Goal: Task Accomplishment & Management: Use online tool/utility

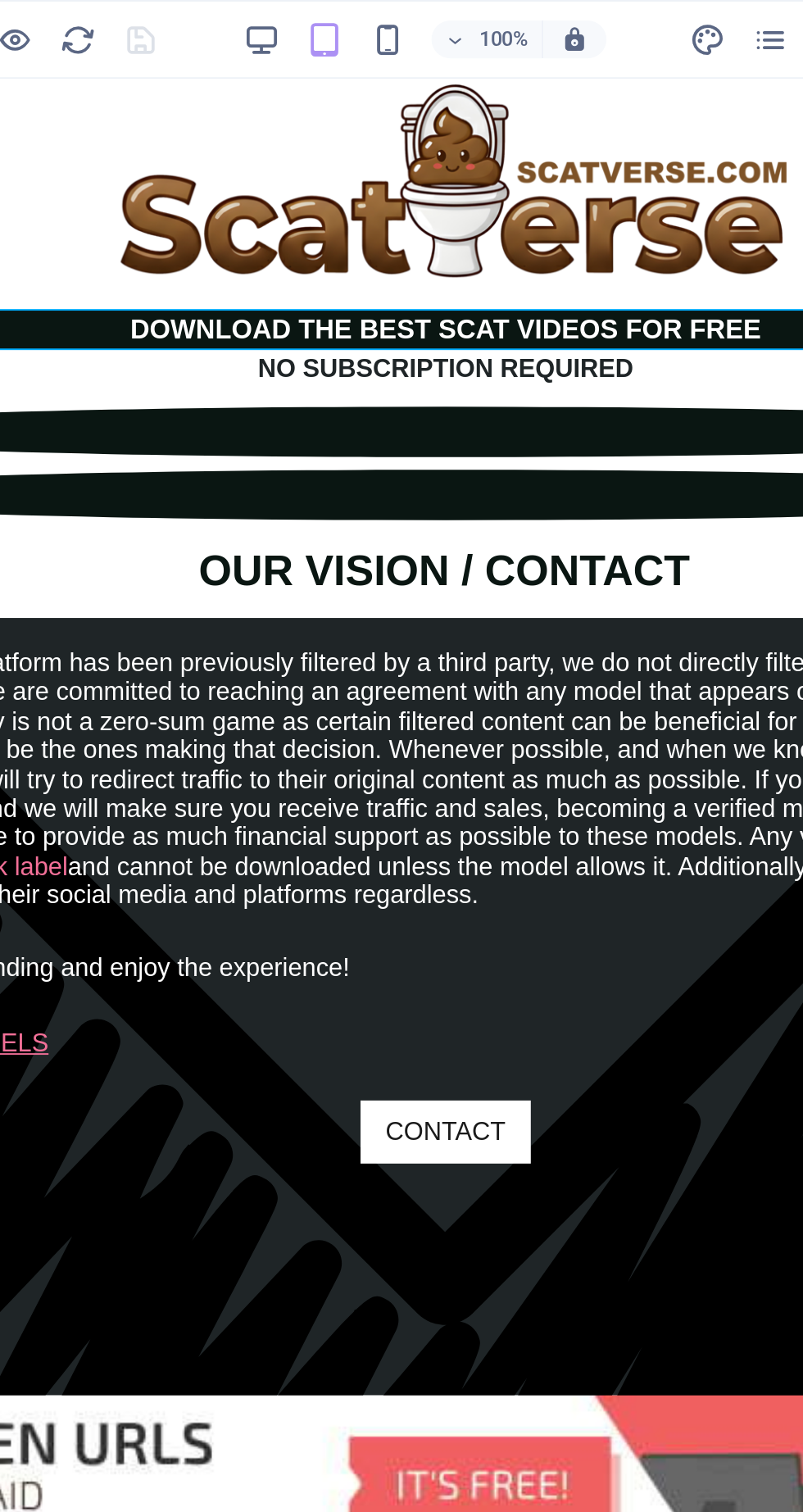
scroll to position [0, 7]
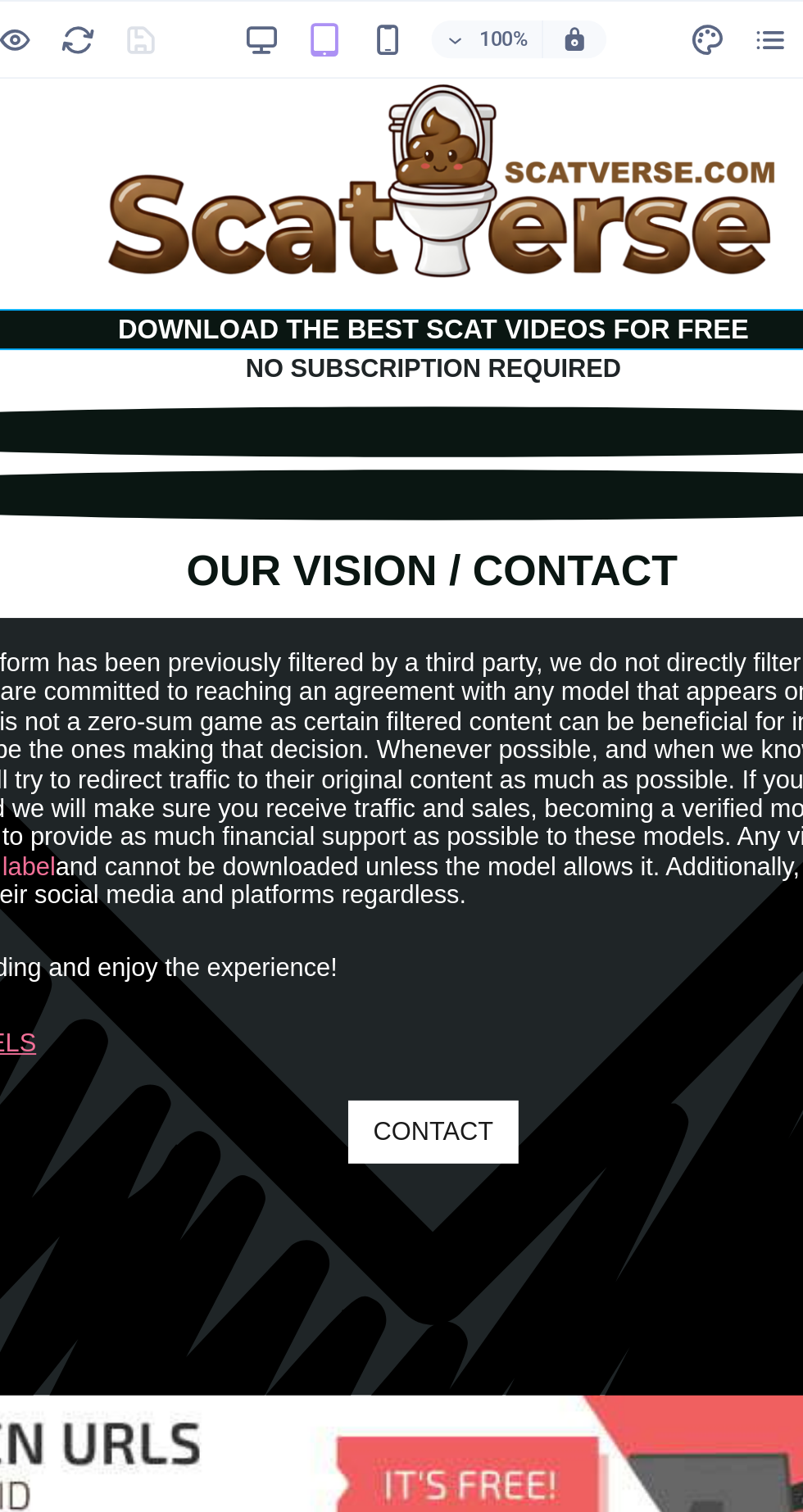
click at [604, 14] on icon "pages" at bounding box center [603, 21] width 19 height 19
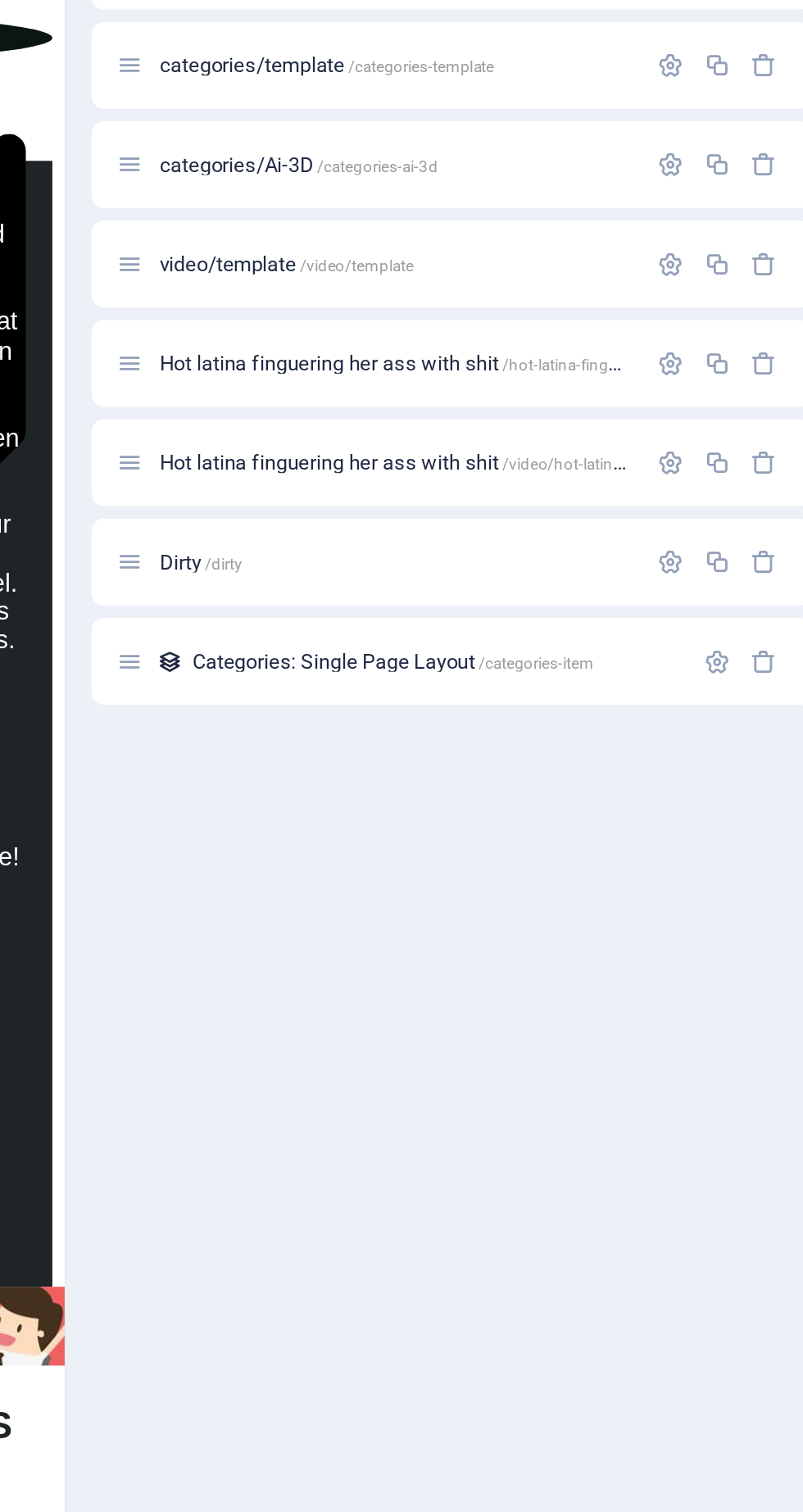
scroll to position [0, 0]
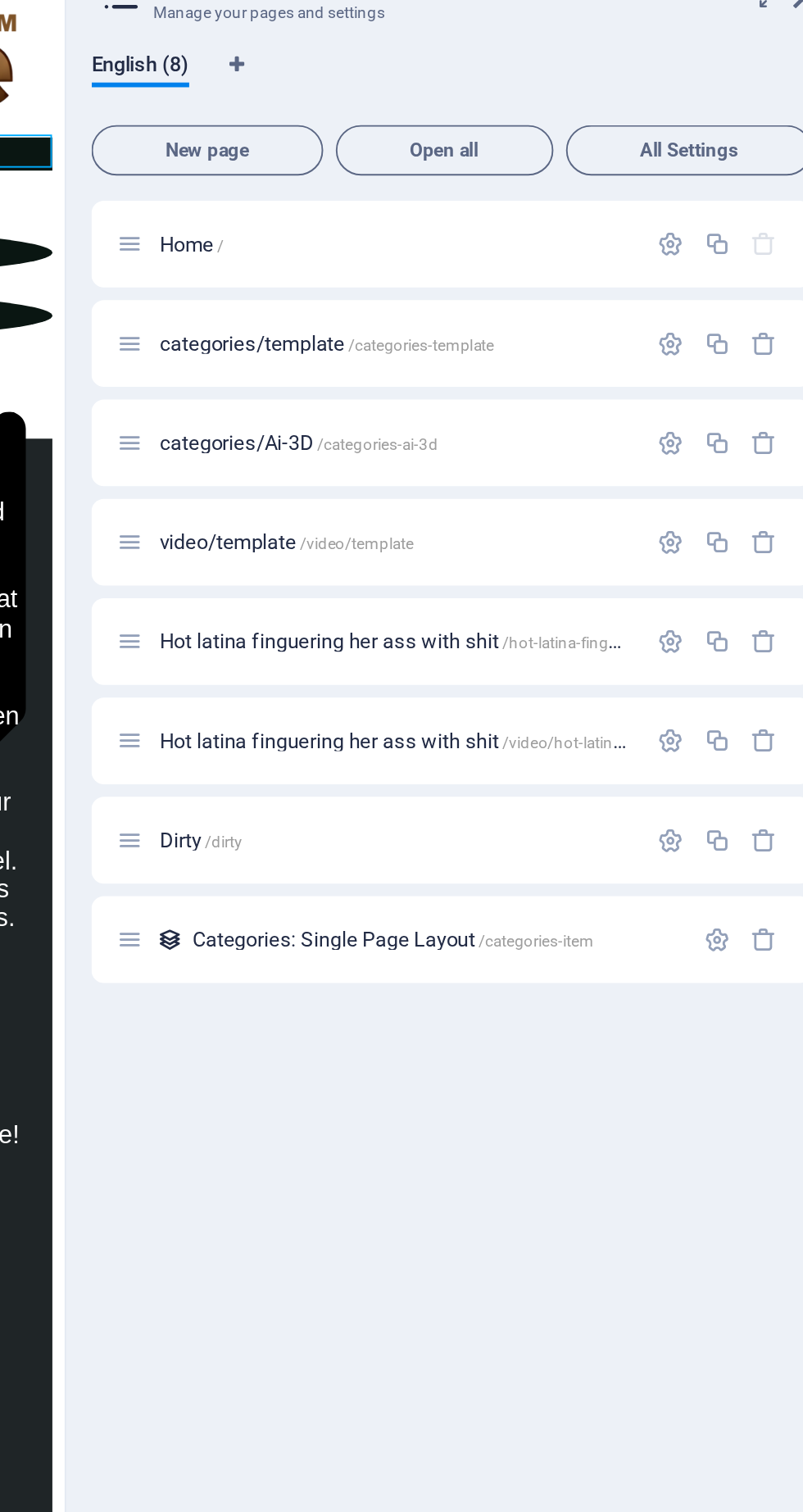
click at [527, 351] on span "/video/template" at bounding box center [553, 352] width 59 height 9
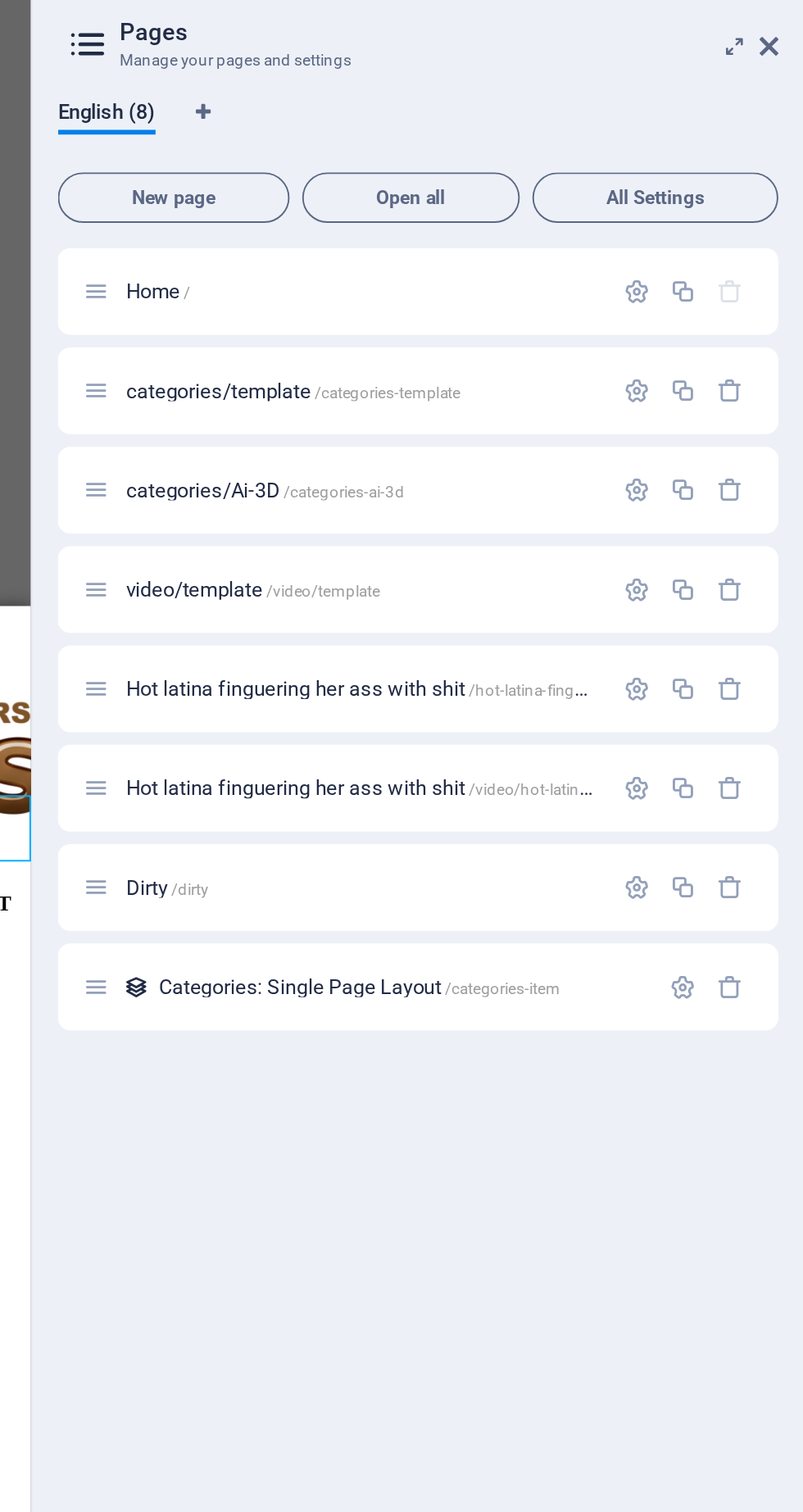
click at [787, 92] on icon at bounding box center [785, 93] width 10 height 13
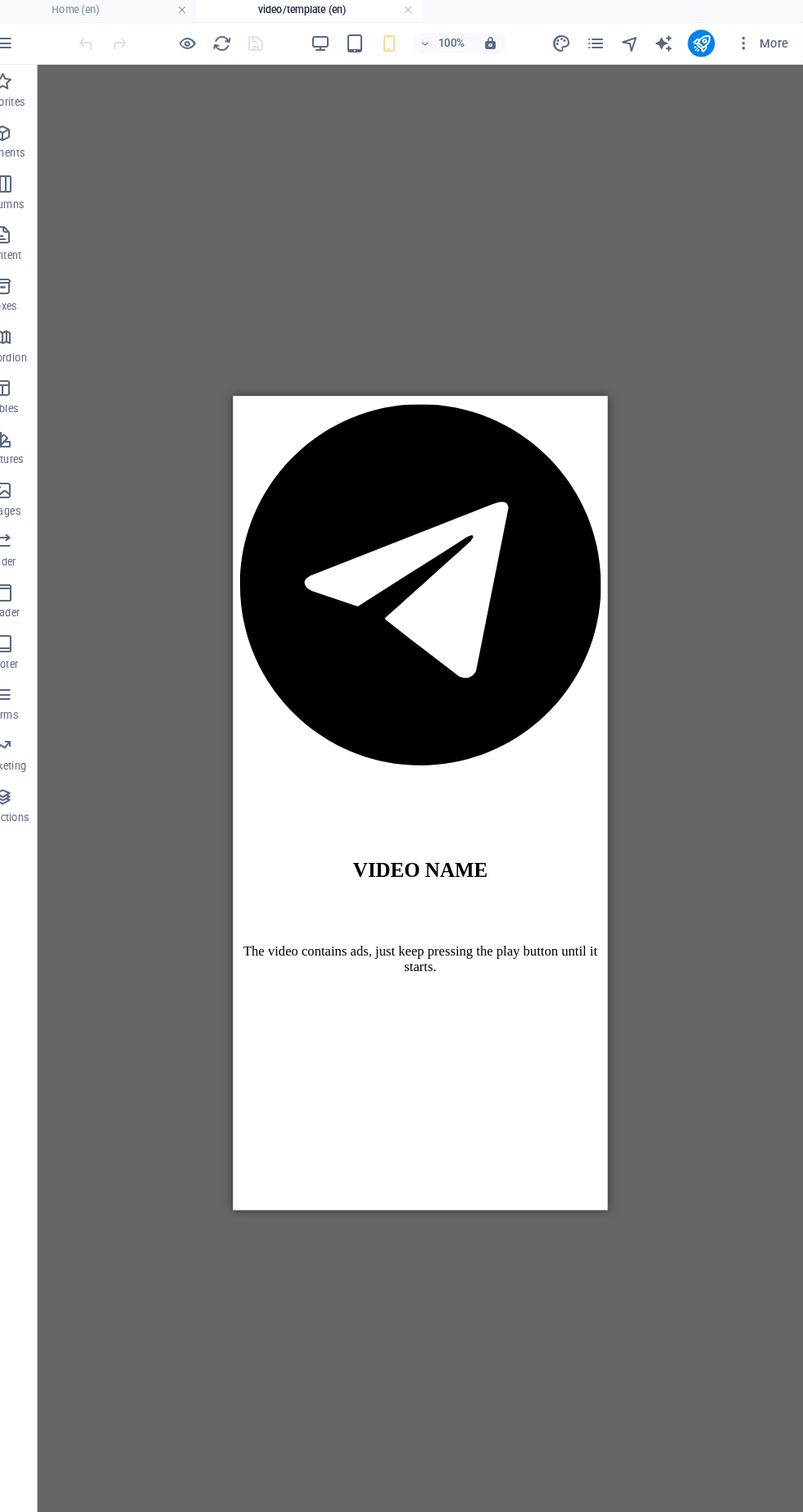
click at [343, 41] on icon "button" at bounding box center [338, 45] width 19 height 19
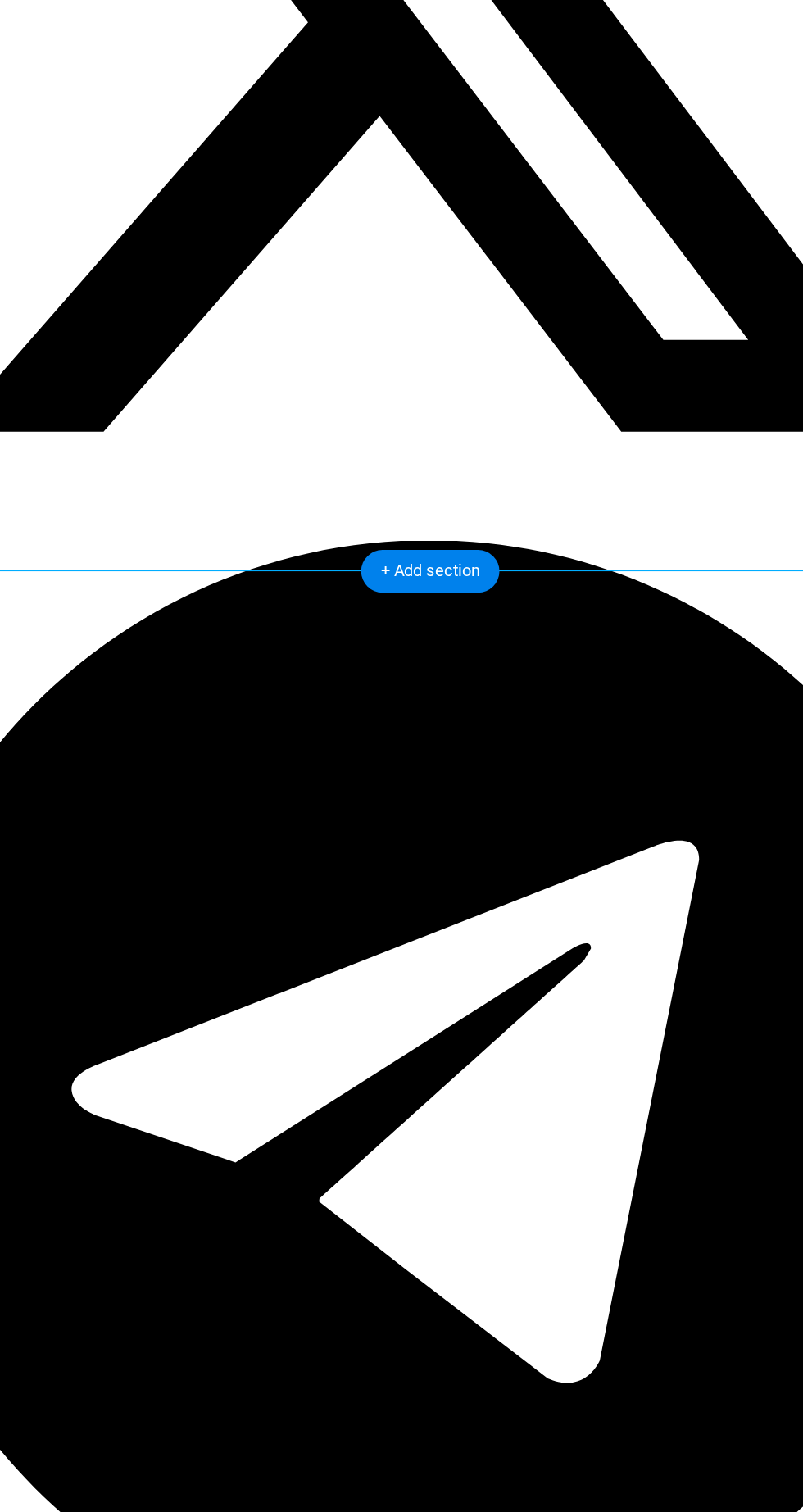
scroll to position [520, 3]
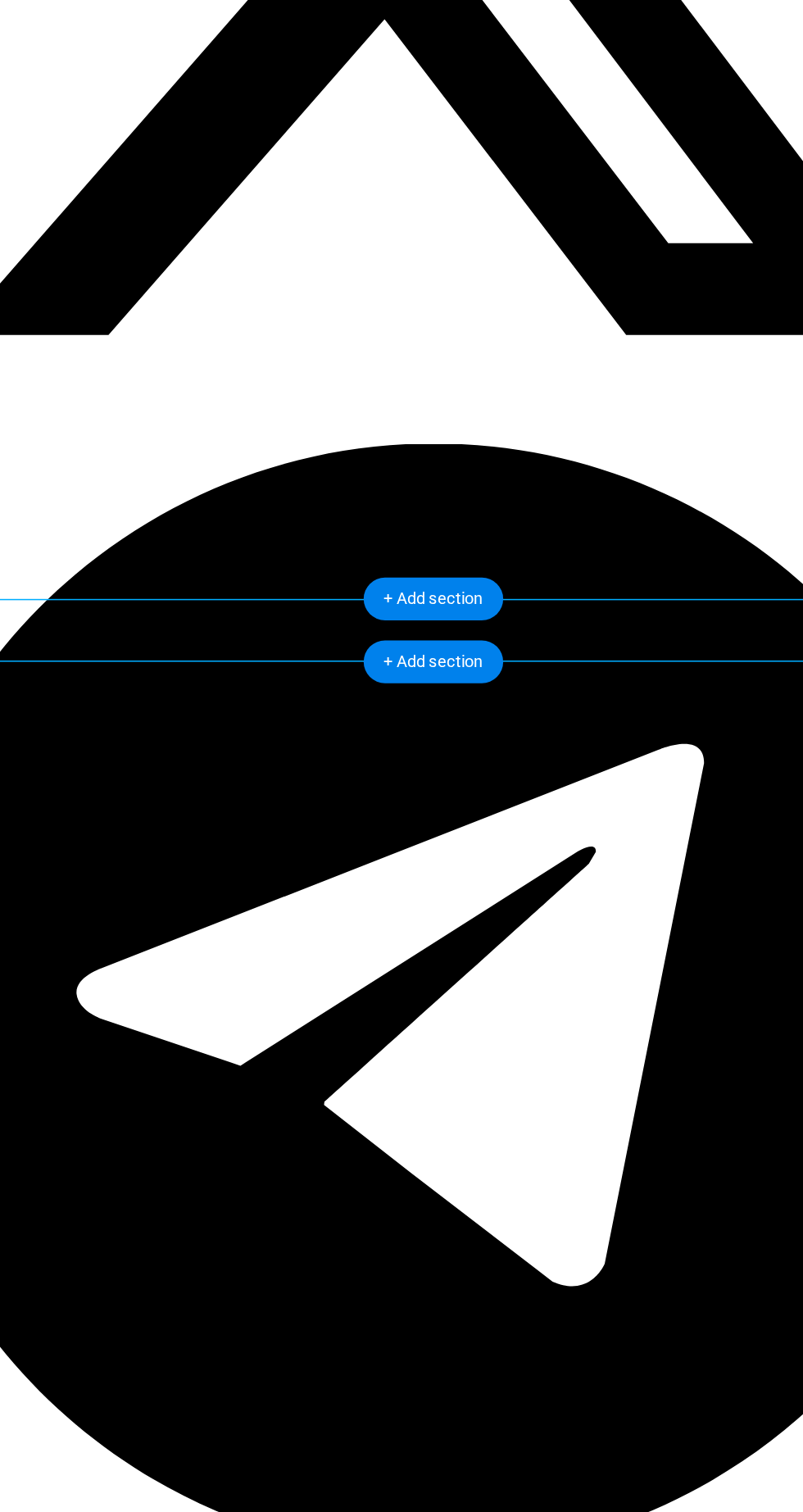
scroll to position [582, 0]
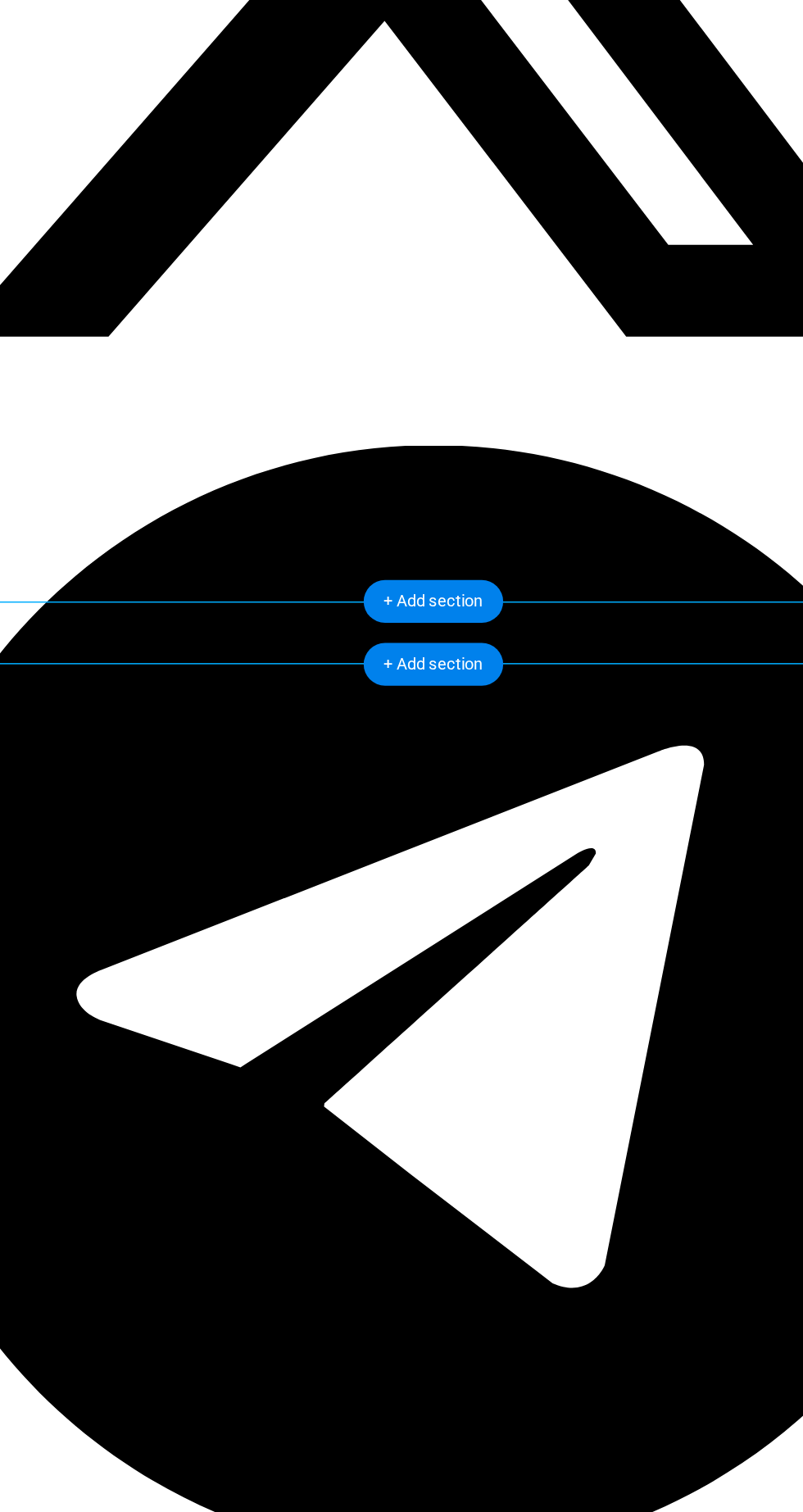
click at [460, 581] on div "+ Add section" at bounding box center [434, 581] width 91 height 28
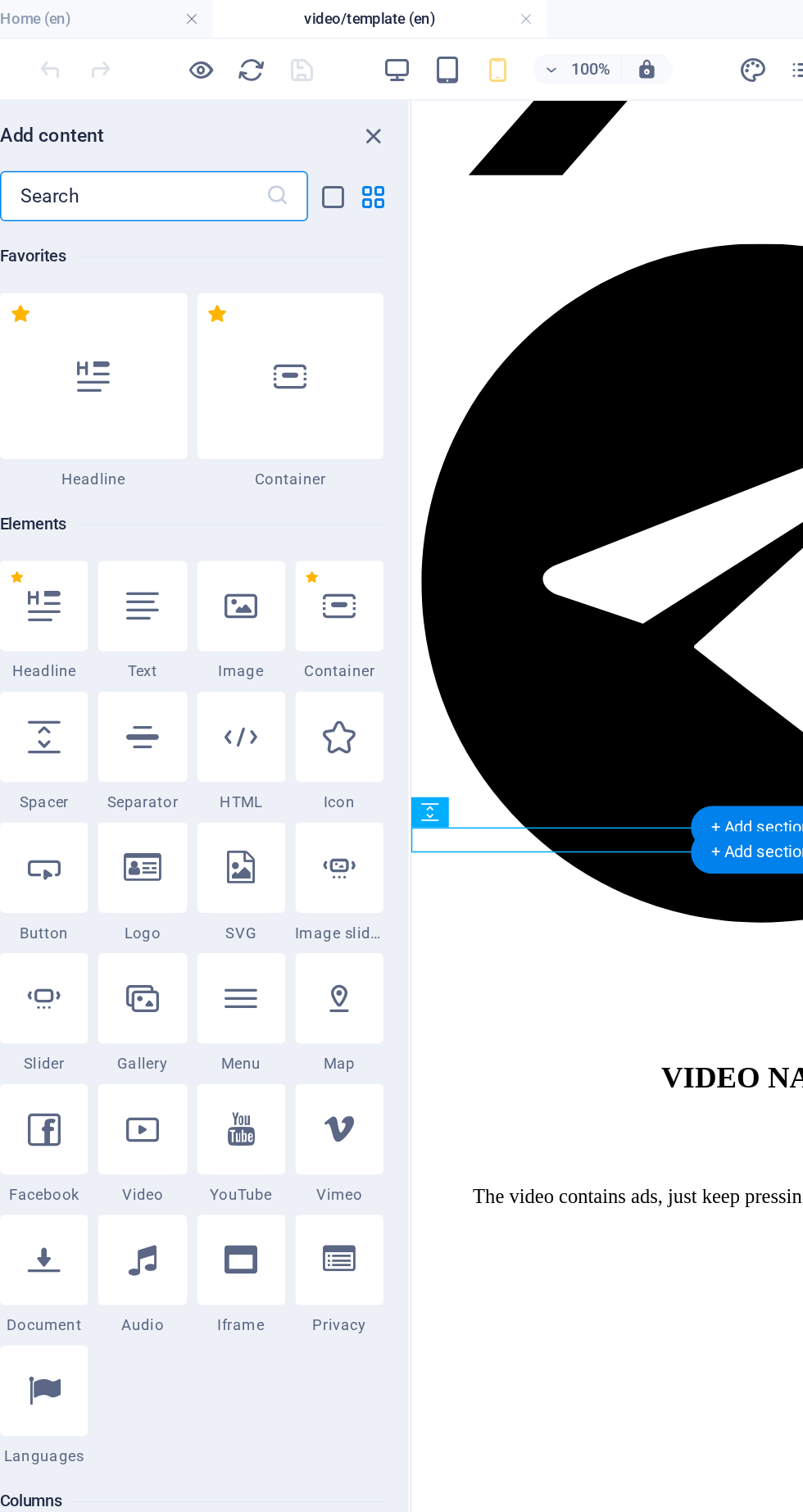
scroll to position [2868, 0]
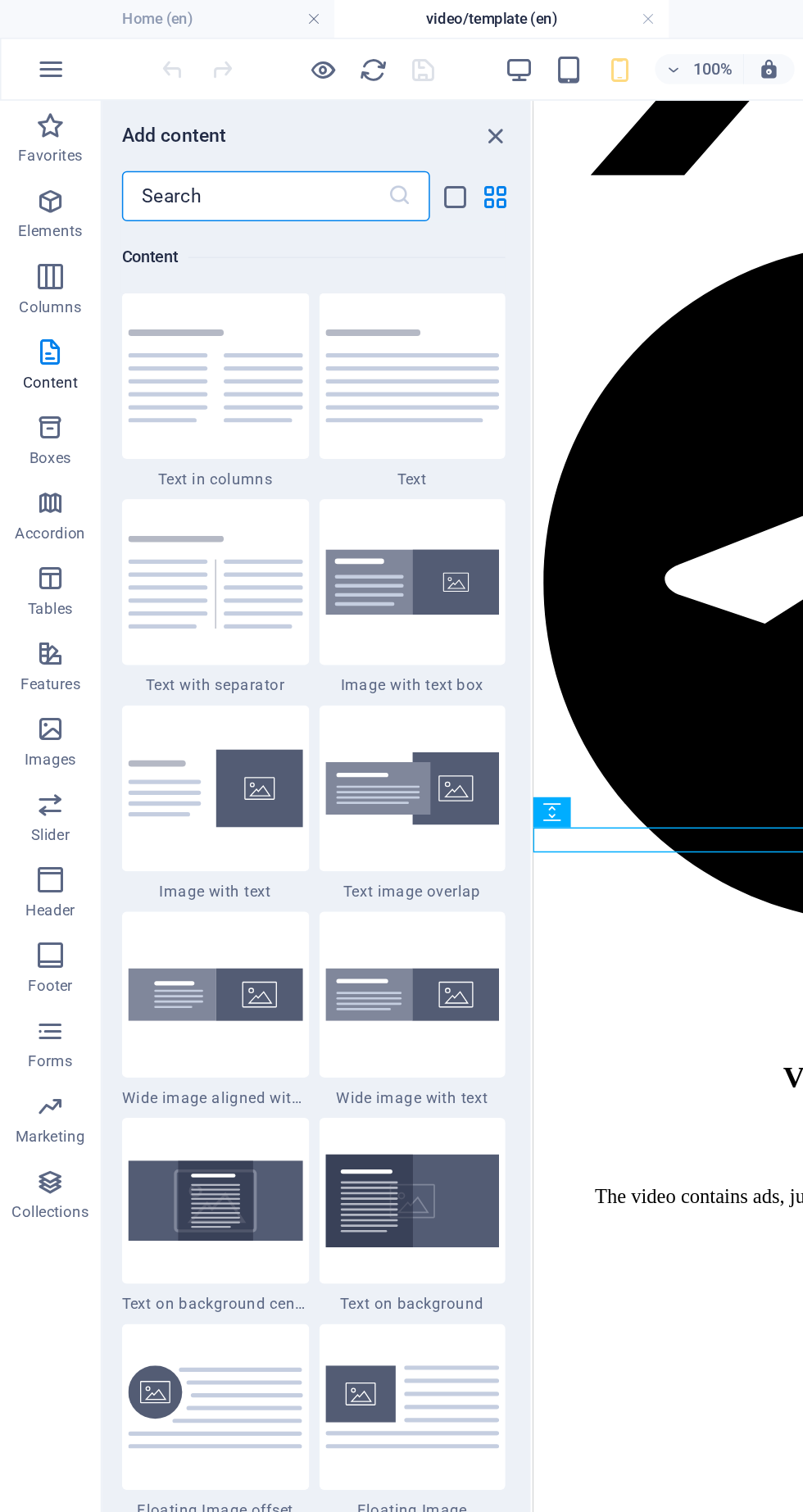
click at [37, 125] on icon "button" at bounding box center [33, 131] width 20 height 20
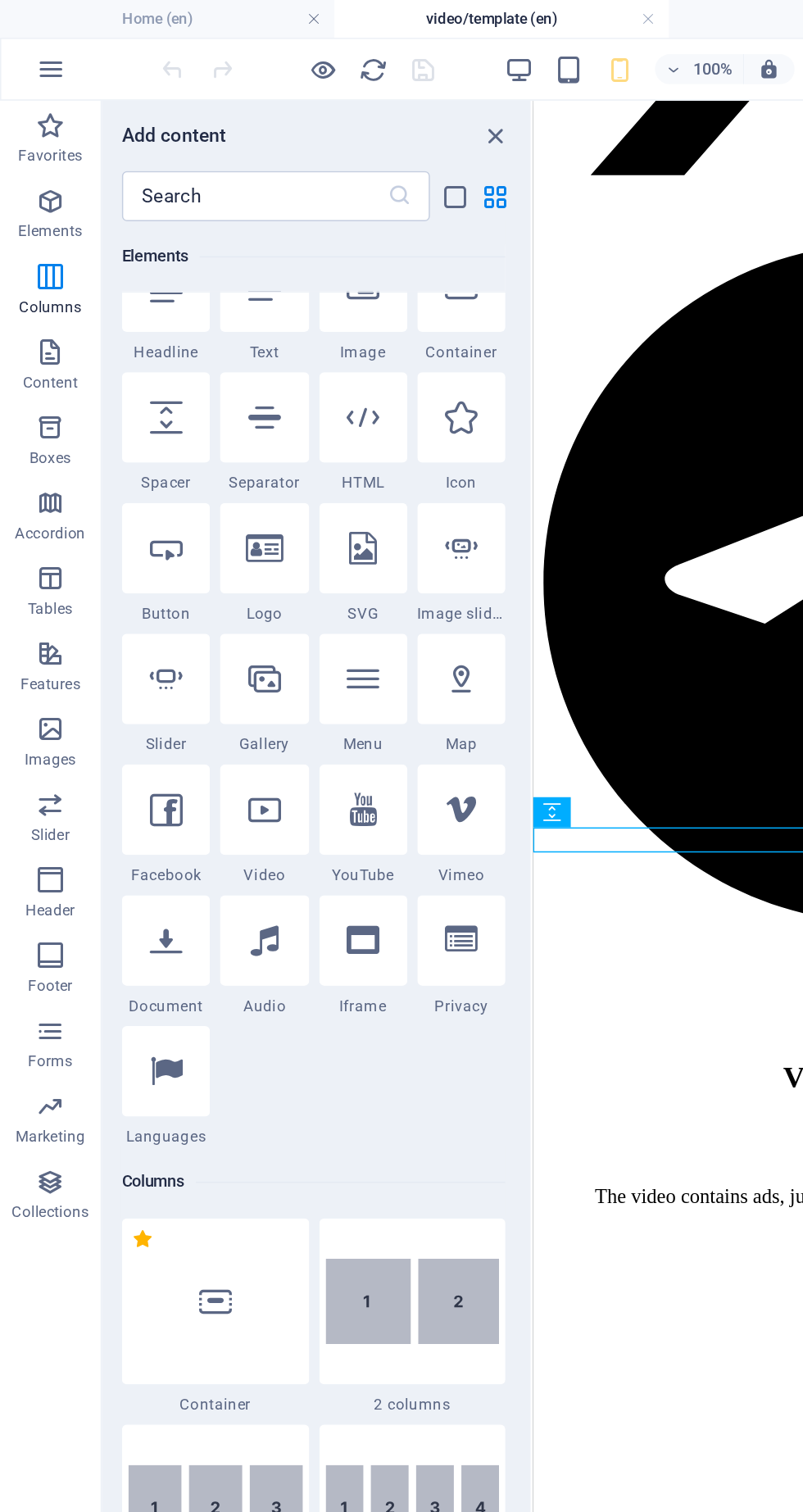
scroll to position [174, 0]
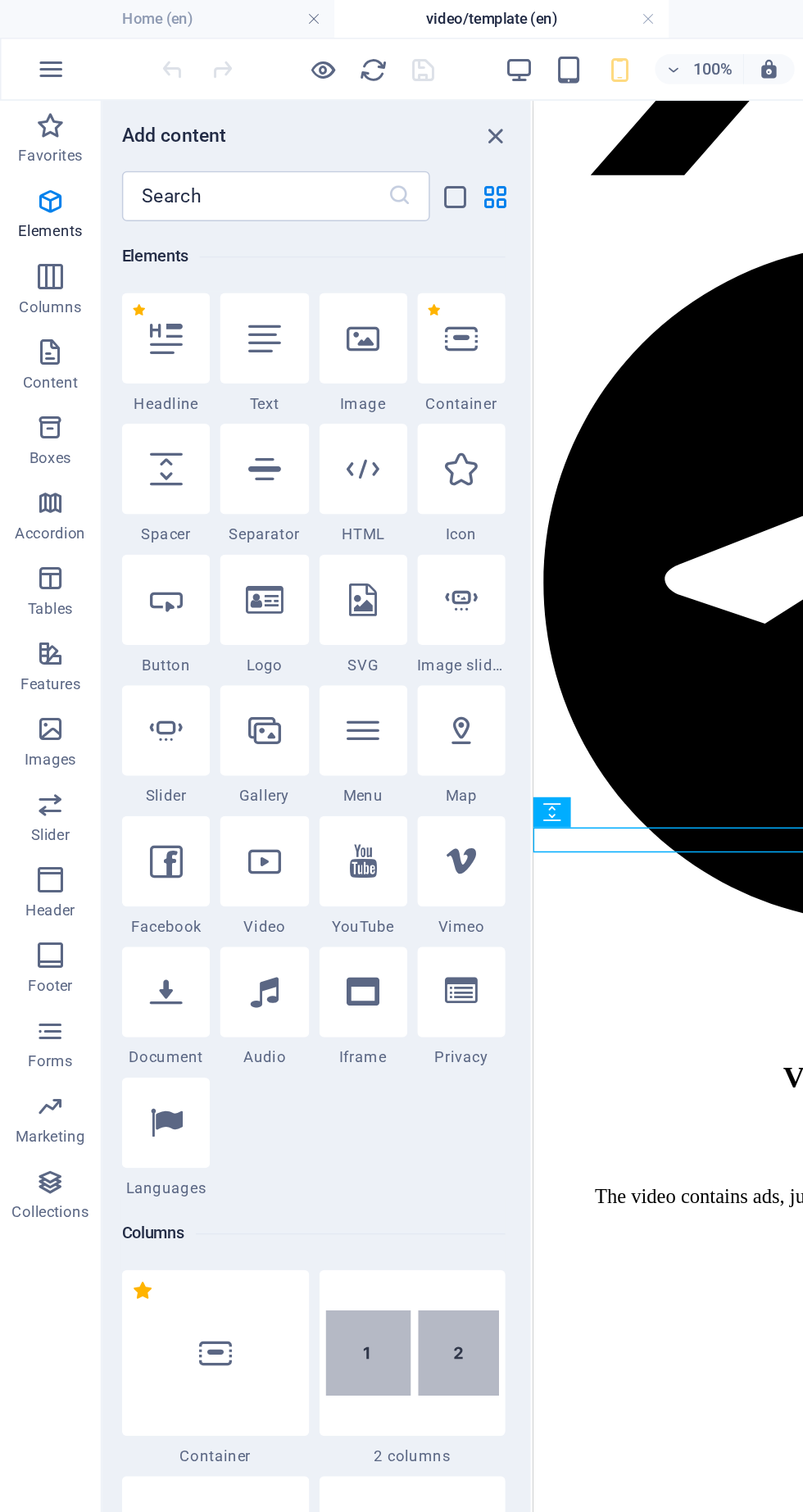
click at [244, 314] on icon at bounding box center [236, 305] width 21 height 21
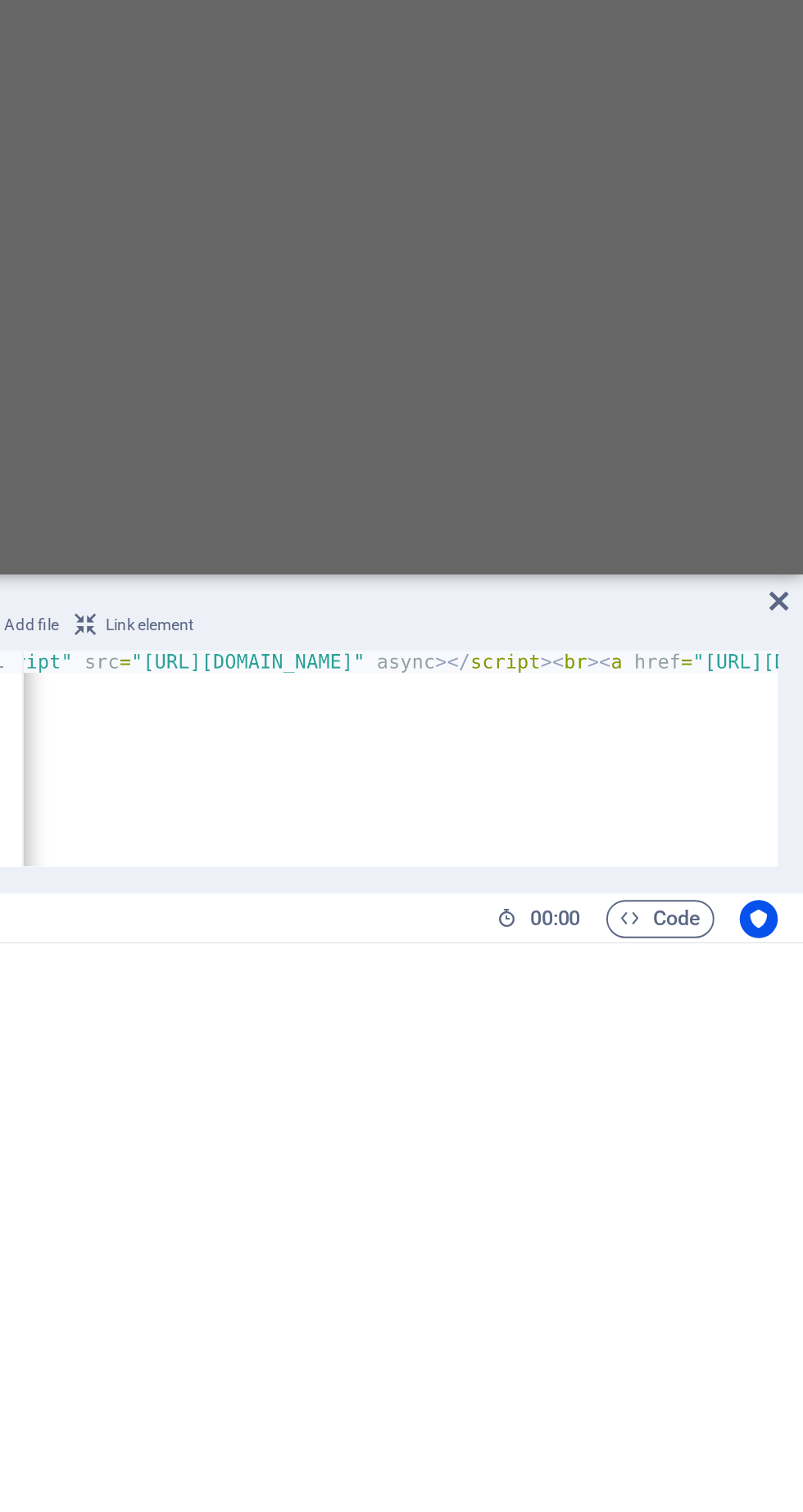
scroll to position [0, 340]
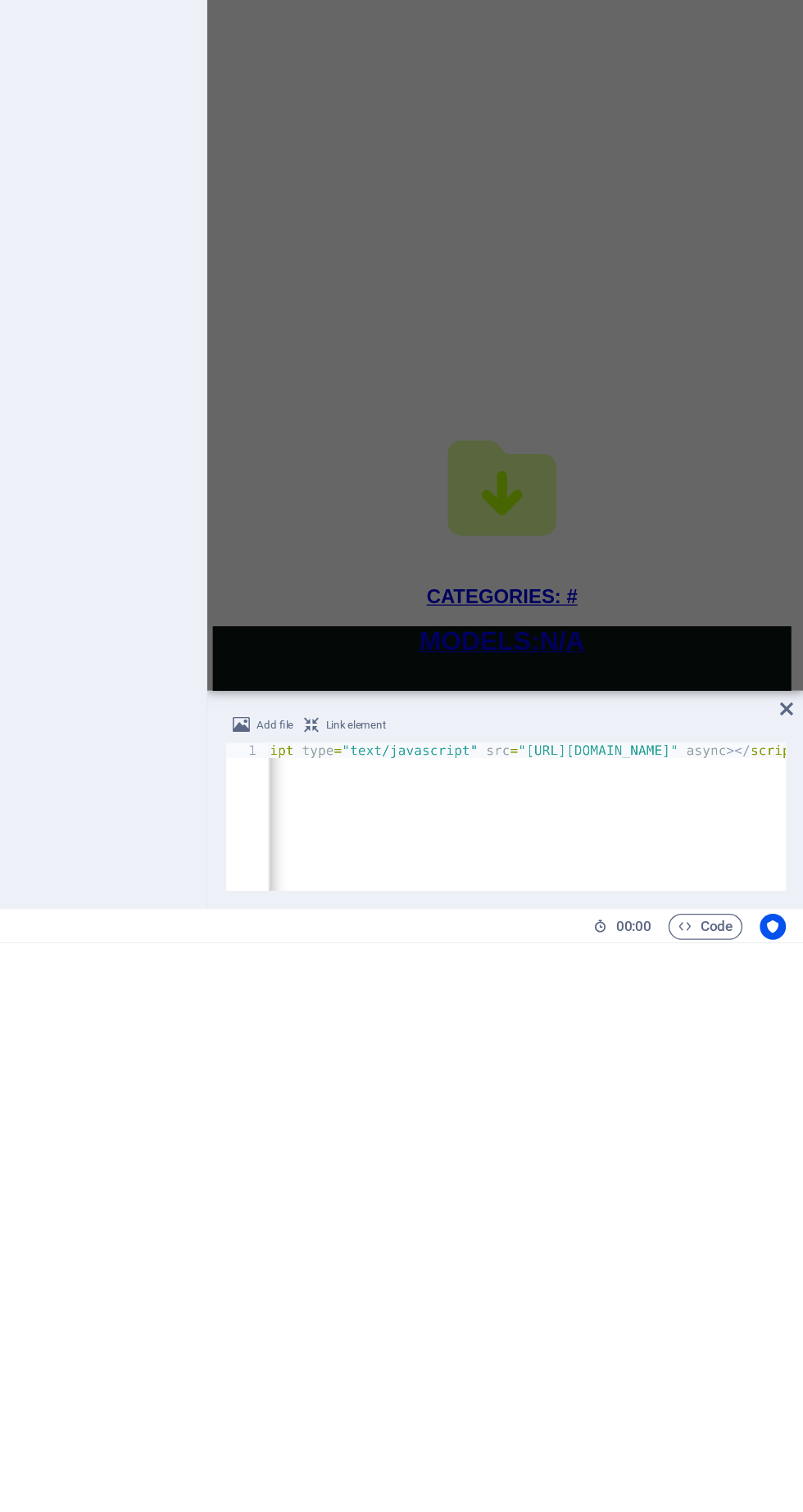
click at [790, 1336] on icon at bounding box center [791, 1336] width 10 height 13
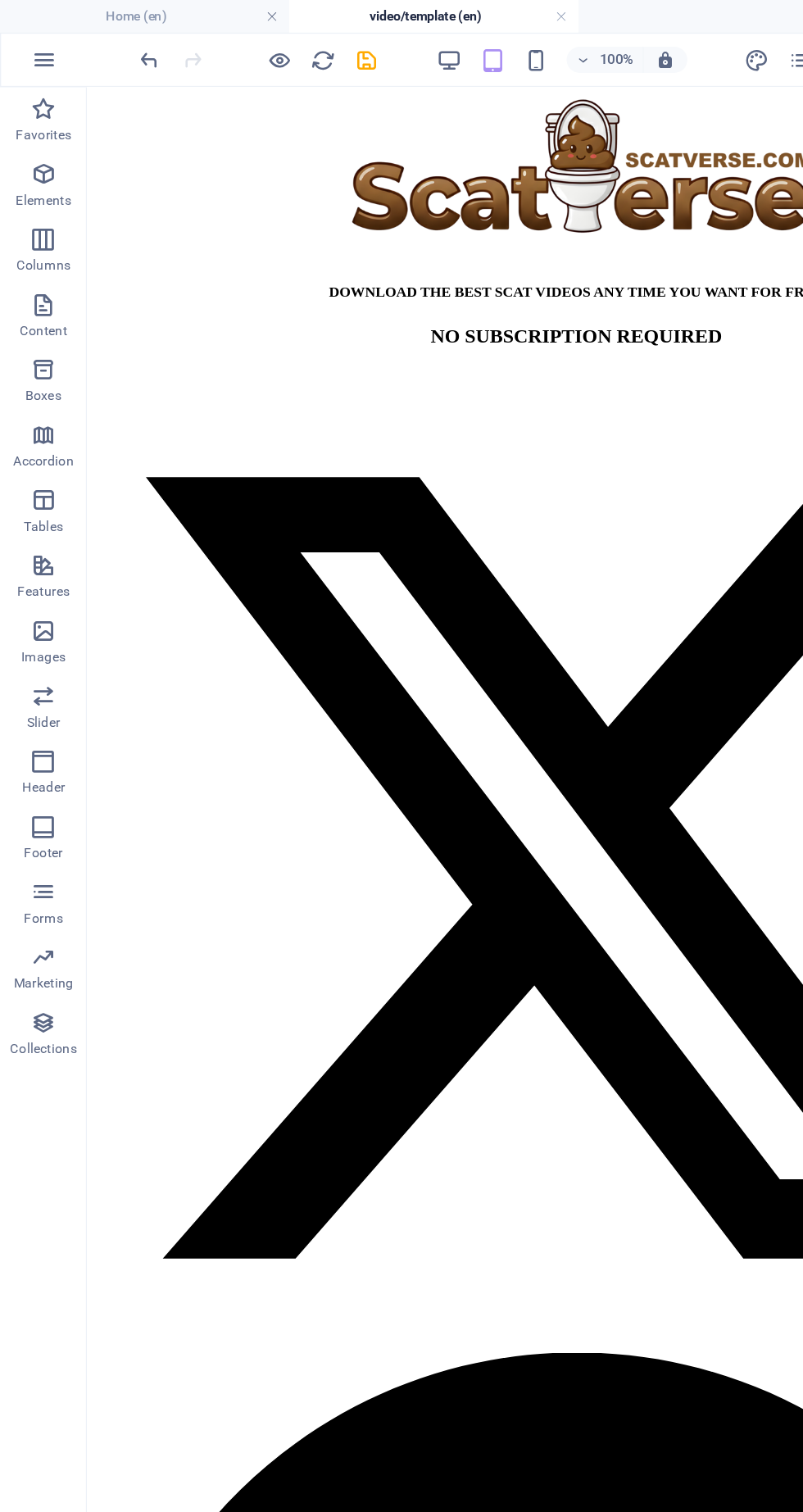
click at [278, 41] on icon "save" at bounding box center [276, 45] width 19 height 19
click at [210, 42] on icon "button" at bounding box center [210, 45] width 19 height 19
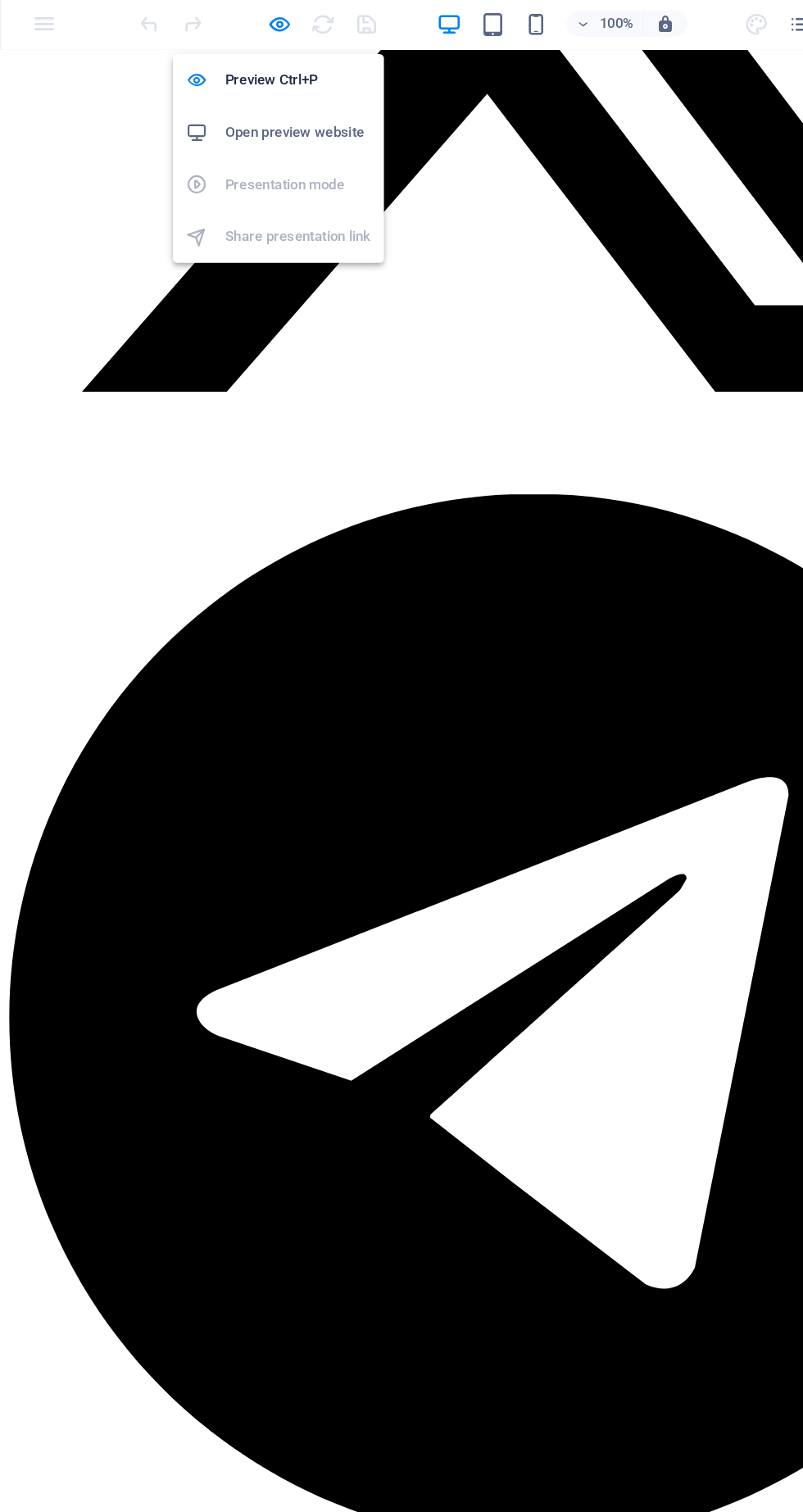
scroll to position [686, 0]
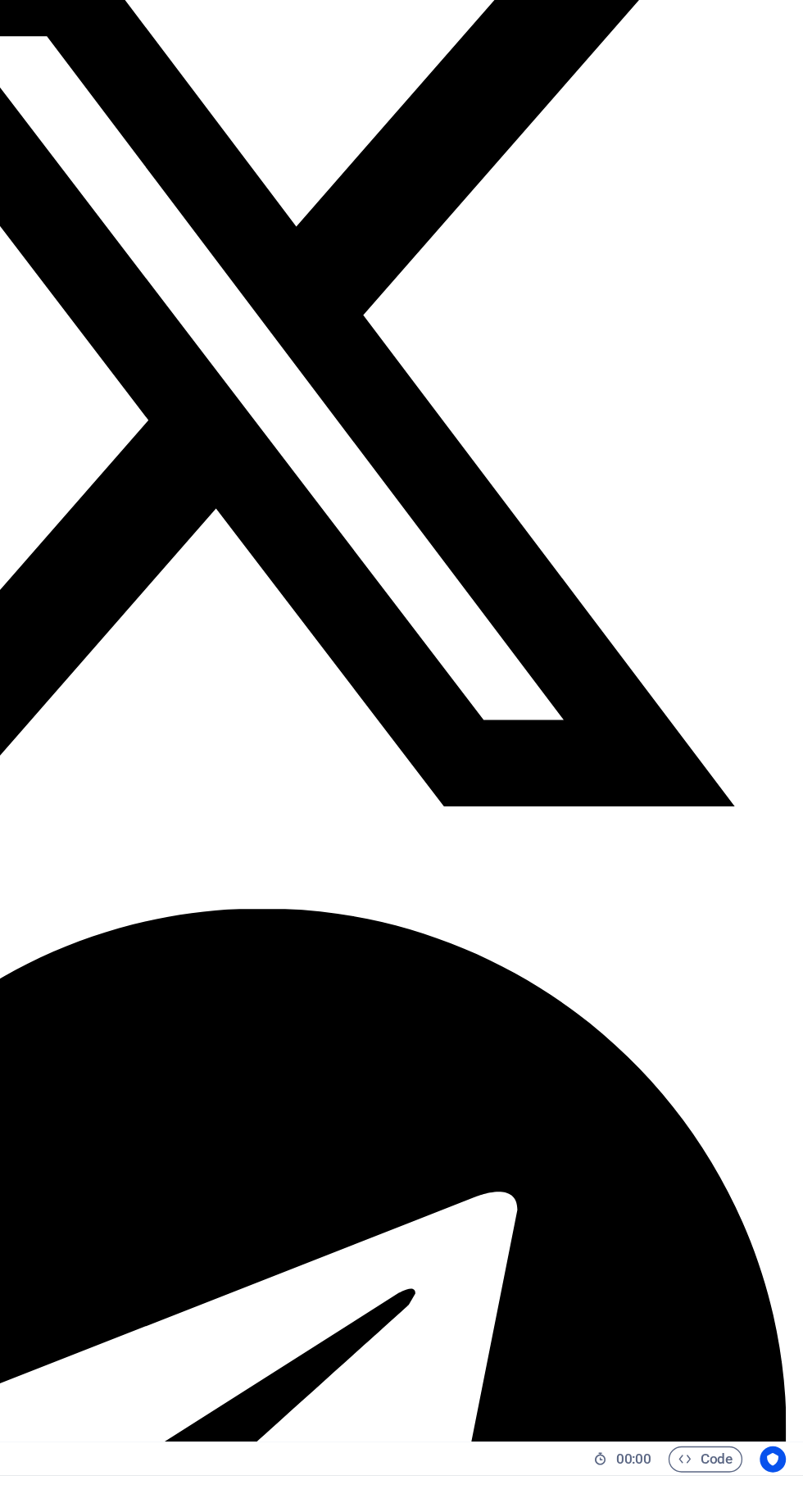
scroll to position [27, 0]
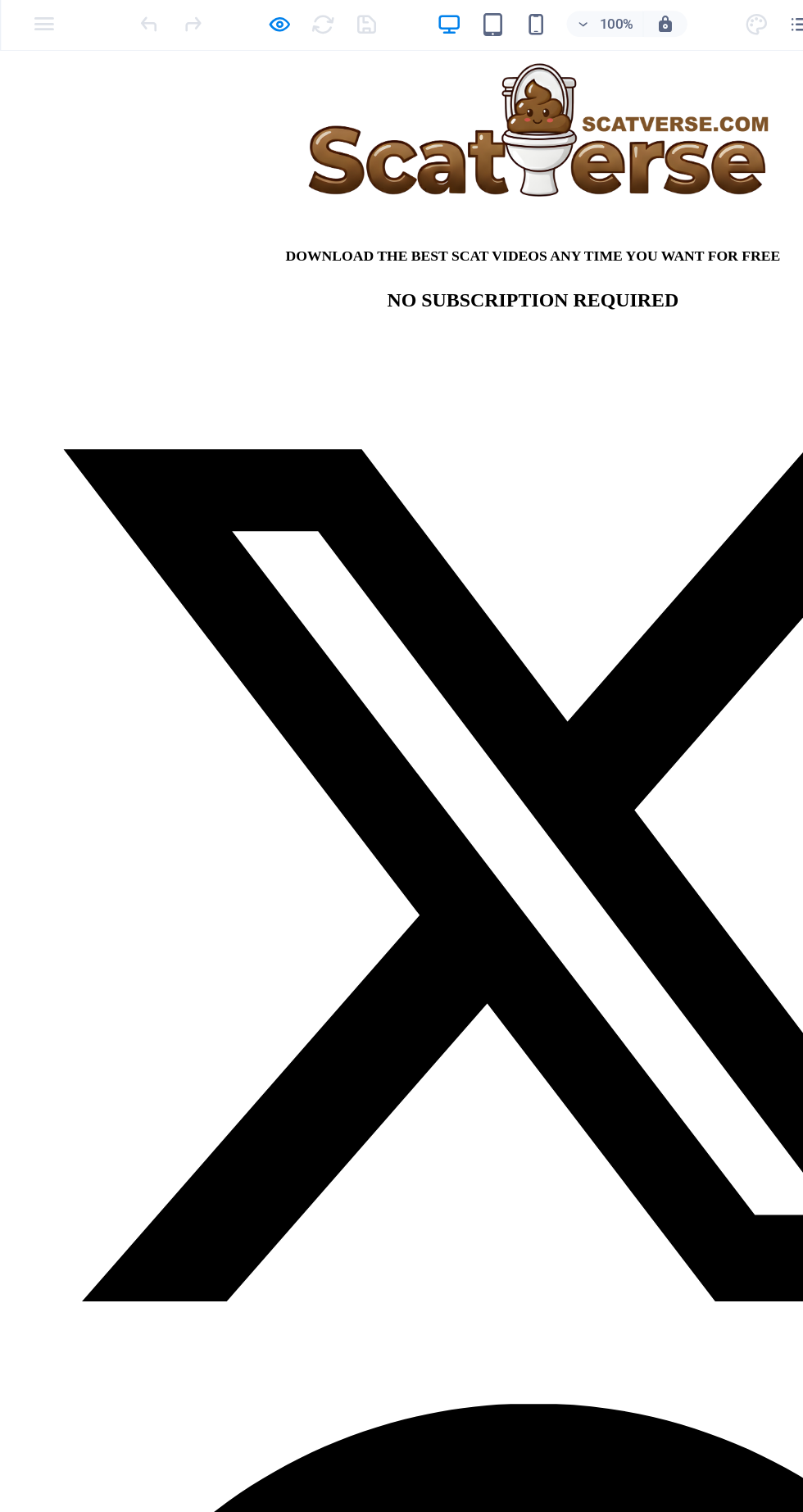
click at [213, 45] on icon "button" at bounding box center [210, 45] width 19 height 19
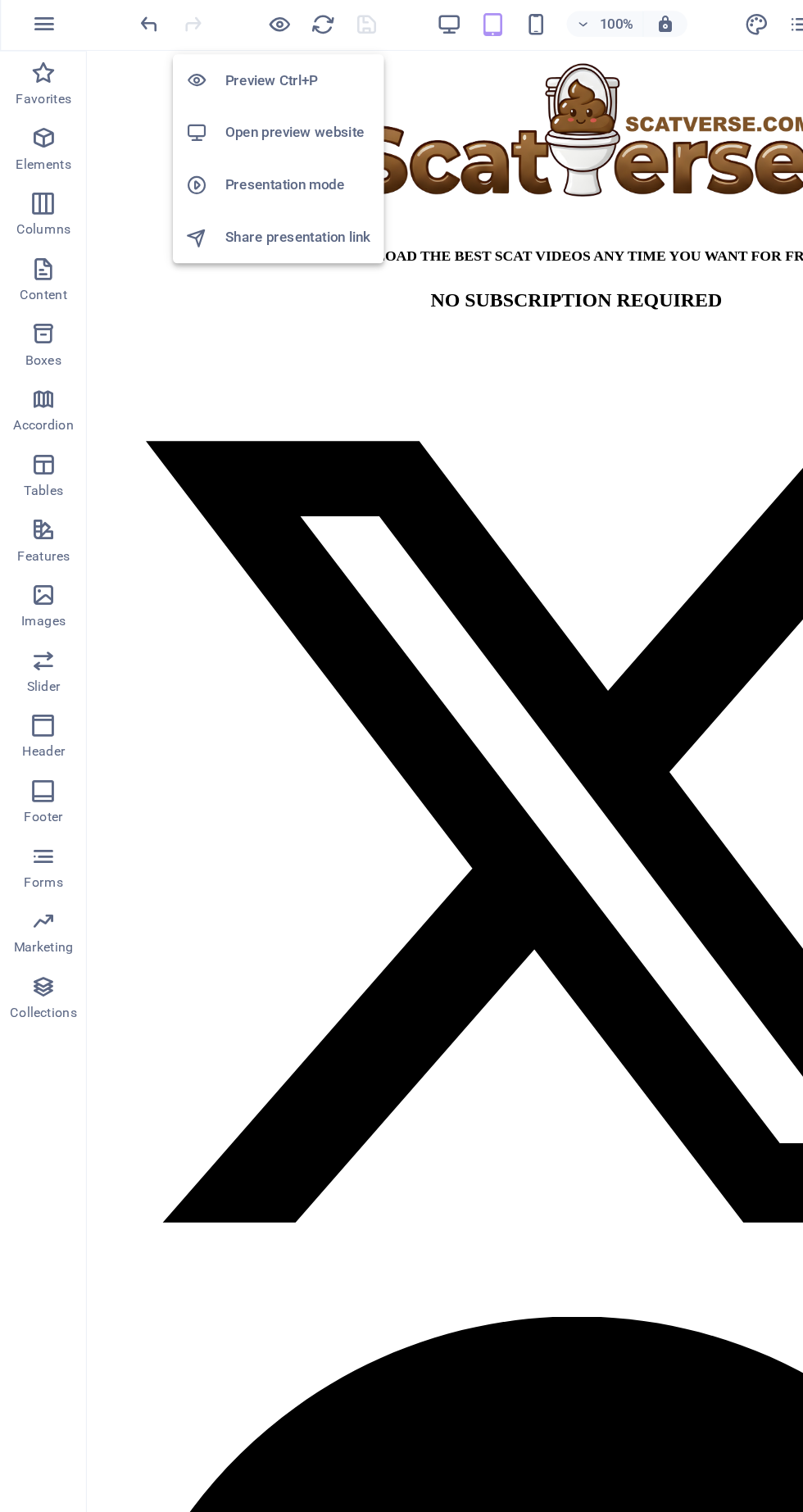
click at [255, 127] on h6 "Open preview website" at bounding box center [224, 127] width 110 height 20
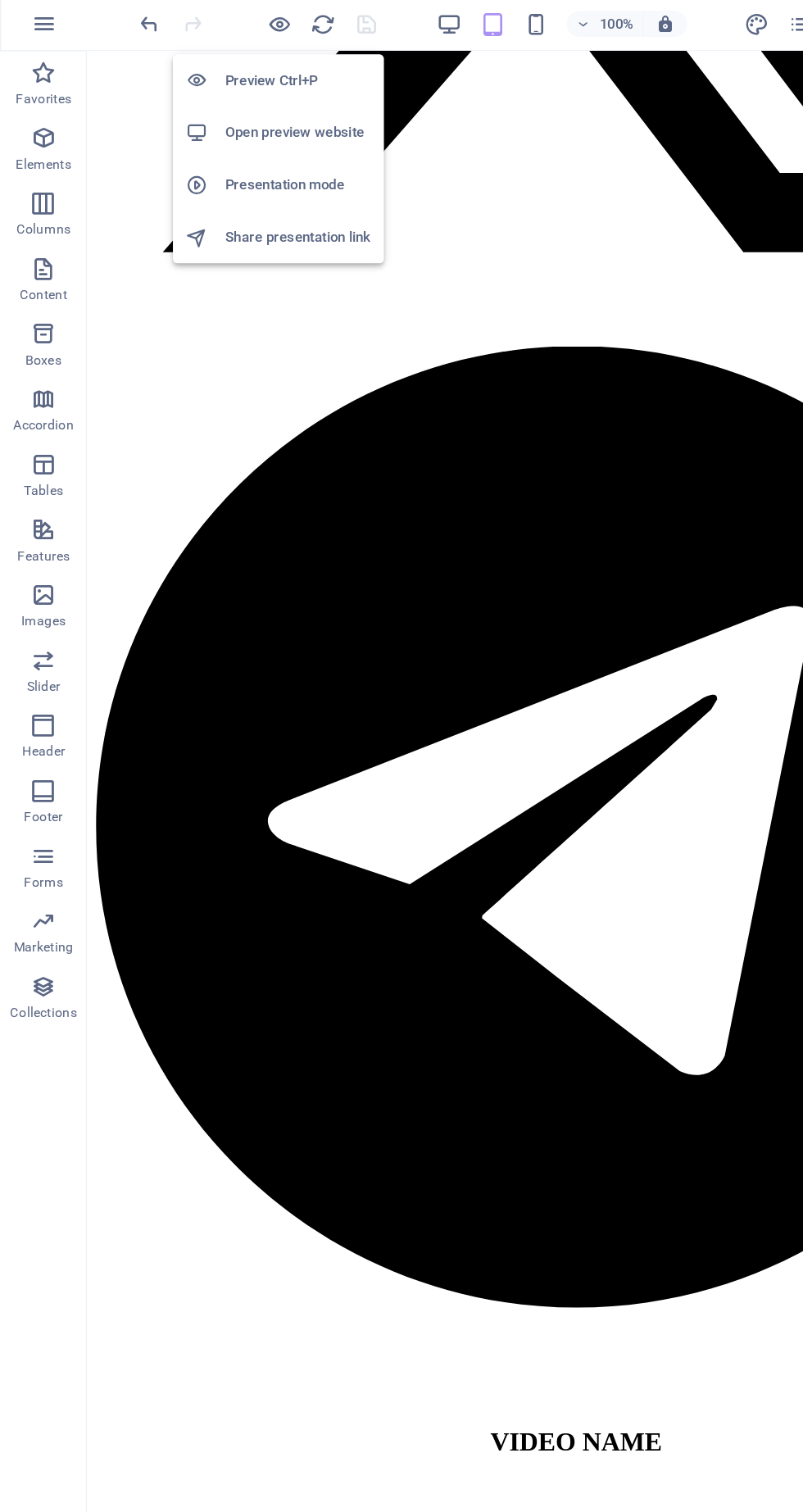
scroll to position [732, 0]
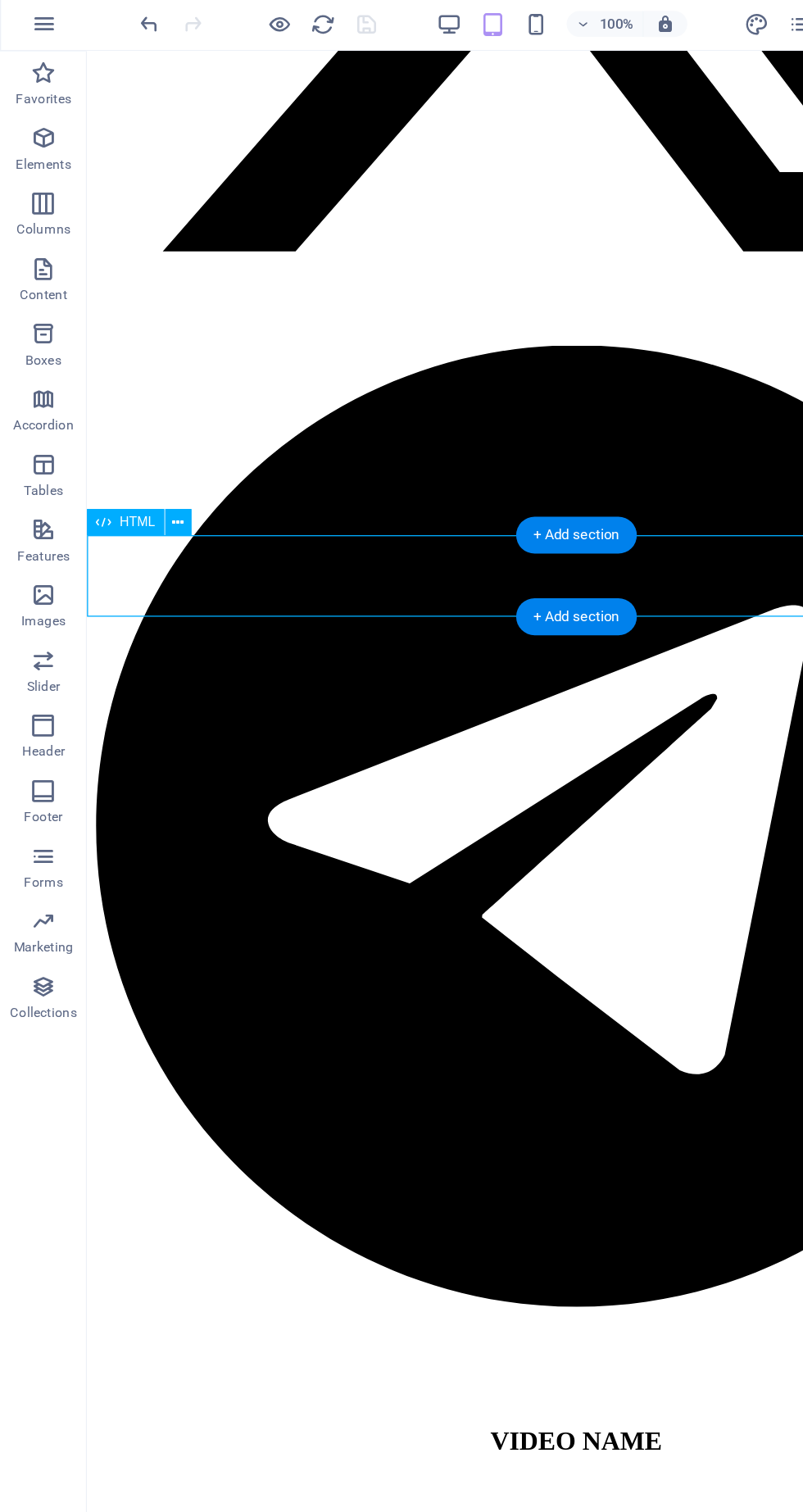
click at [153, 413] on div "HTML" at bounding box center [111, 420] width 90 height 21
click at [151, 415] on div "HTML" at bounding box center [111, 420] width 90 height 21
click at [150, 424] on div "HTML" at bounding box center [111, 420] width 90 height 21
click at [145, 418] on div "HTML" at bounding box center [111, 420] width 90 height 21
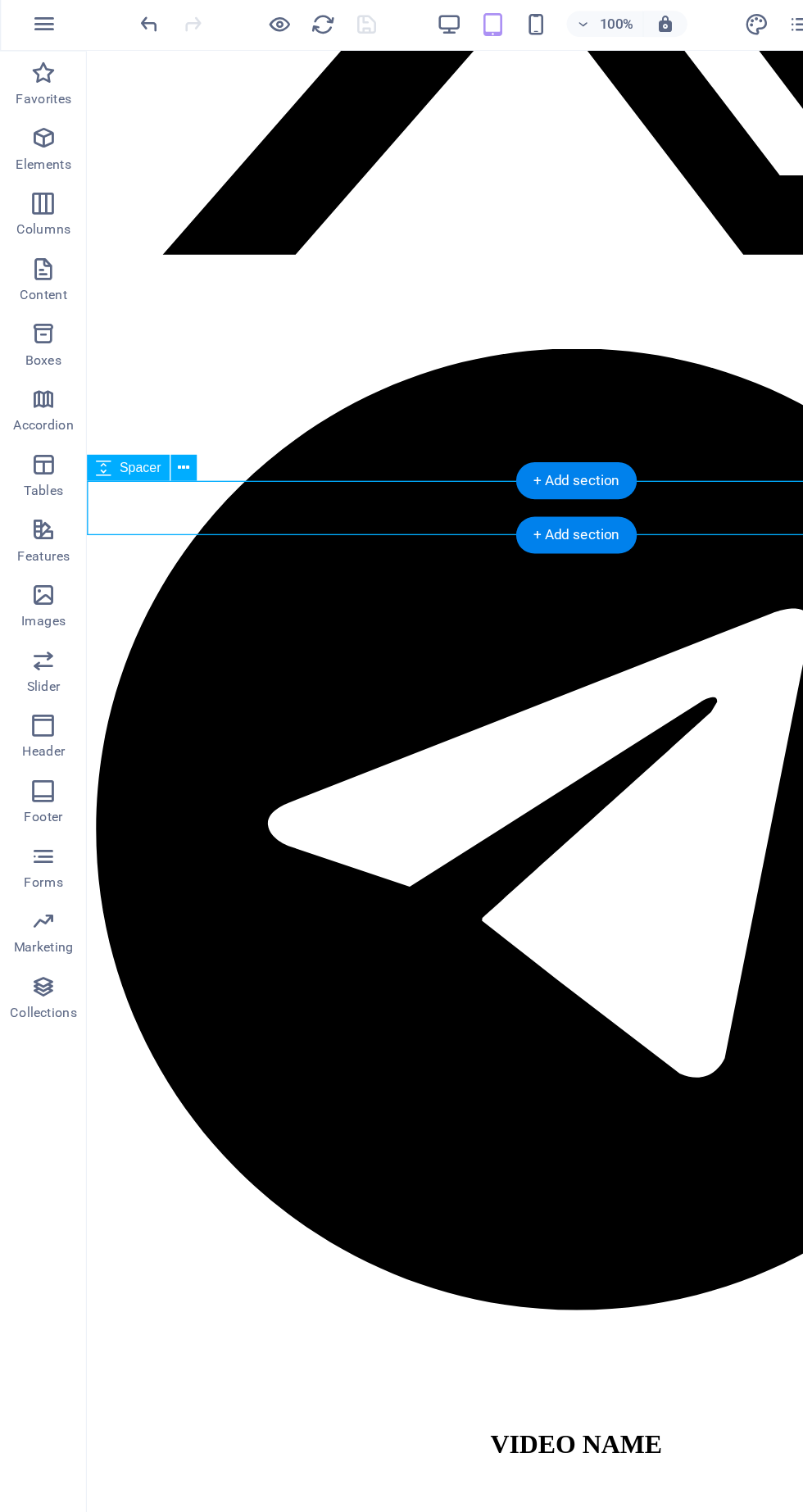
scroll to position [728, 0]
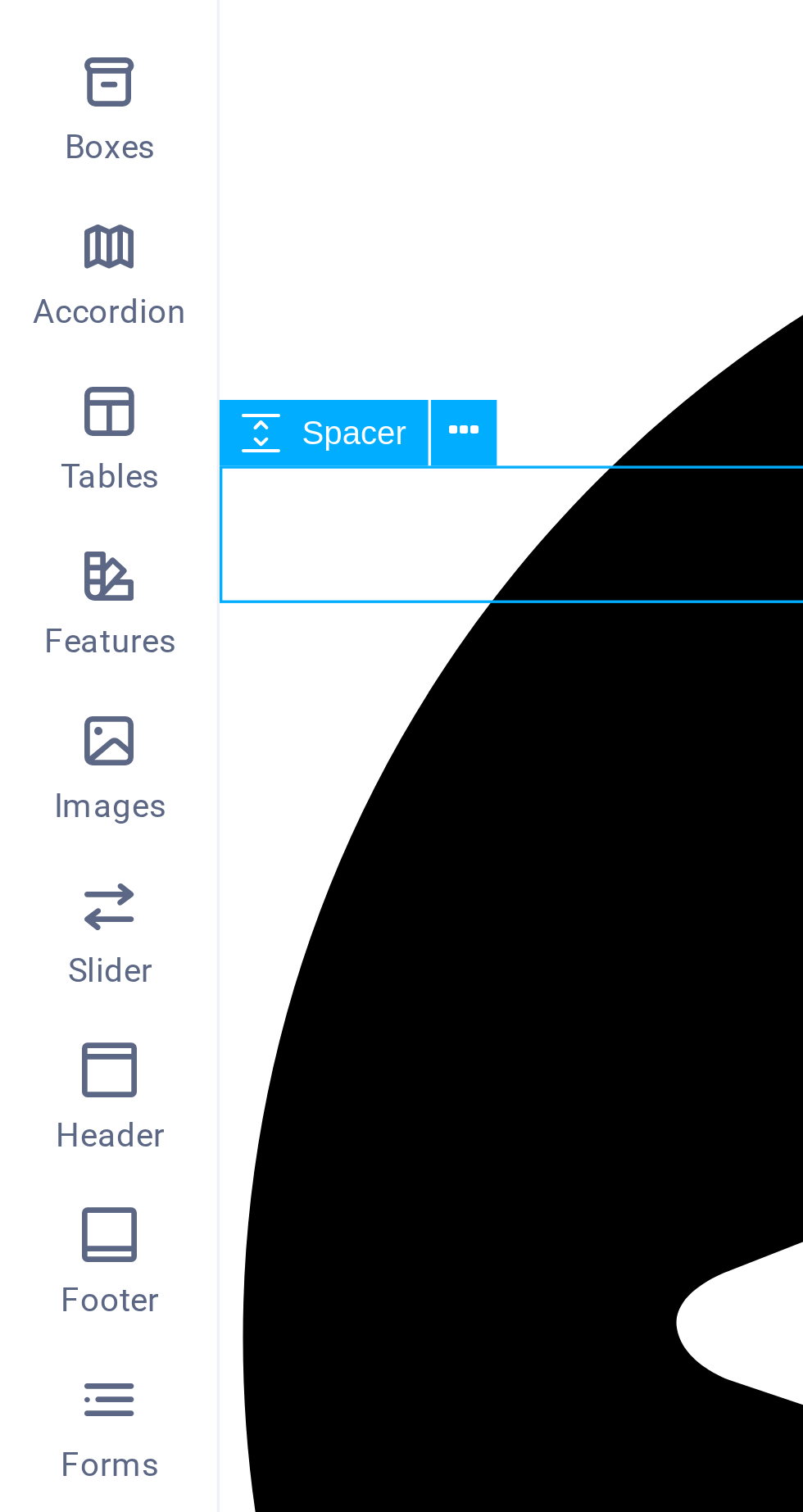
click at [289, 1255] on div "[PERSON_NAME]" at bounding box center [588, 1270] width 724 height 30
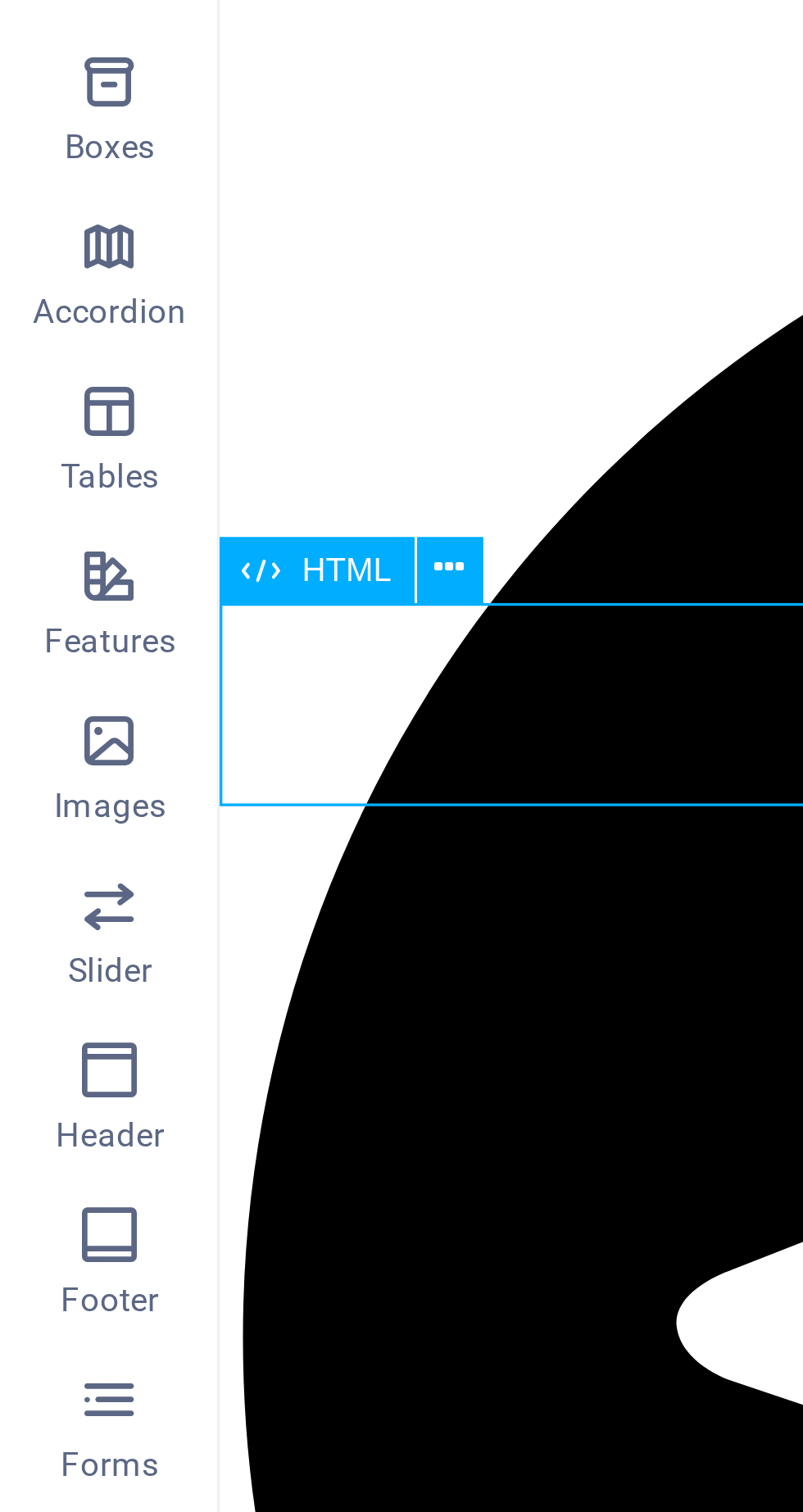
click at [136, 425] on icon at bounding box center [134, 423] width 9 height 17
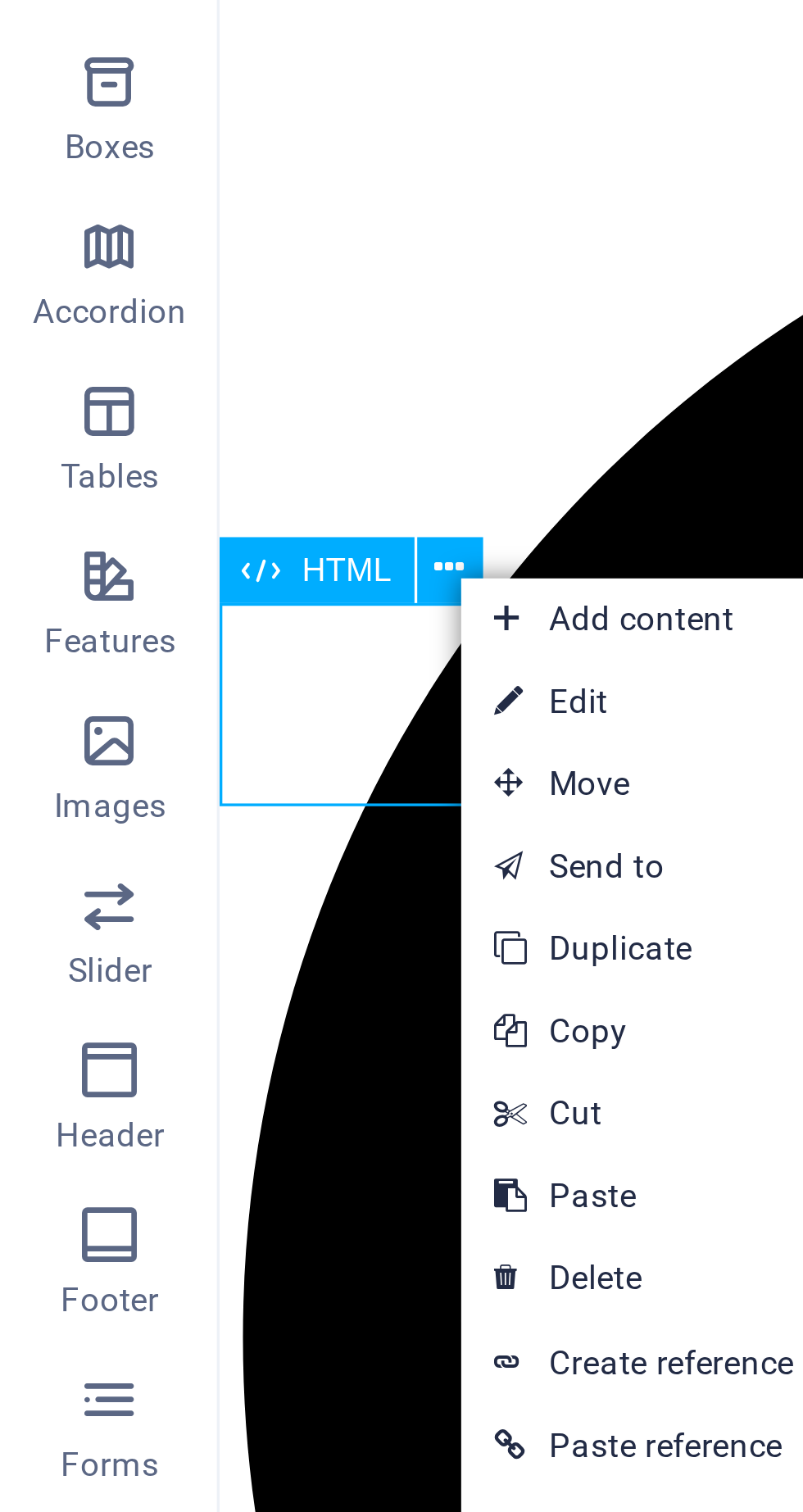
click at [181, 460] on link "⏎ Edit" at bounding box center [192, 463] width 110 height 25
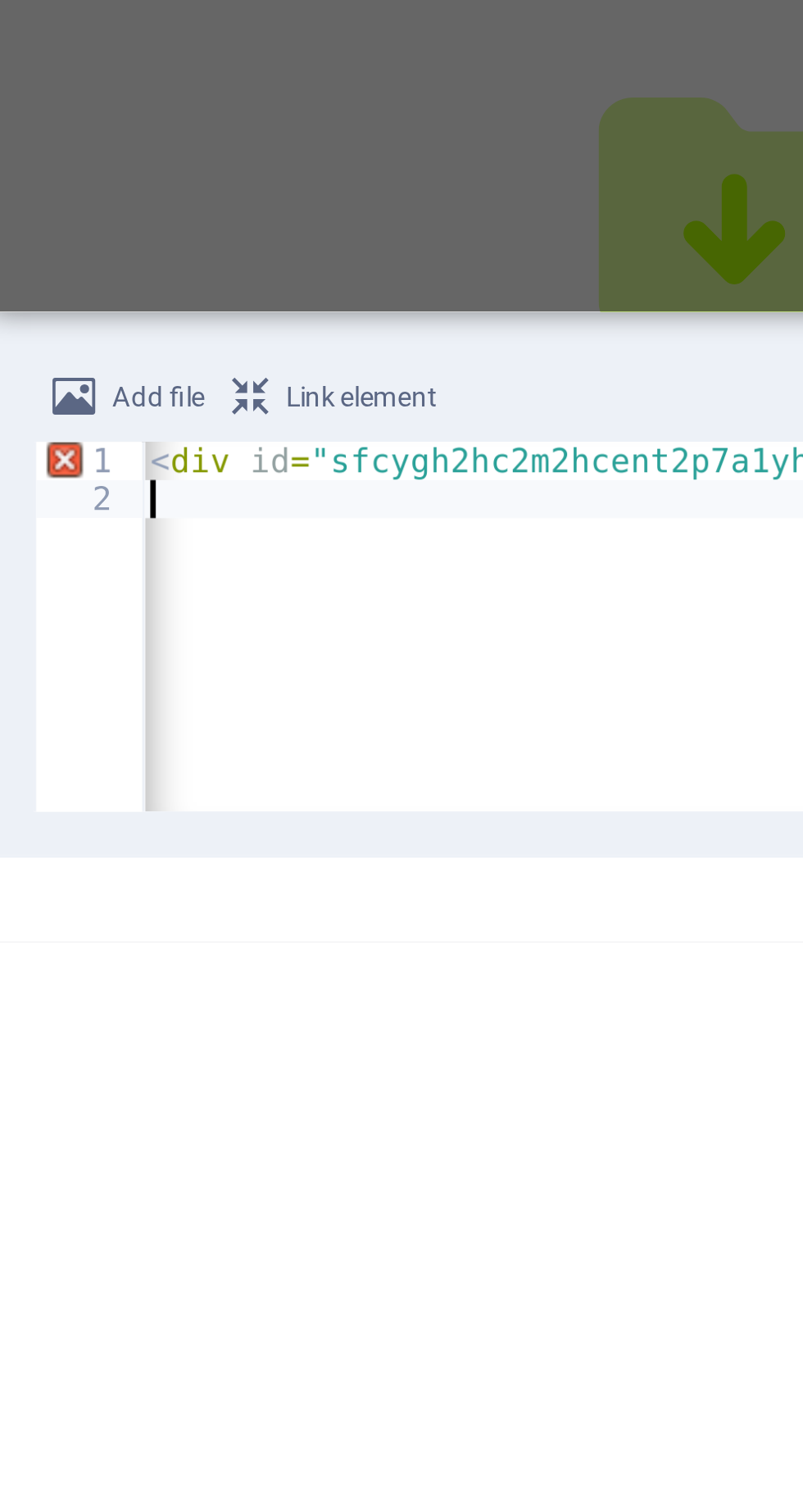
scroll to position [0, 1106]
type textarea "<div id="sfcygh2hc2m2hcent2p7a1yhqtlke8jp7yx"></div><script type="text/javascri…"
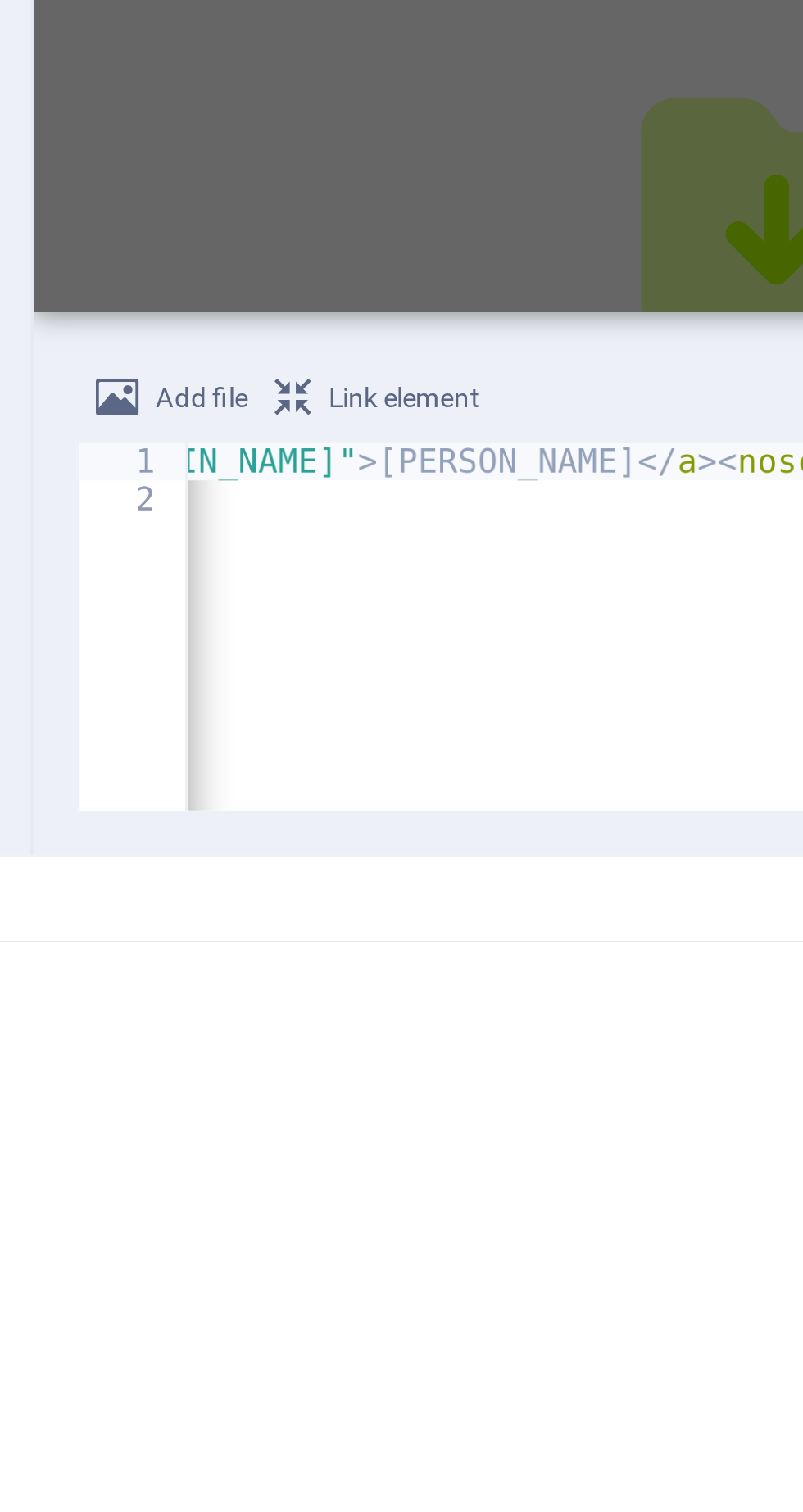
scroll to position [0, 886]
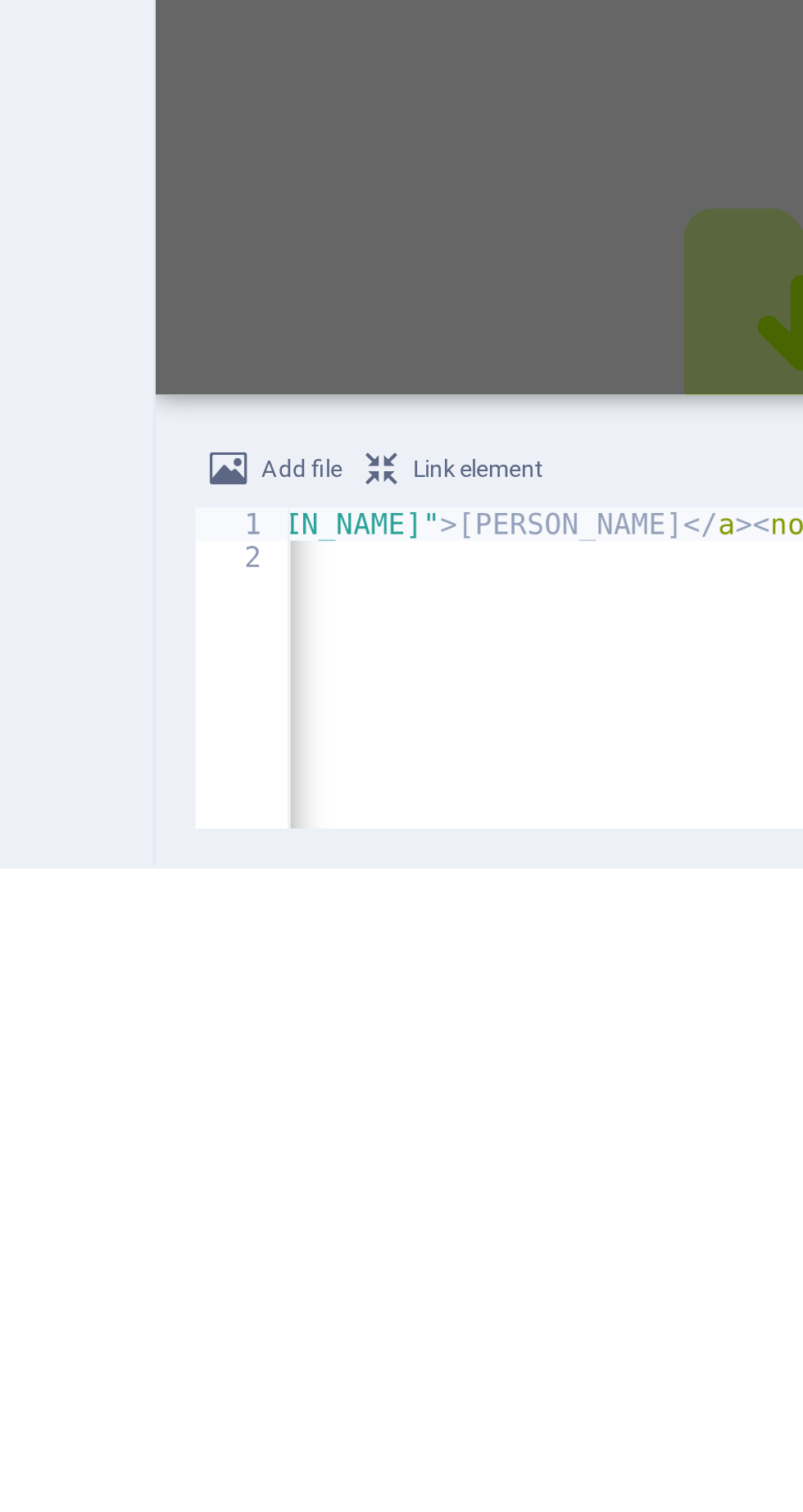
click at [387, 1367] on div "1" at bounding box center [385, 1368] width 34 height 12
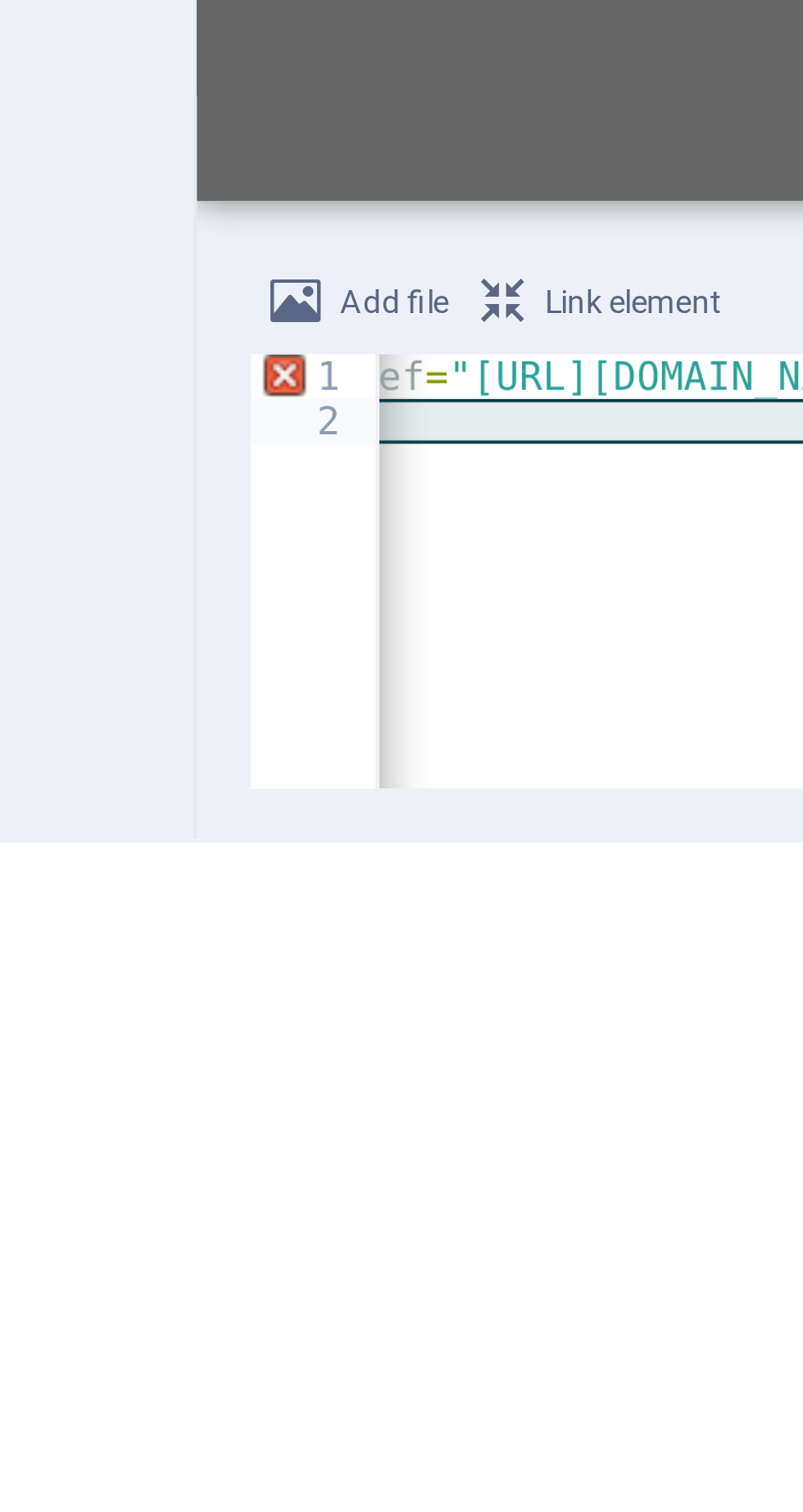
scroll to position [0, 1173]
type textarea "<a href="[URL][DOMAIN_NAME]" title="[PERSON_NAME]"><img src="[URL][DOMAIN_NAME]…"
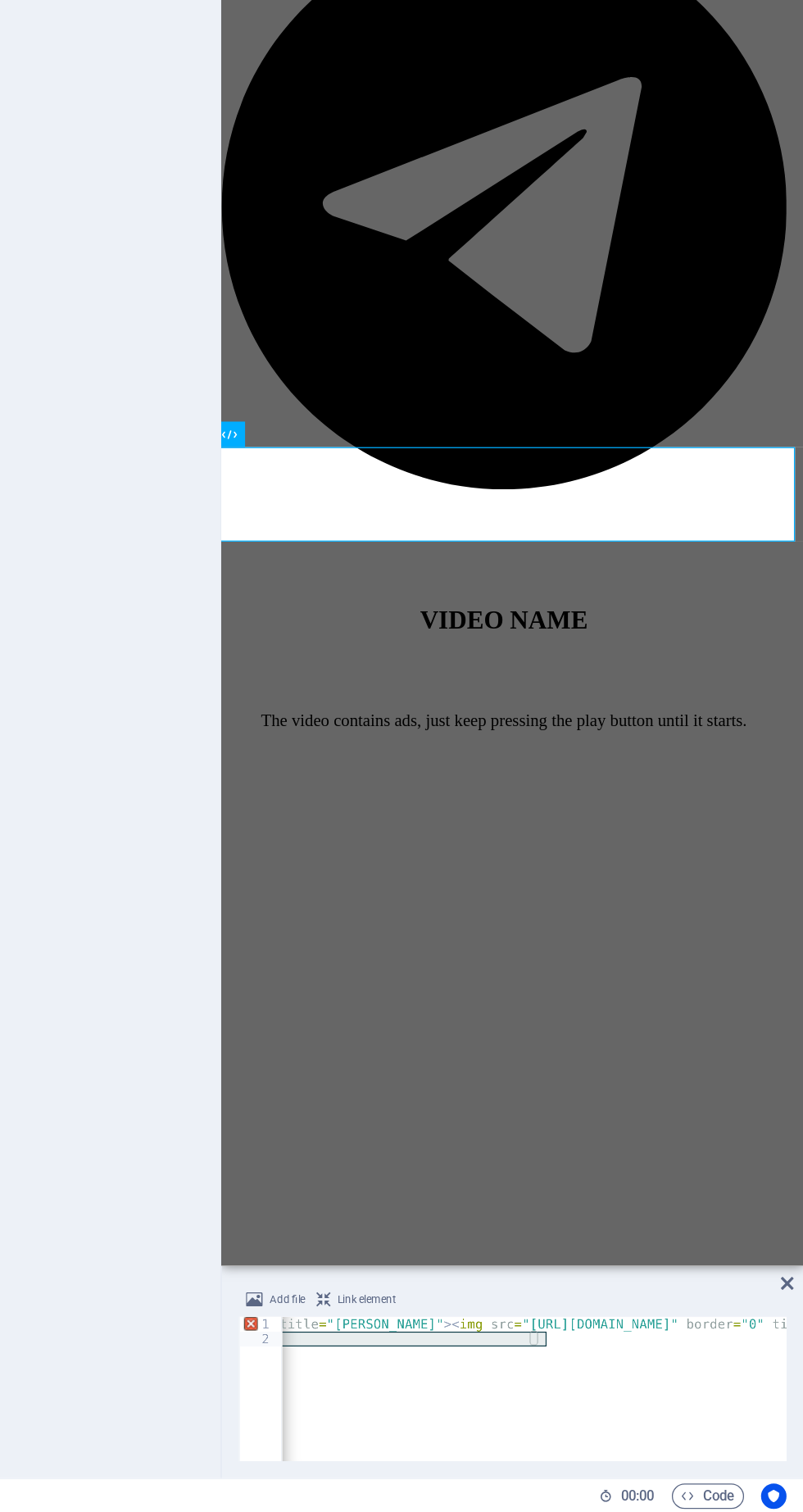
scroll to position [148, 7]
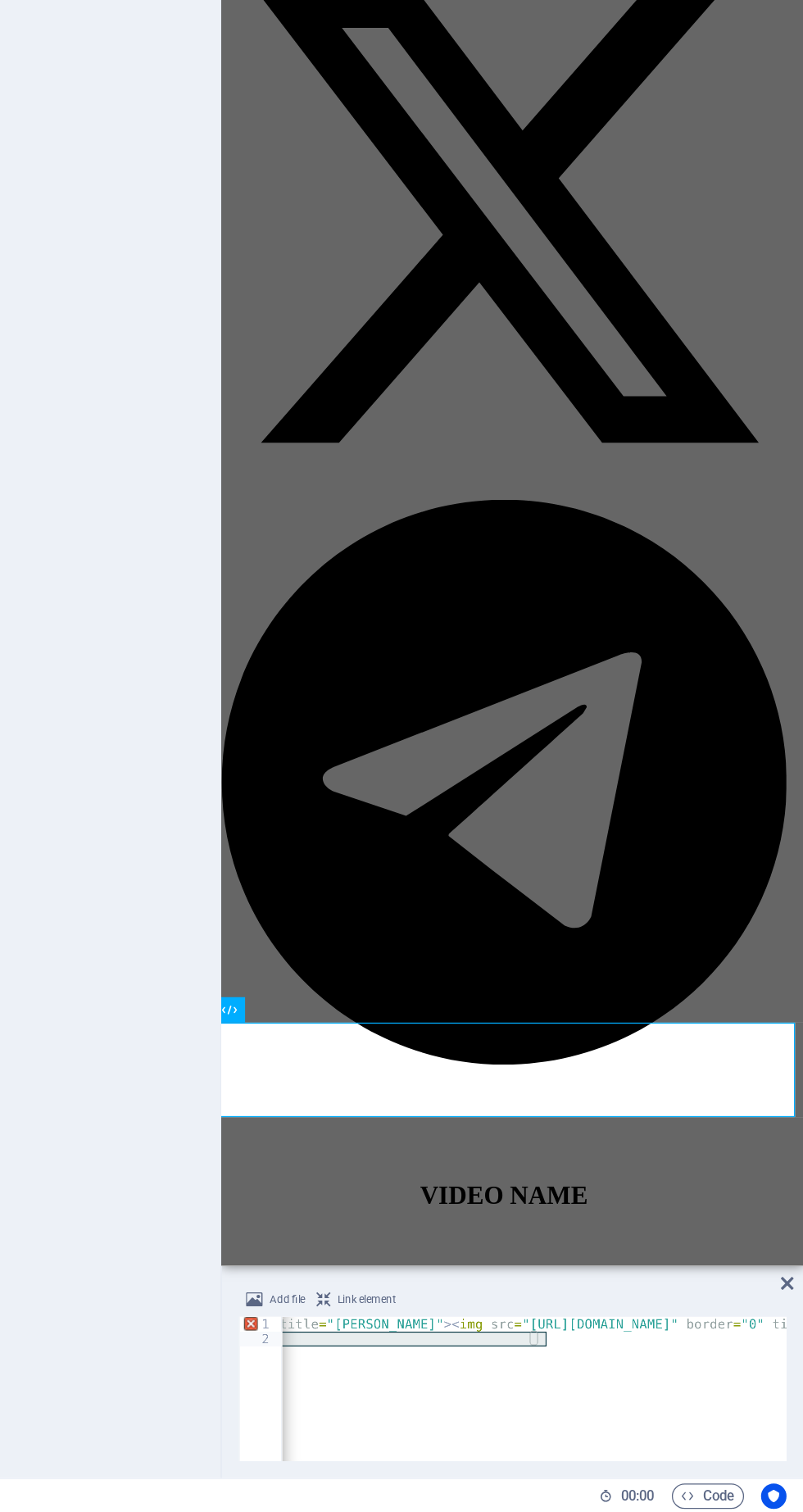
click at [325, 955] on div at bounding box center [439, 1252] width 436 height 595
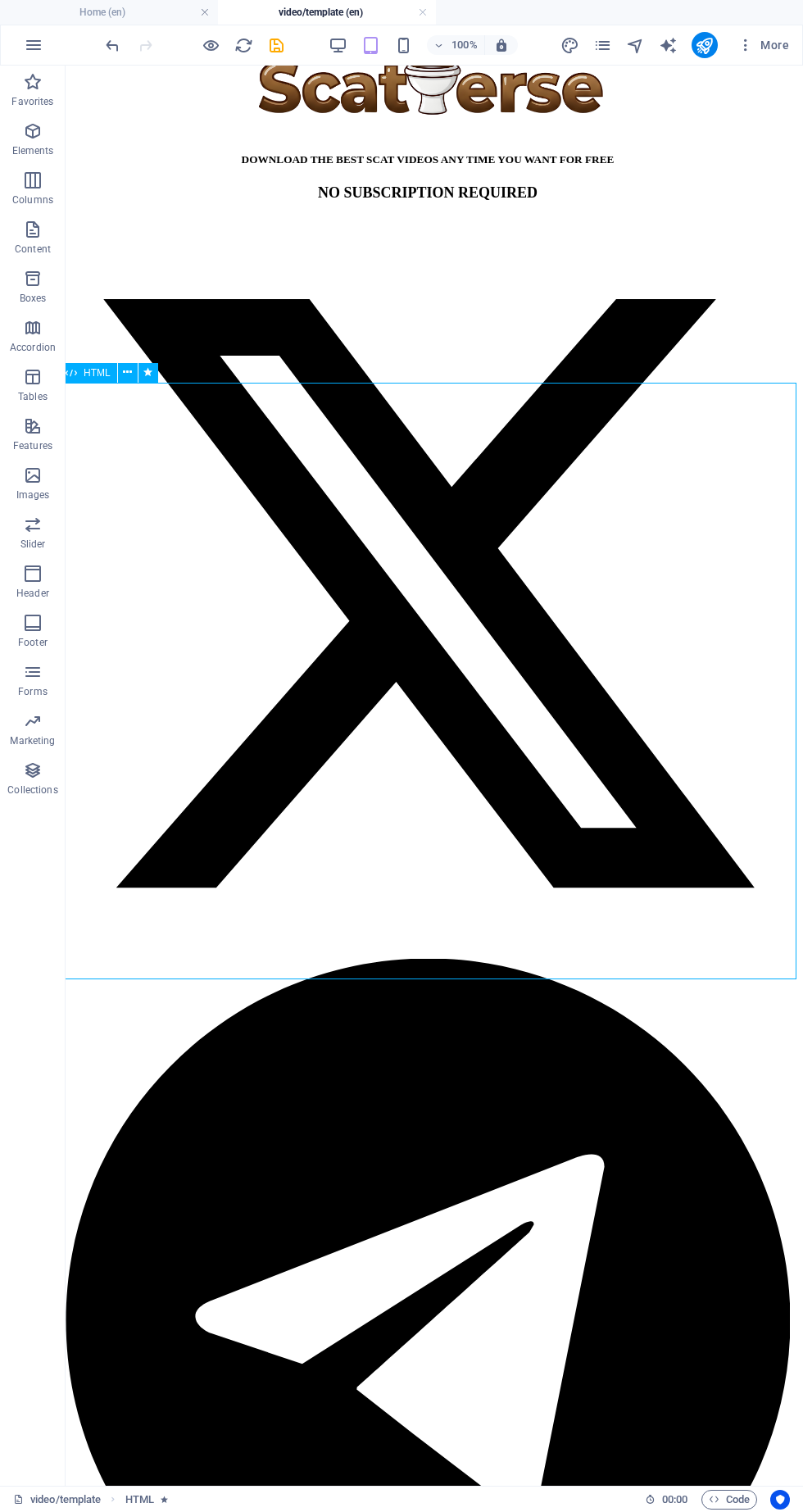
click at [212, 44] on icon "button" at bounding box center [210, 45] width 19 height 19
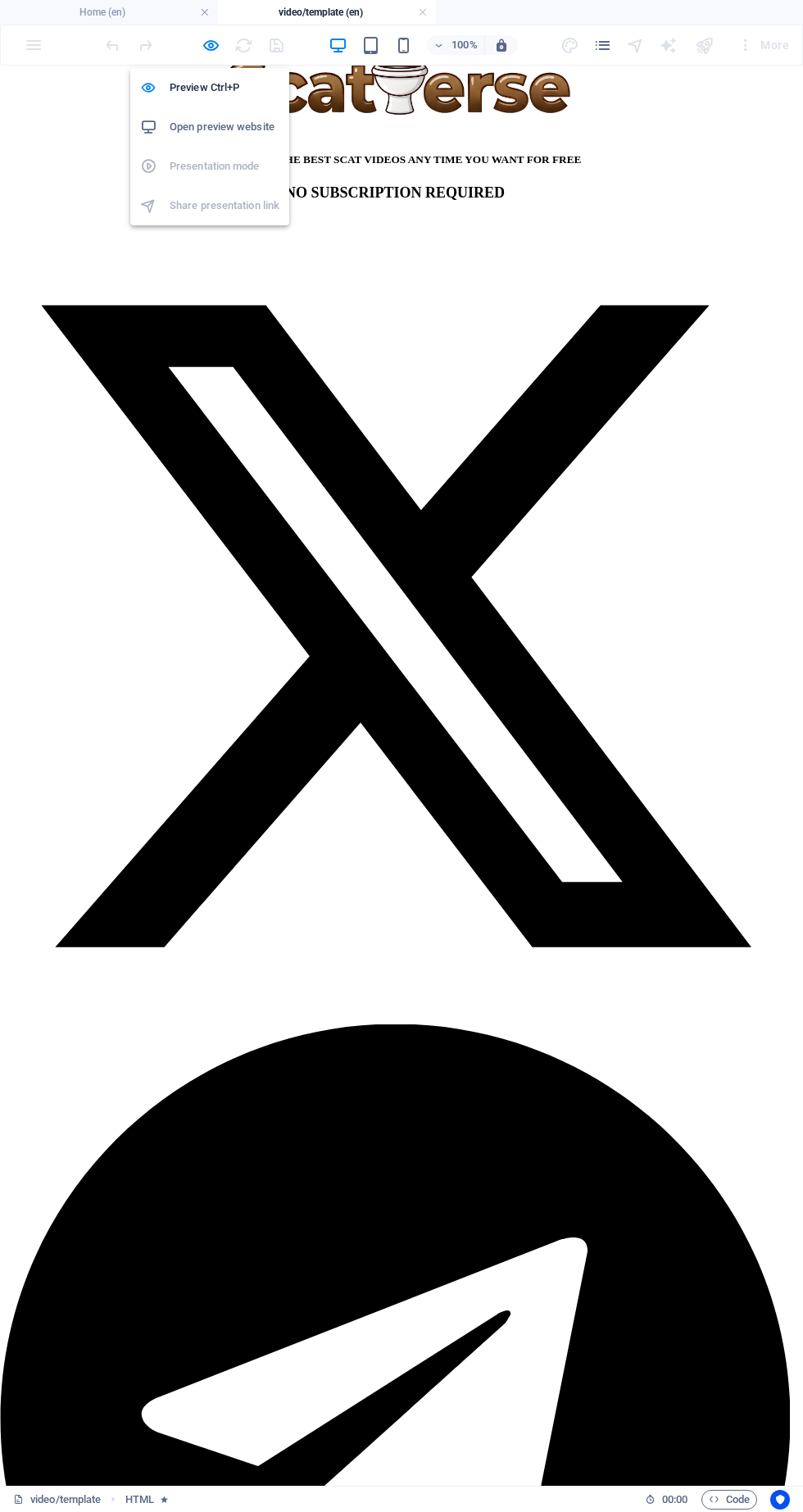
click at [210, 44] on icon "button" at bounding box center [210, 45] width 19 height 19
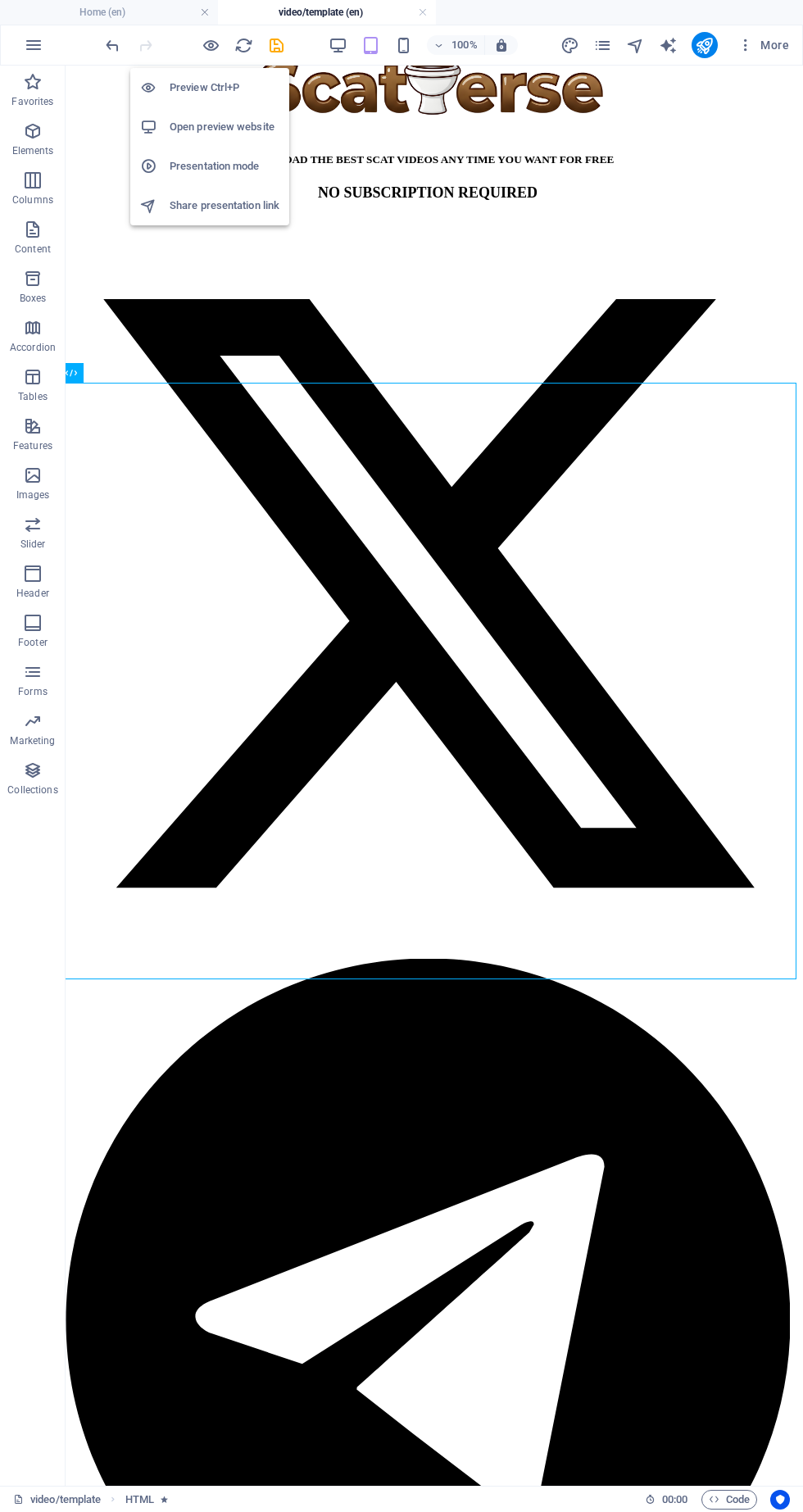
click at [230, 123] on h6 "Open preview website" at bounding box center [224, 127] width 110 height 20
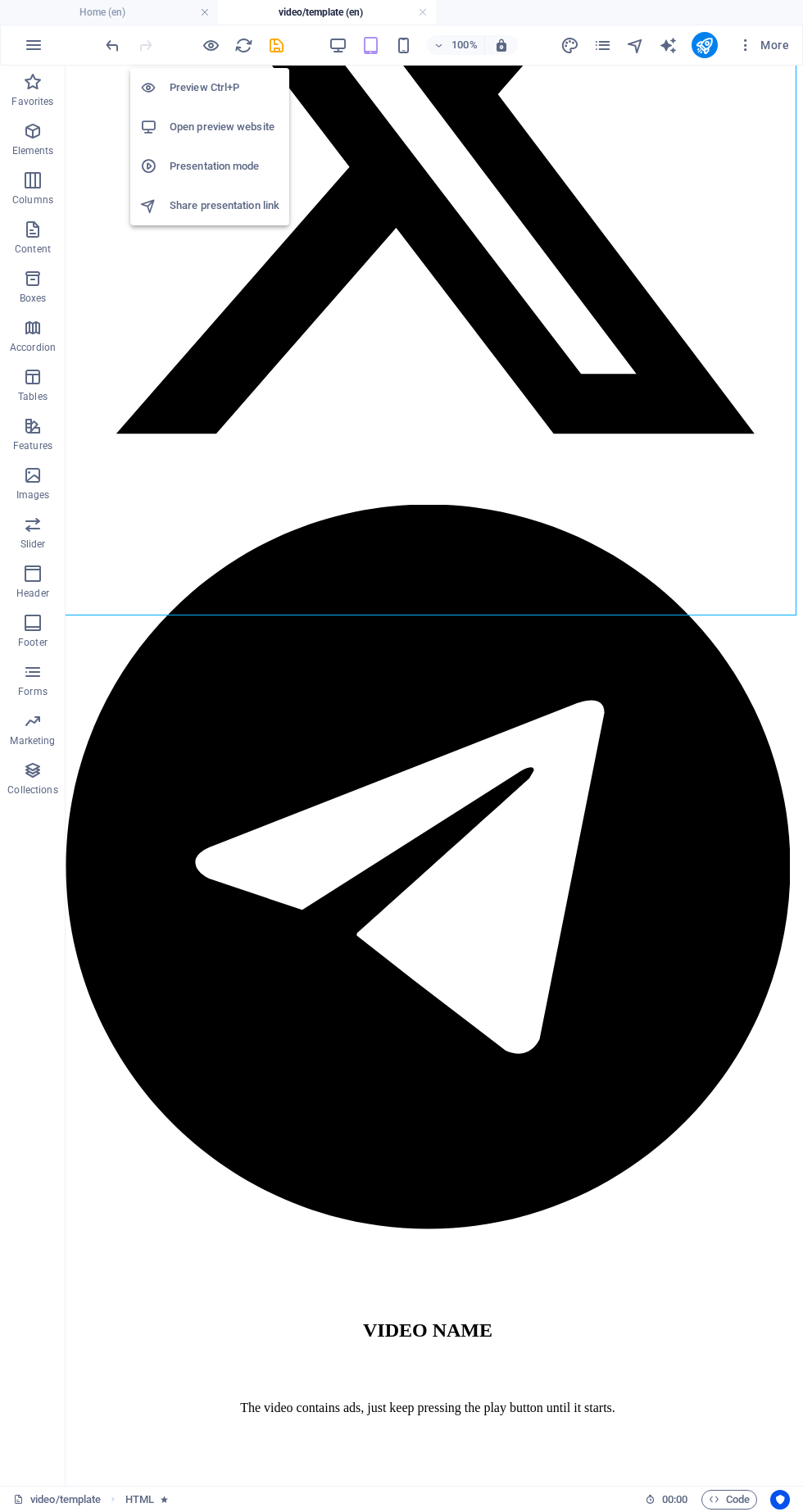
scroll to position [538, 7]
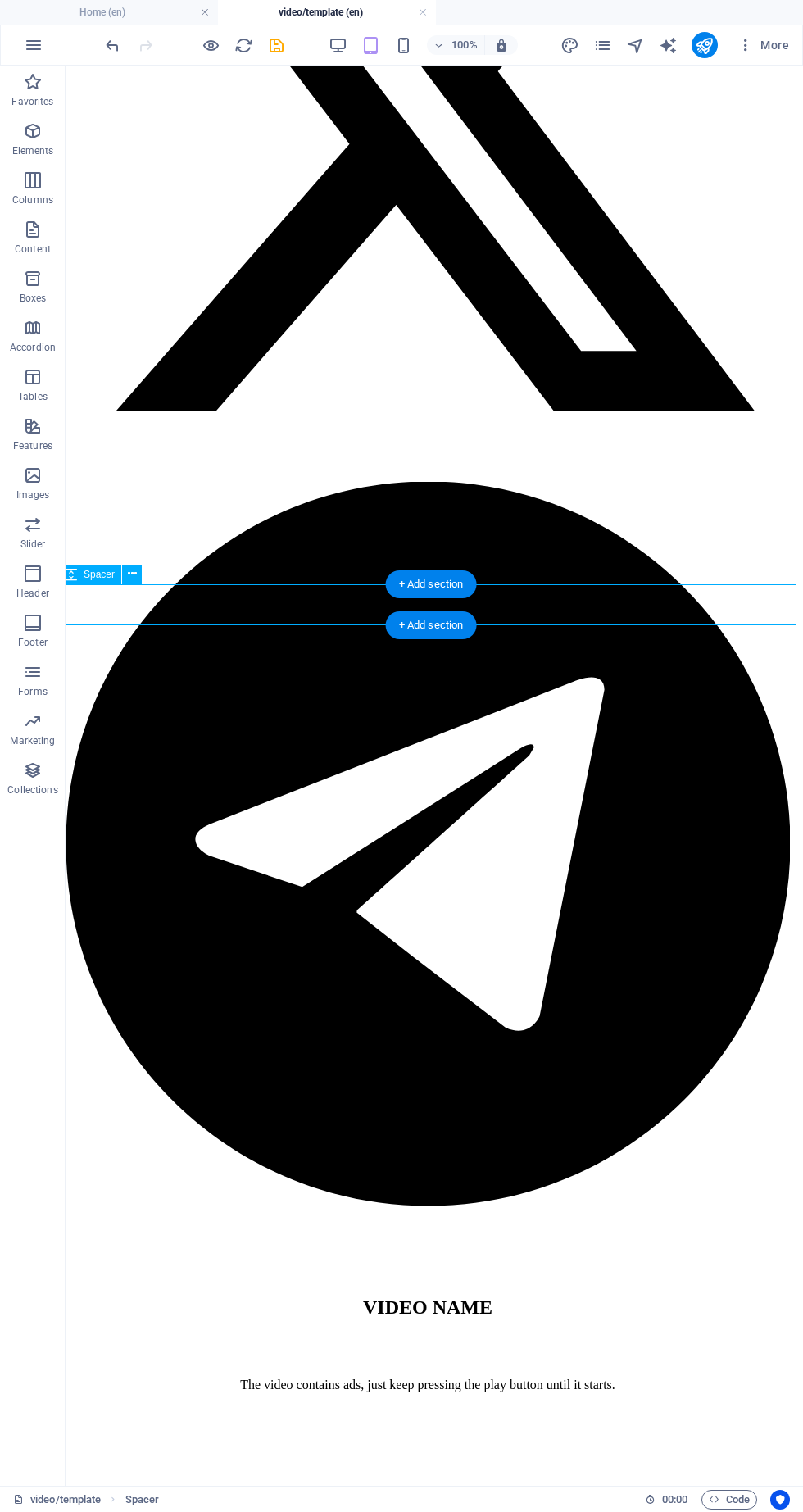
click at [44, 141] on span "Elements" at bounding box center [33, 140] width 66 height 39
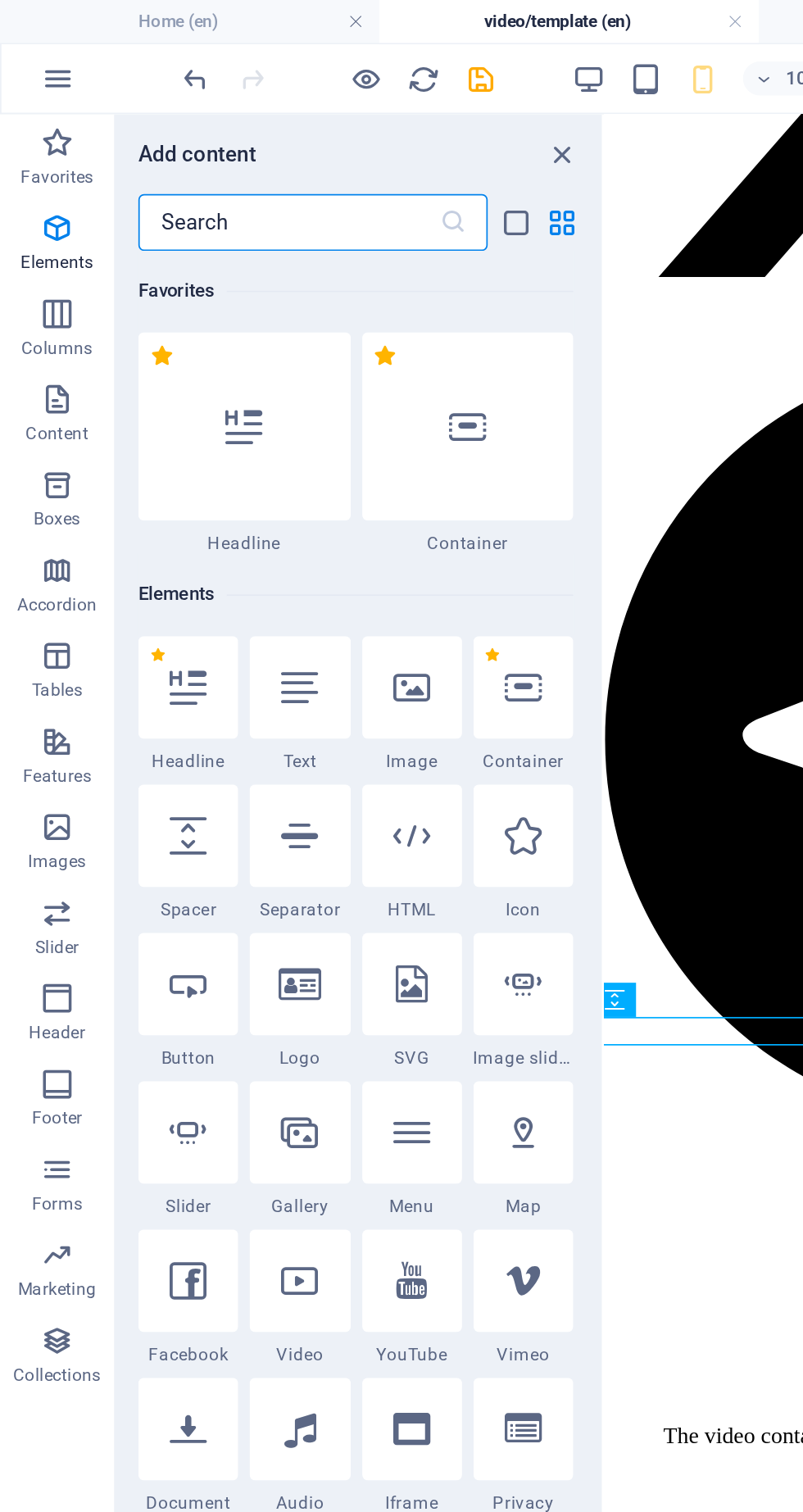
scroll to position [174, 0]
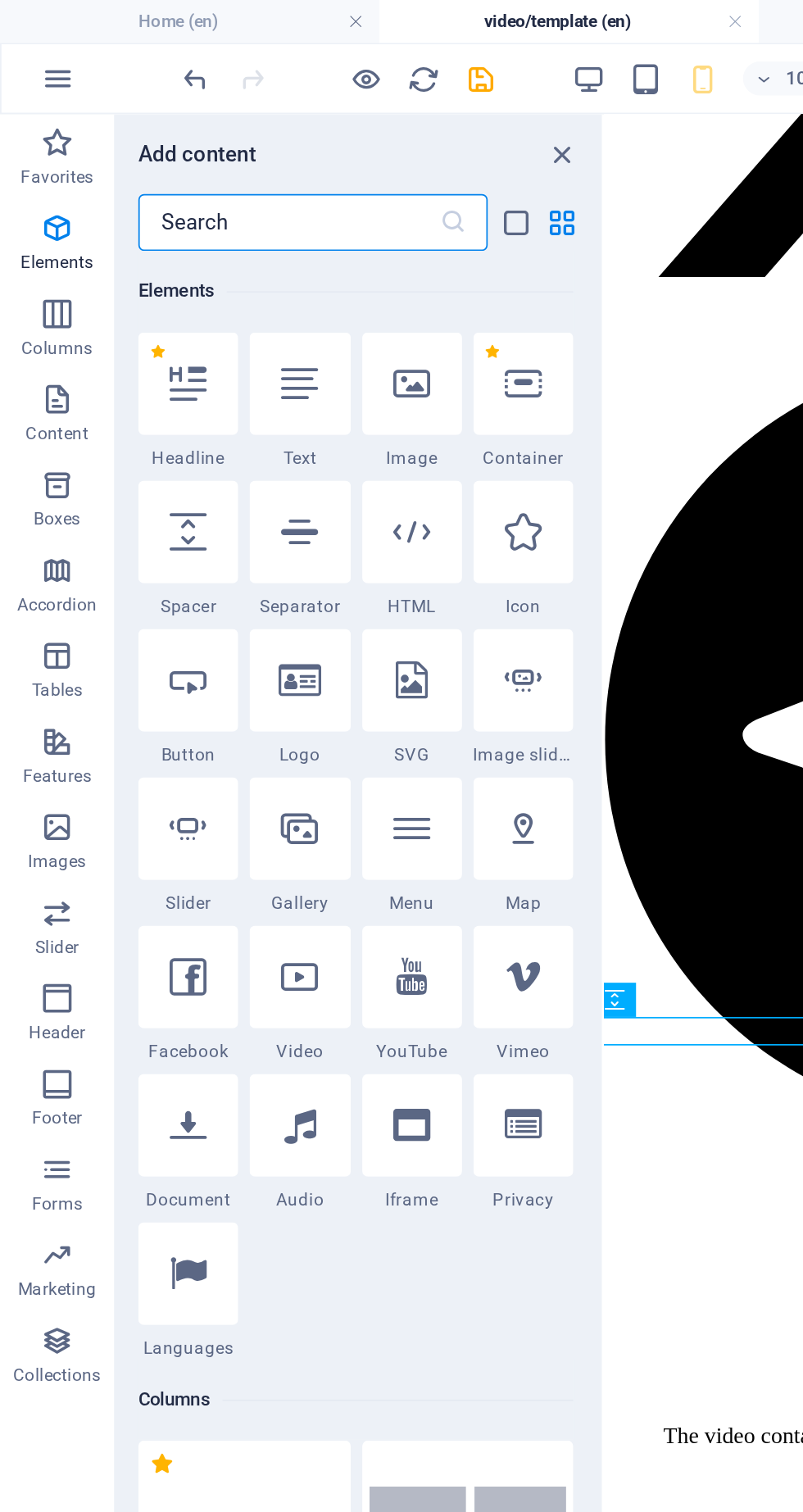
click at [309, 219] on icon at bounding box center [300, 220] width 21 height 21
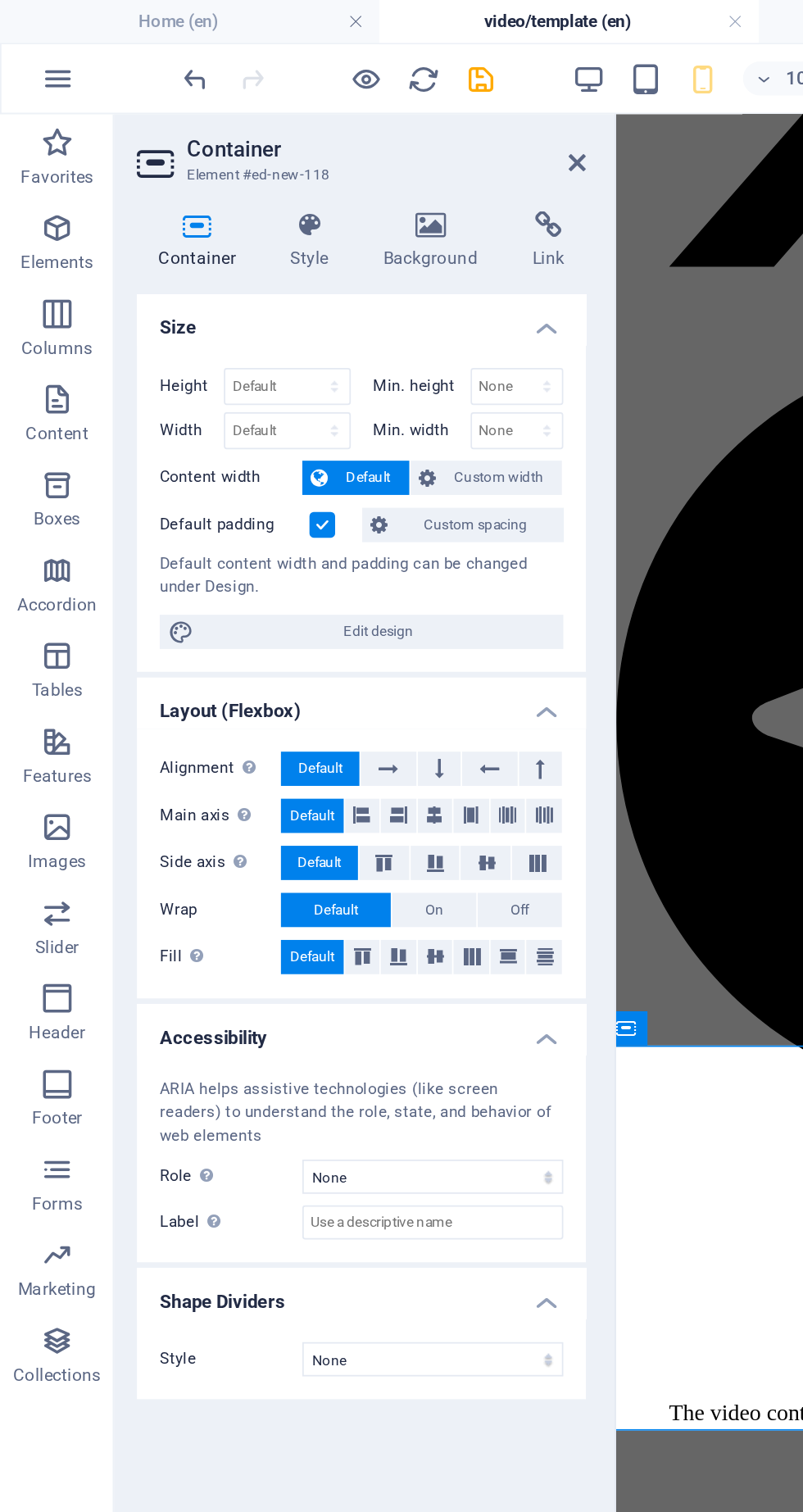
click at [332, 93] on icon at bounding box center [332, 93] width 10 height 13
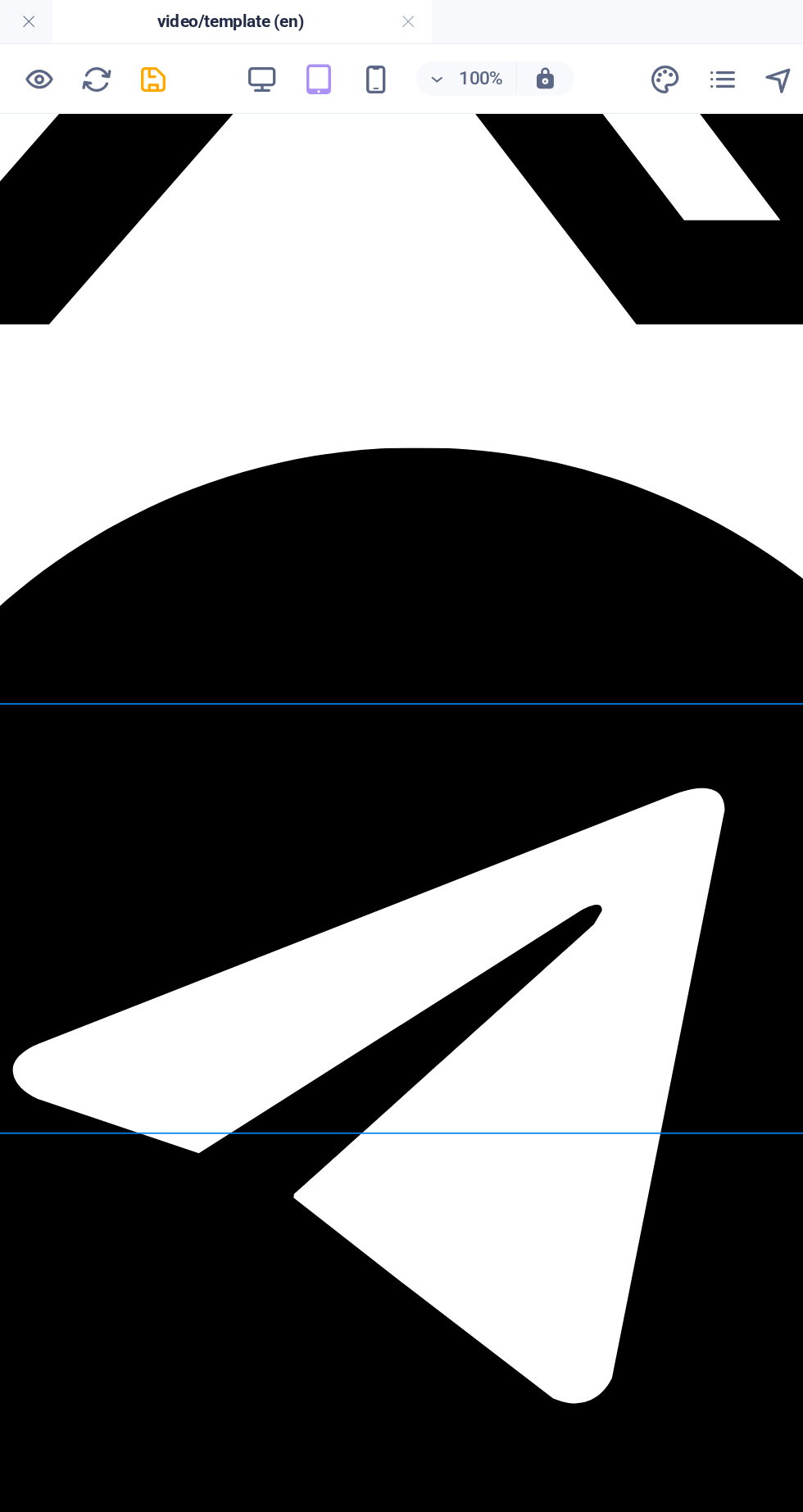
scroll to position [763, 7]
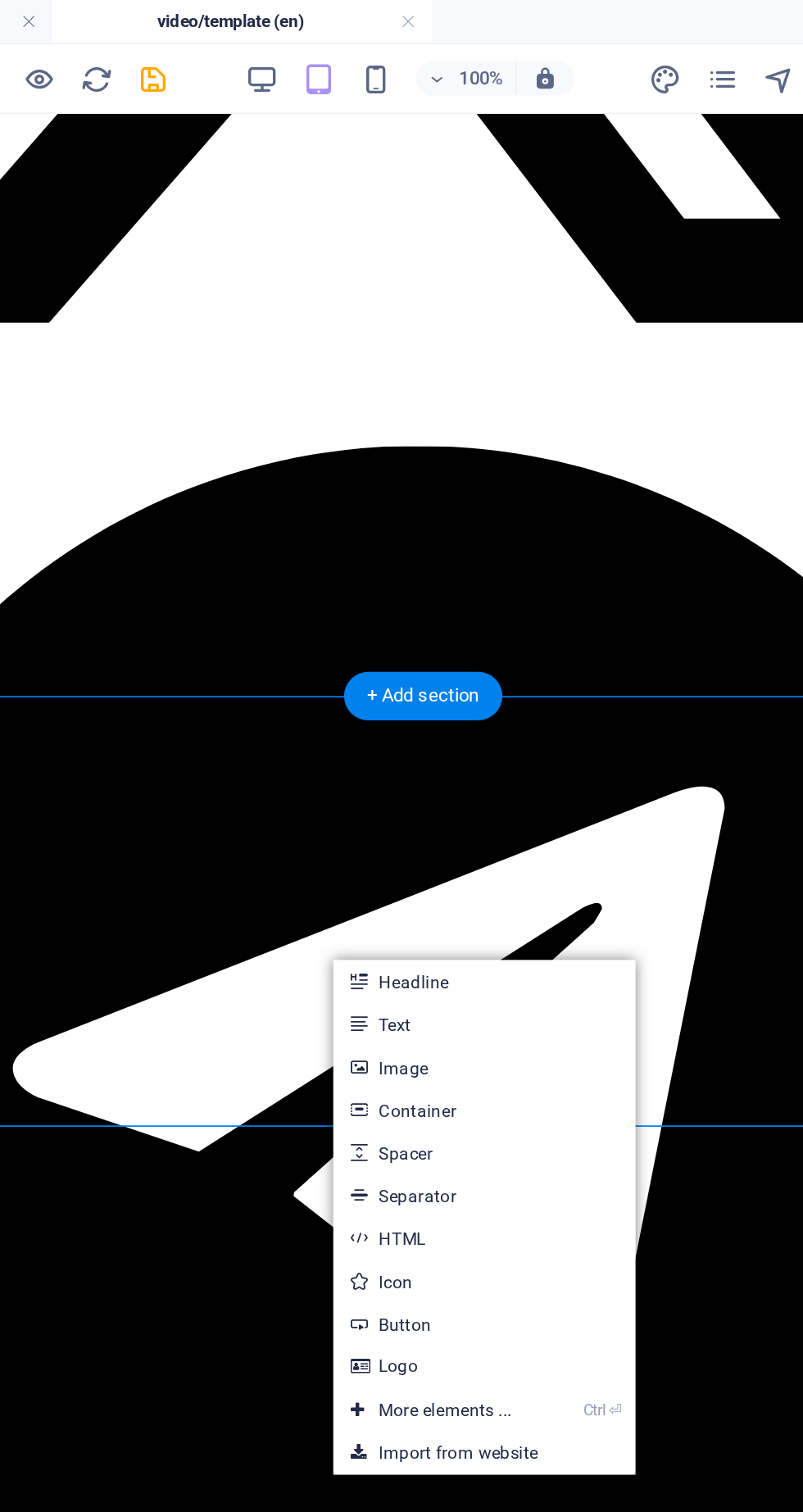
click at [440, 710] on link "HTML" at bounding box center [466, 711] width 173 height 25
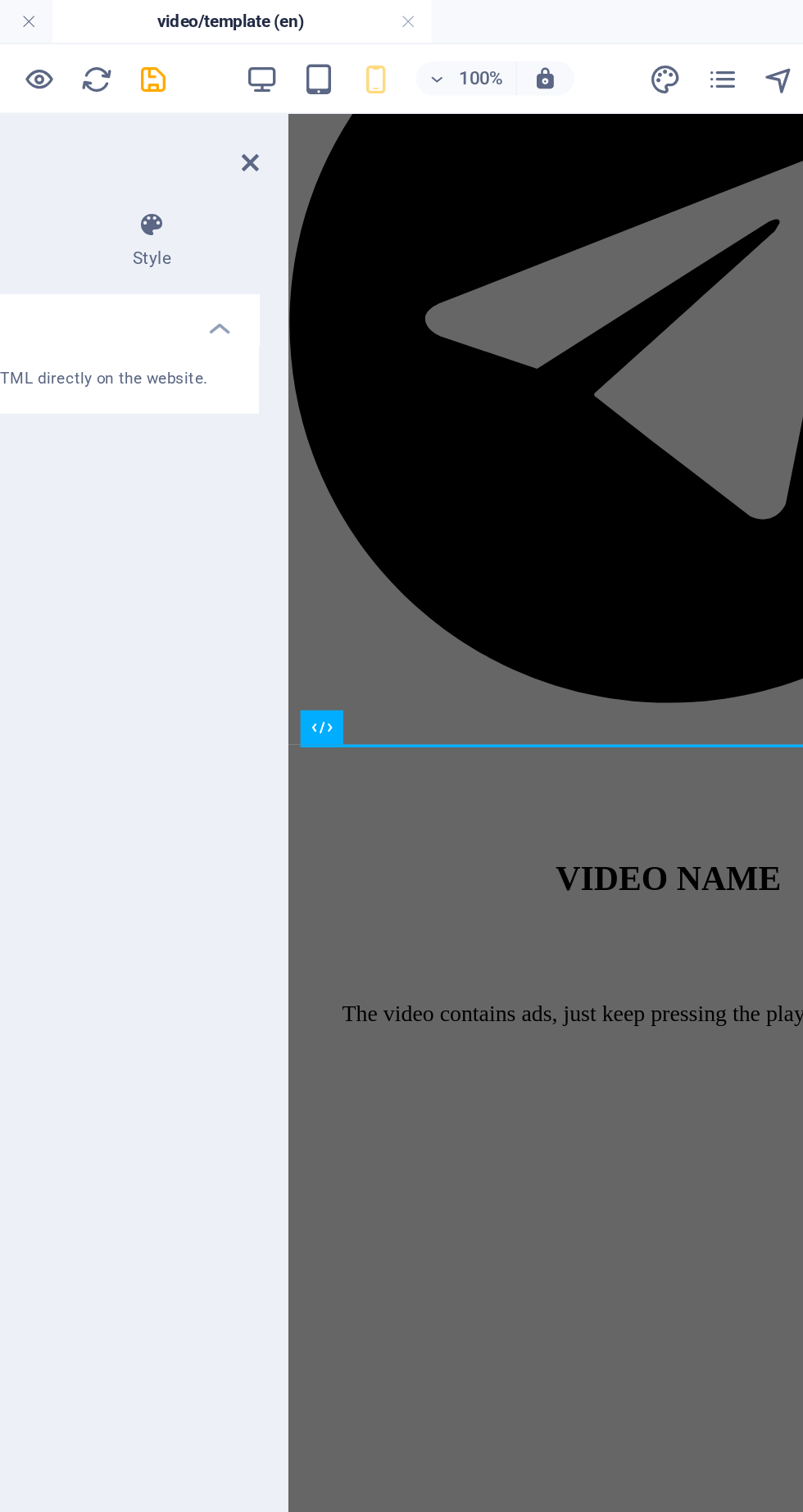
scroll to position [759, 7]
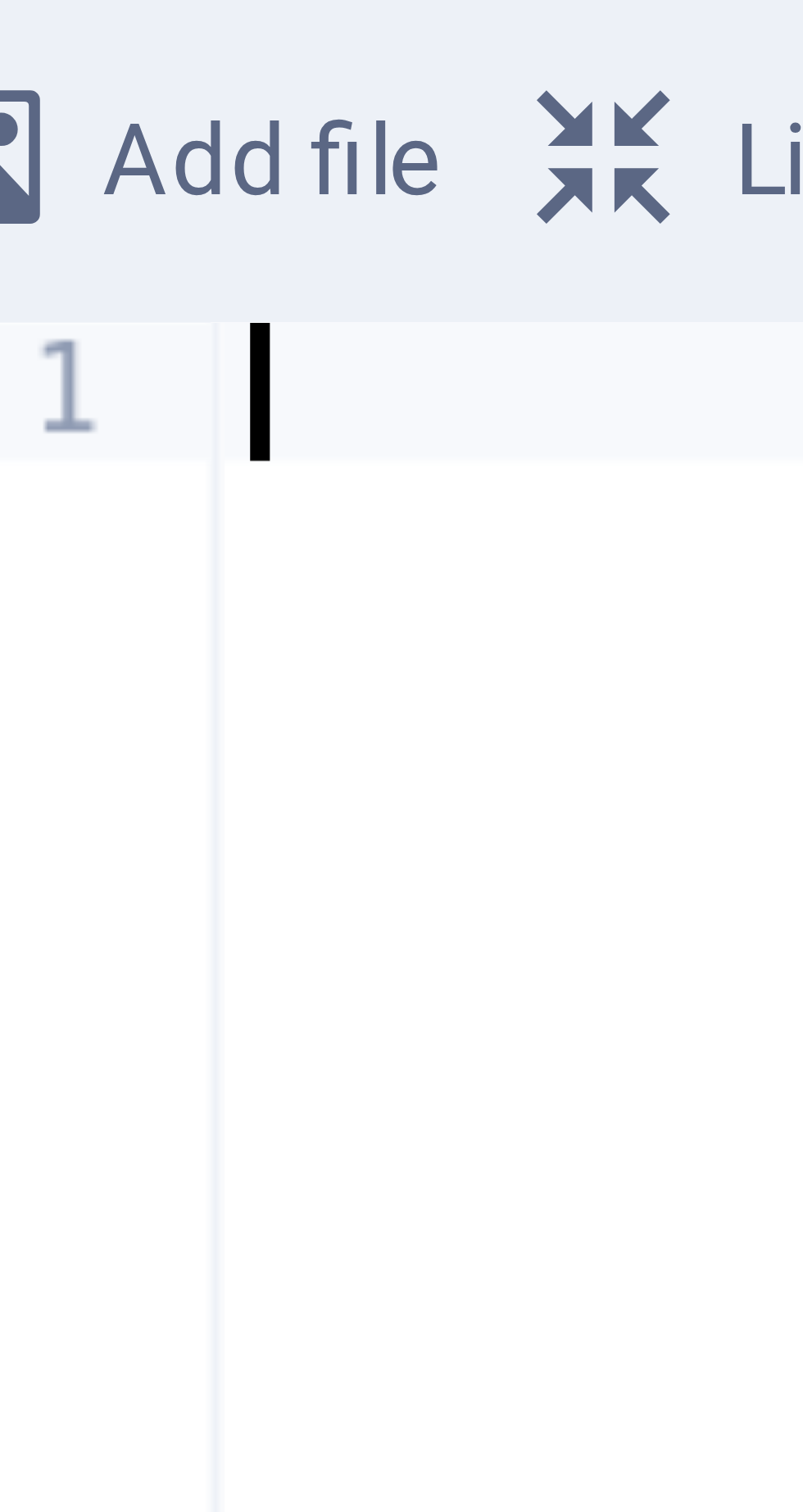
type textarea "<a href="[URL][DOMAIN_NAME]" title="[PERSON_NAME]"><img src="[URL][DOMAIN_NAME]…"
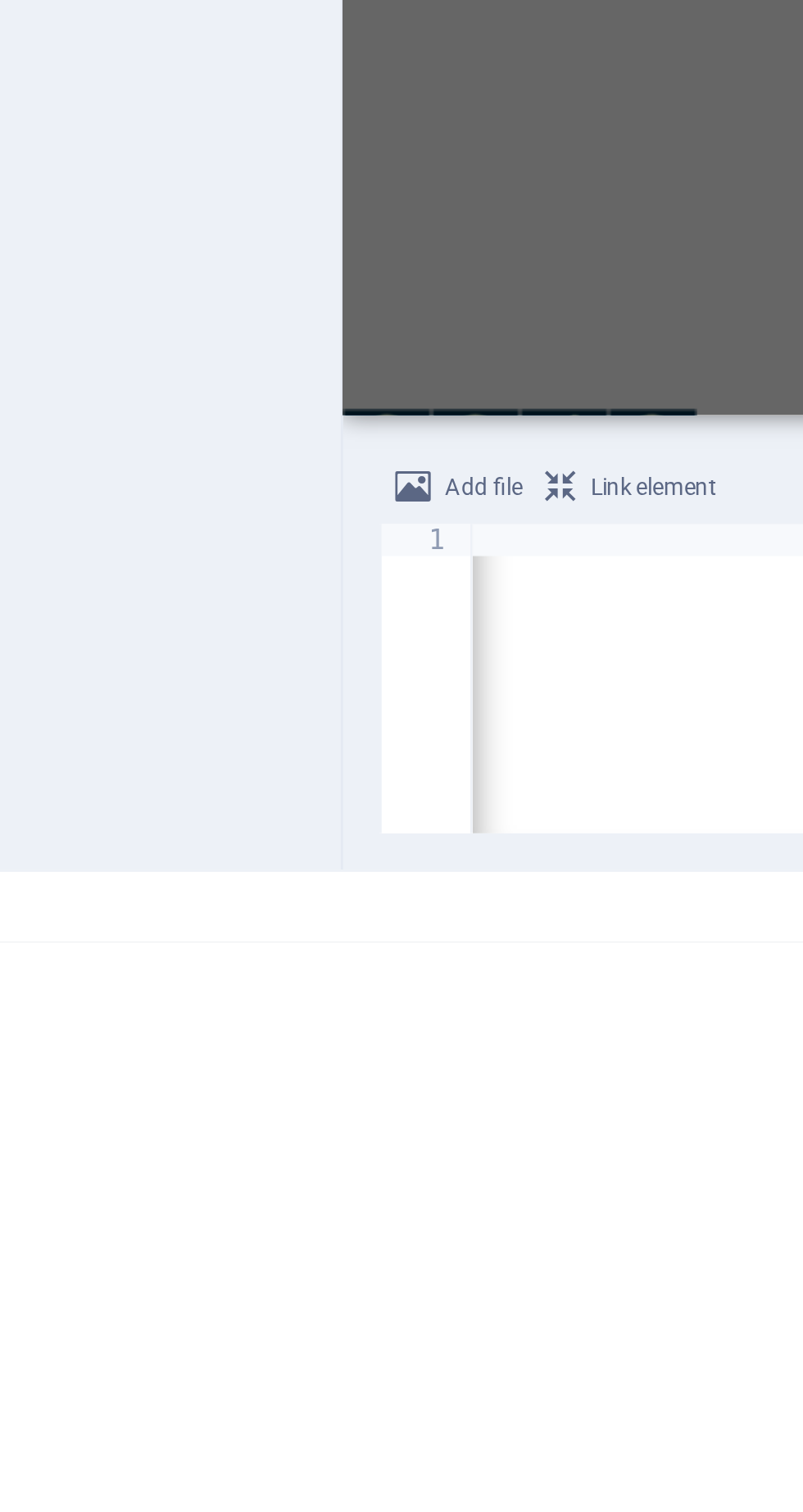
scroll to position [0, 0]
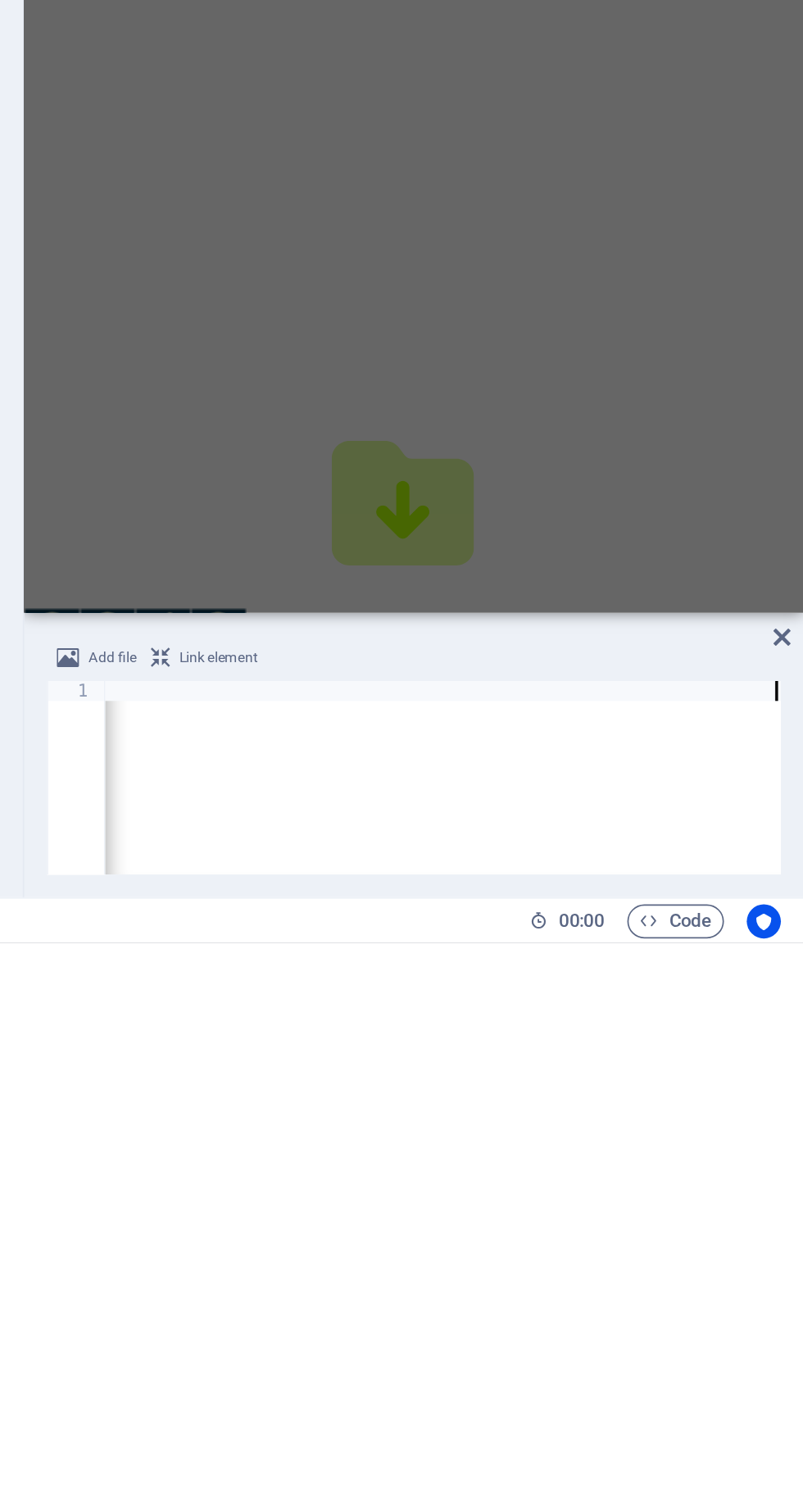
click at [789, 1337] on icon at bounding box center [791, 1336] width 10 height 13
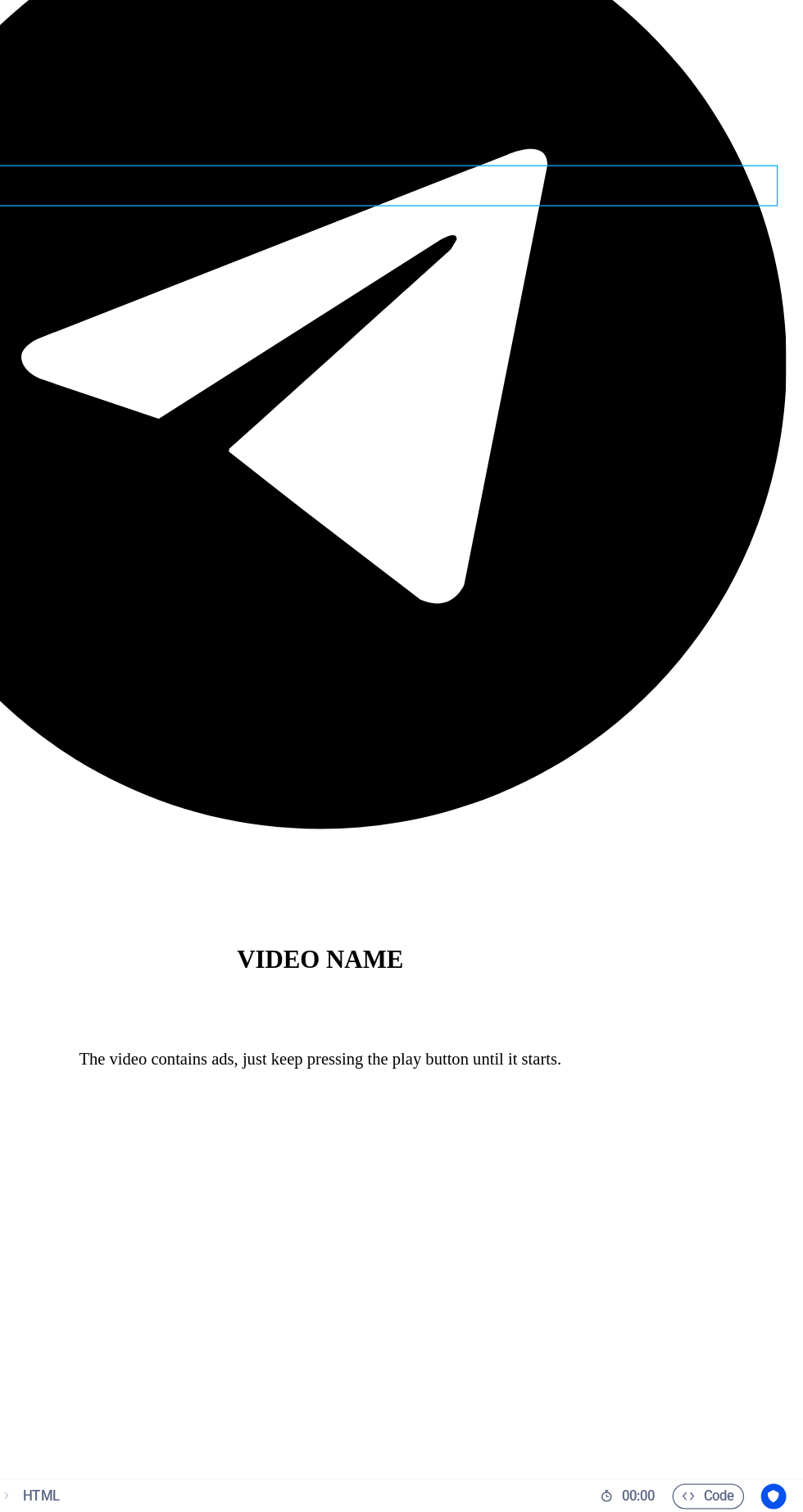
scroll to position [763, 7]
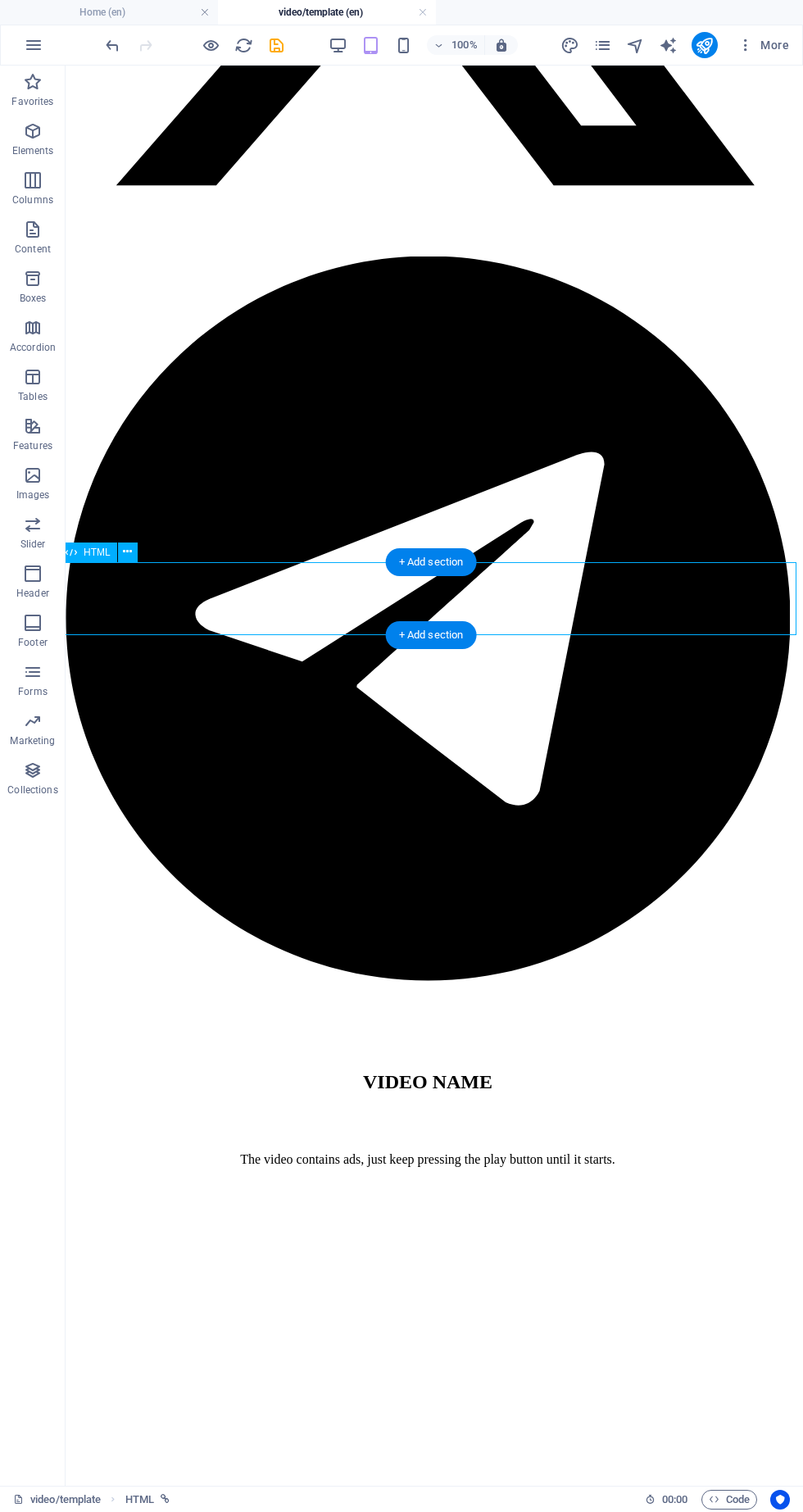
scroll to position [764, 6]
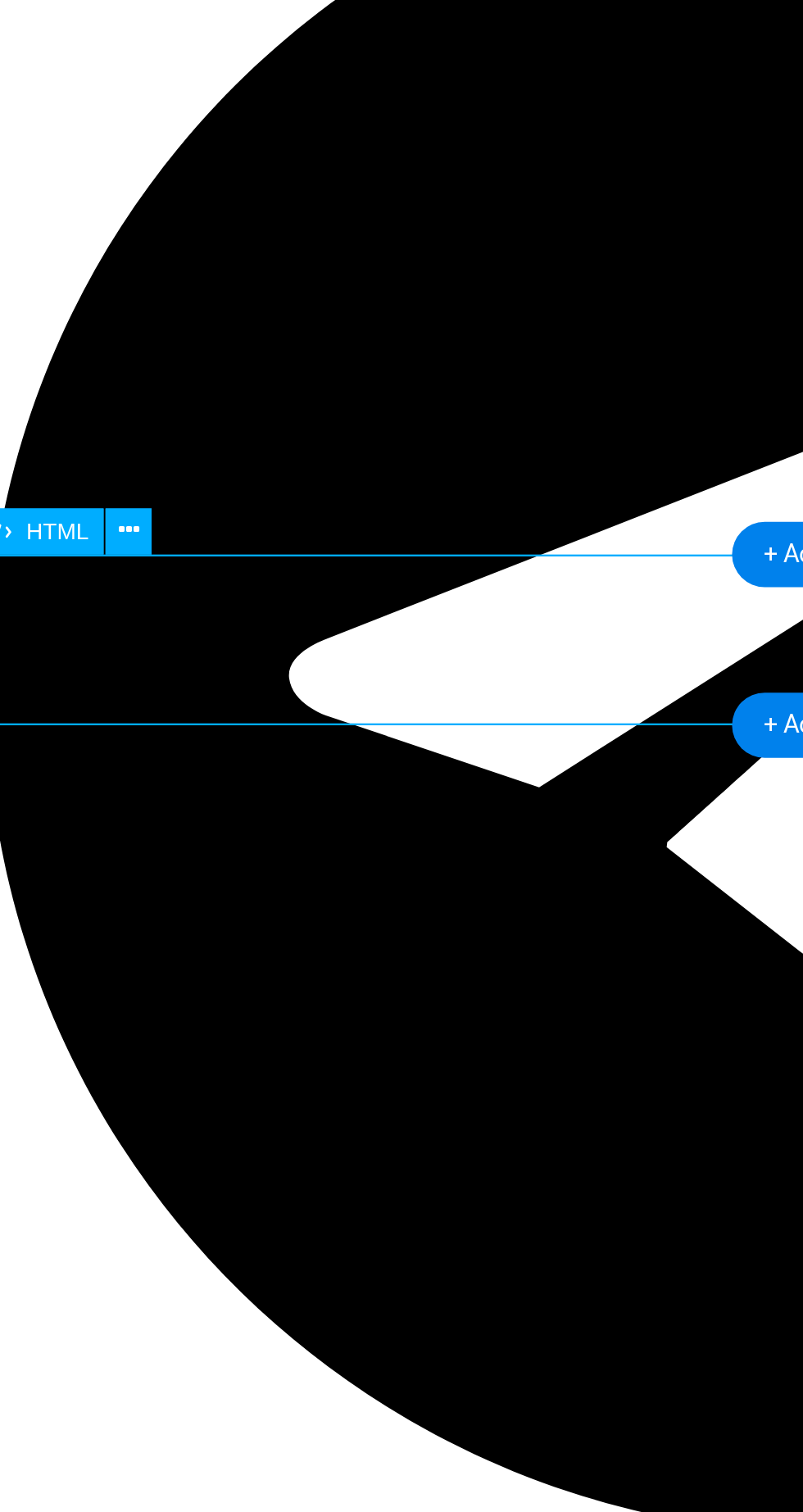
click at [134, 546] on button at bounding box center [128, 552] width 20 height 20
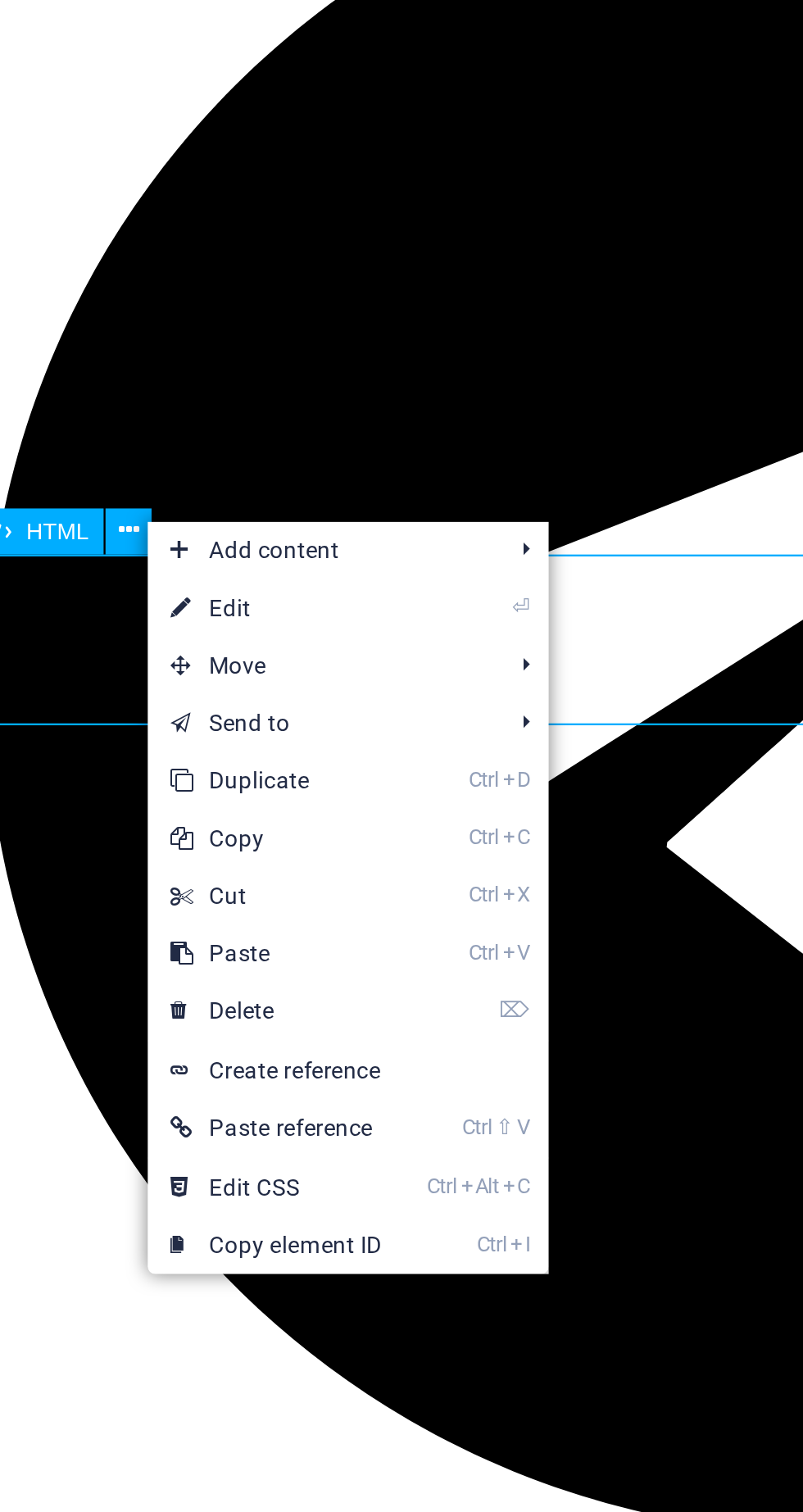
click at [207, 756] on link "⌦ Delete" at bounding box center [191, 756] width 110 height 25
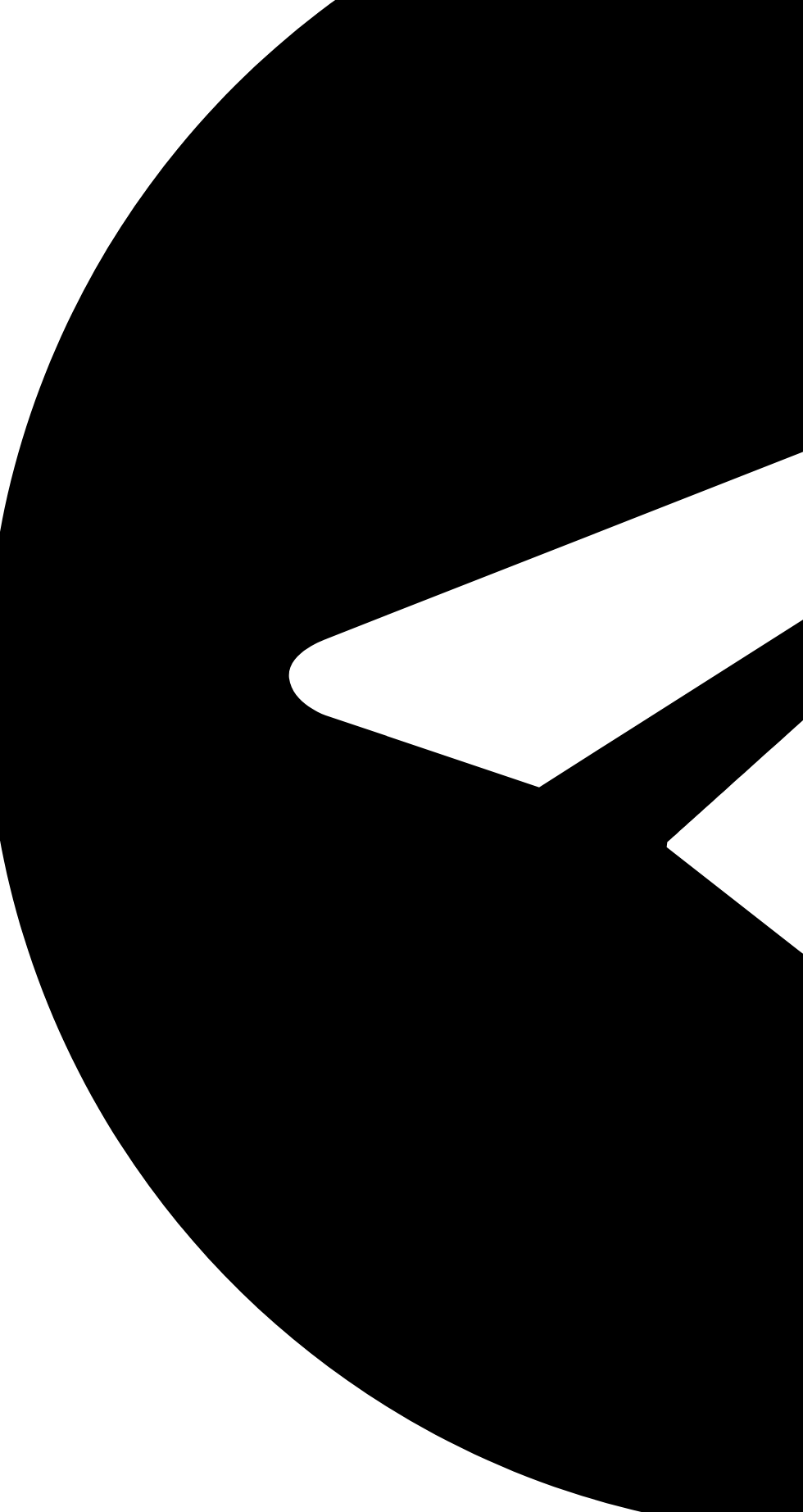
scroll to position [765, 6]
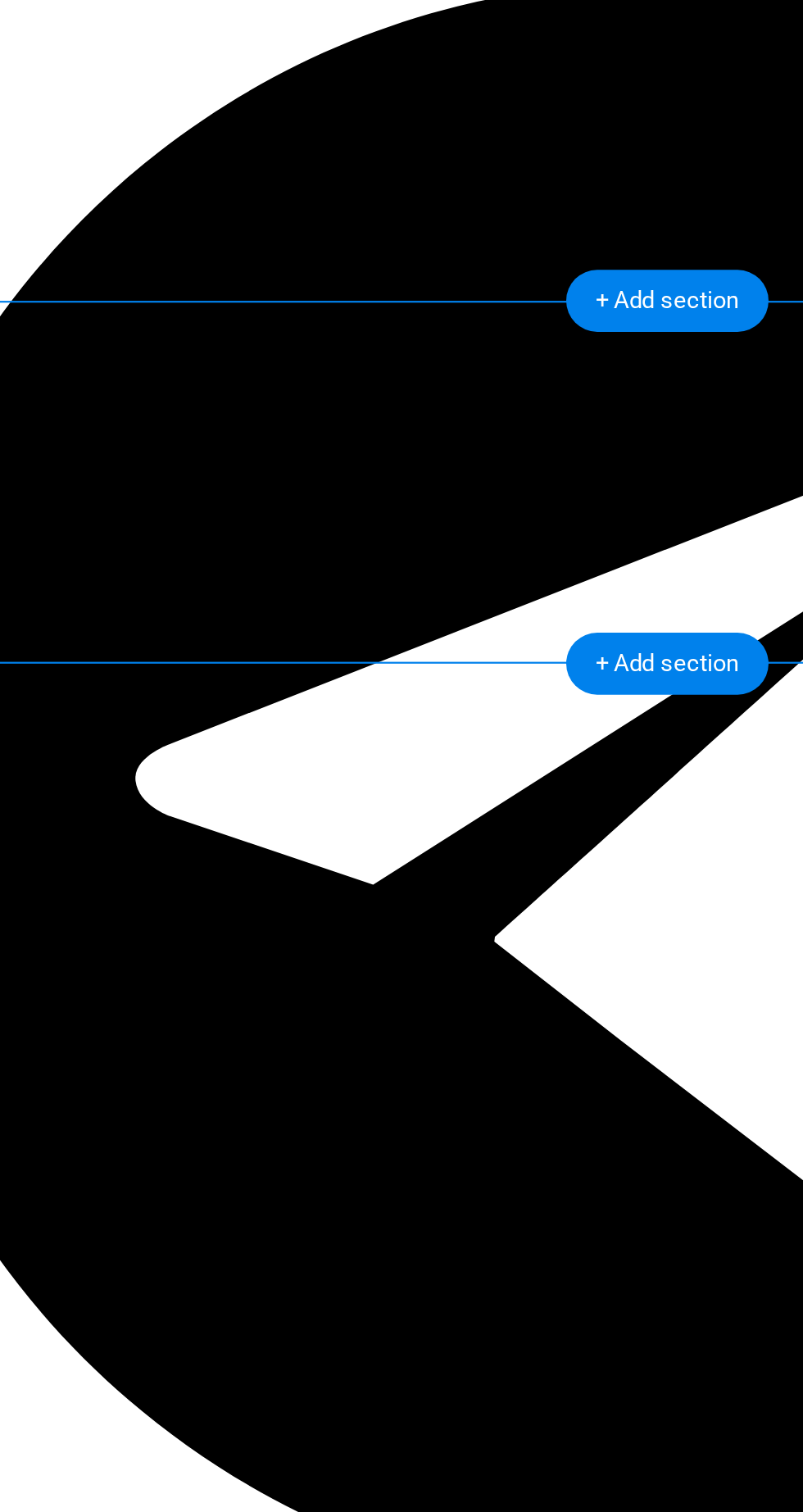
scroll to position [759, 0]
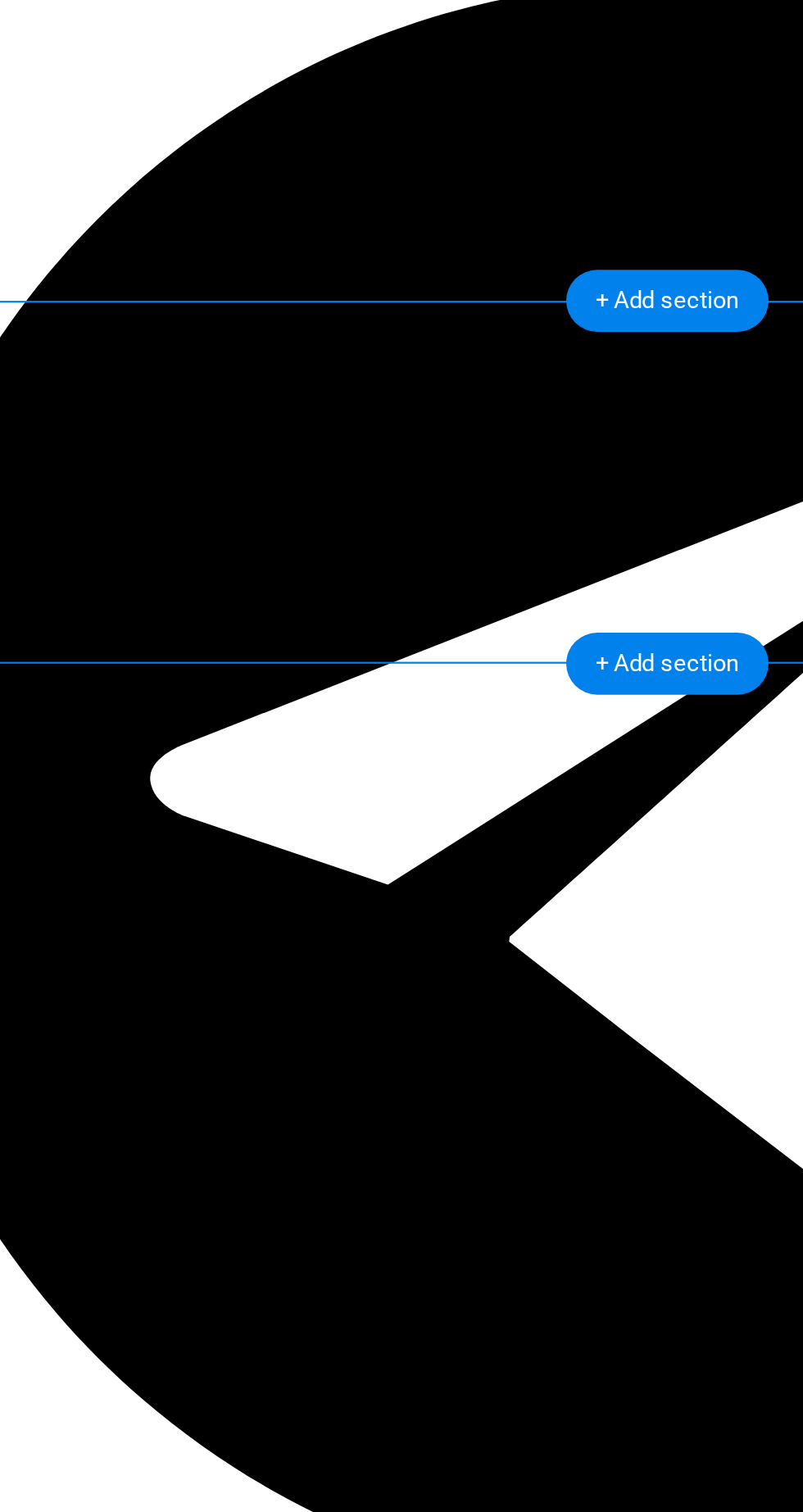
click at [66, 1405] on div at bounding box center [216, 1422] width 724 height 35
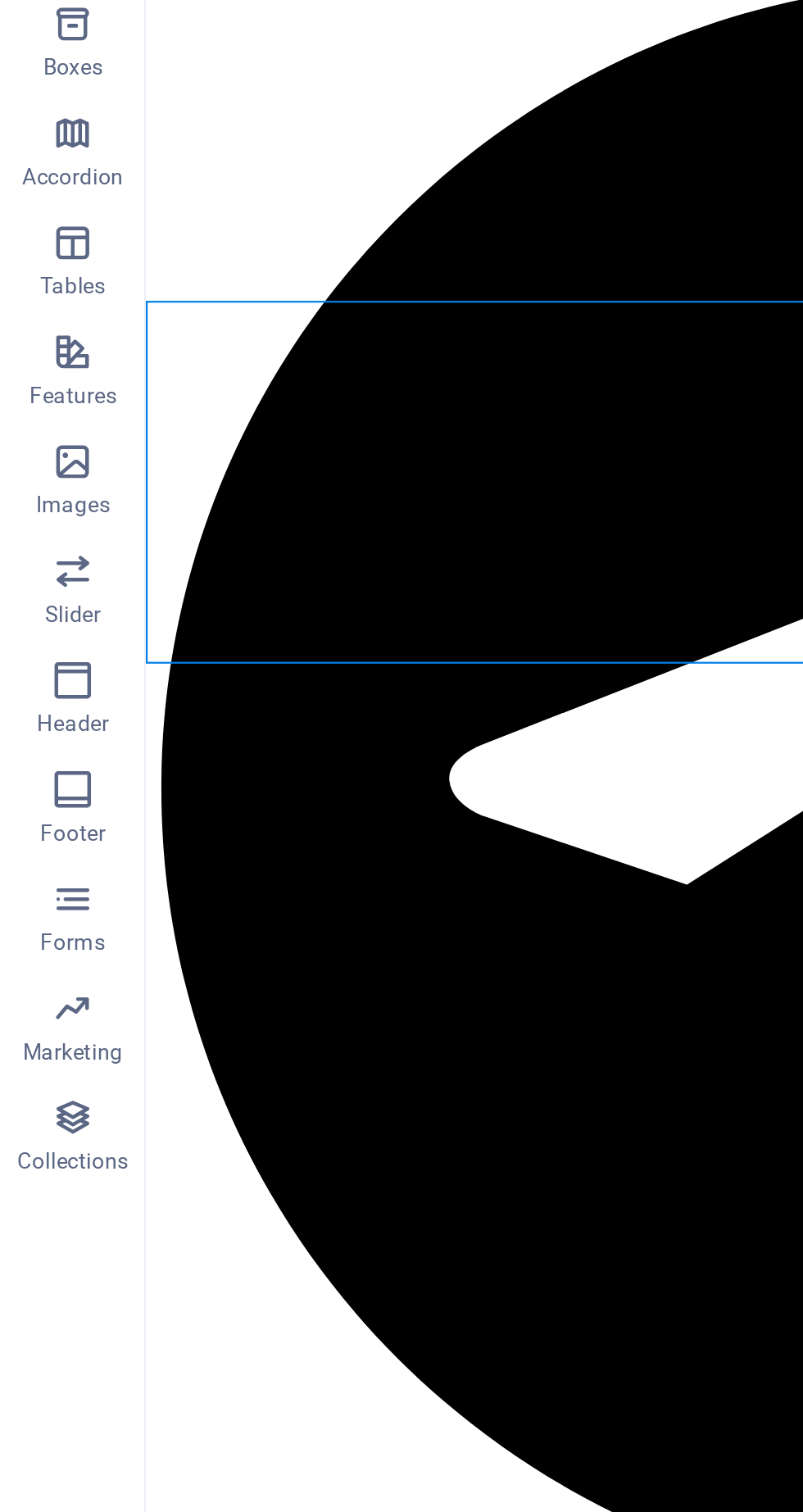
click at [264, 1405] on div at bounding box center [513, 1422] width 724 height 35
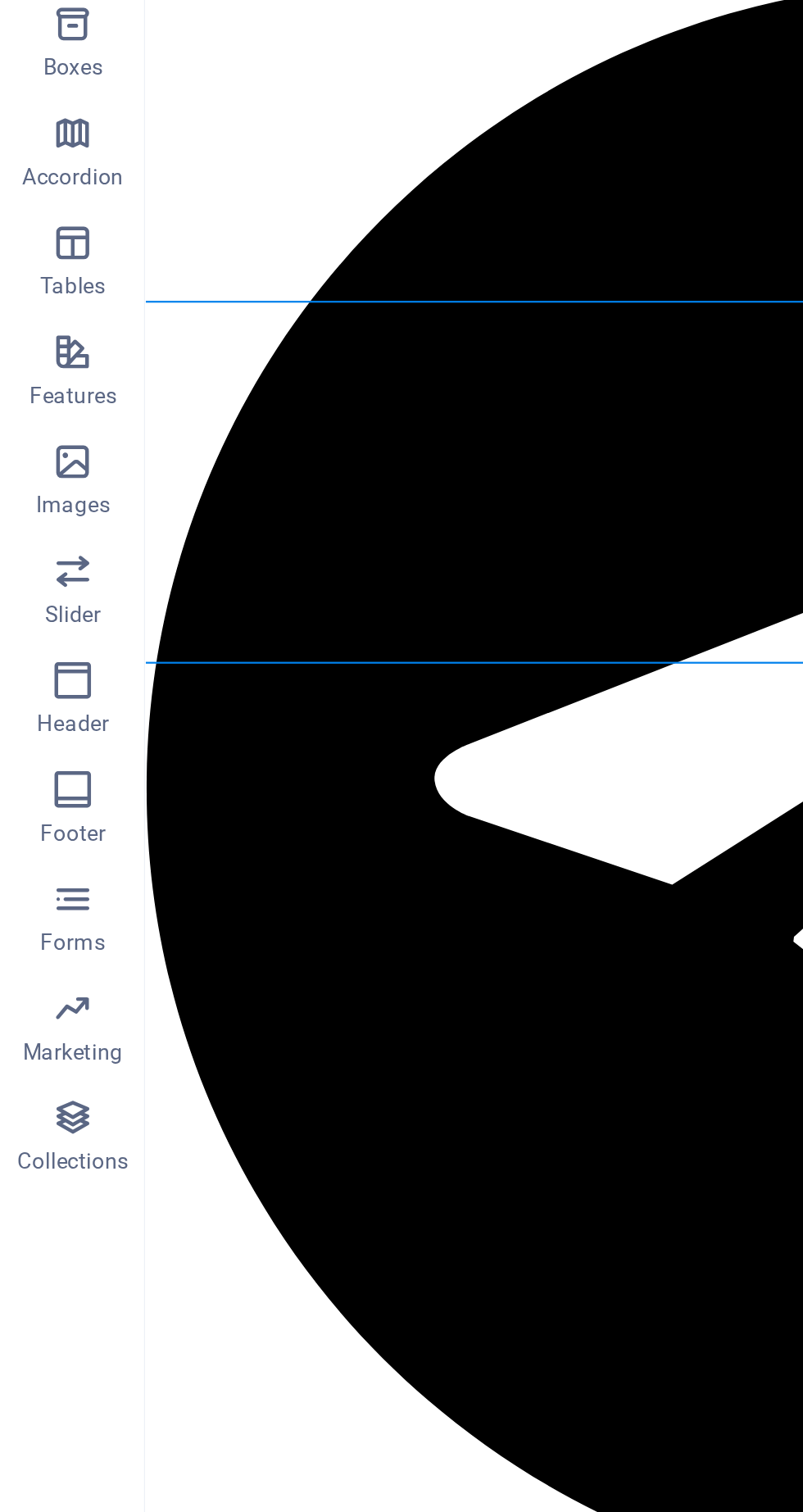
click at [233, 1405] on div at bounding box center [507, 1422] width 724 height 35
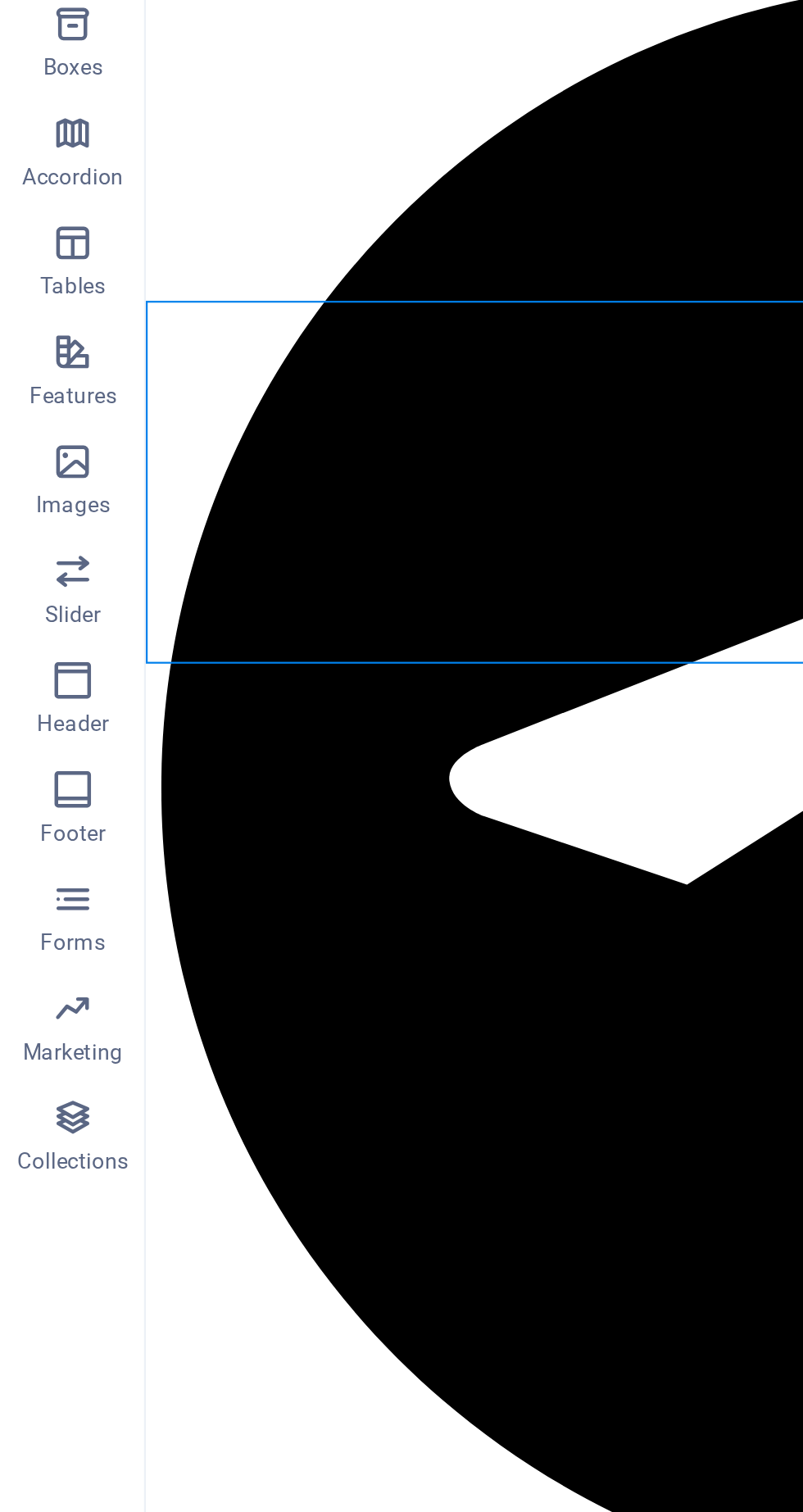
click at [208, 1405] on div at bounding box center [513, 1422] width 724 height 35
click at [234, 1365] on div at bounding box center [513, 1385] width 724 height 41
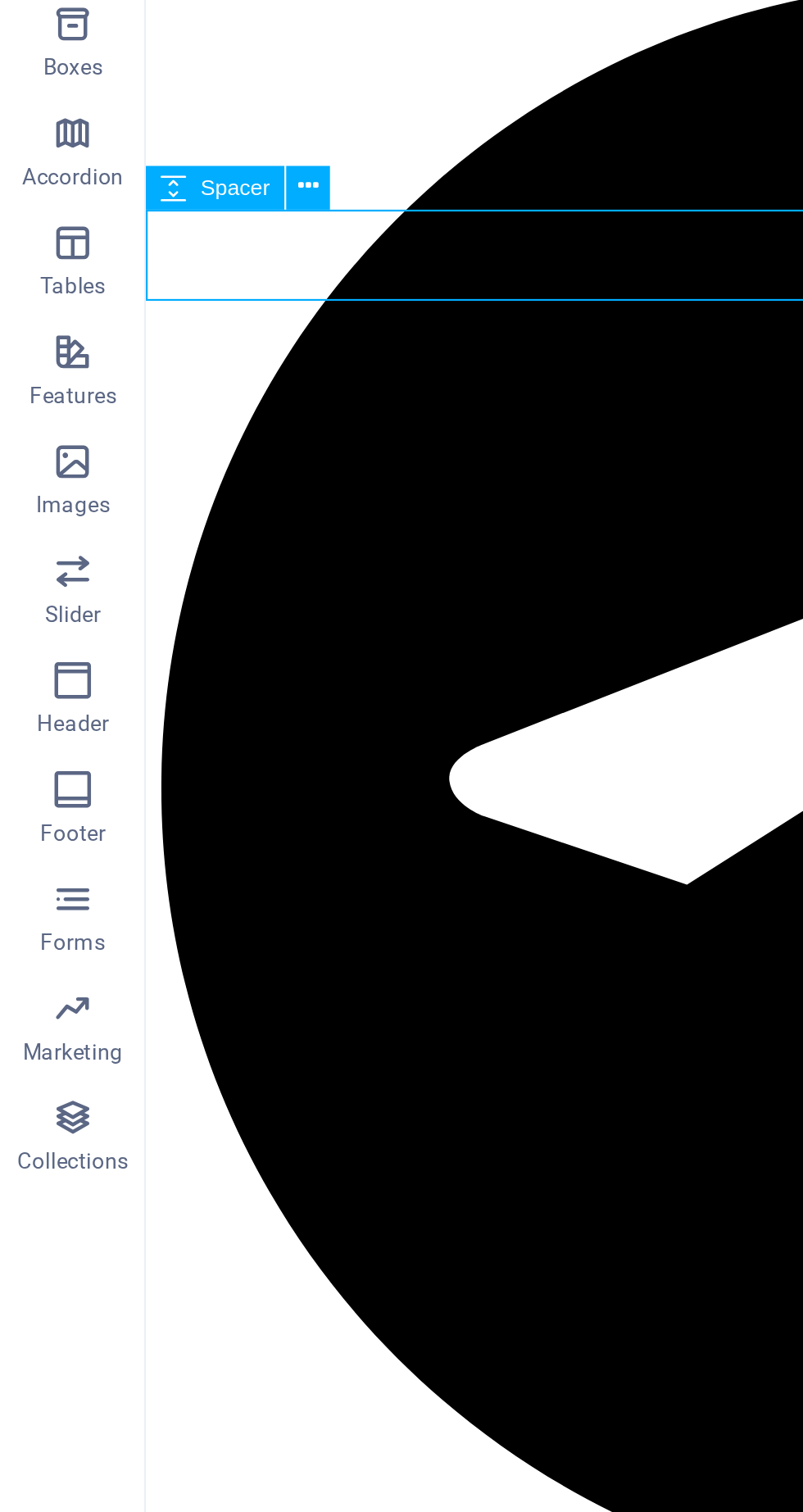
click at [215, 1405] on div at bounding box center [513, 1422] width 724 height 35
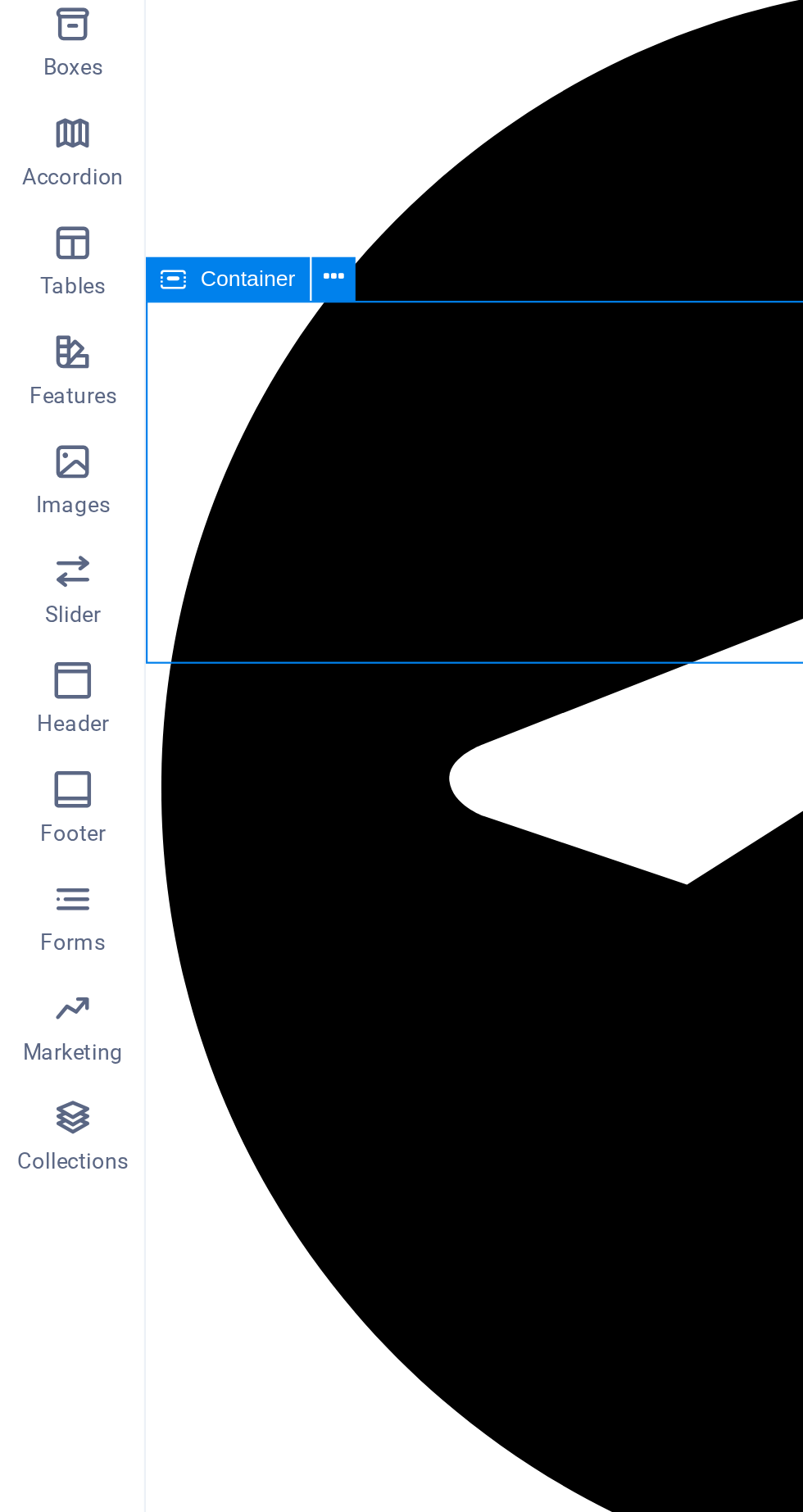
click at [152, 390] on icon at bounding box center [149, 392] width 9 height 17
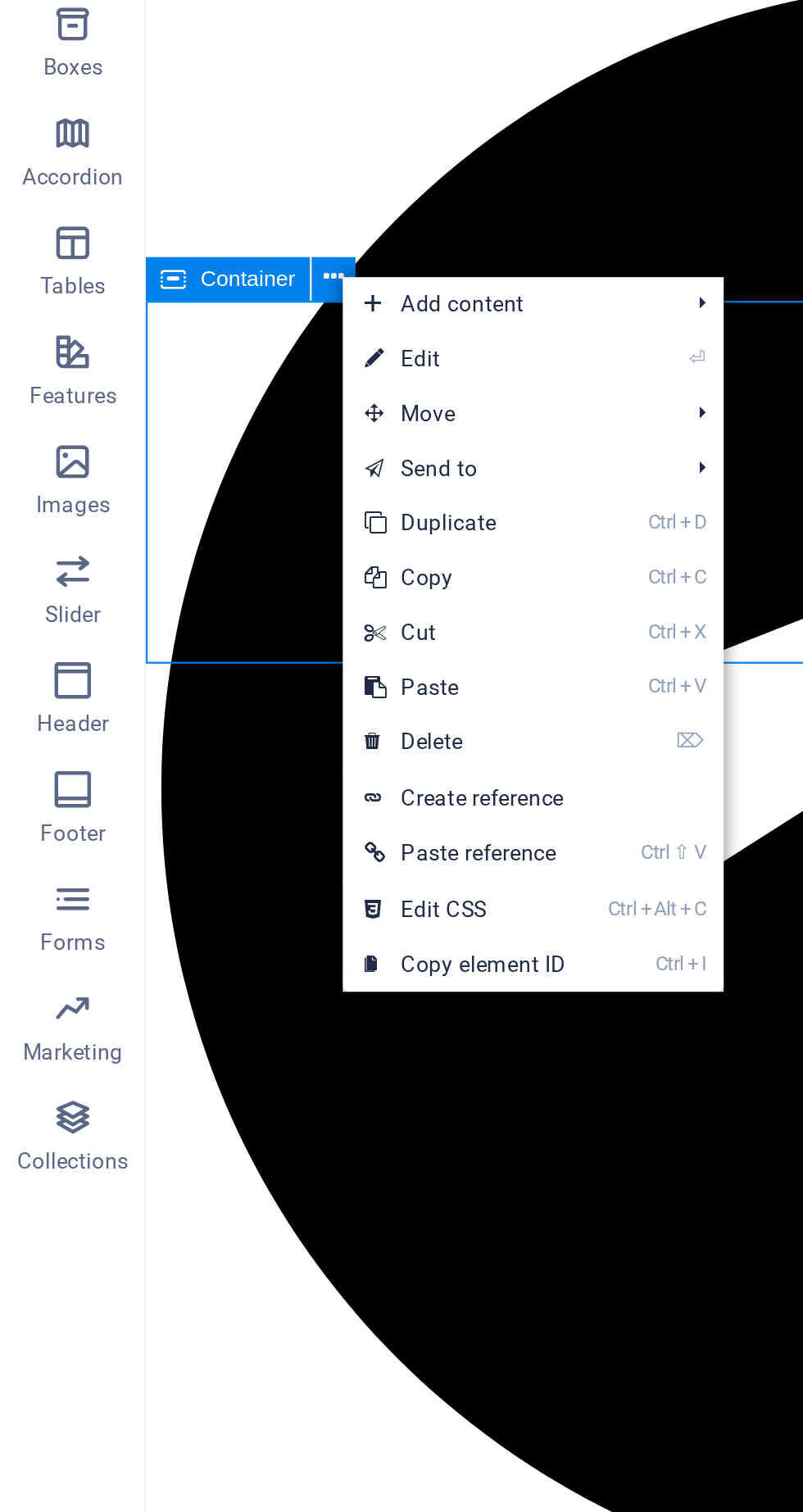
click at [220, 424] on link "⏎ Edit" at bounding box center [209, 429] width 110 height 25
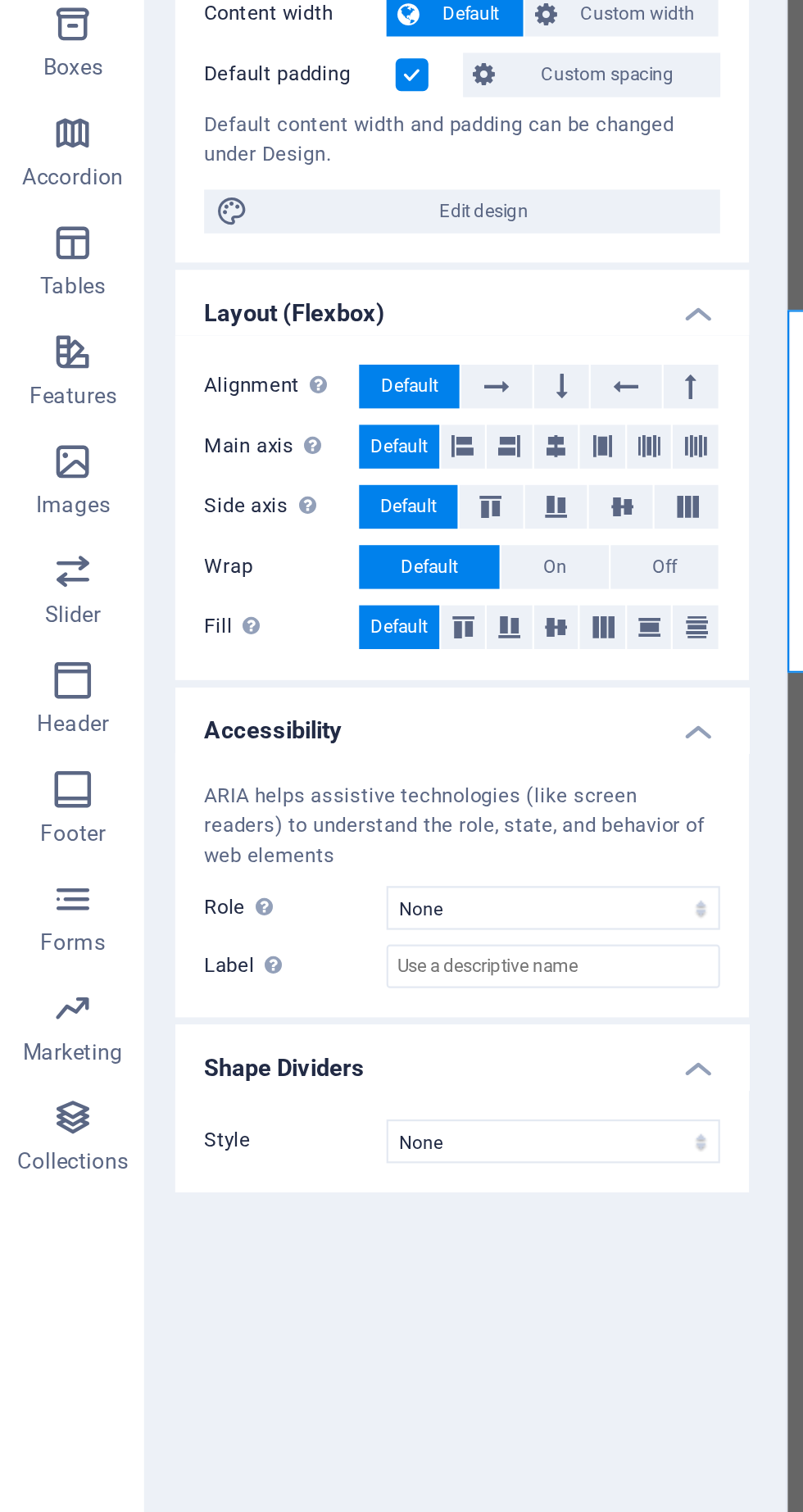
scroll to position [756, 0]
click at [255, 472] on icon at bounding box center [250, 469] width 10 height 20
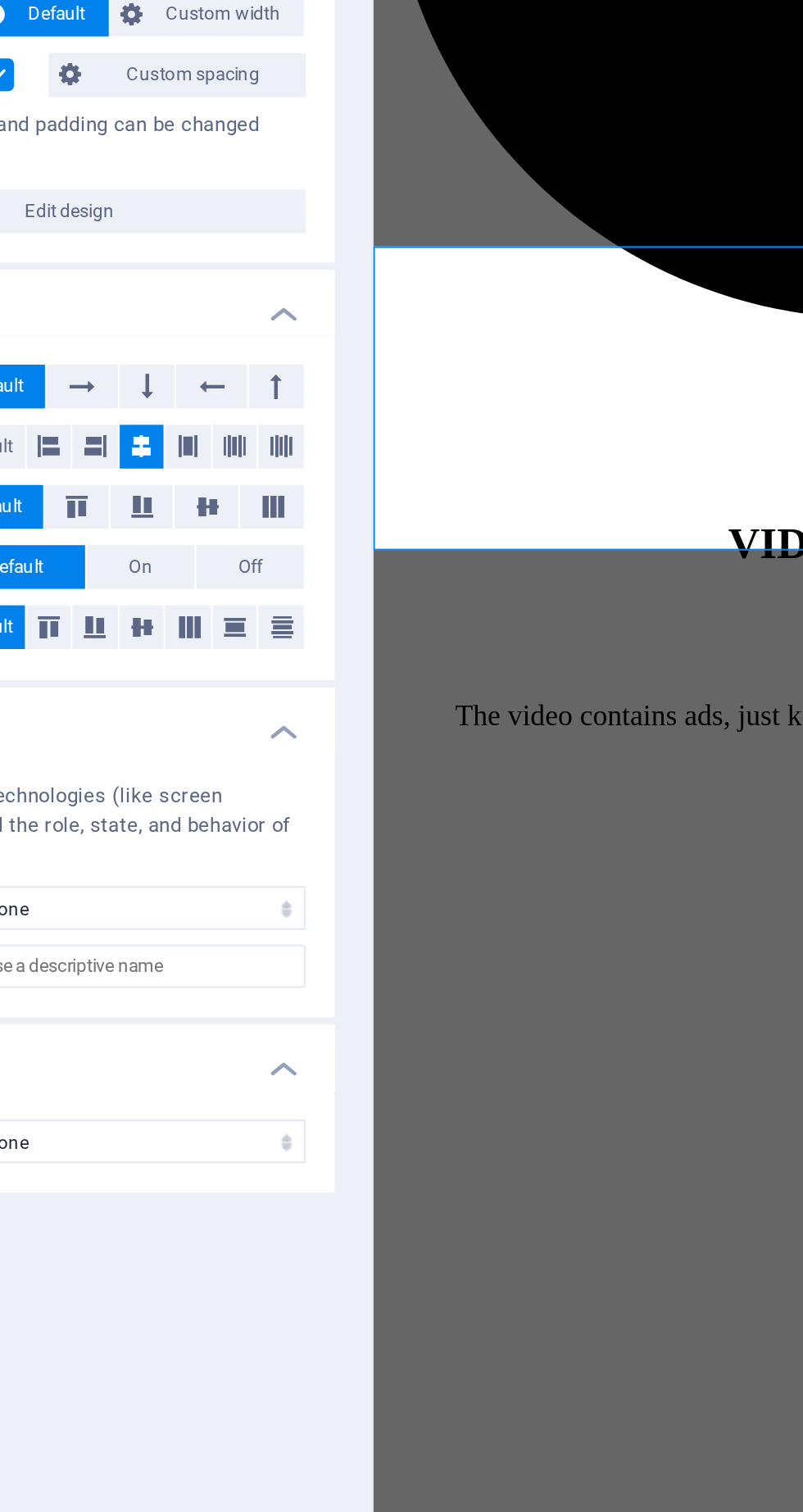
click at [291, 467] on icon at bounding box center [292, 469] width 10 height 20
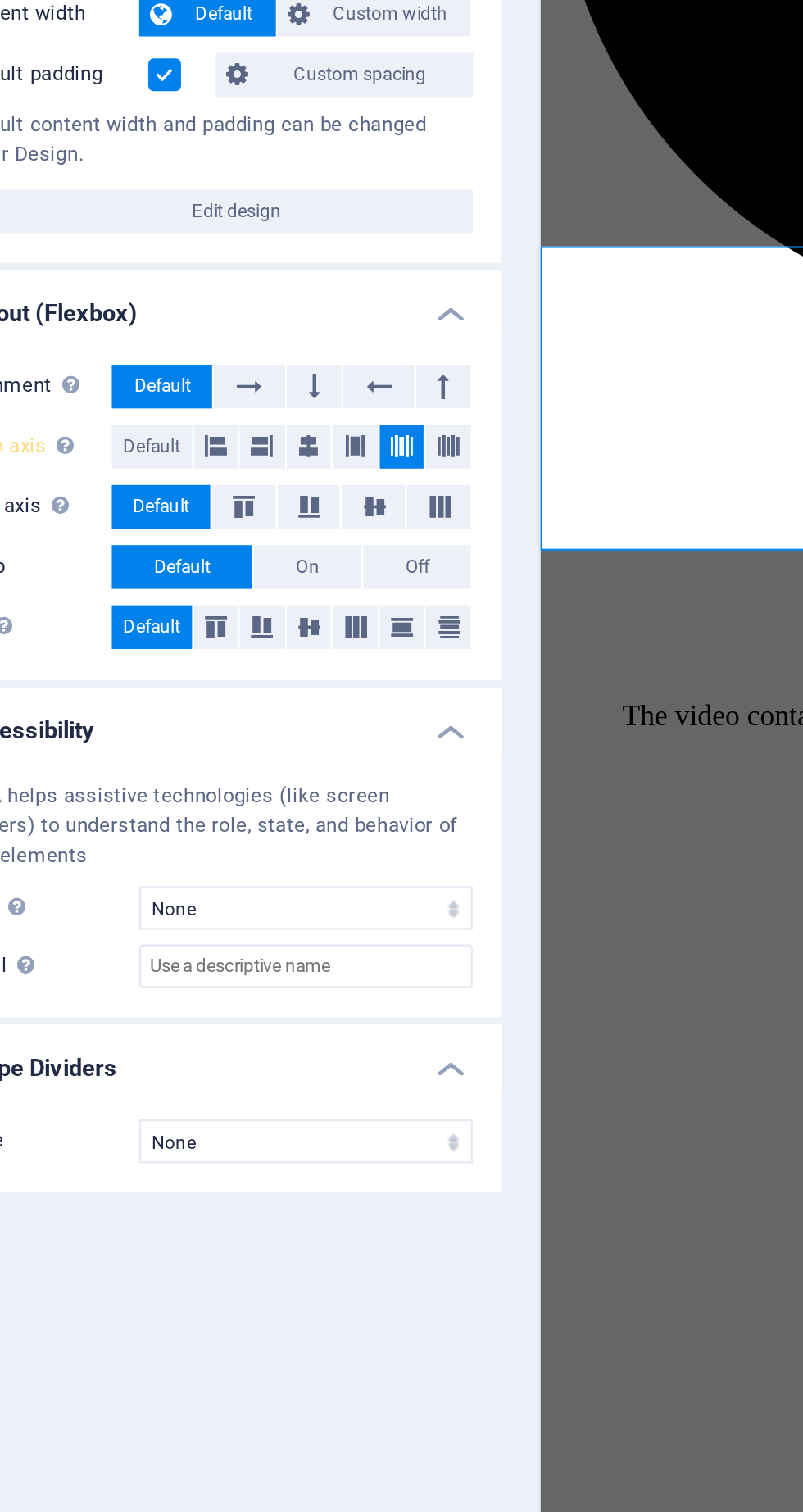
click at [251, 469] on icon at bounding box center [250, 469] width 10 height 20
click at [229, 434] on button at bounding box center [222, 442] width 31 height 20
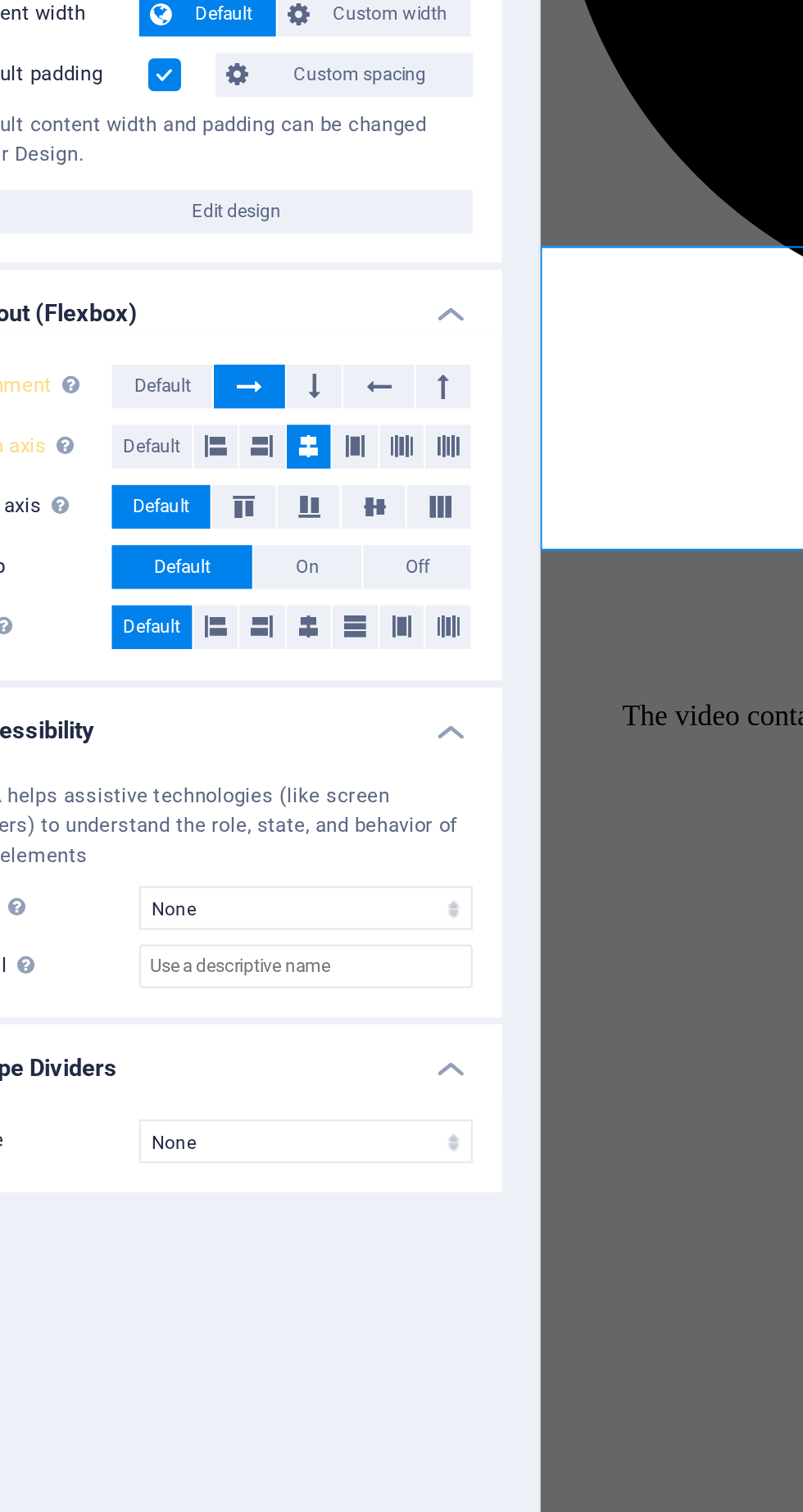
click at [252, 439] on icon at bounding box center [252, 442] width 5 height 20
click at [190, 441] on span "Default" at bounding box center [184, 442] width 26 height 20
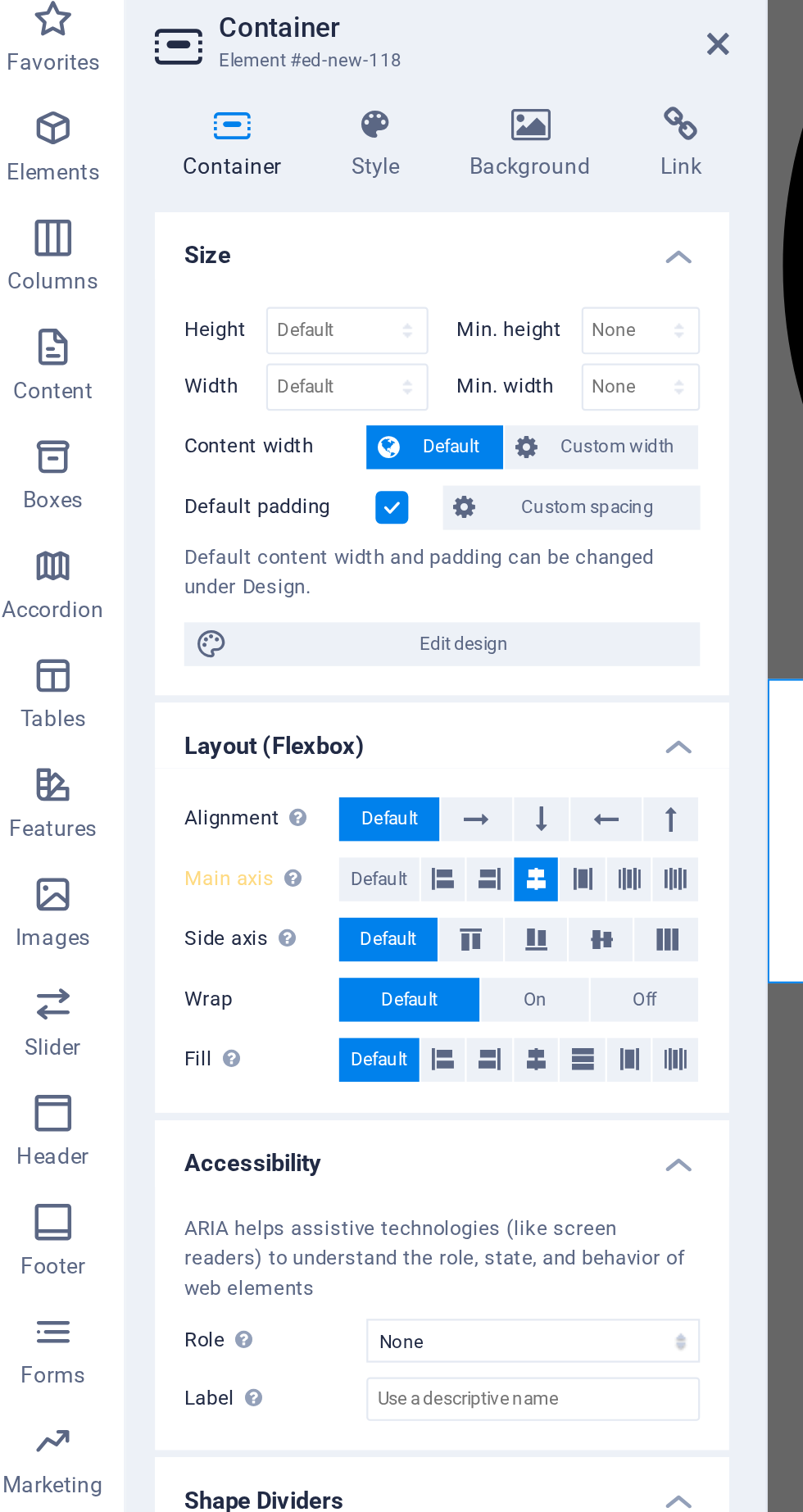
click at [182, 131] on icon at bounding box center [178, 129] width 47 height 16
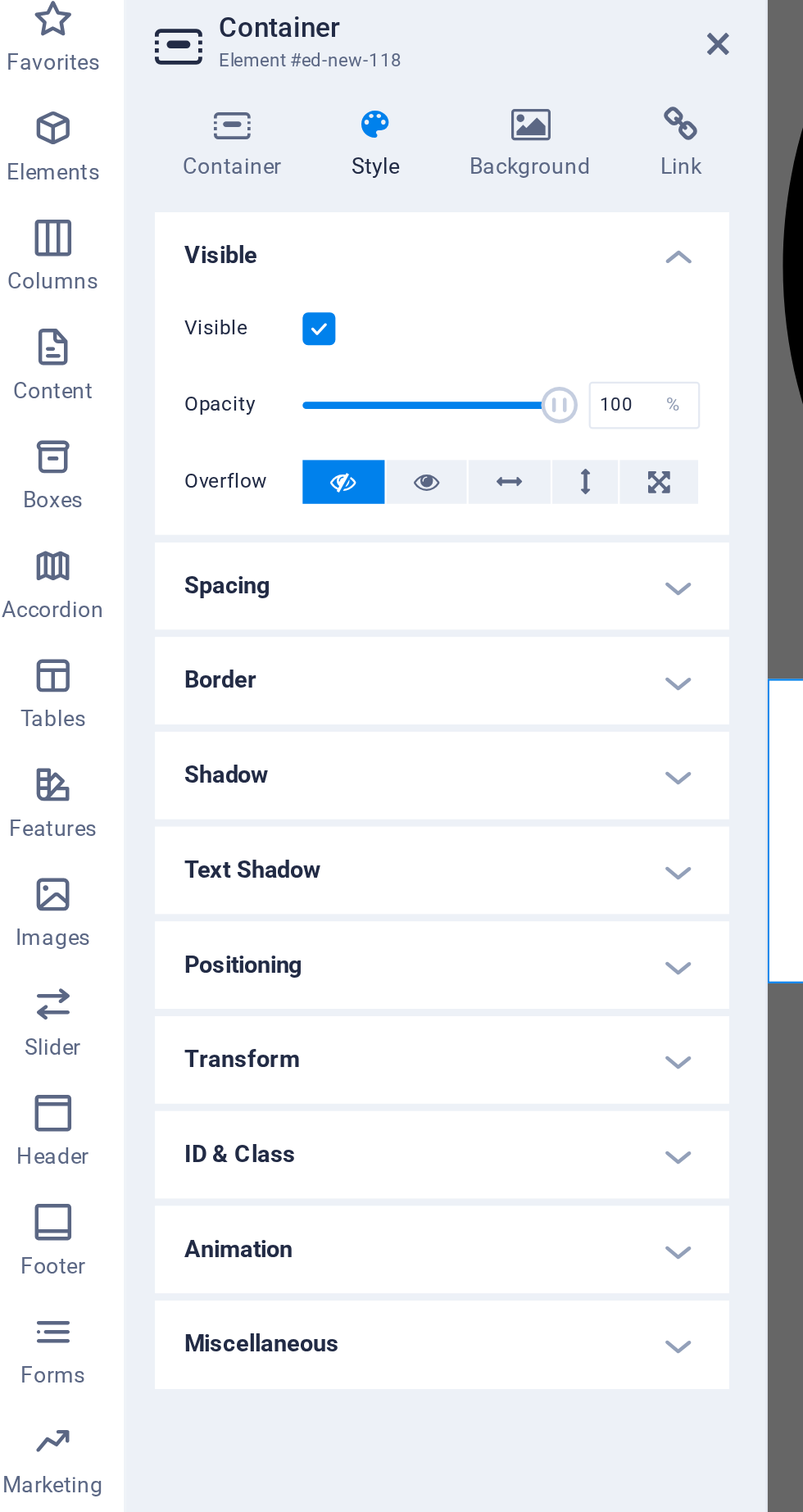
click at [272, 124] on icon at bounding box center [248, 129] width 80 height 16
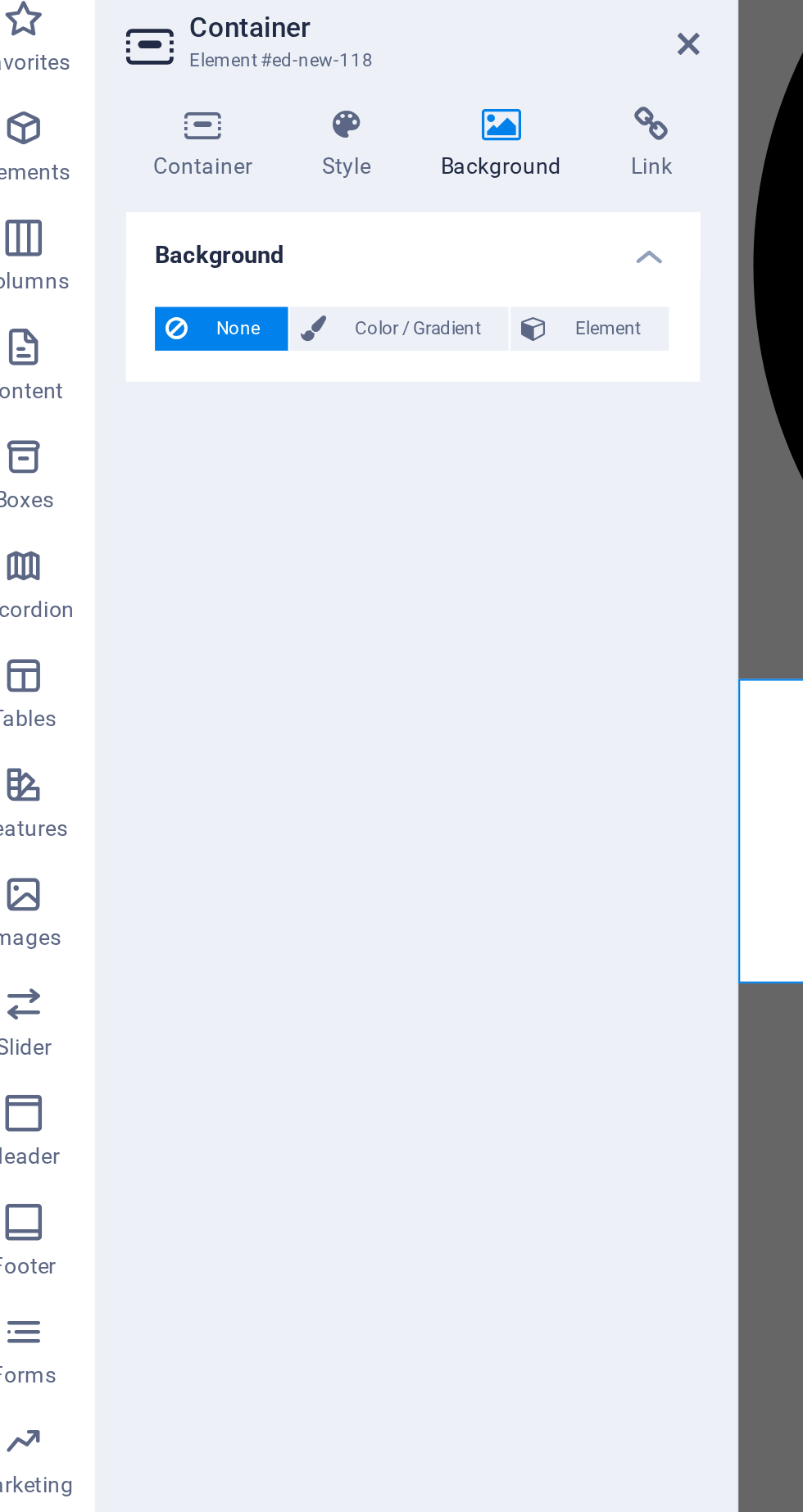
click at [122, 145] on h4 "Container" at bounding box center [117, 138] width 77 height 35
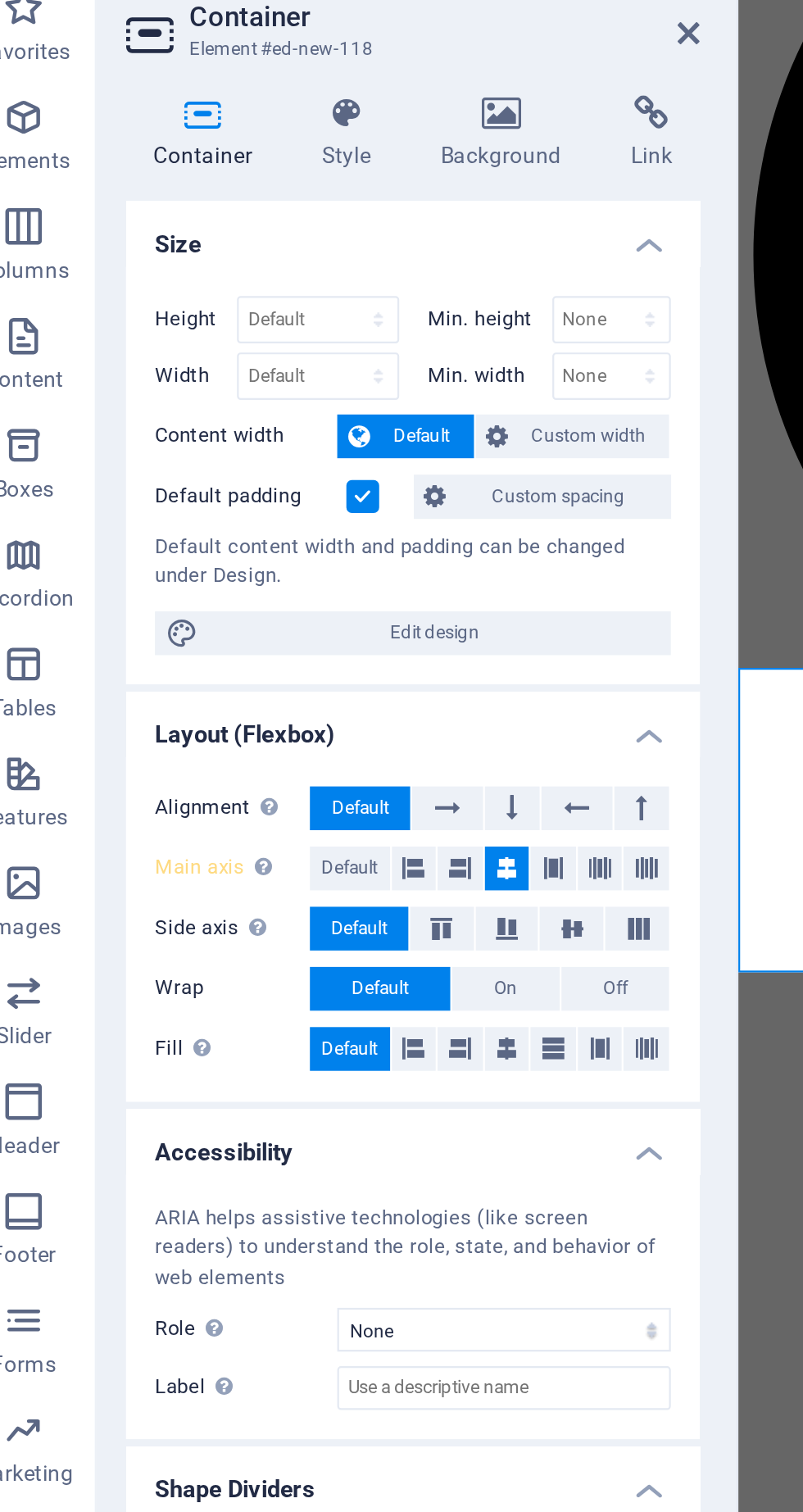
click at [186, 301] on label at bounding box center [185, 301] width 15 height 15
click at [0, 0] on input "Default padding" at bounding box center [0, 0] width 0 height 0
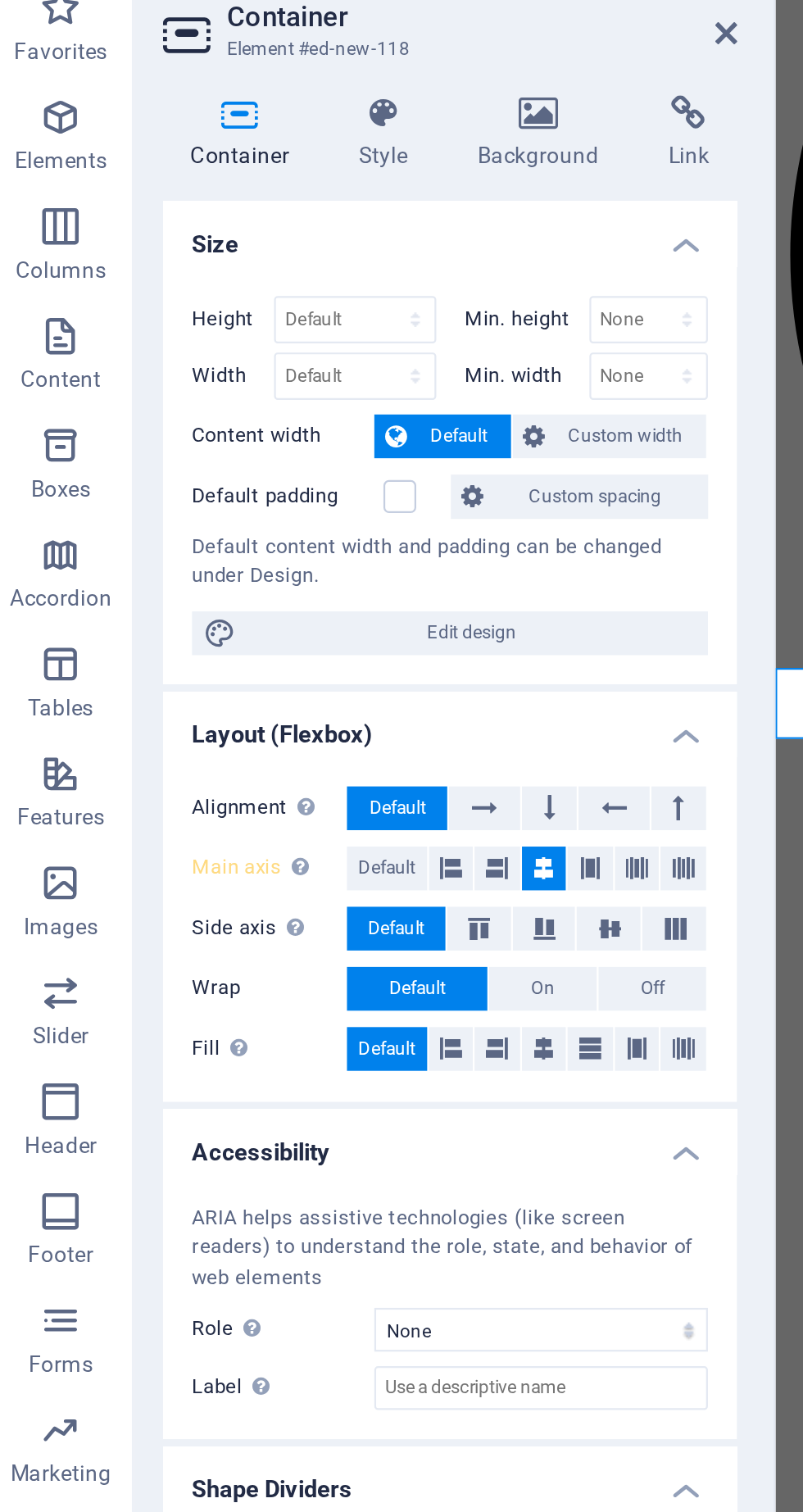
click at [252, 126] on icon at bounding box center [248, 129] width 80 height 16
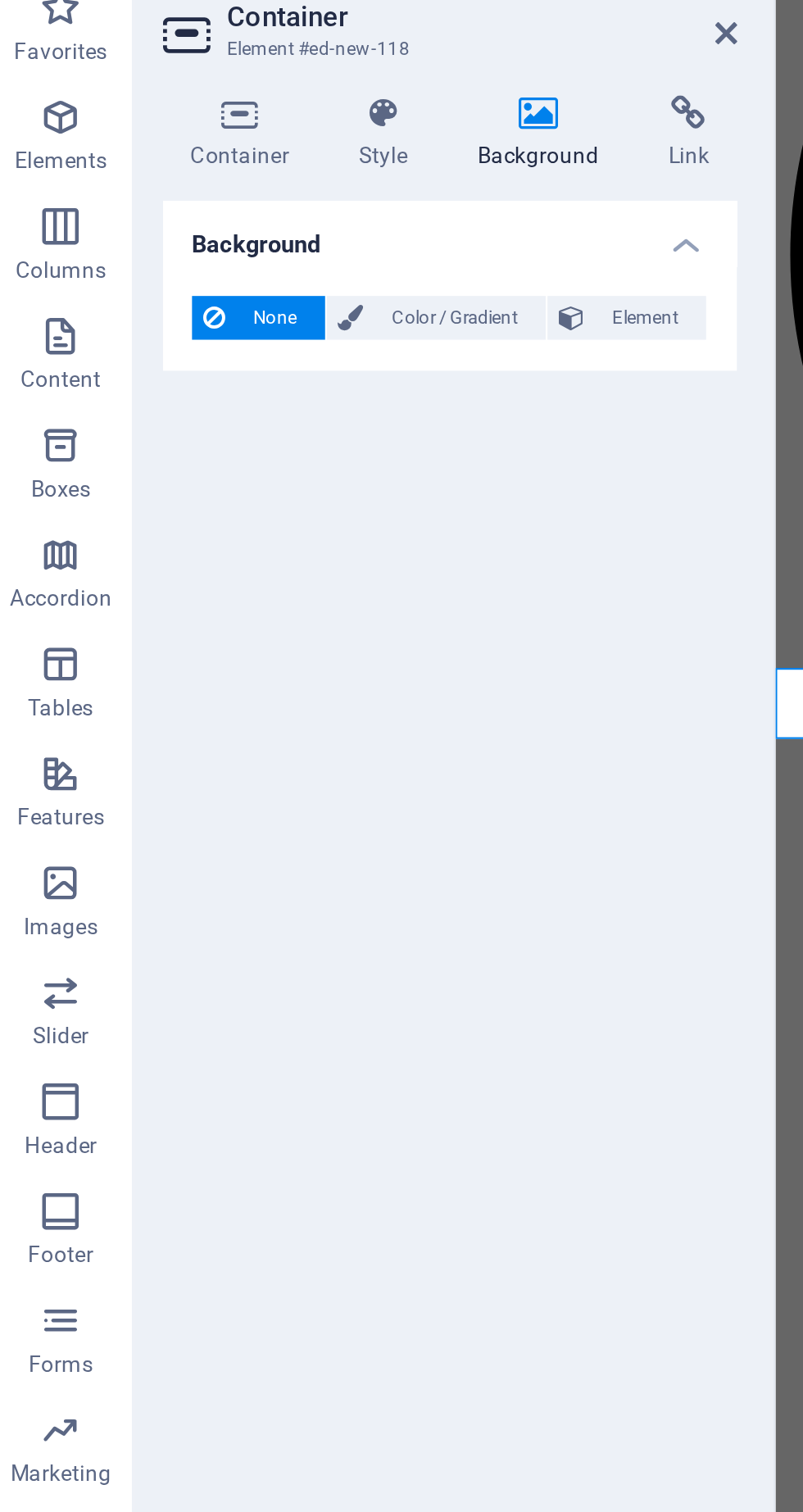
click at [202, 228] on span "Color / Gradient" at bounding box center [209, 221] width 72 height 20
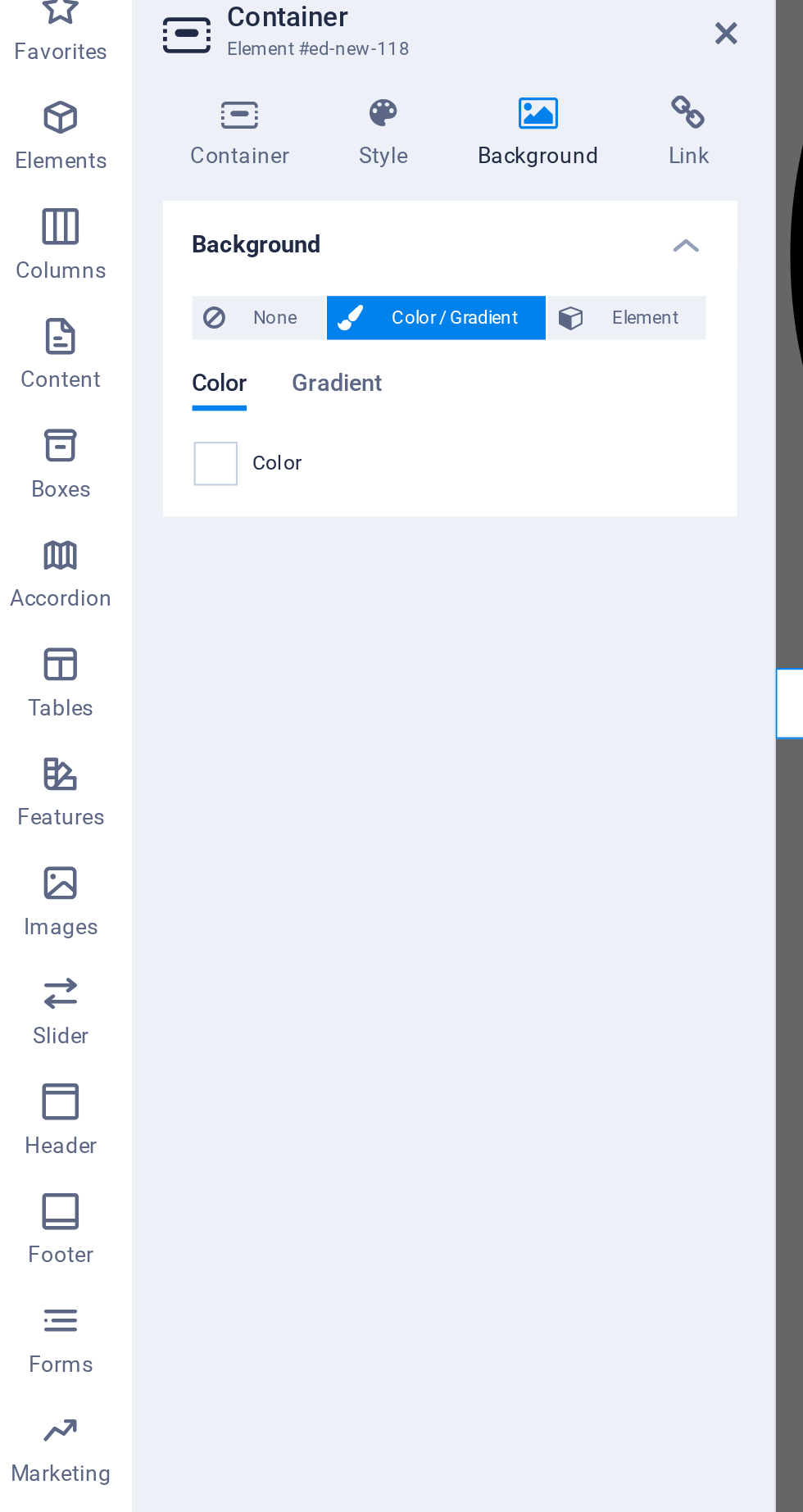
click at [109, 282] on span at bounding box center [103, 287] width 18 height 18
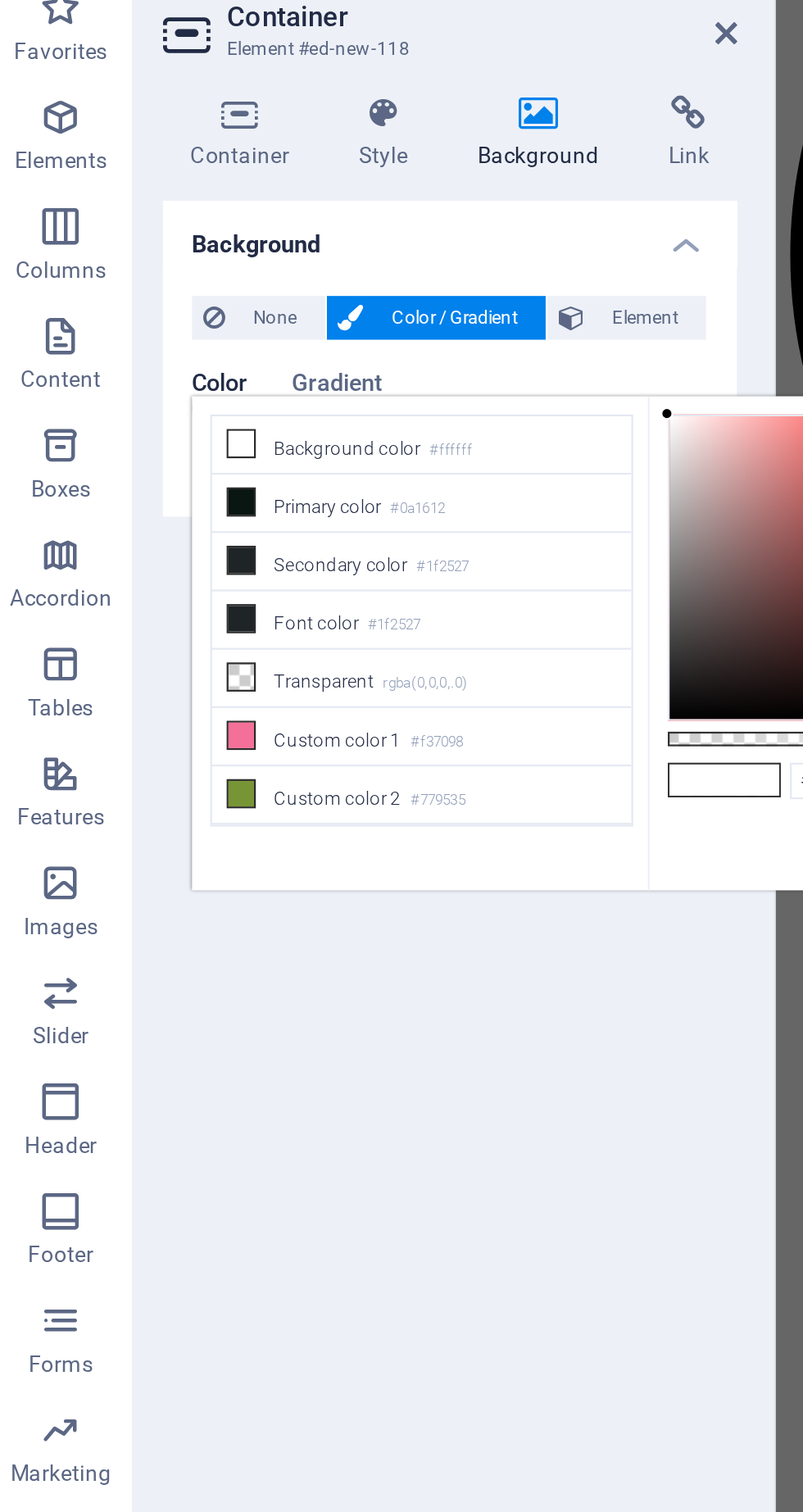
click at [124, 327] on li "Secondary color #1f2527" at bounding box center [194, 331] width 188 height 26
type input "#1f2527"
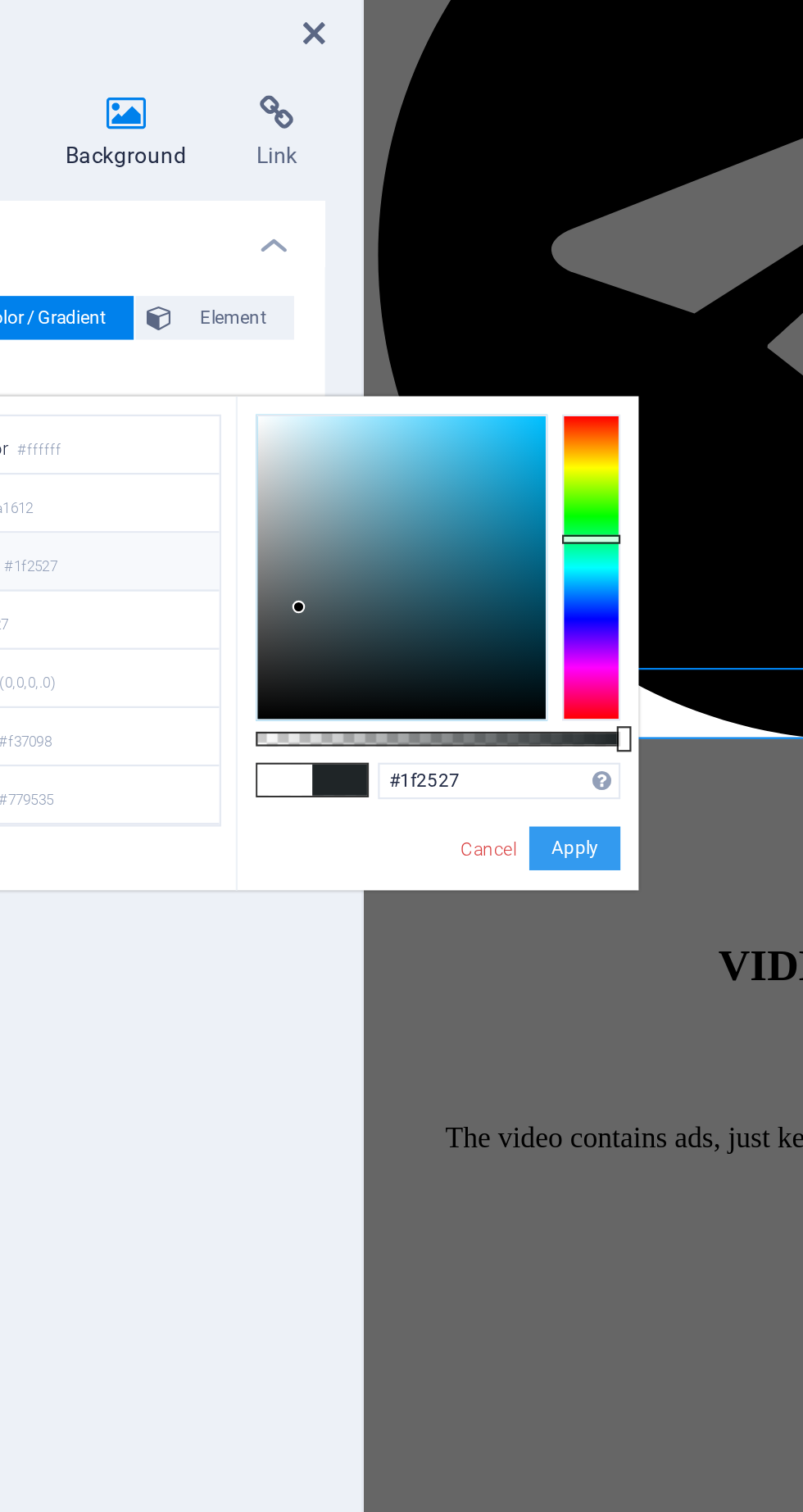
click at [450, 450] on button "Apply" at bounding box center [448, 460] width 41 height 20
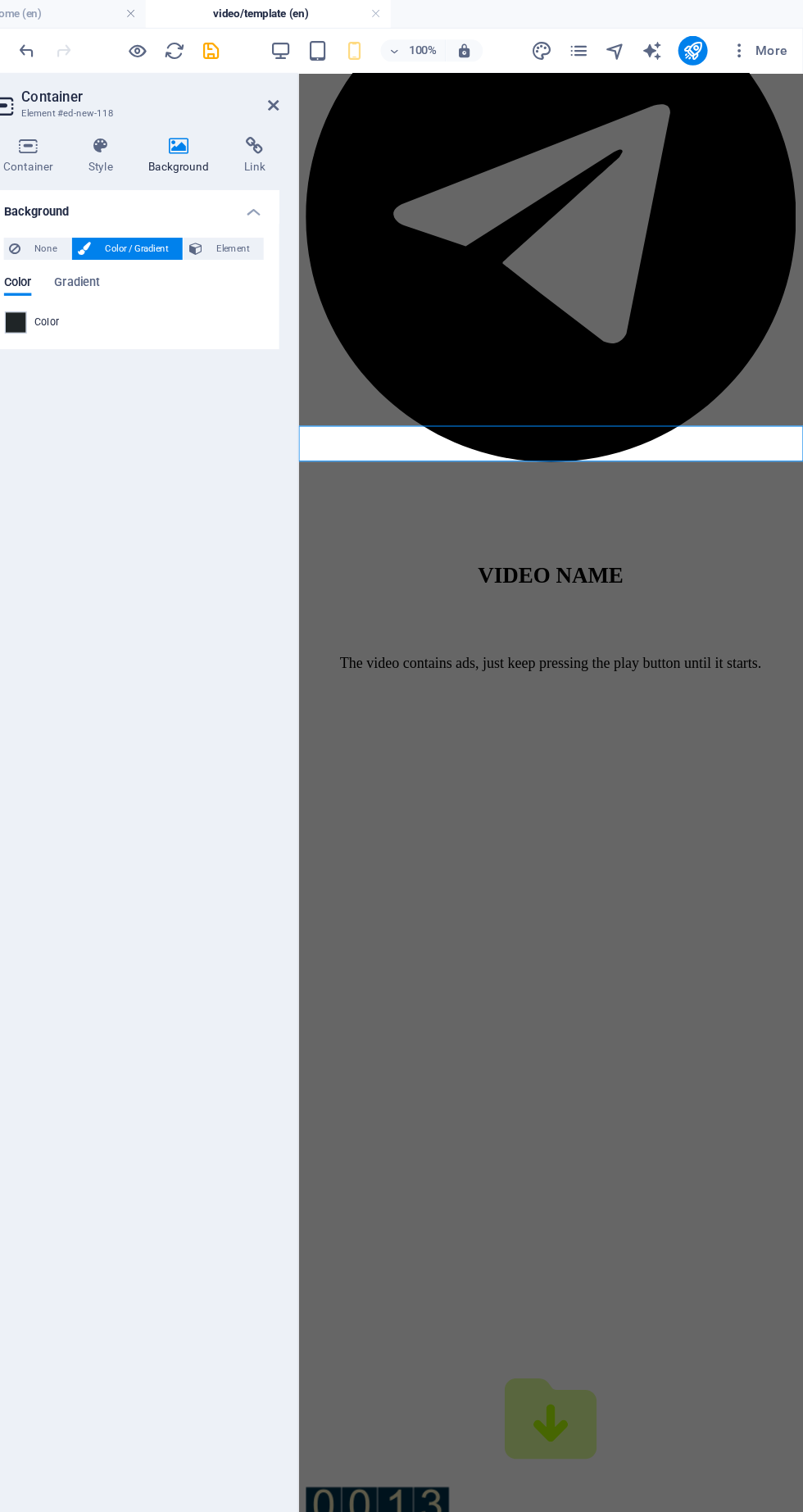
scroll to position [0, 0]
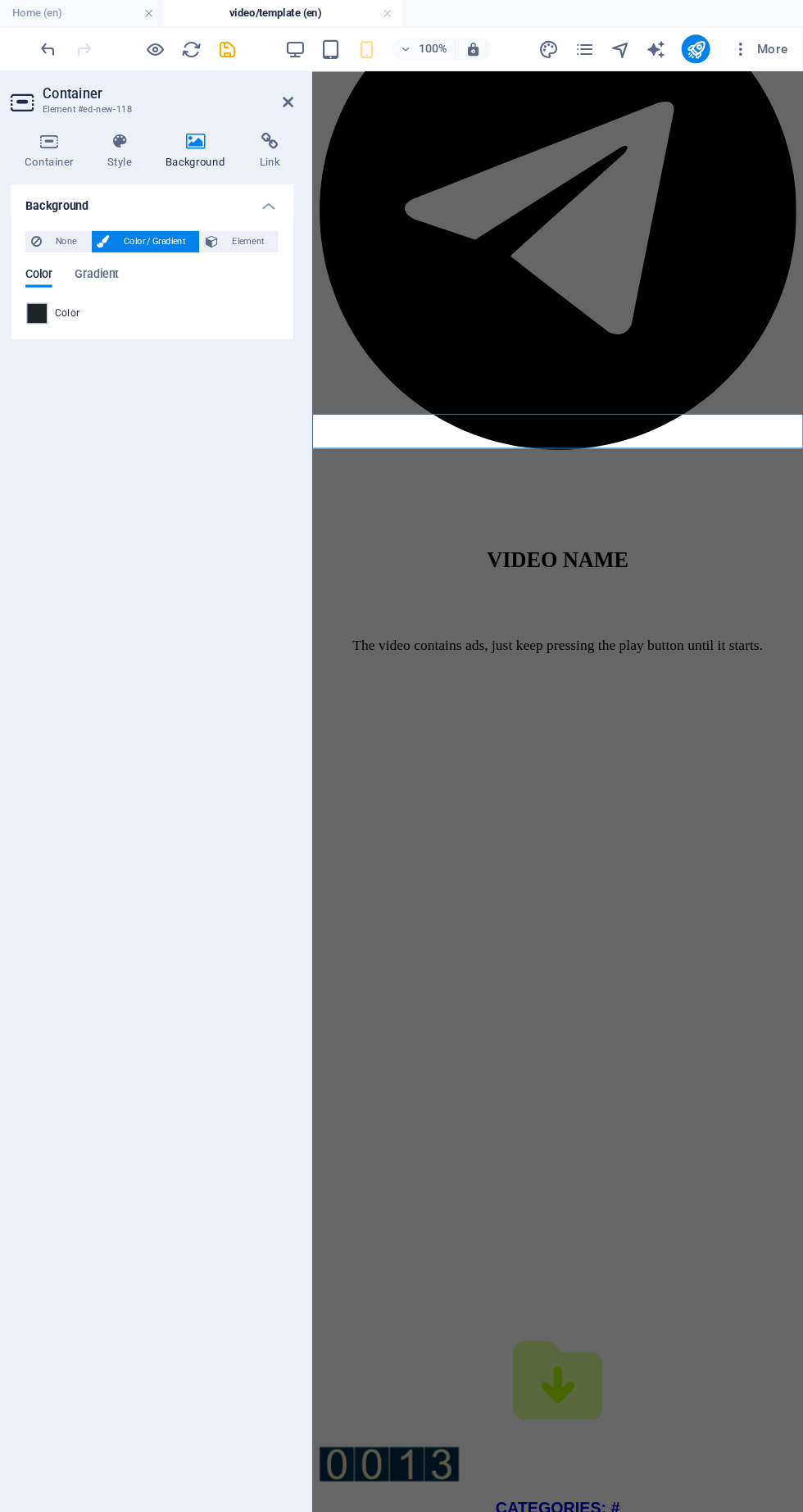
click at [331, 94] on icon at bounding box center [332, 93] width 10 height 13
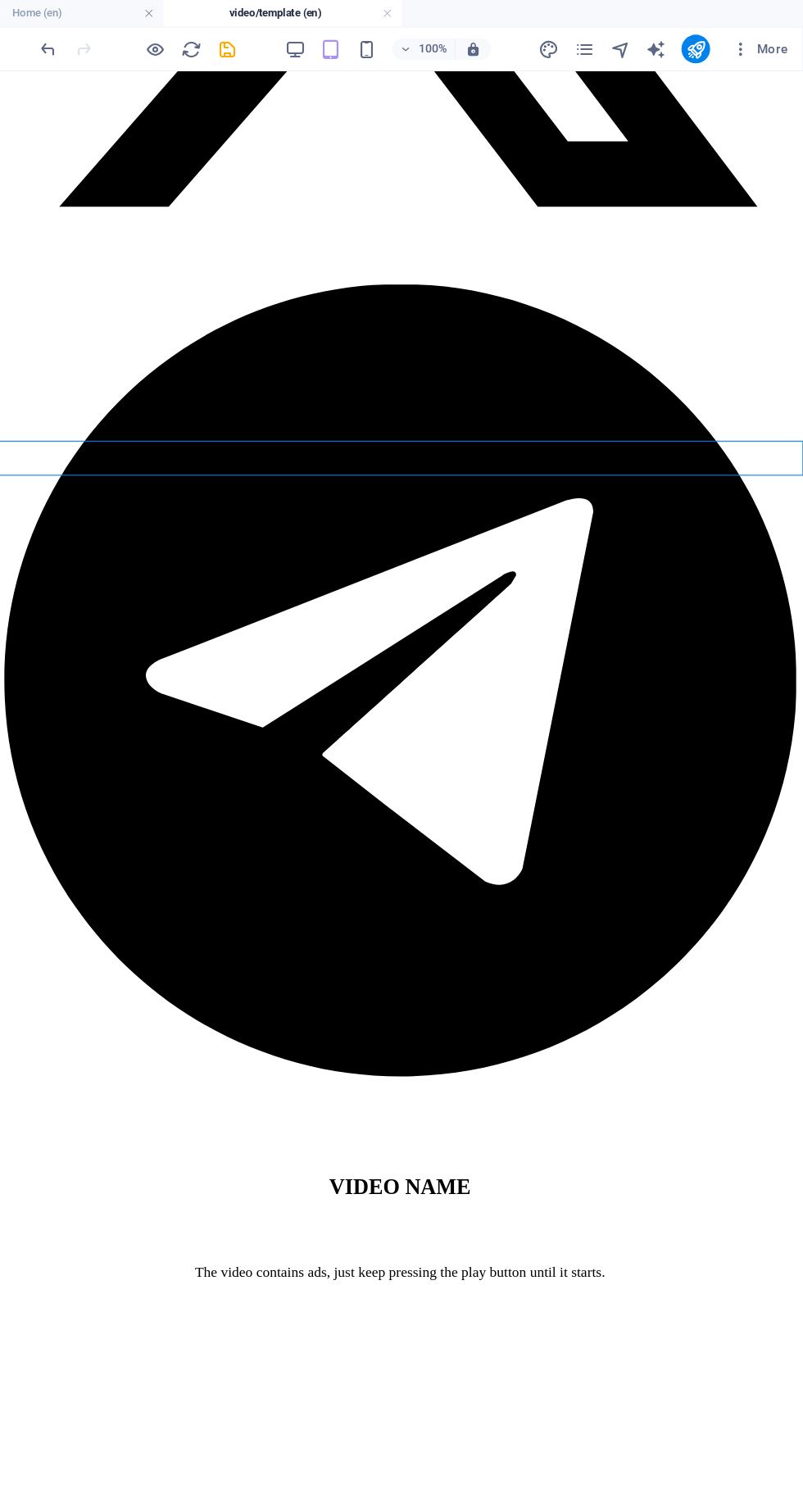
click at [277, 45] on icon "save" at bounding box center [276, 45] width 19 height 19
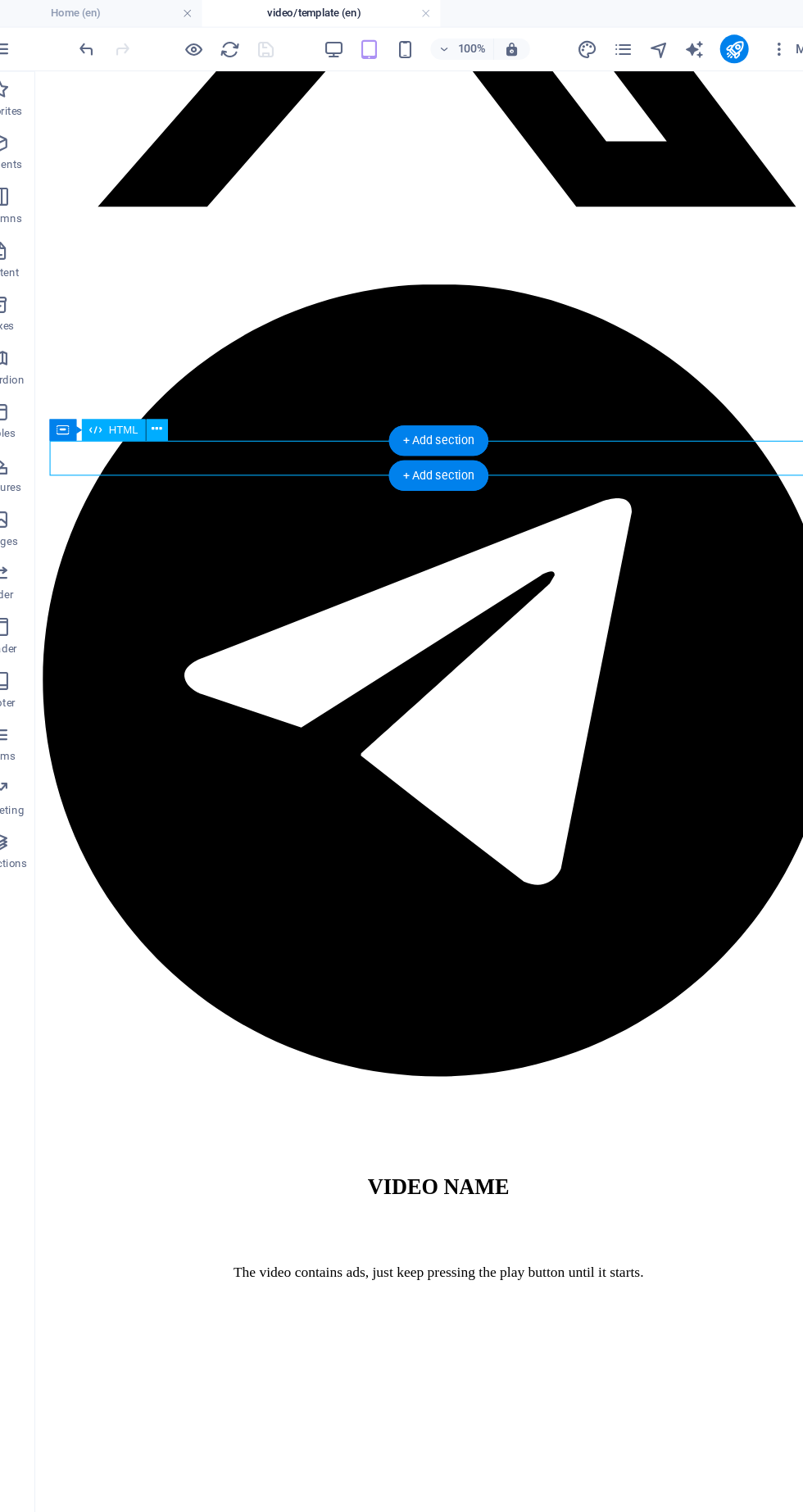
scroll to position [757, 0]
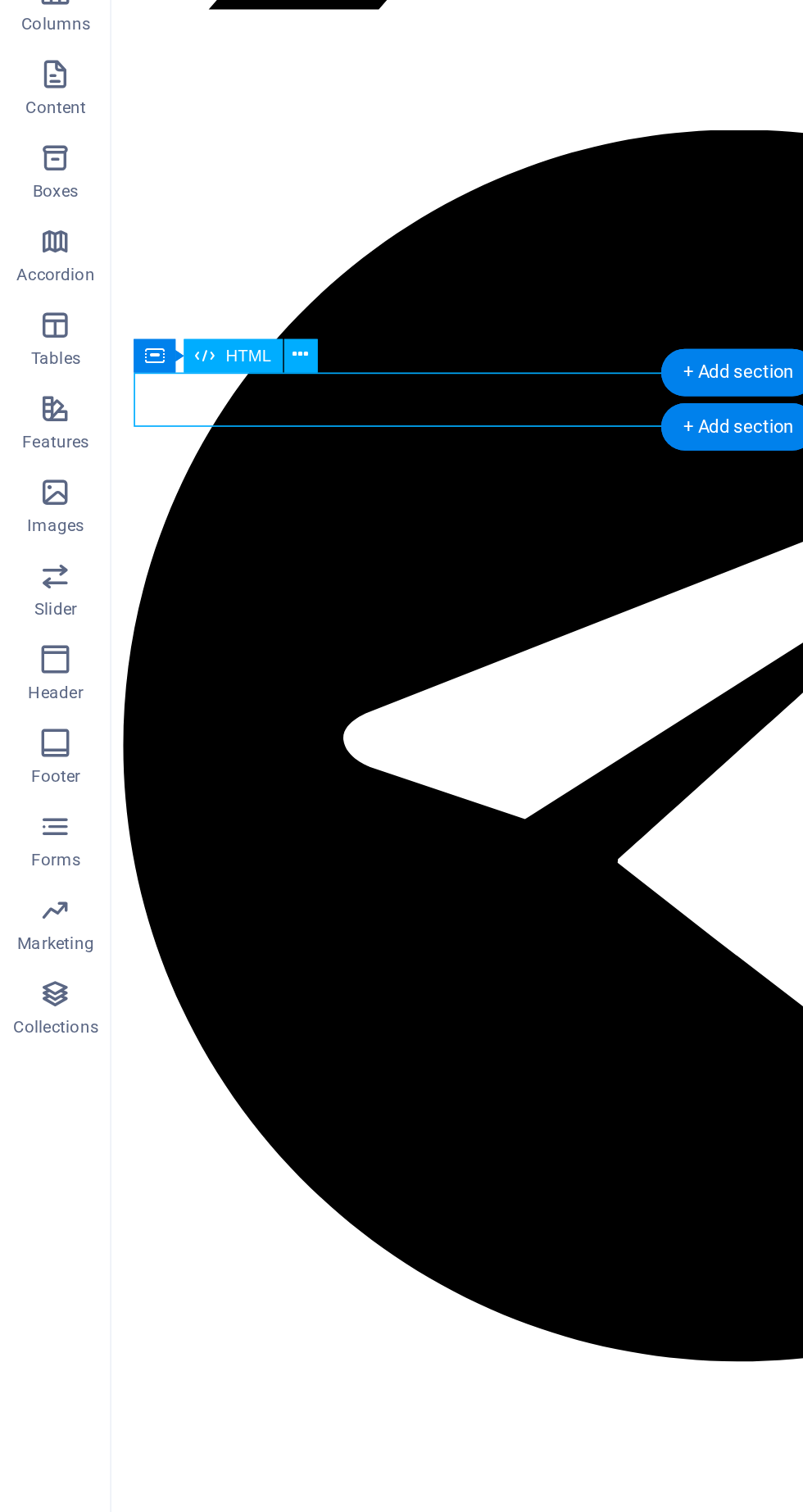
click at [179, 392] on icon at bounding box center [176, 394] width 9 height 17
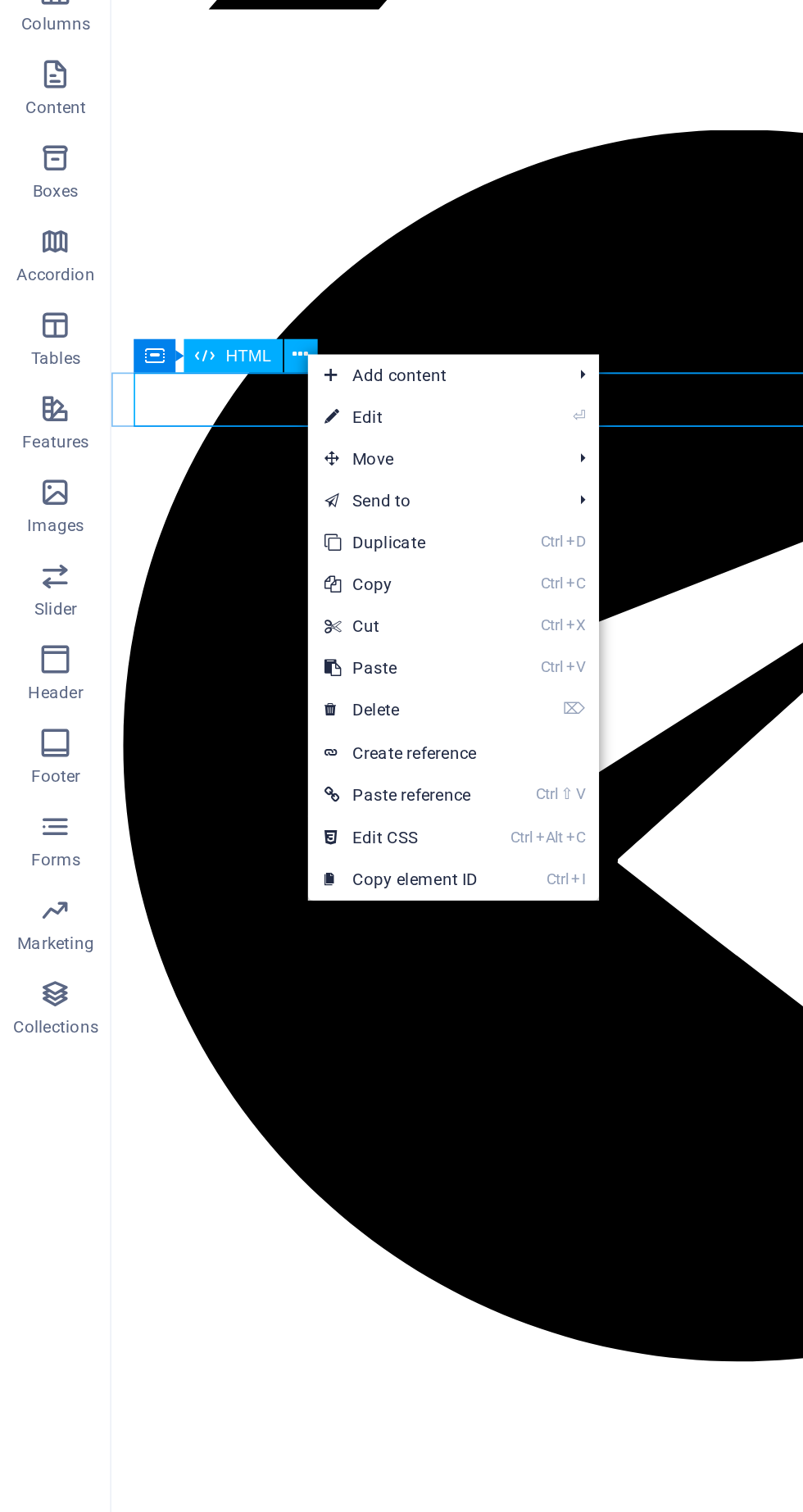
click at [283, 446] on span "Move" at bounding box center [254, 455] width 146 height 25
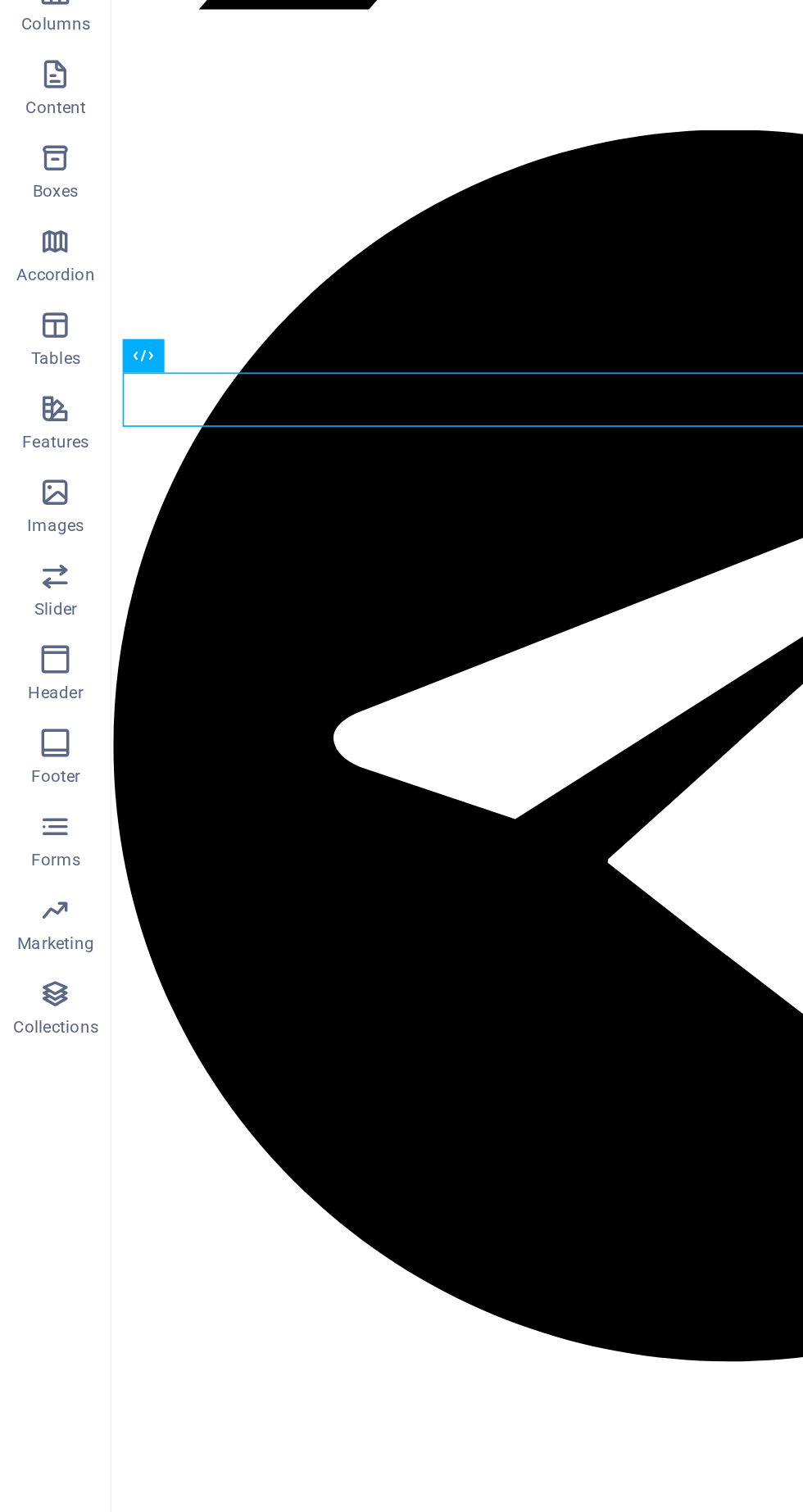
scroll to position [757, 7]
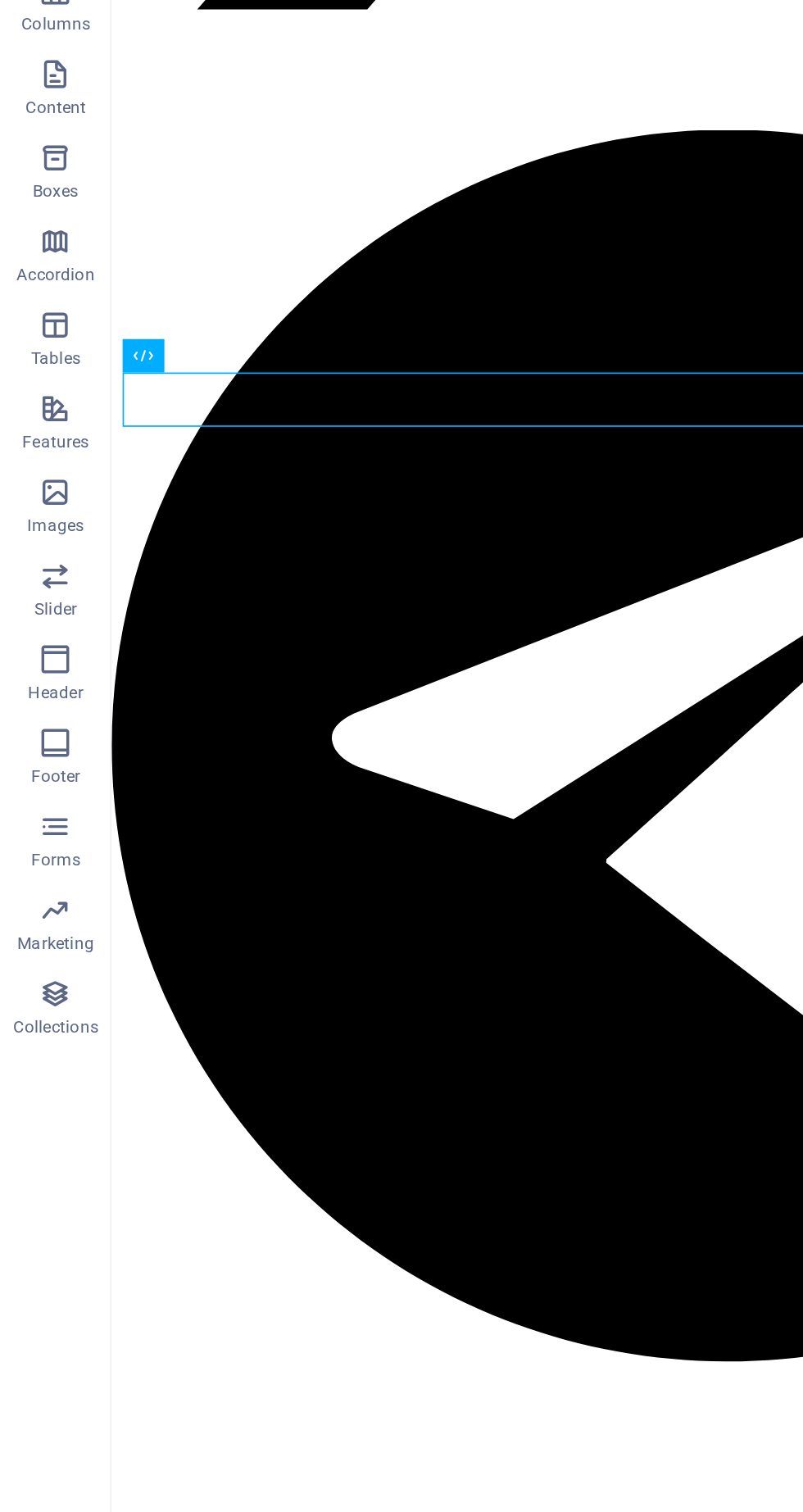
click at [97, 398] on div "HTML" at bounding box center [84, 395] width 25 height 20
click at [179, 395] on button at bounding box center [170, 395] width 20 height 20
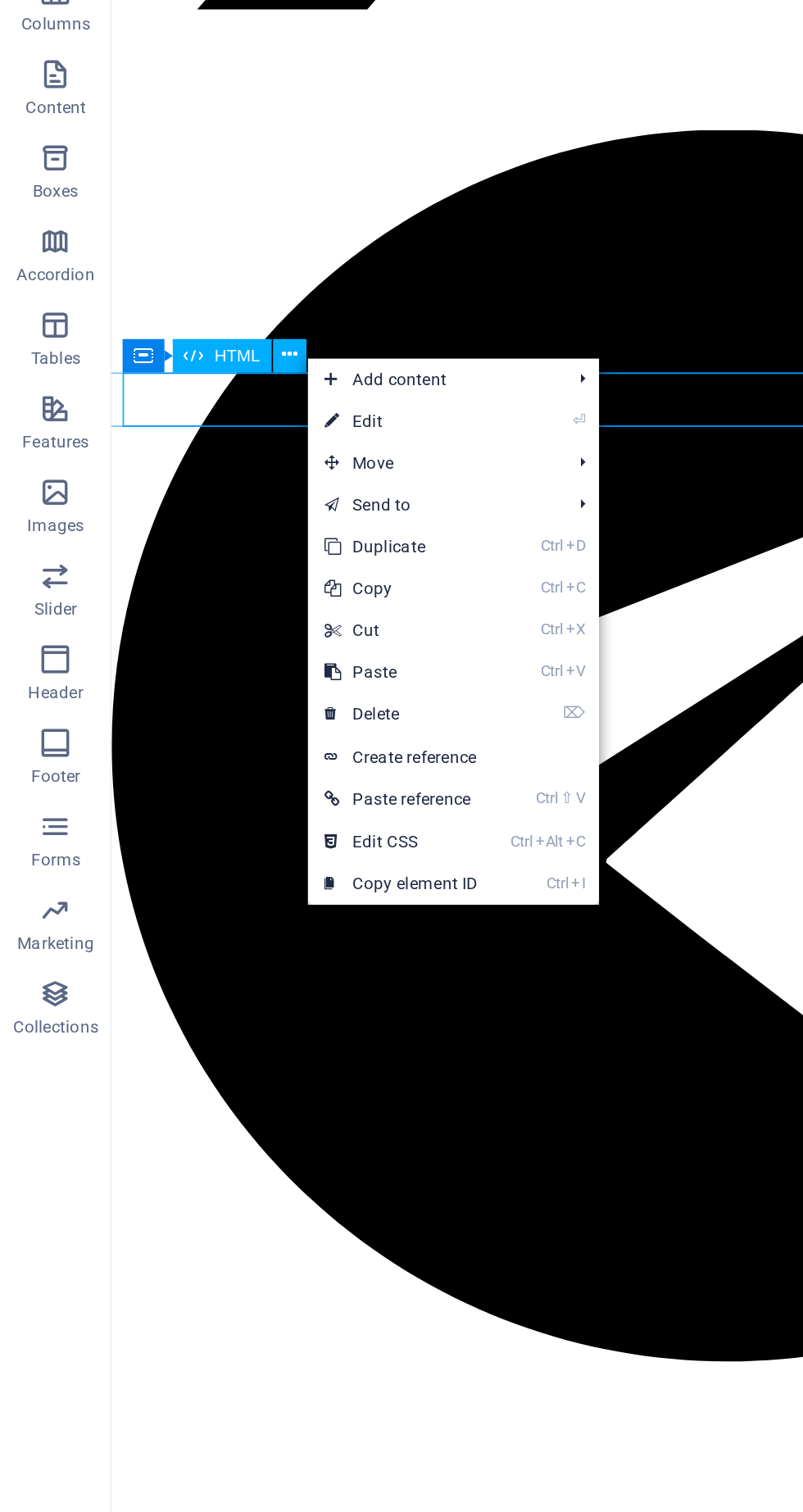
click at [271, 463] on span "Move" at bounding box center [254, 458] width 146 height 25
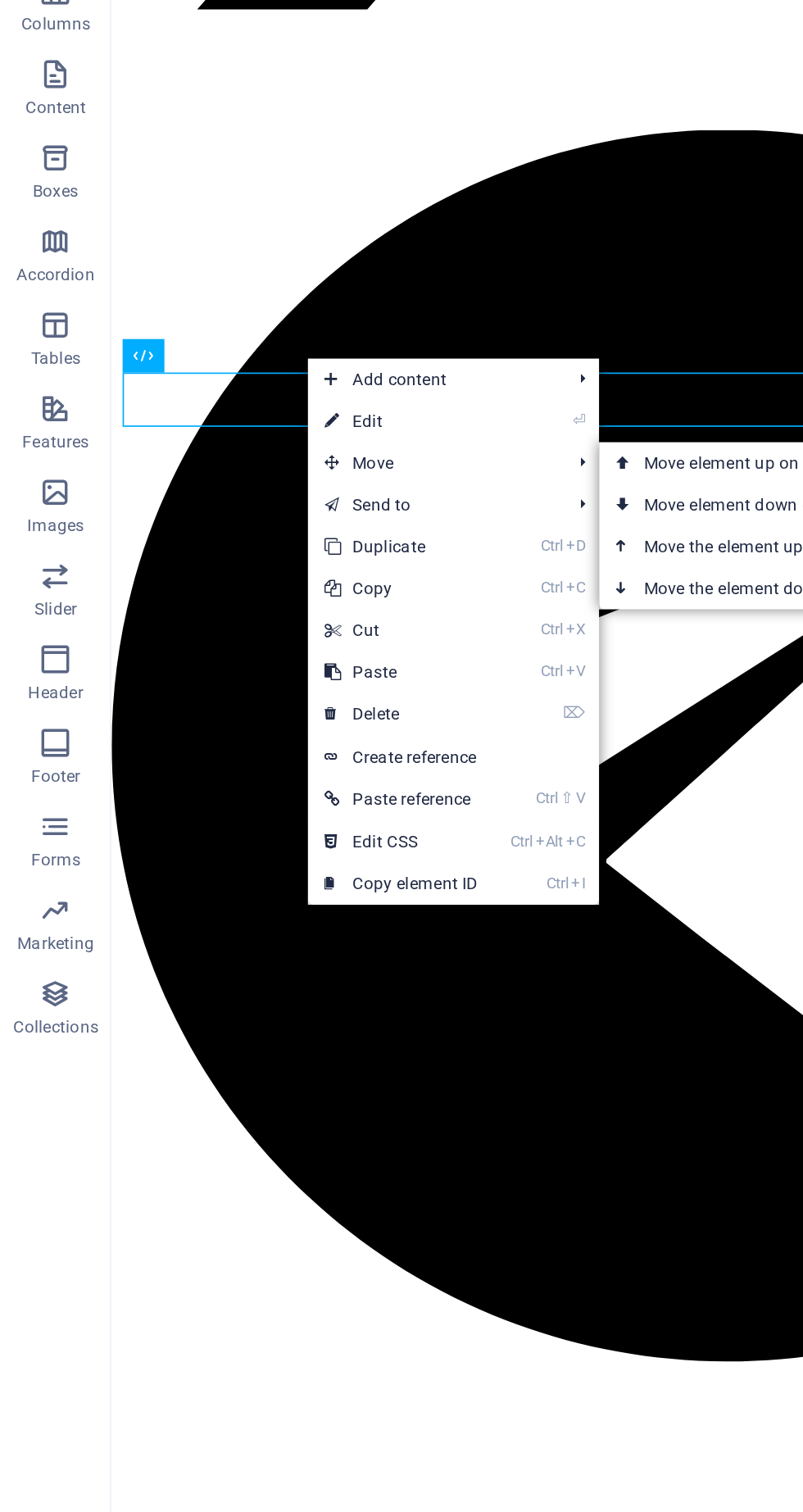
click at [408, 509] on link "Ctrl ⬆ Move the element up" at bounding box center [468, 507] width 231 height 25
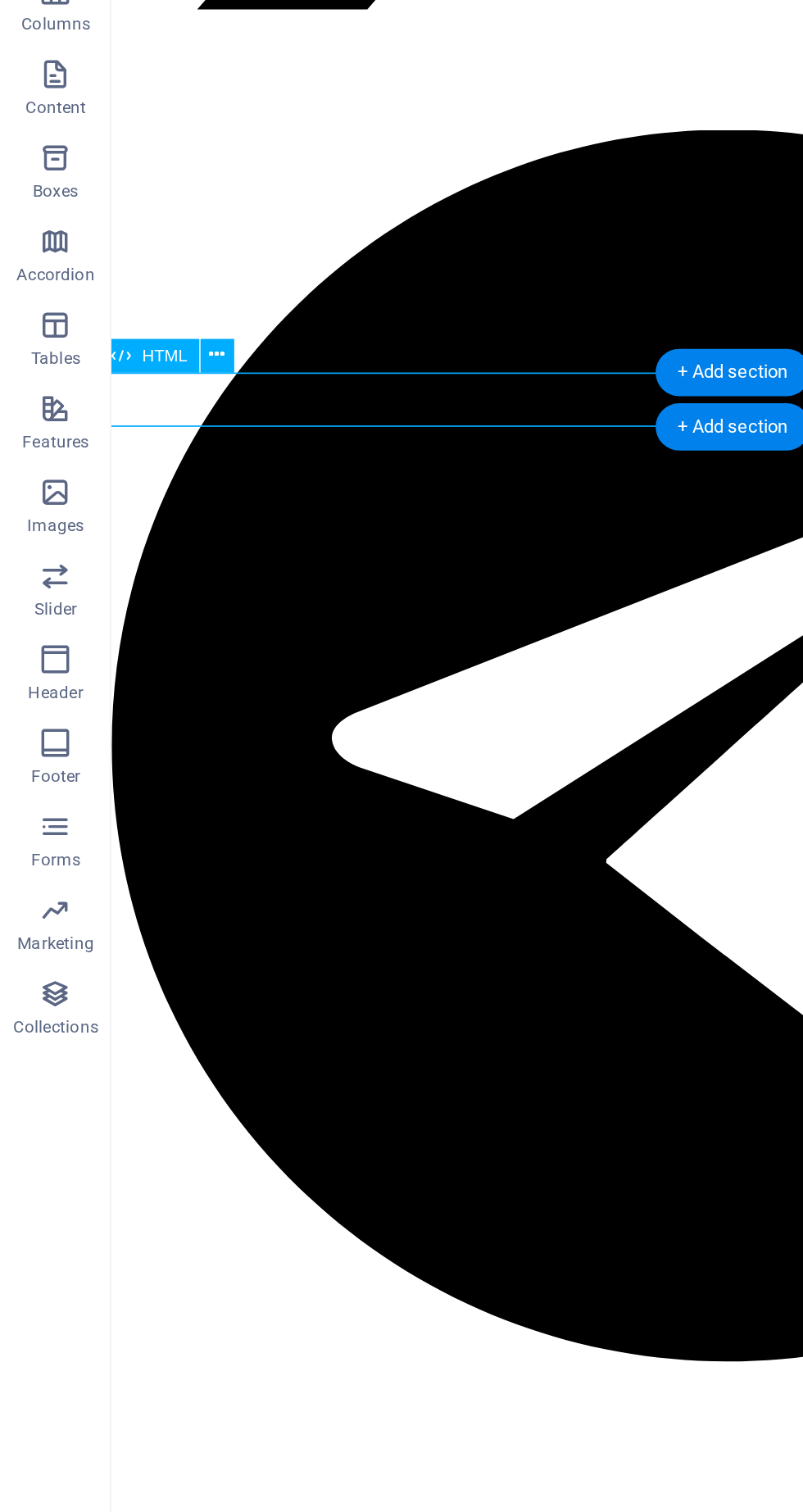
click at [134, 385] on button at bounding box center [128, 395] width 20 height 20
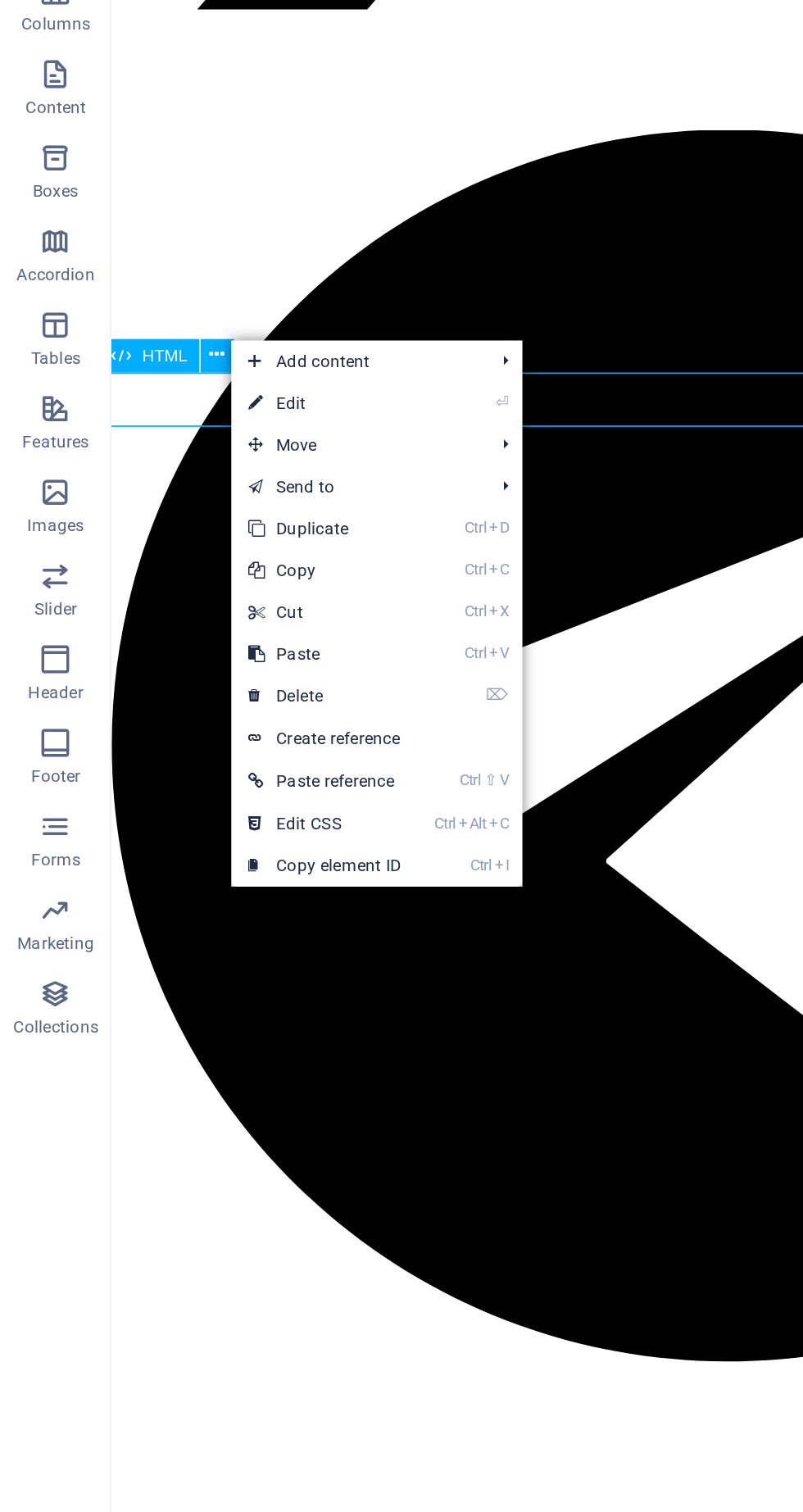
click at [226, 448] on span "Move" at bounding box center [209, 447] width 146 height 25
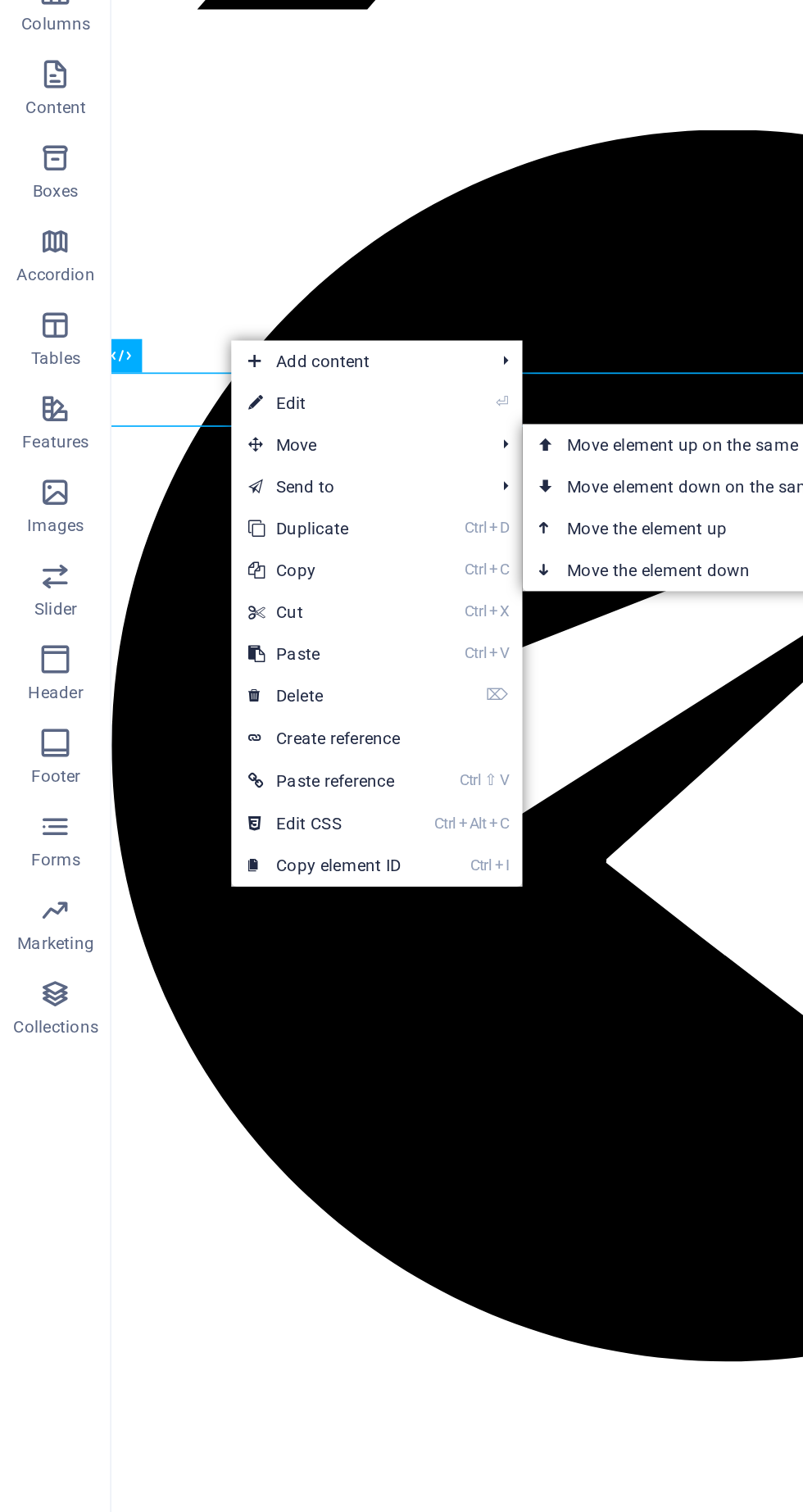
click at [426, 519] on link "Ctrl ⬇ Move the element down" at bounding box center [423, 521] width 231 height 25
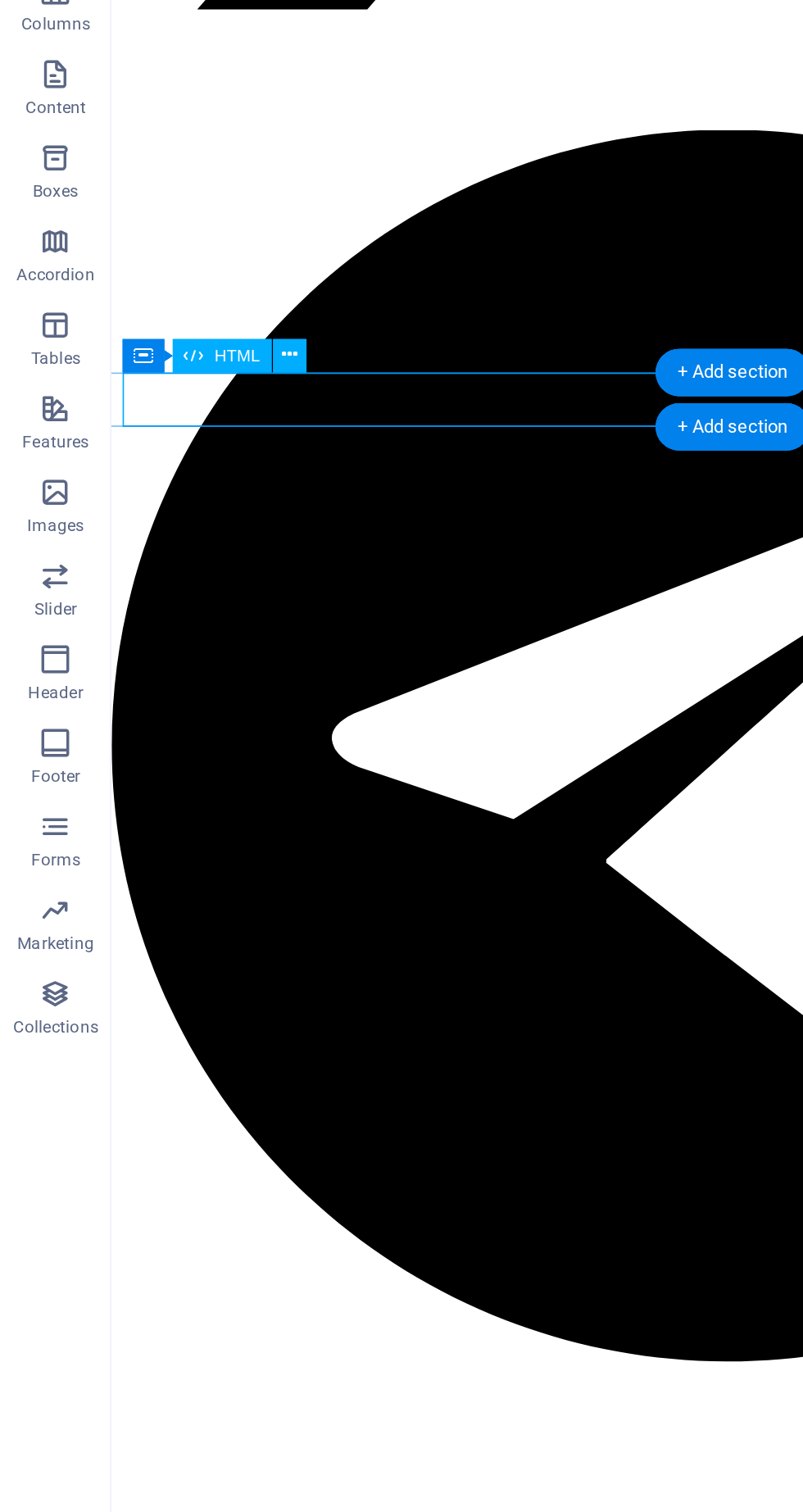
click at [0, 0] on span "Container" at bounding box center [0, 0] width 0 height 0
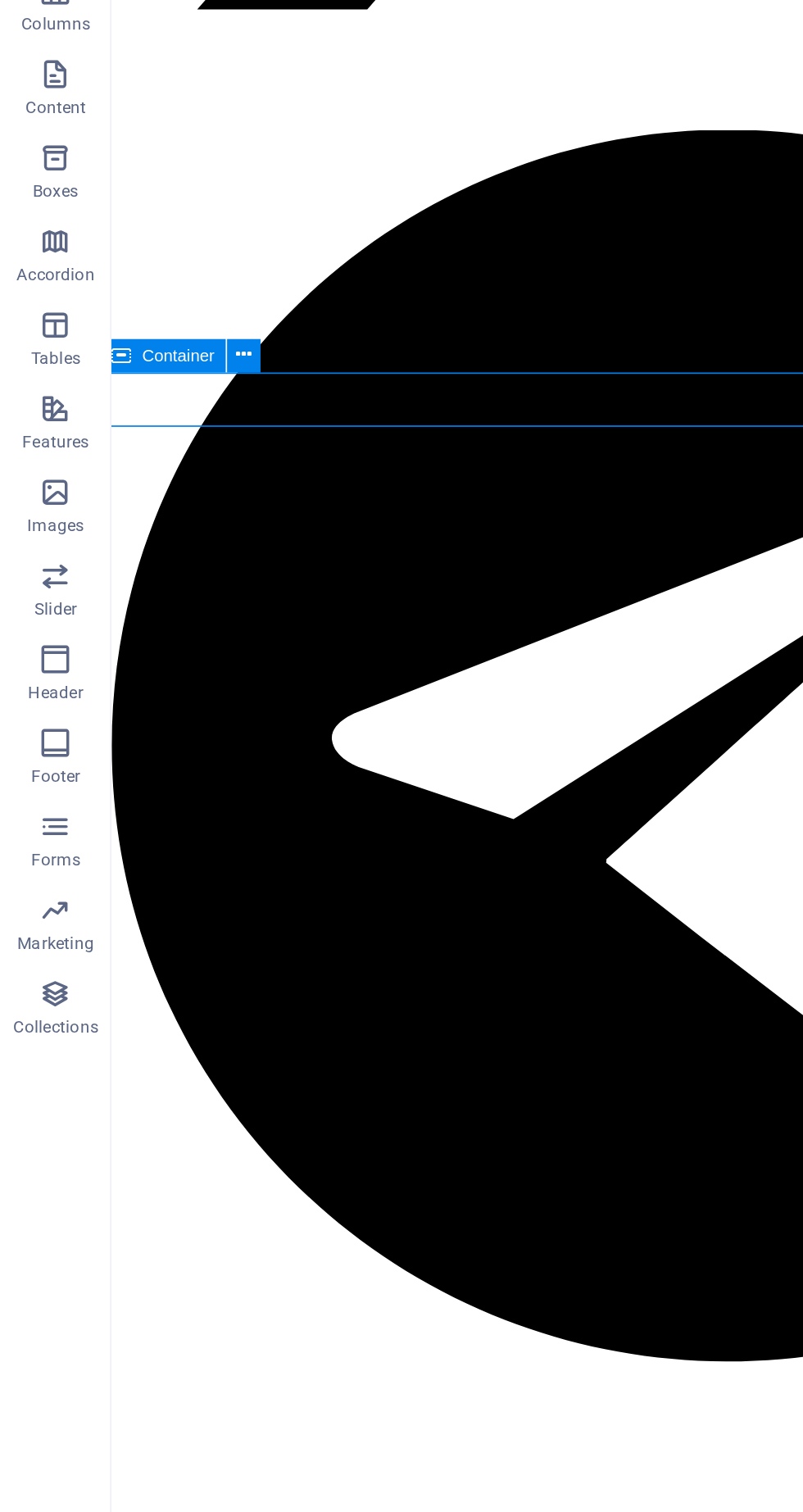
click at [154, 389] on div "Container" at bounding box center [111, 395] width 105 height 21
click at [149, 389] on button at bounding box center [143, 395] width 20 height 20
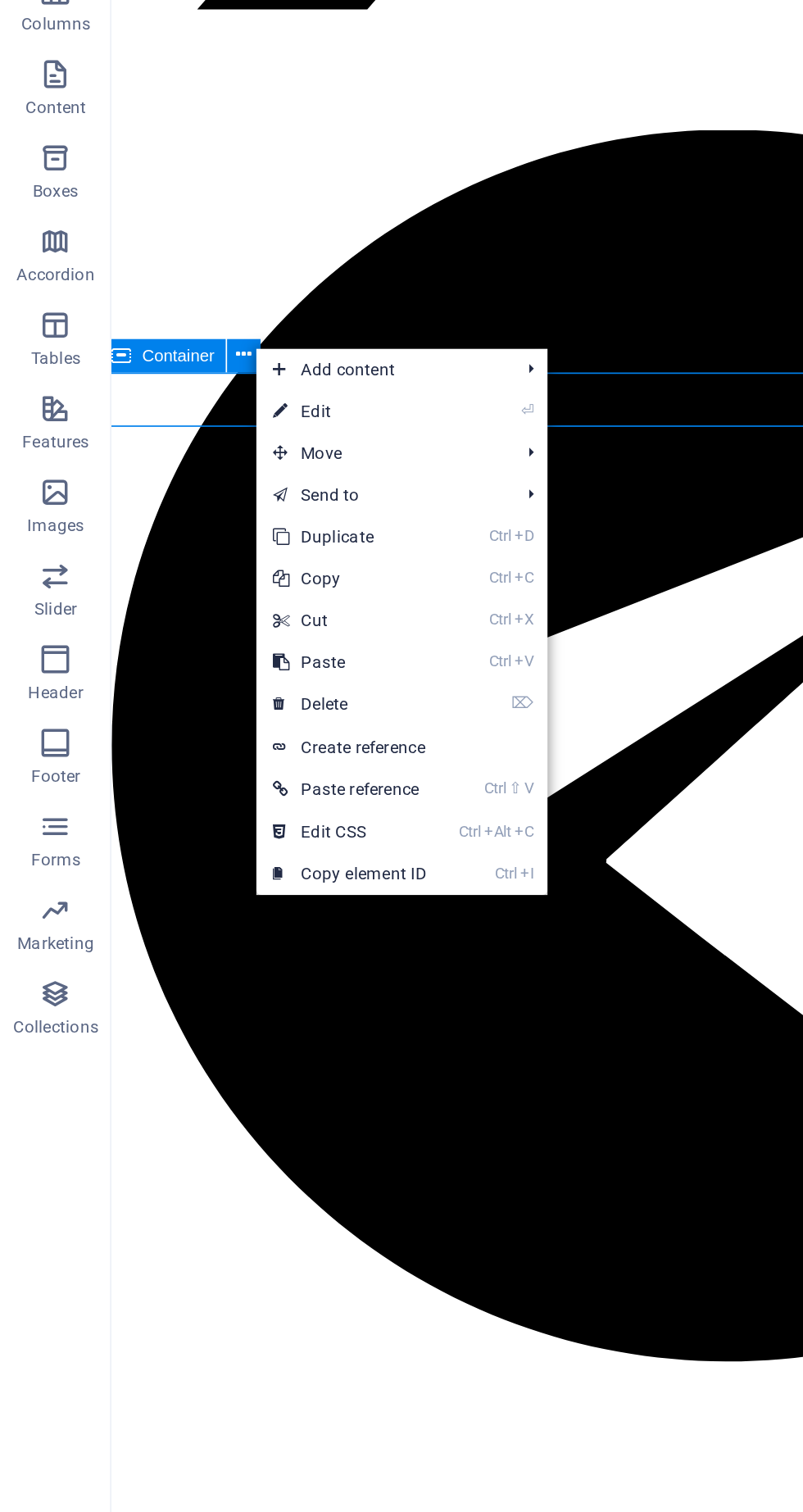
click at [239, 458] on span "Move" at bounding box center [223, 452] width 146 height 25
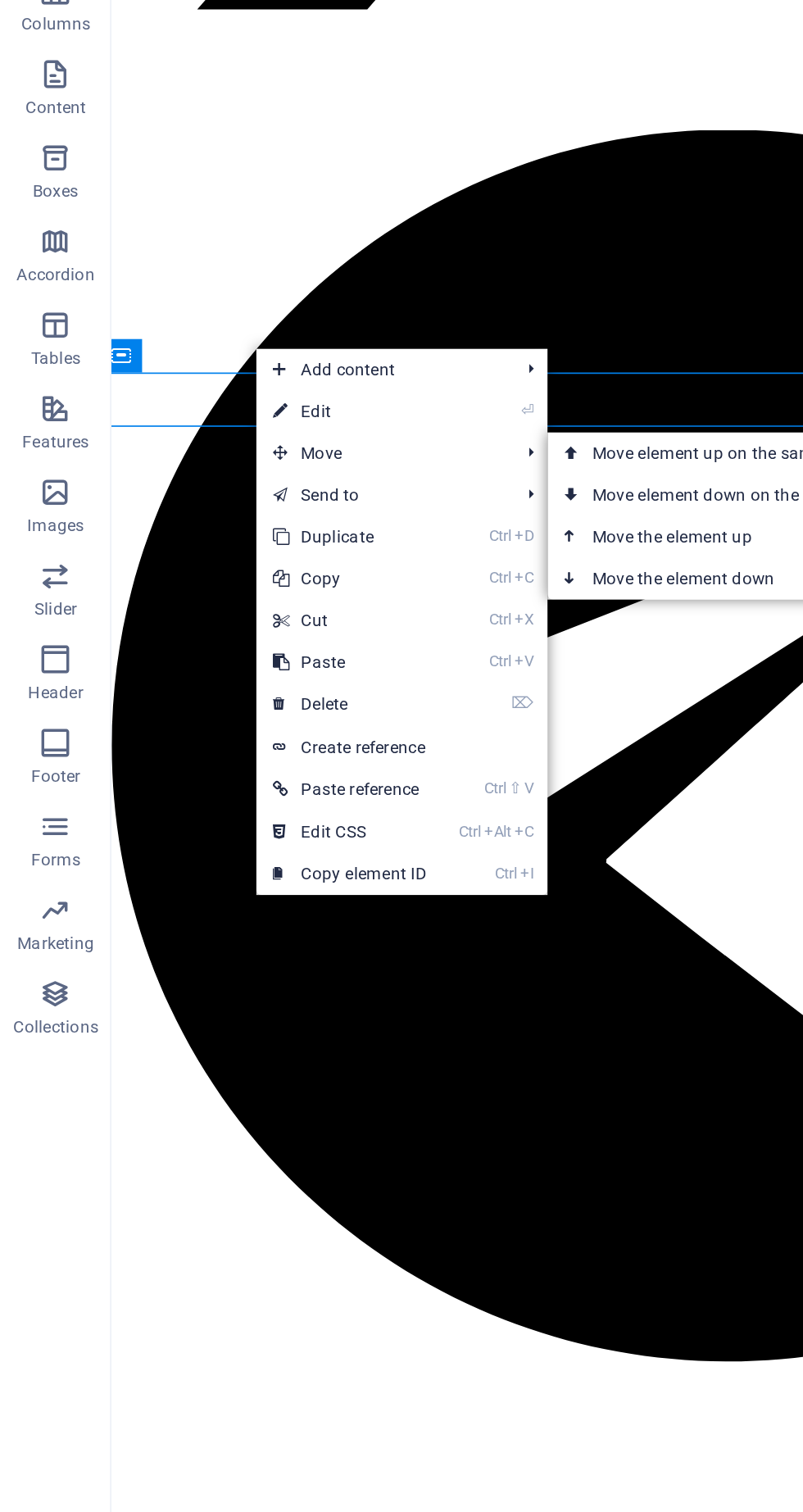
click at [391, 501] on link "Ctrl ⬆ Move the element up" at bounding box center [437, 501] width 231 height 25
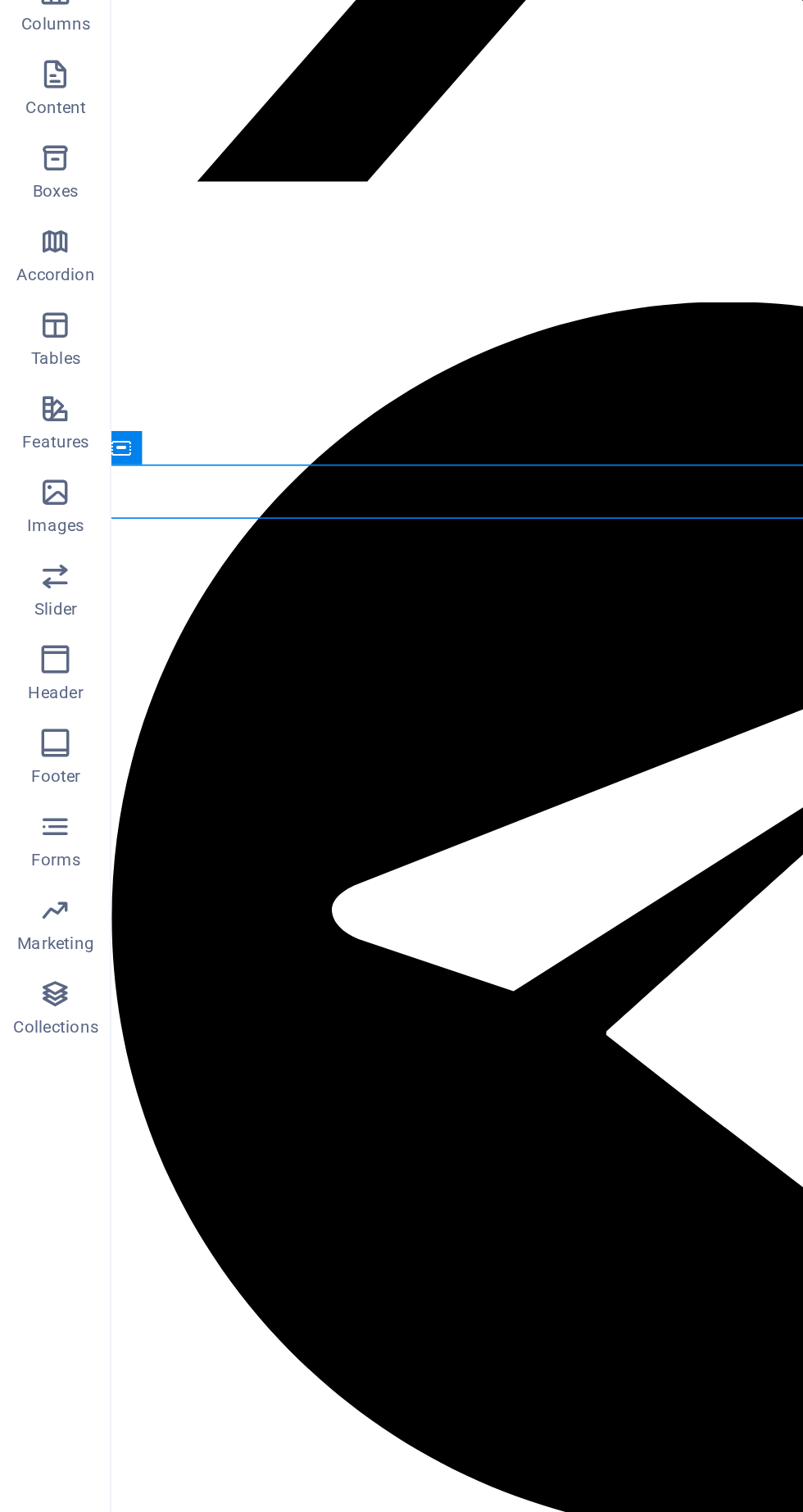
scroll to position [652, 7]
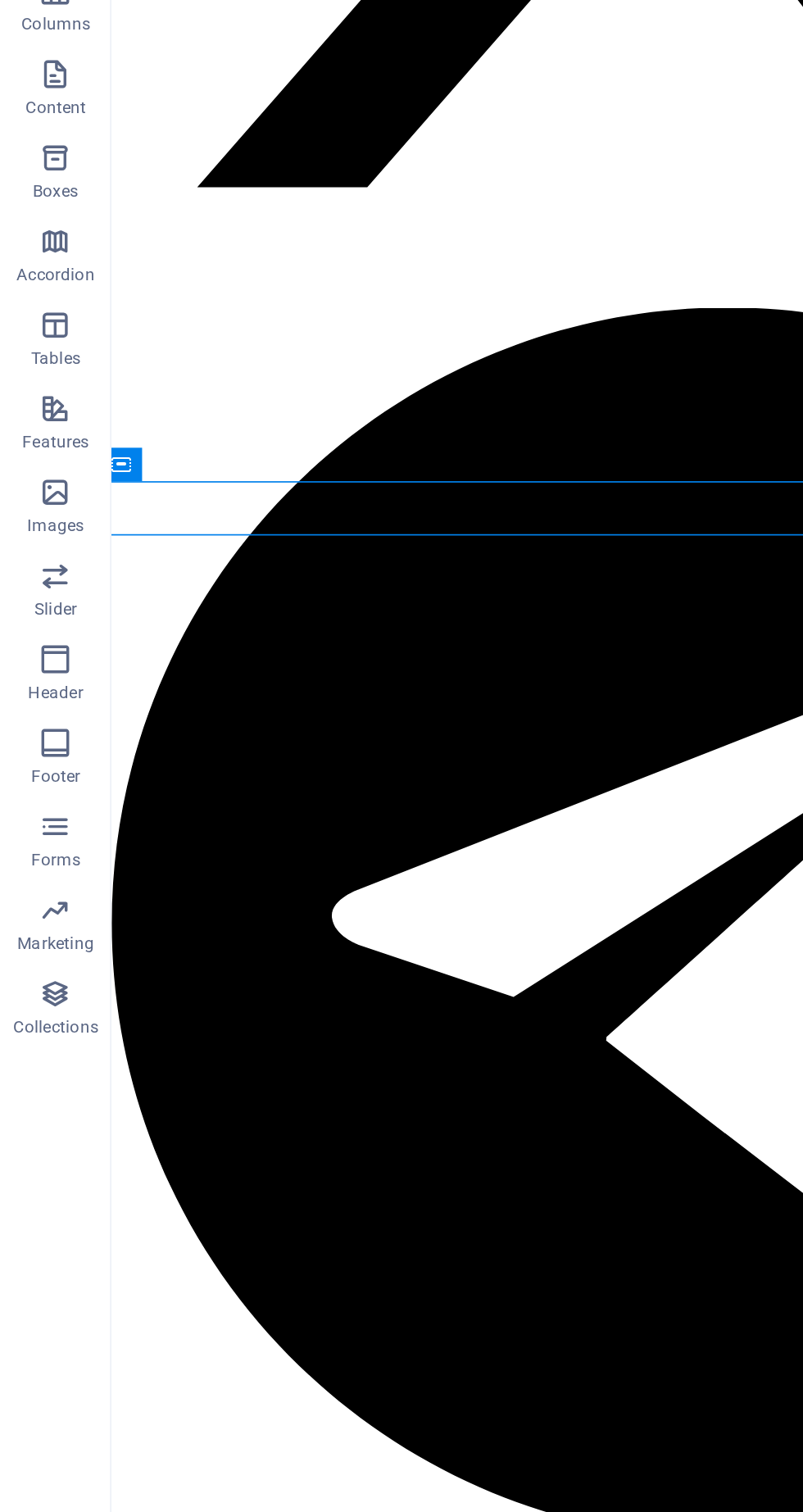
click at [79, 460] on div "Container" at bounding box center [71, 459] width 25 height 20
click at [146, 456] on icon at bounding box center [143, 458] width 9 height 17
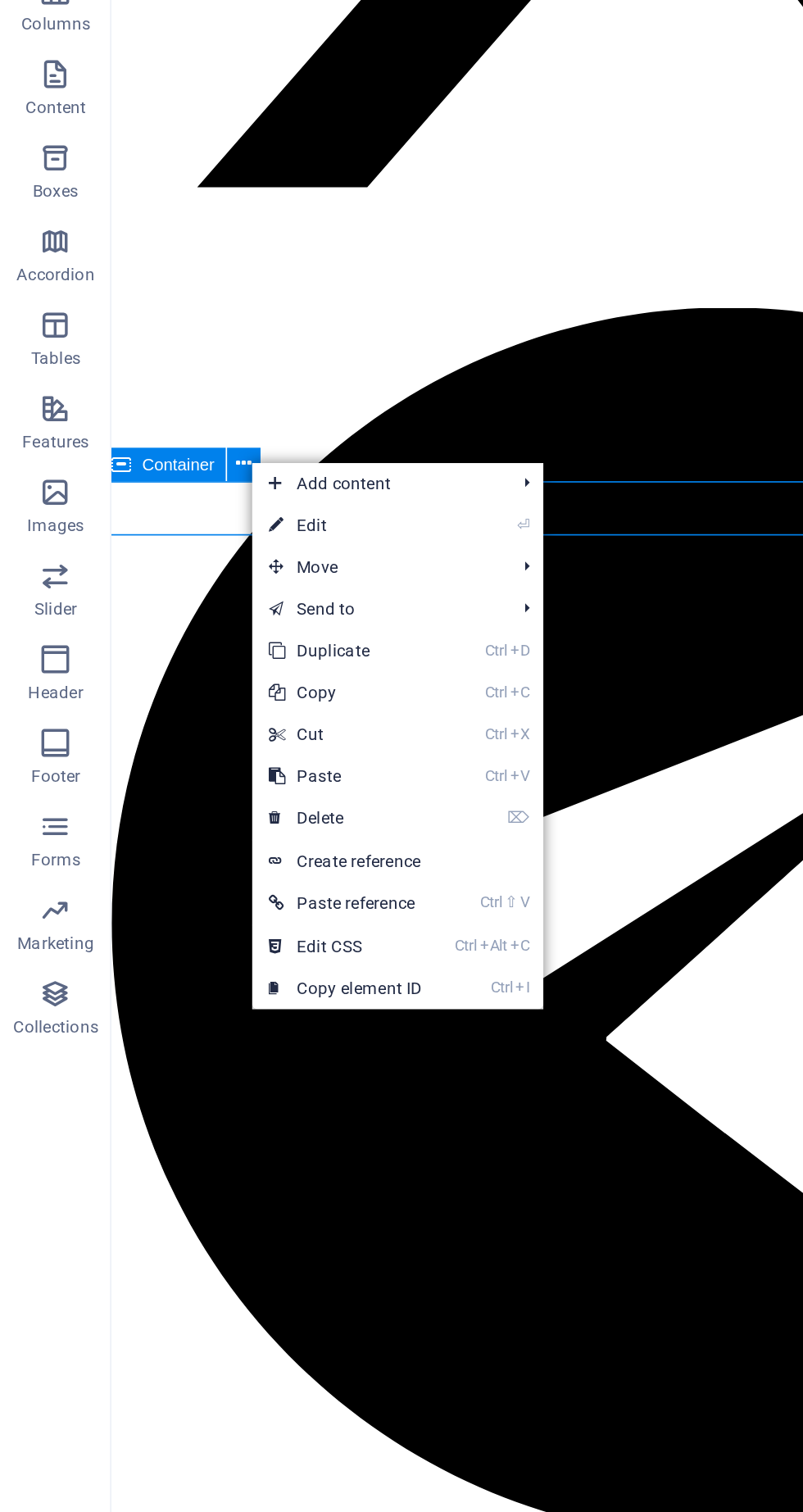
click at [241, 521] on span "Move" at bounding box center [221, 519] width 146 height 25
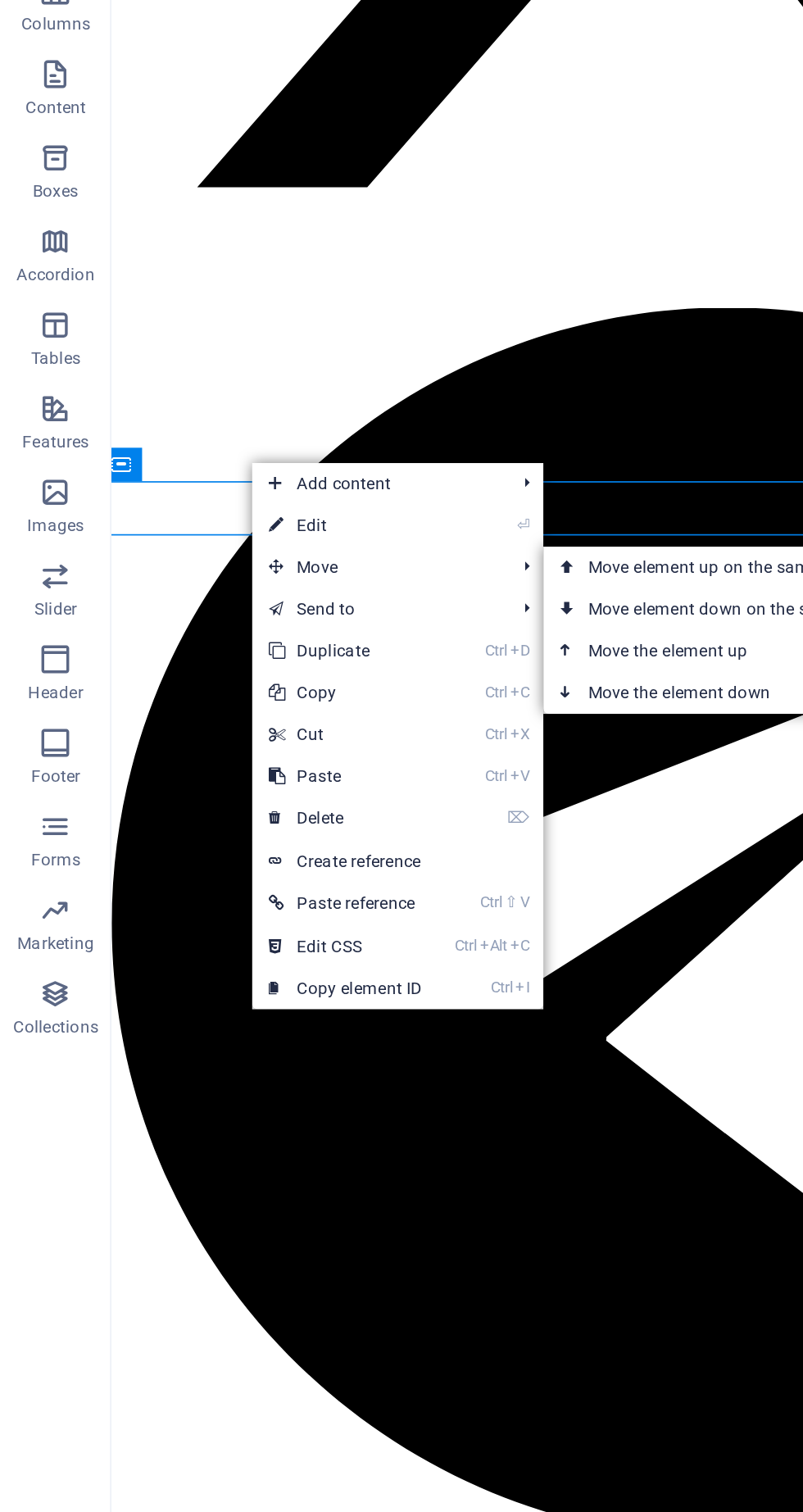
click at [431, 570] on link "Ctrl ⬆ Move the element up" at bounding box center [435, 569] width 231 height 25
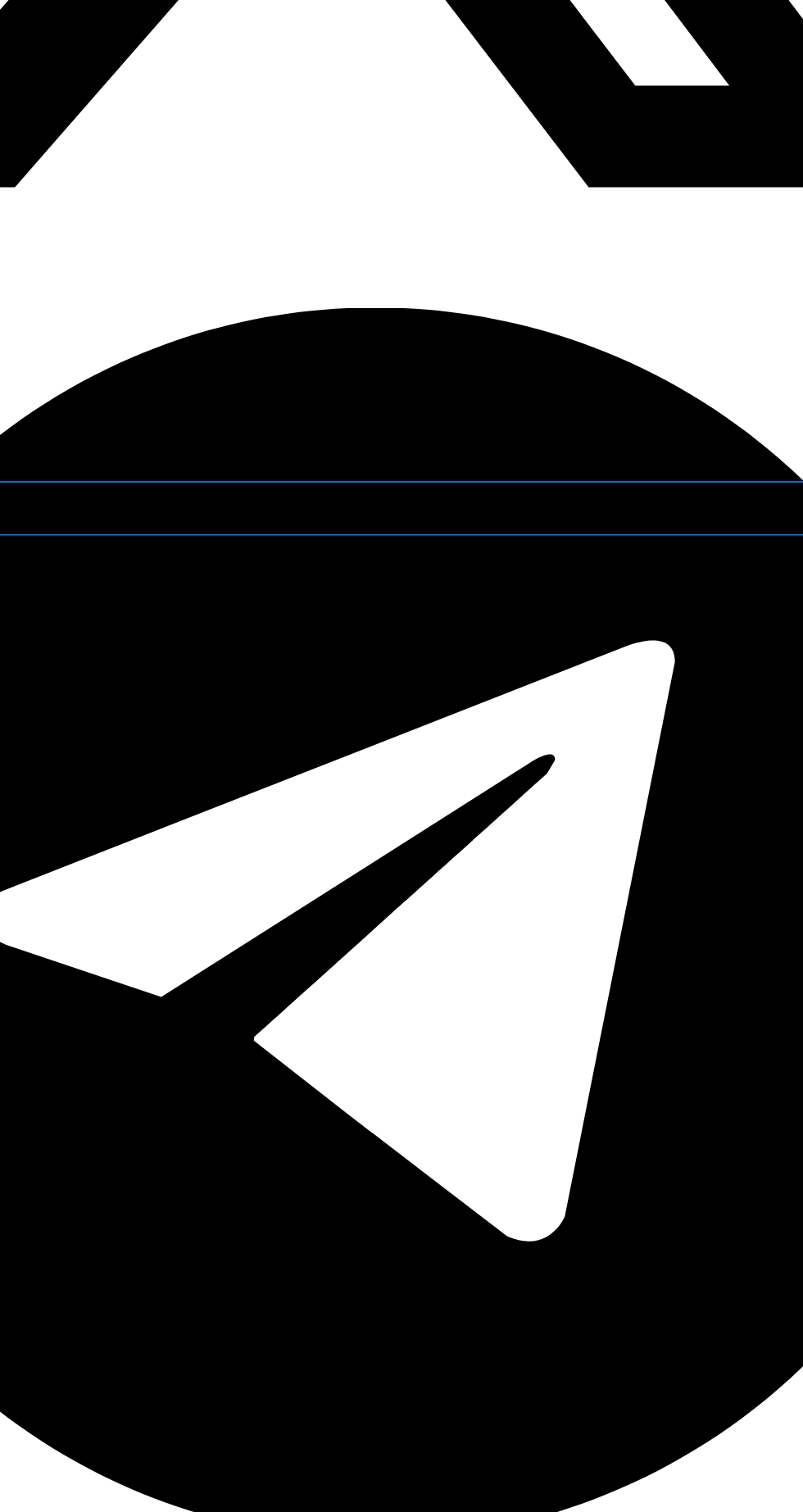
scroll to position [652, 0]
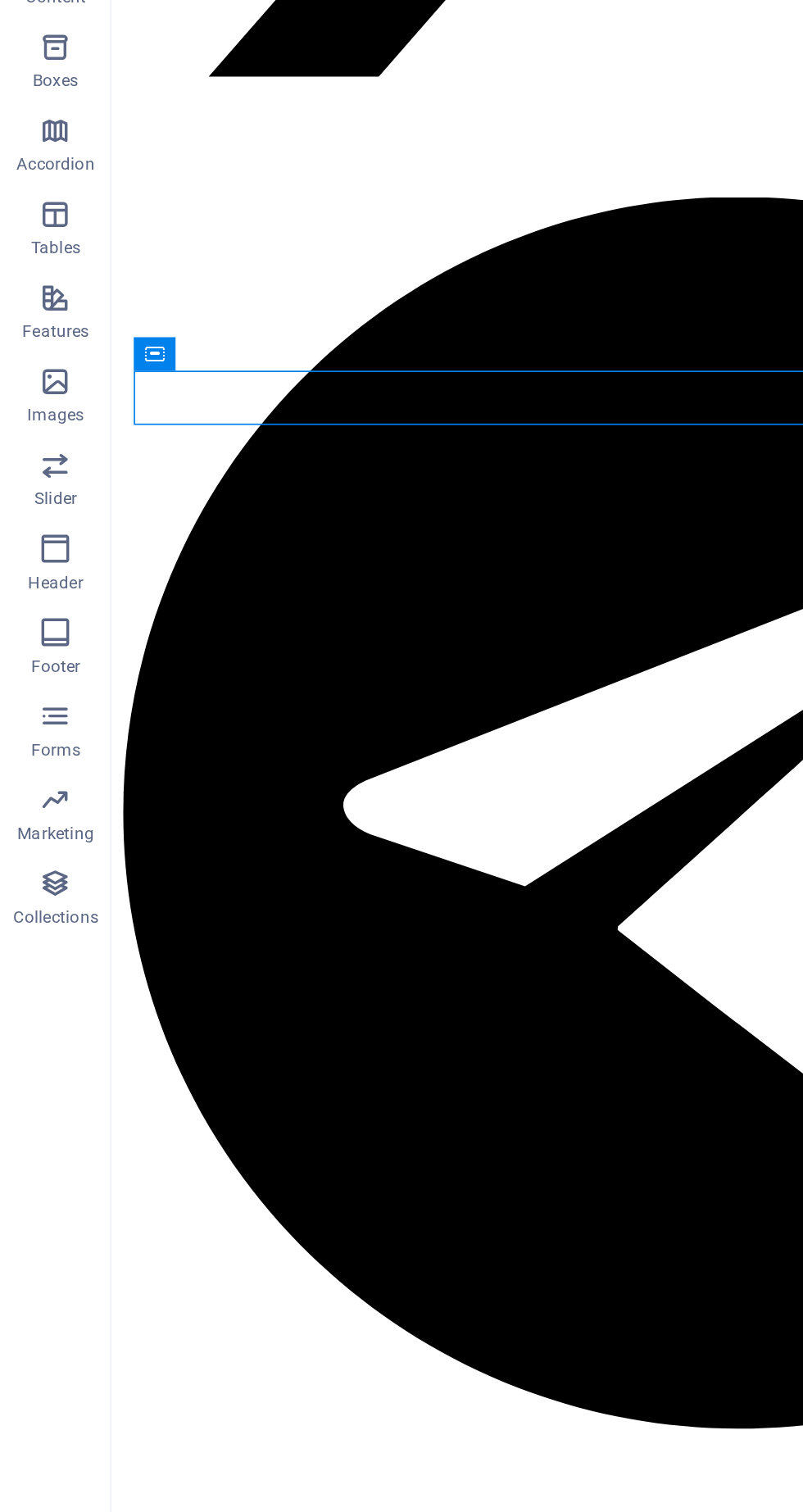
click at [91, 458] on icon at bounding box center [92, 459] width 12 height 20
click at [169, 452] on button at bounding box center [163, 459] width 20 height 20
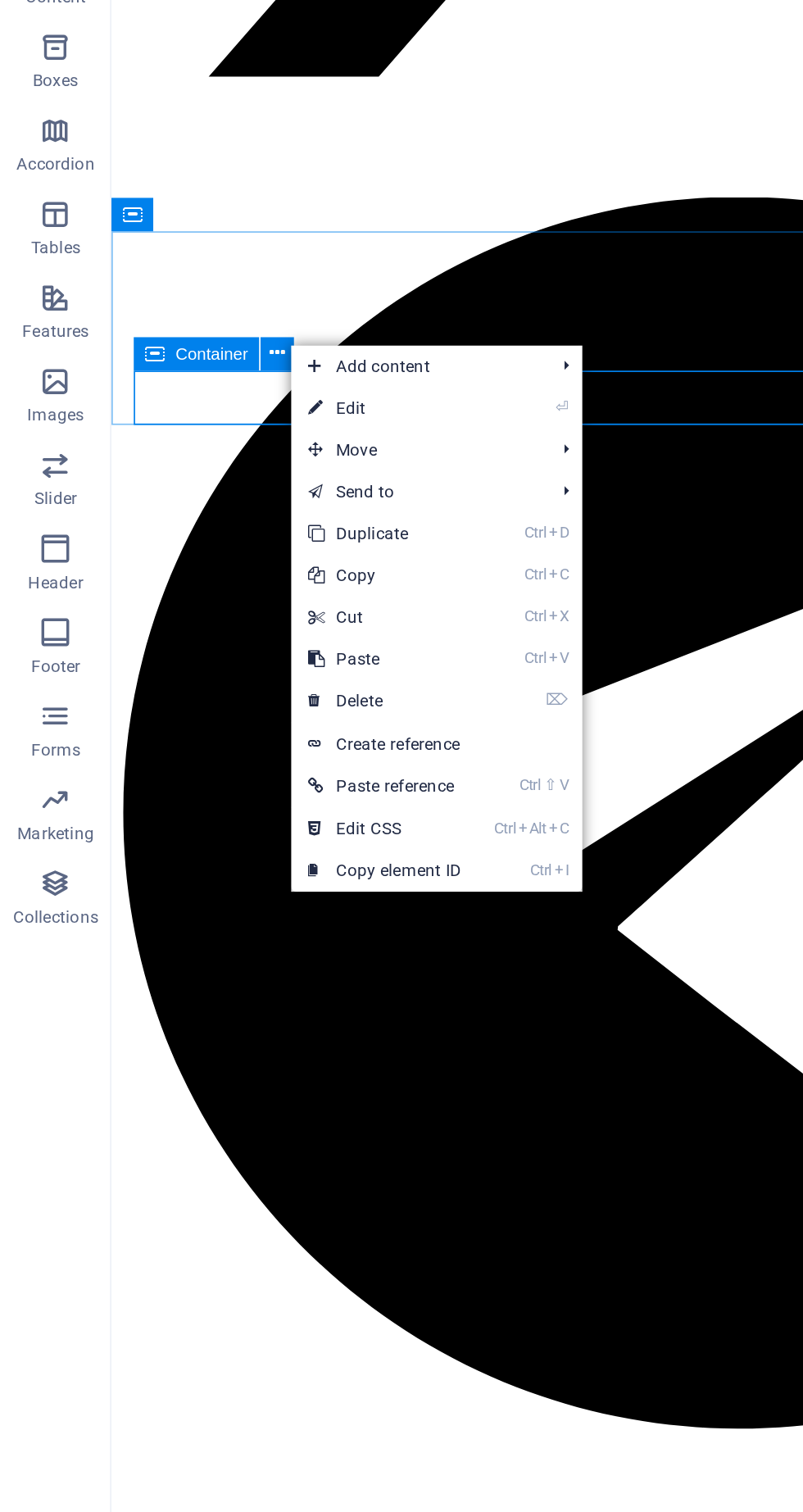
click at [215, 511] on span "Move" at bounding box center [244, 515] width 146 height 25
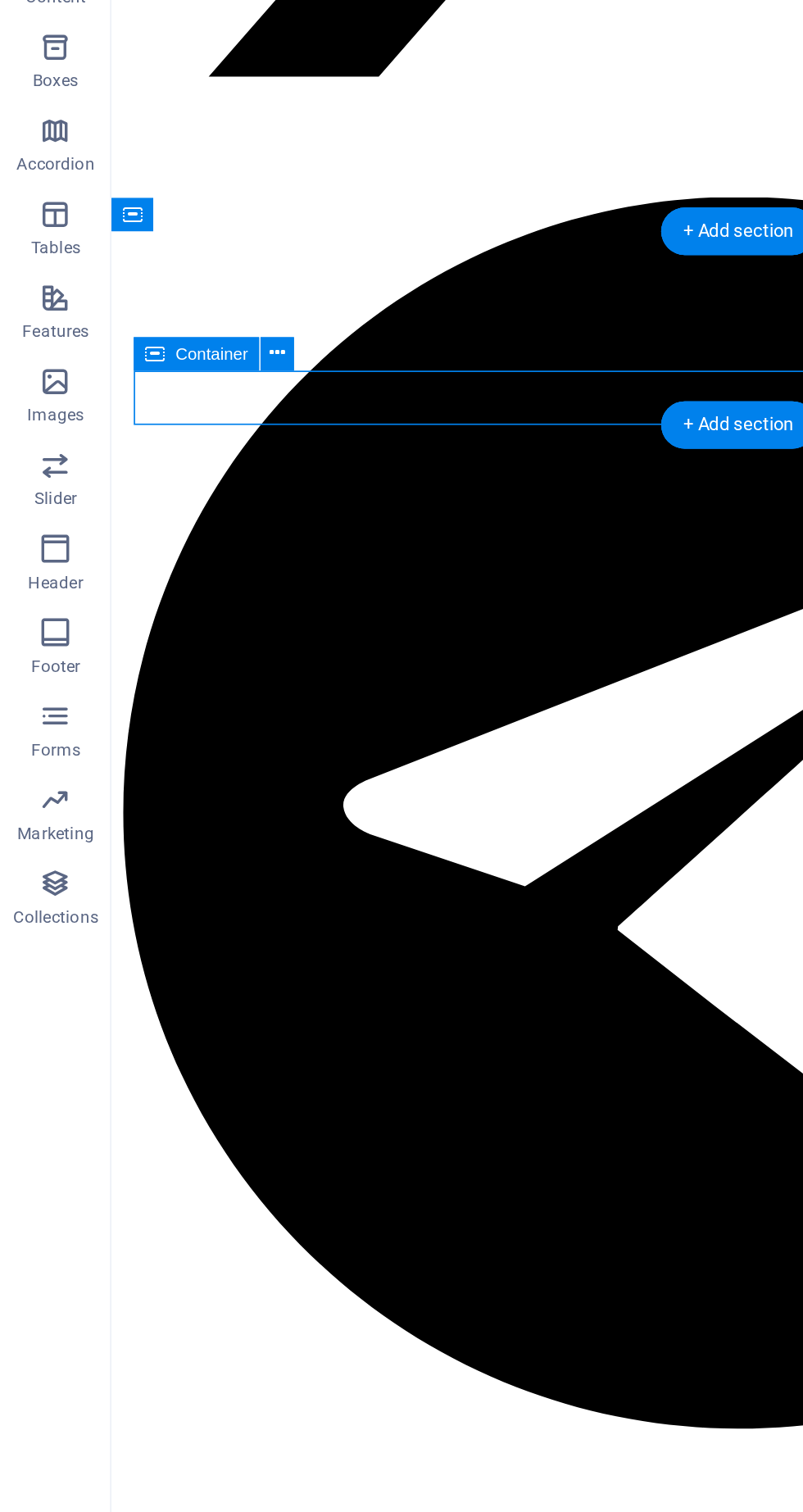
click at [164, 464] on icon at bounding box center [163, 458] width 9 height 17
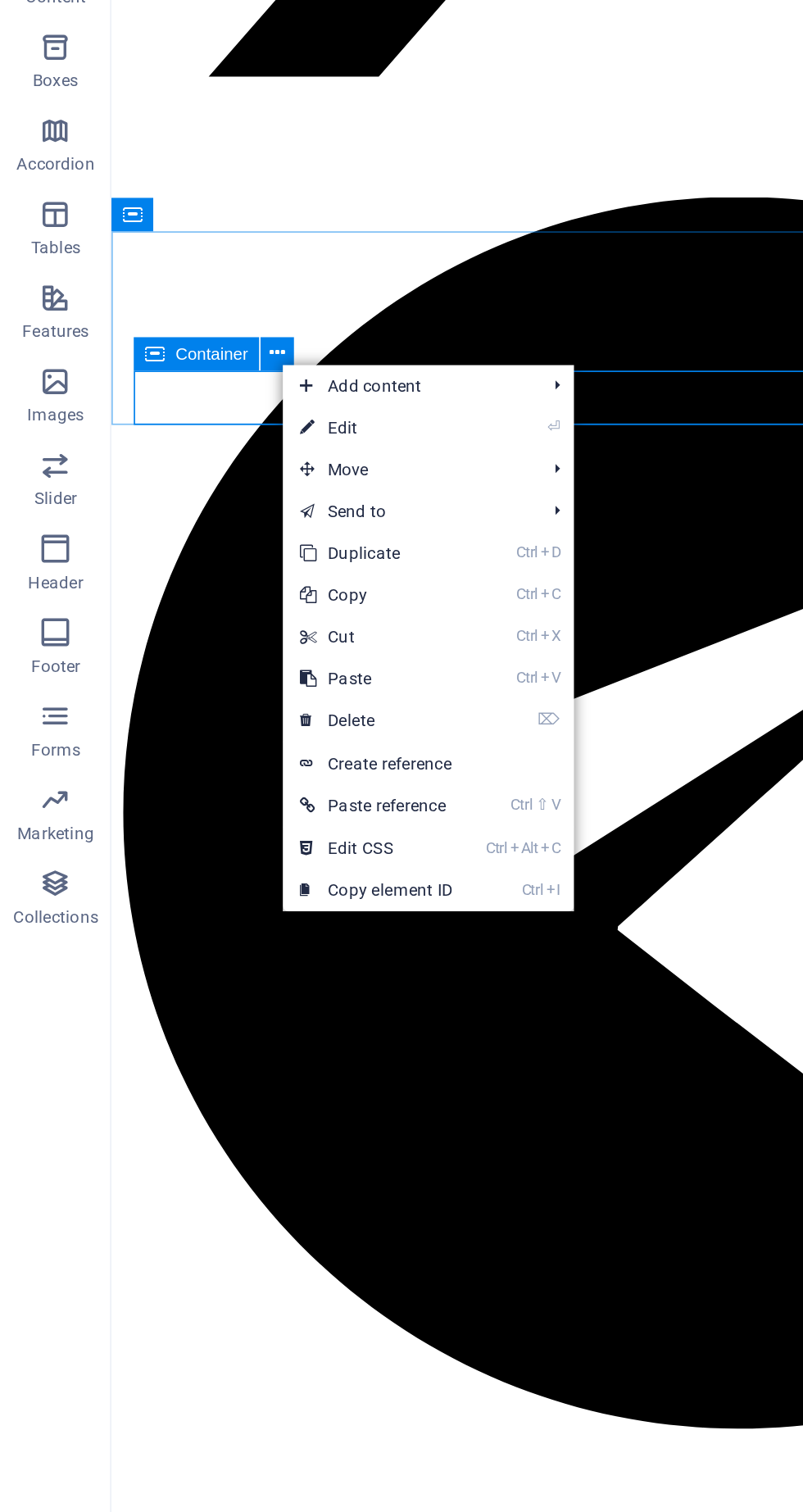
click at [221, 525] on span "Move" at bounding box center [239, 527] width 146 height 25
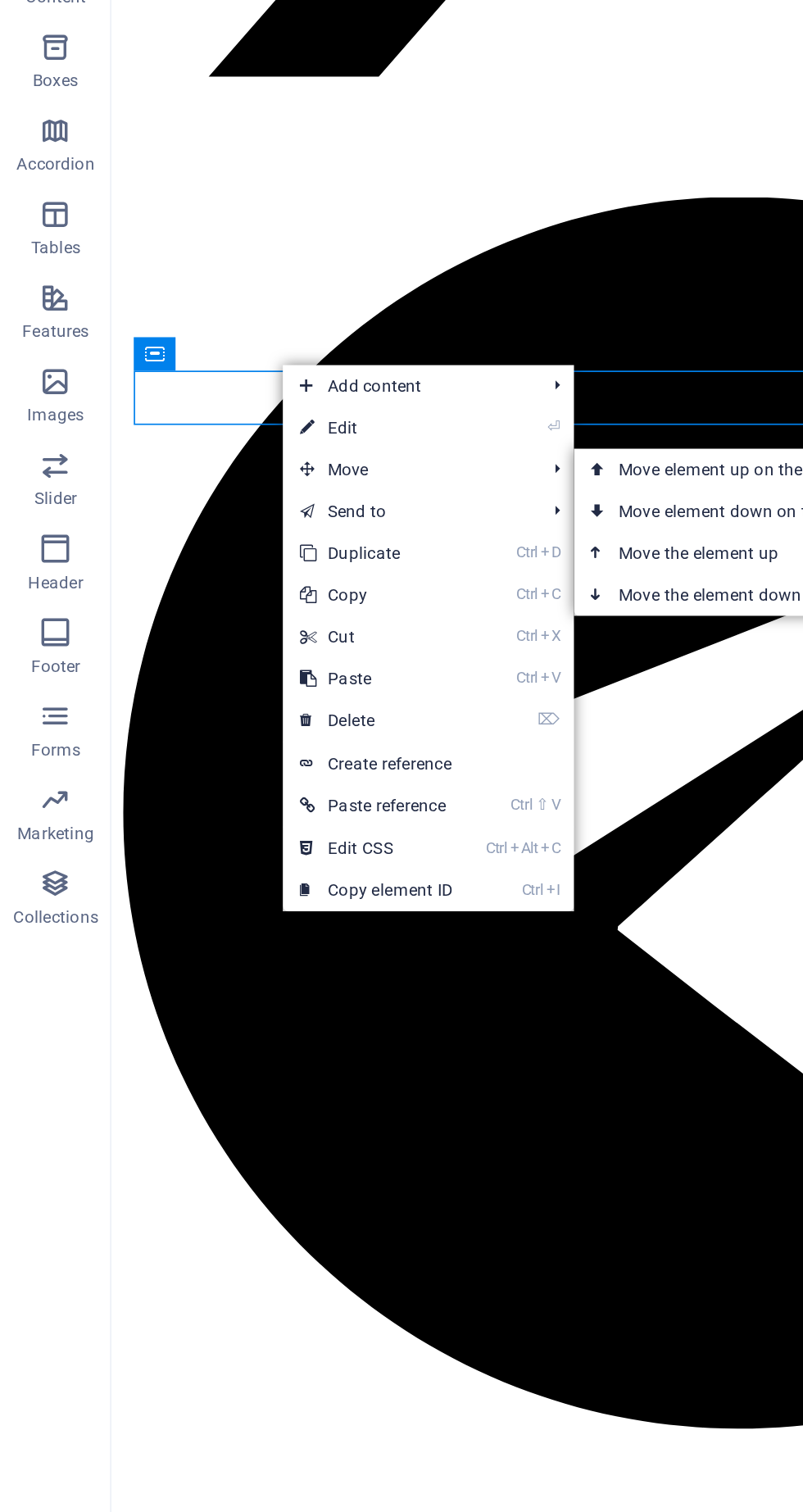
click at [412, 581] on link "Ctrl ⬆ Move the element up" at bounding box center [453, 576] width 231 height 25
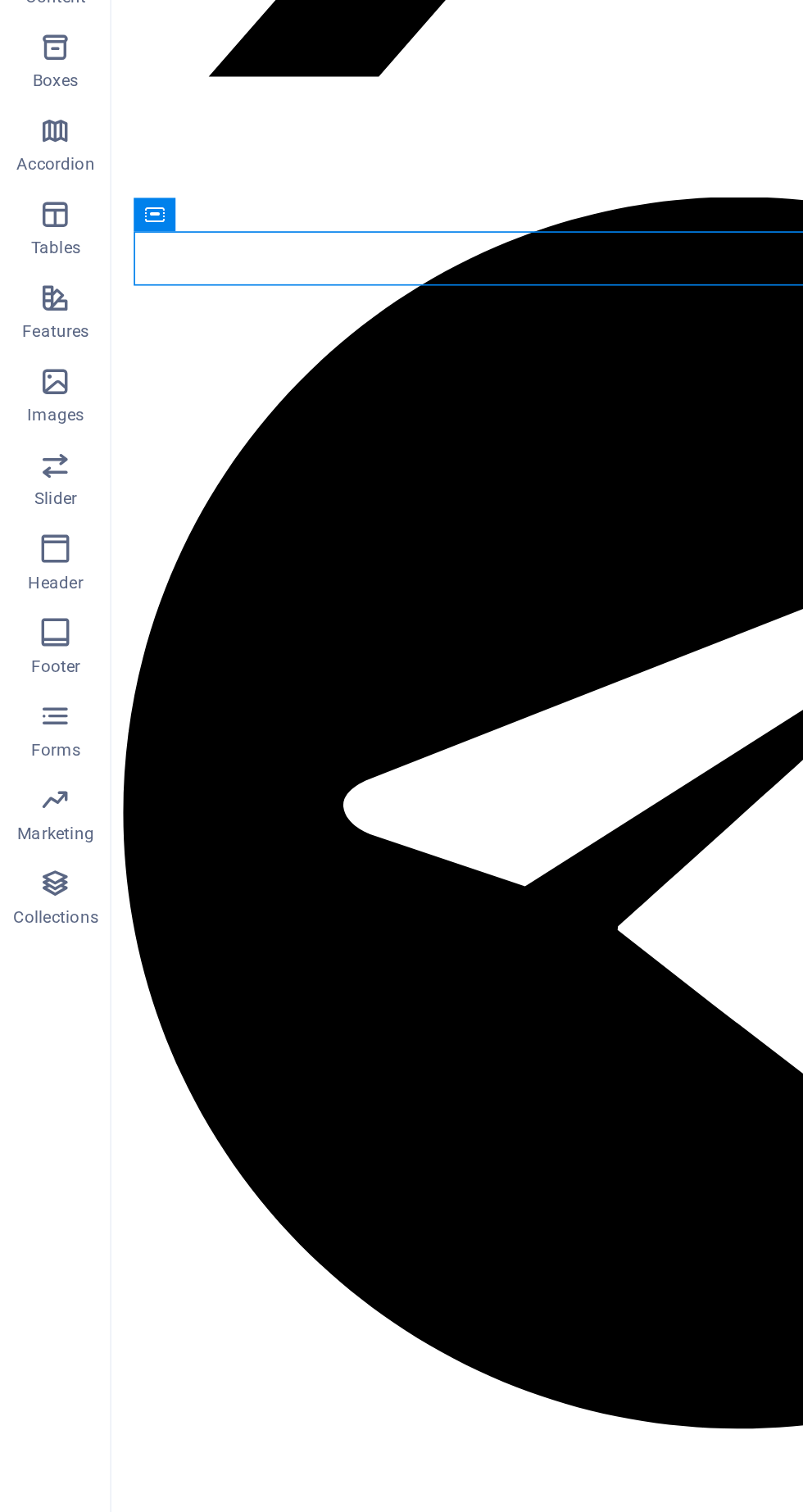
click at [140, 927] on div at bounding box center [479, 1224] width 724 height 595
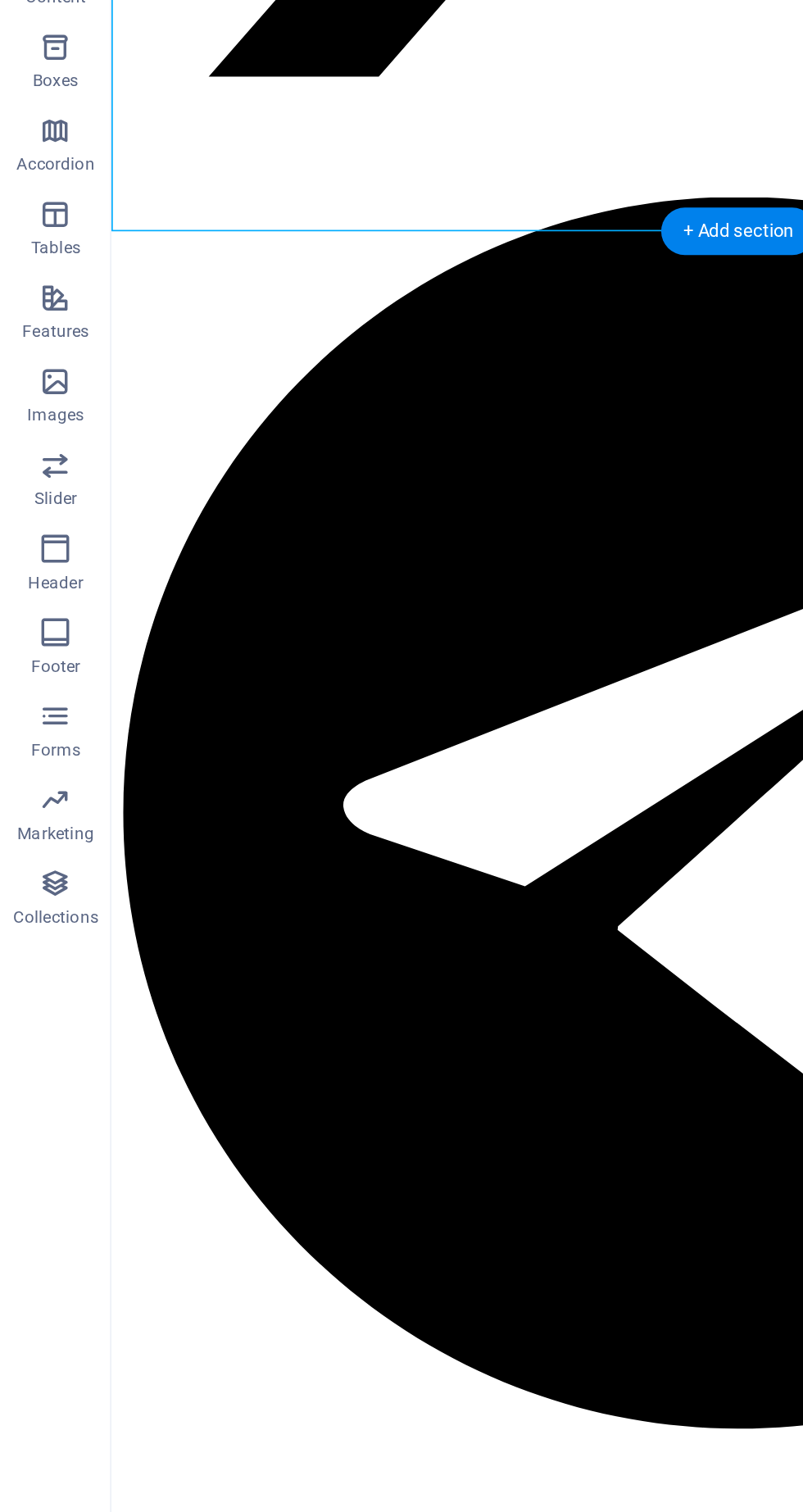
click at [186, 1511] on div at bounding box center [479, 1538] width 724 height 35
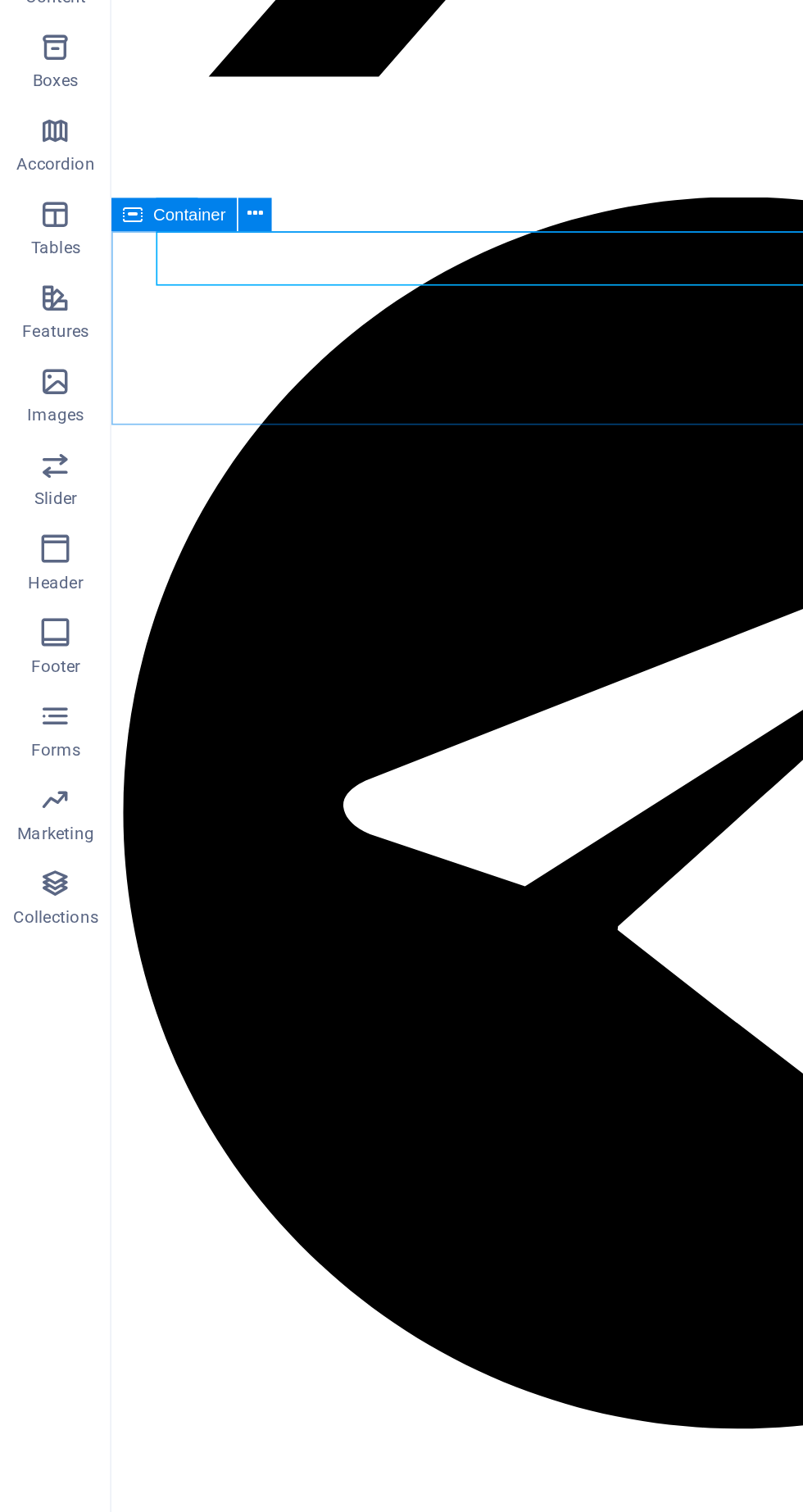
click at [179, 1511] on div at bounding box center [479, 1538] width 724 height 35
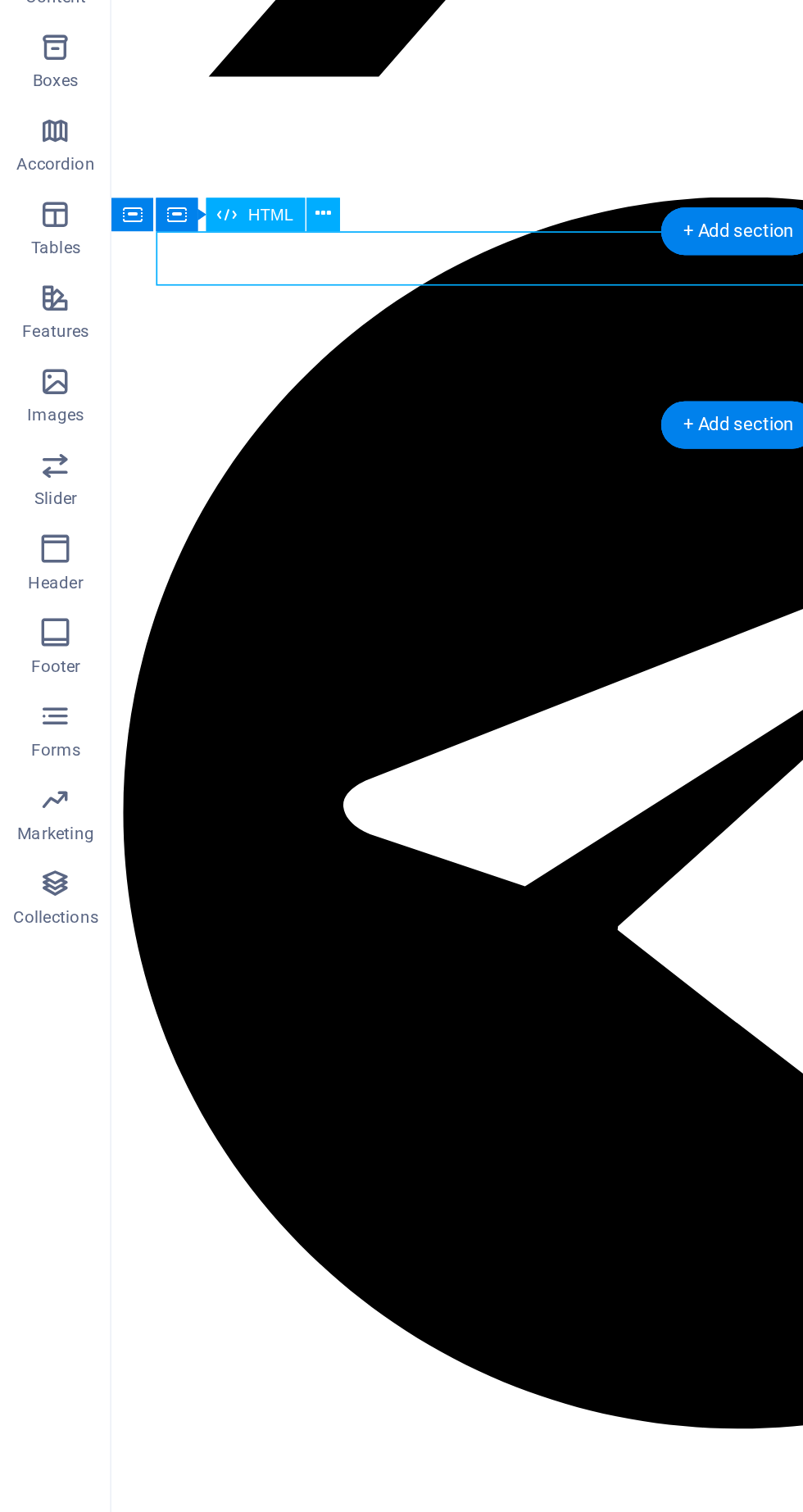
click at [86, 381] on div "Container" at bounding box center [78, 378] width 25 height 20
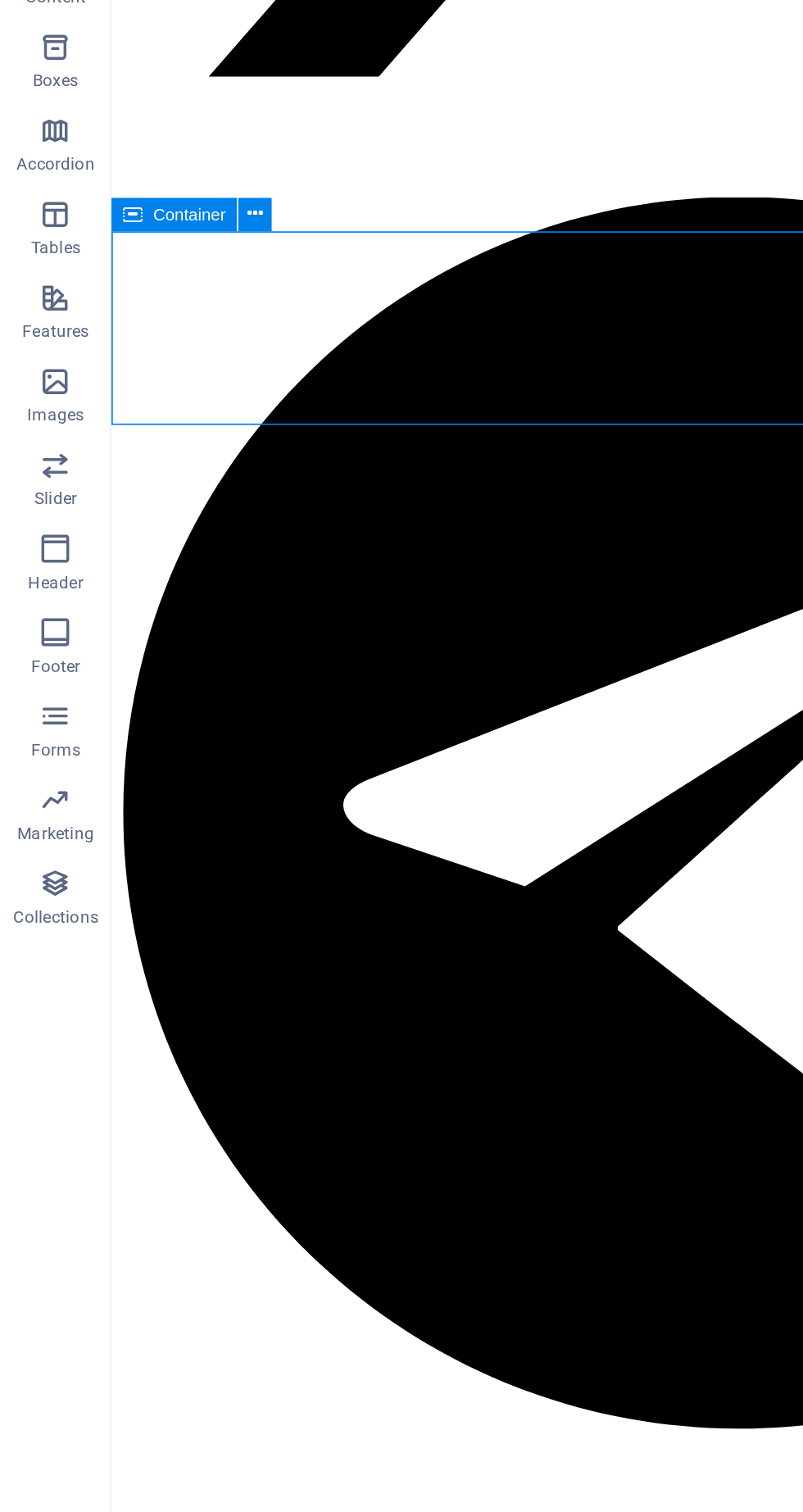
click at [178, 1511] on div at bounding box center [479, 1538] width 724 height 35
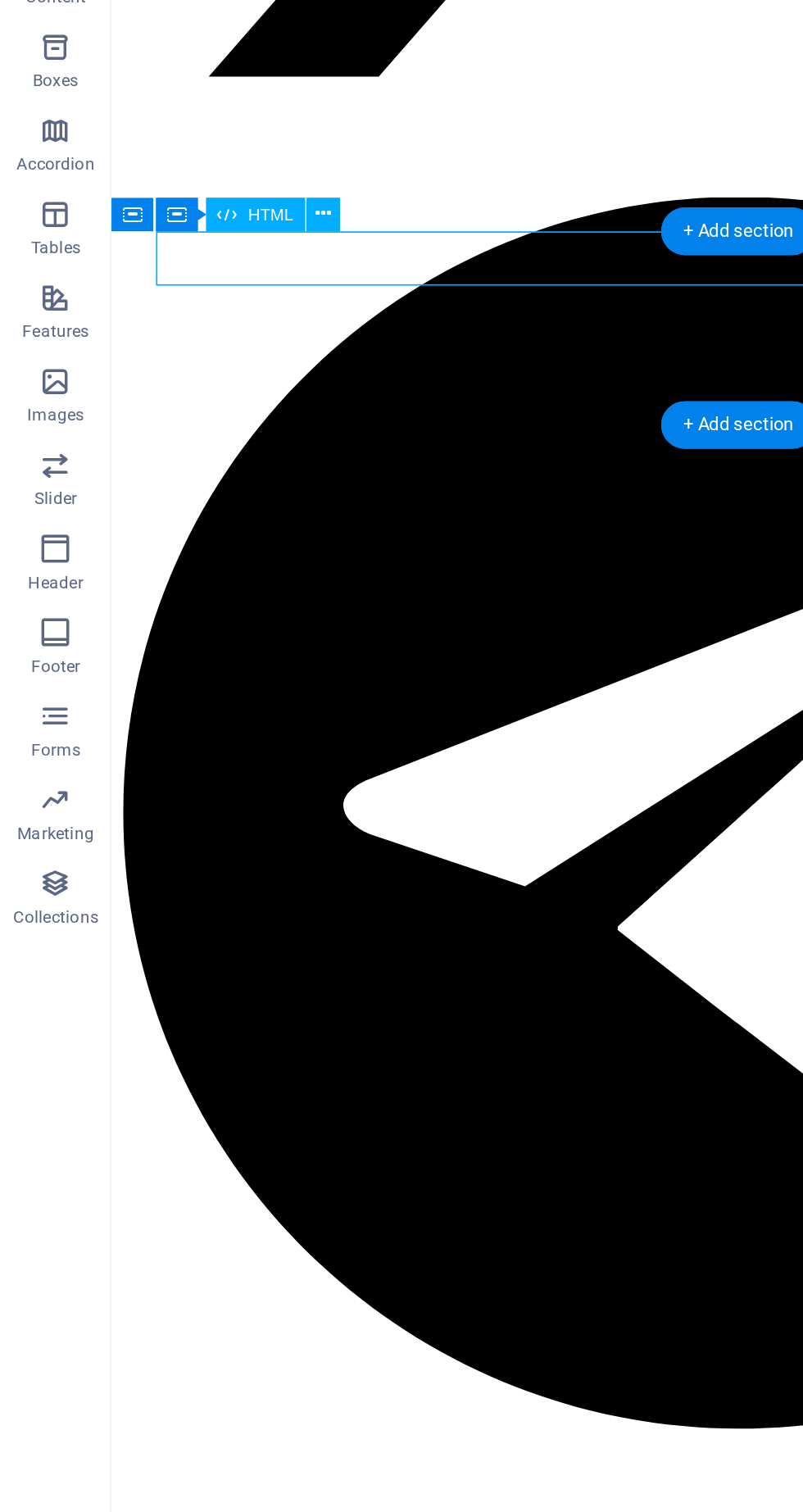
click at [104, 376] on div "Container" at bounding box center [91, 378] width 25 height 20
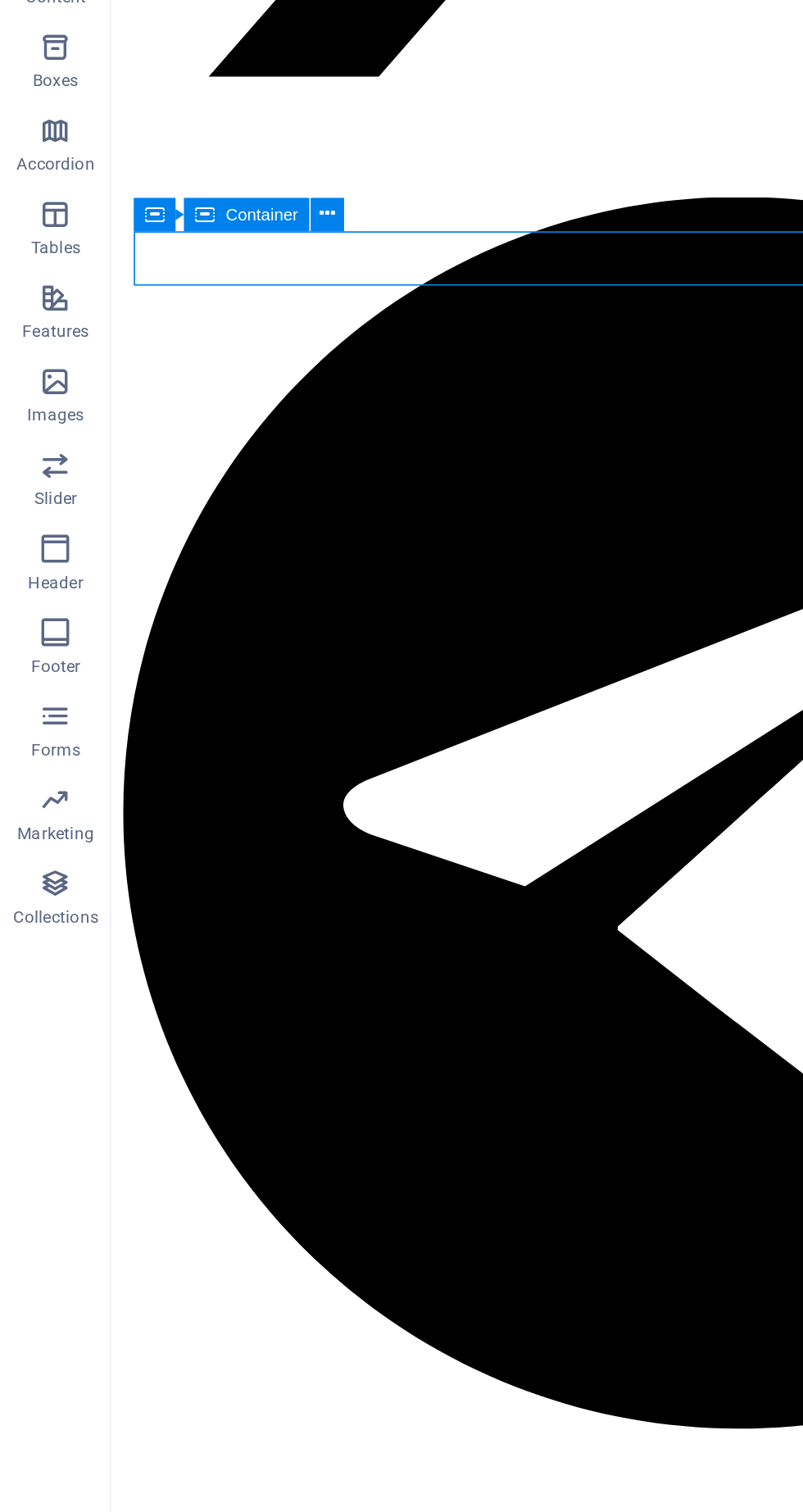
click at [187, 381] on button at bounding box center [192, 378] width 20 height 20
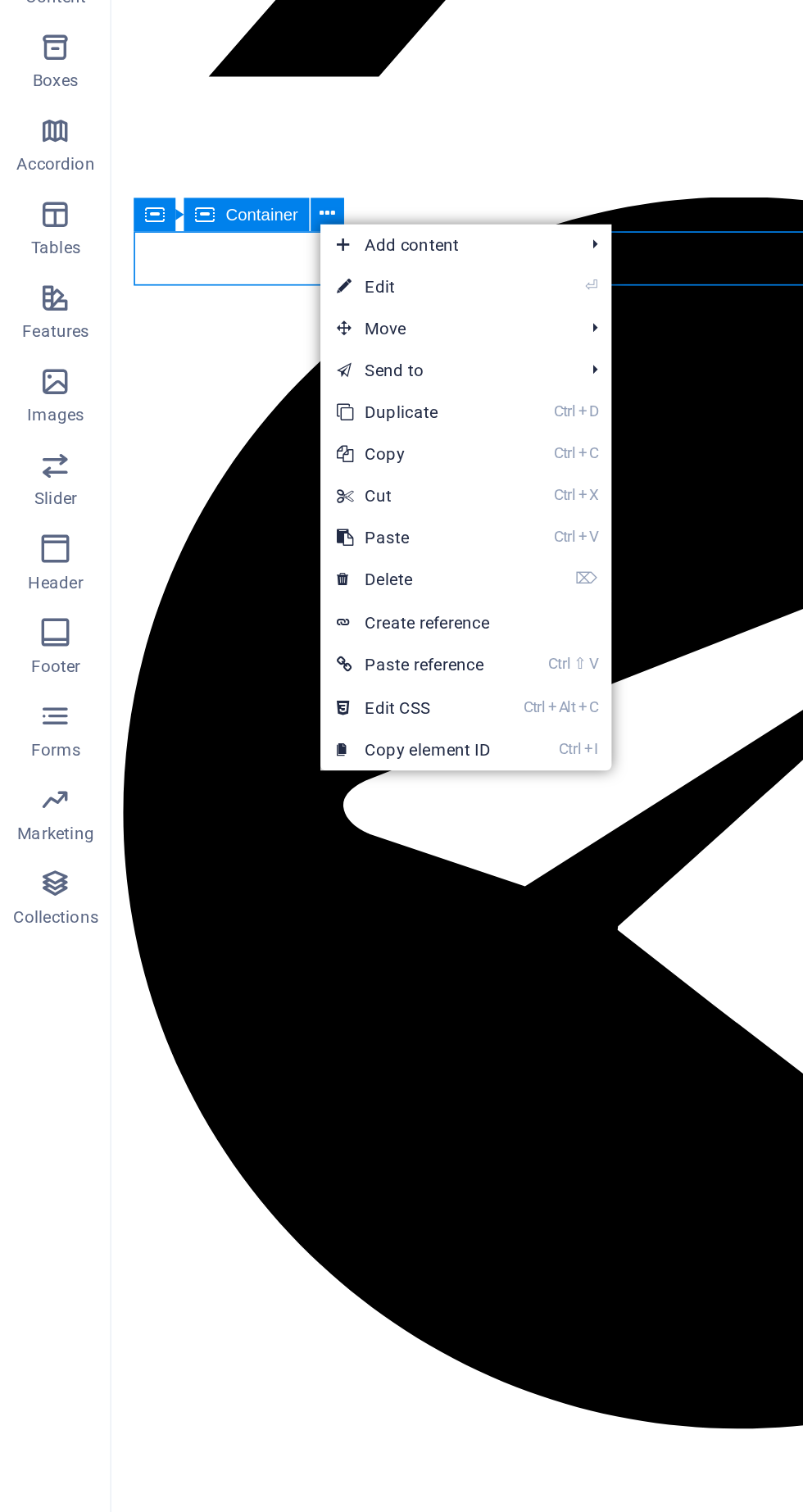
click at [247, 441] on span "Move" at bounding box center [261, 444] width 146 height 25
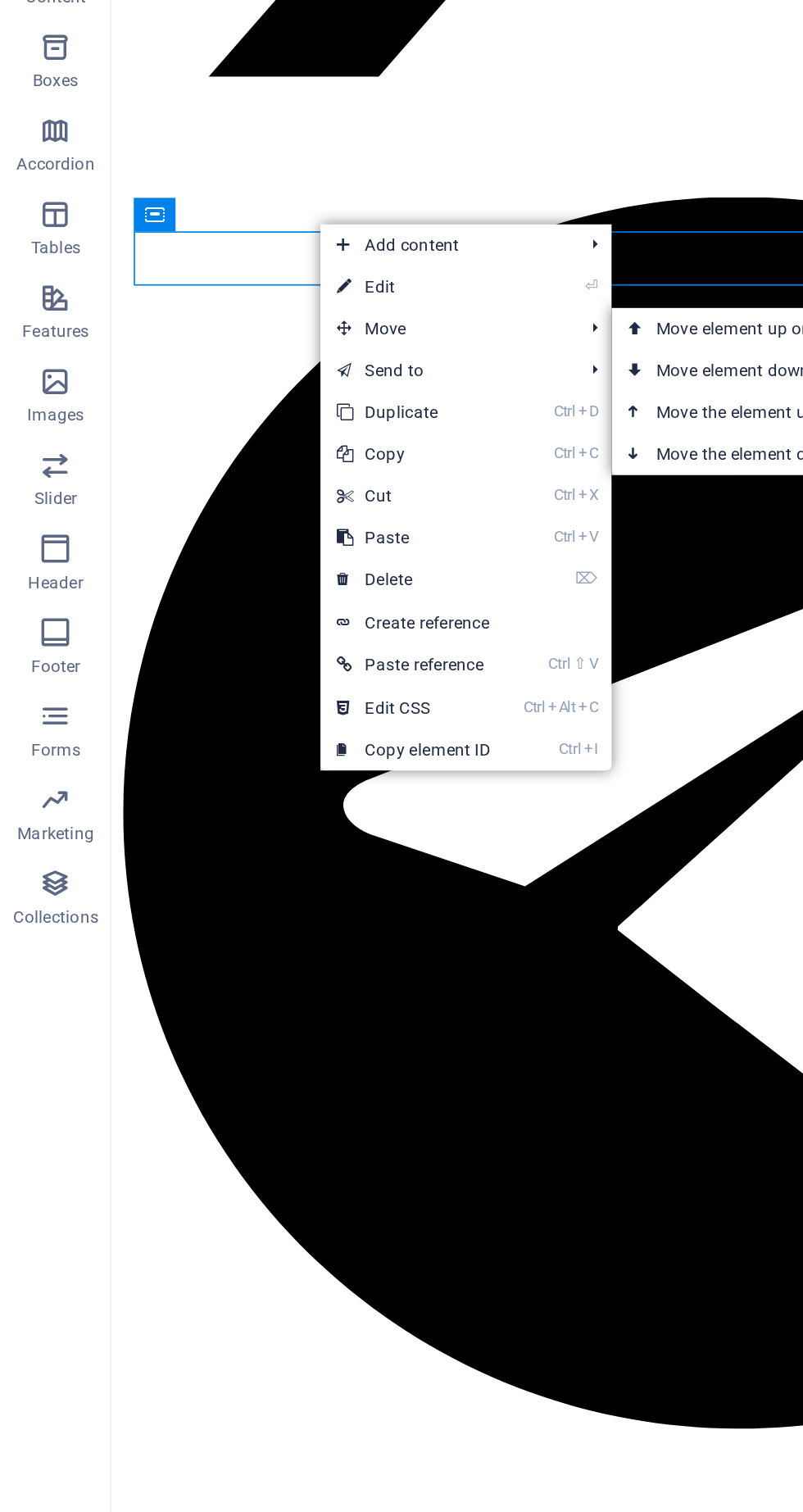
click at [401, 495] on link "Ctrl ⬆ Move the element up" at bounding box center [475, 493] width 231 height 25
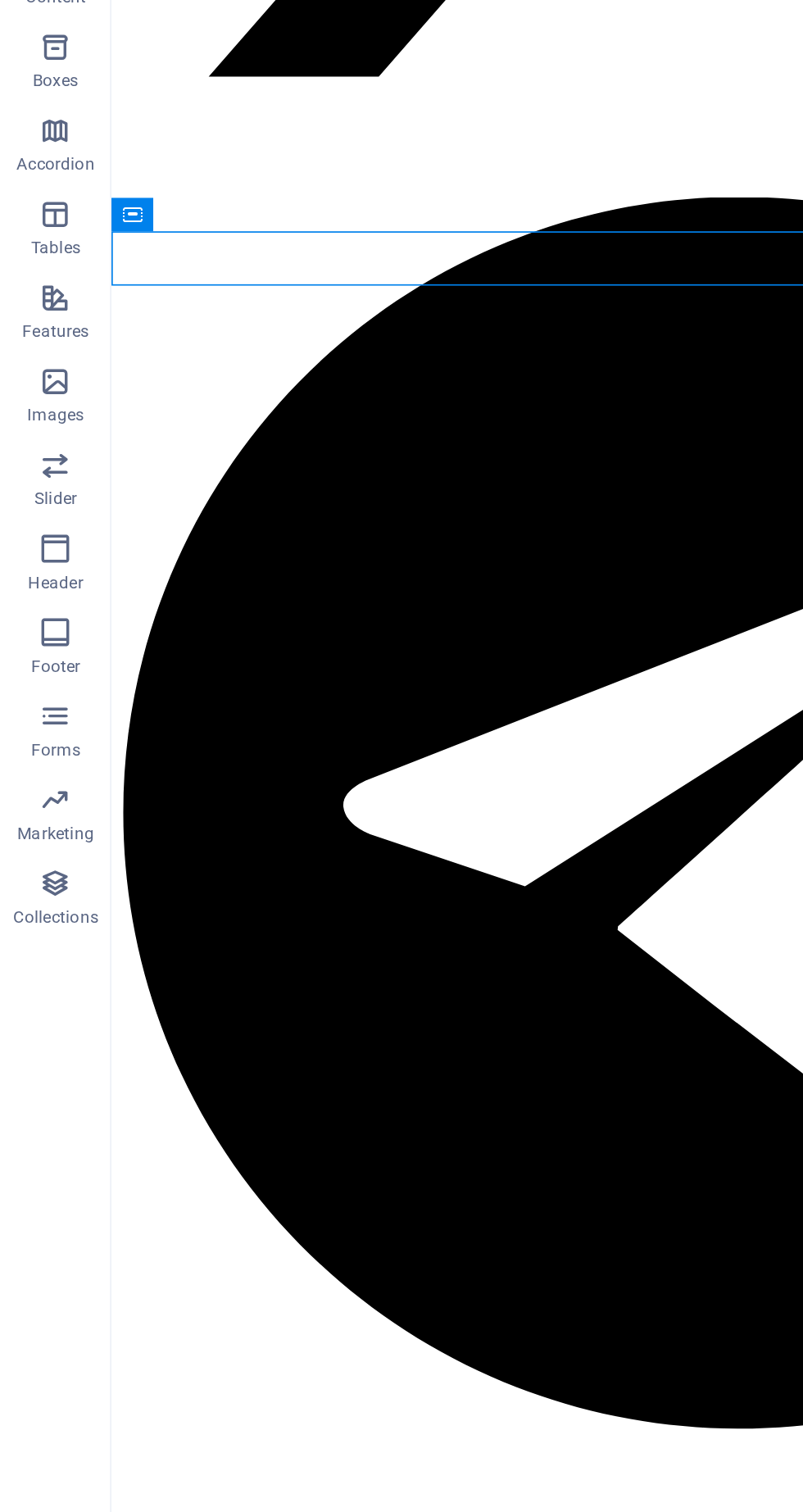
click at [80, 383] on icon at bounding box center [78, 378] width 12 height 20
click at [149, 377] on icon at bounding box center [149, 376] width 9 height 17
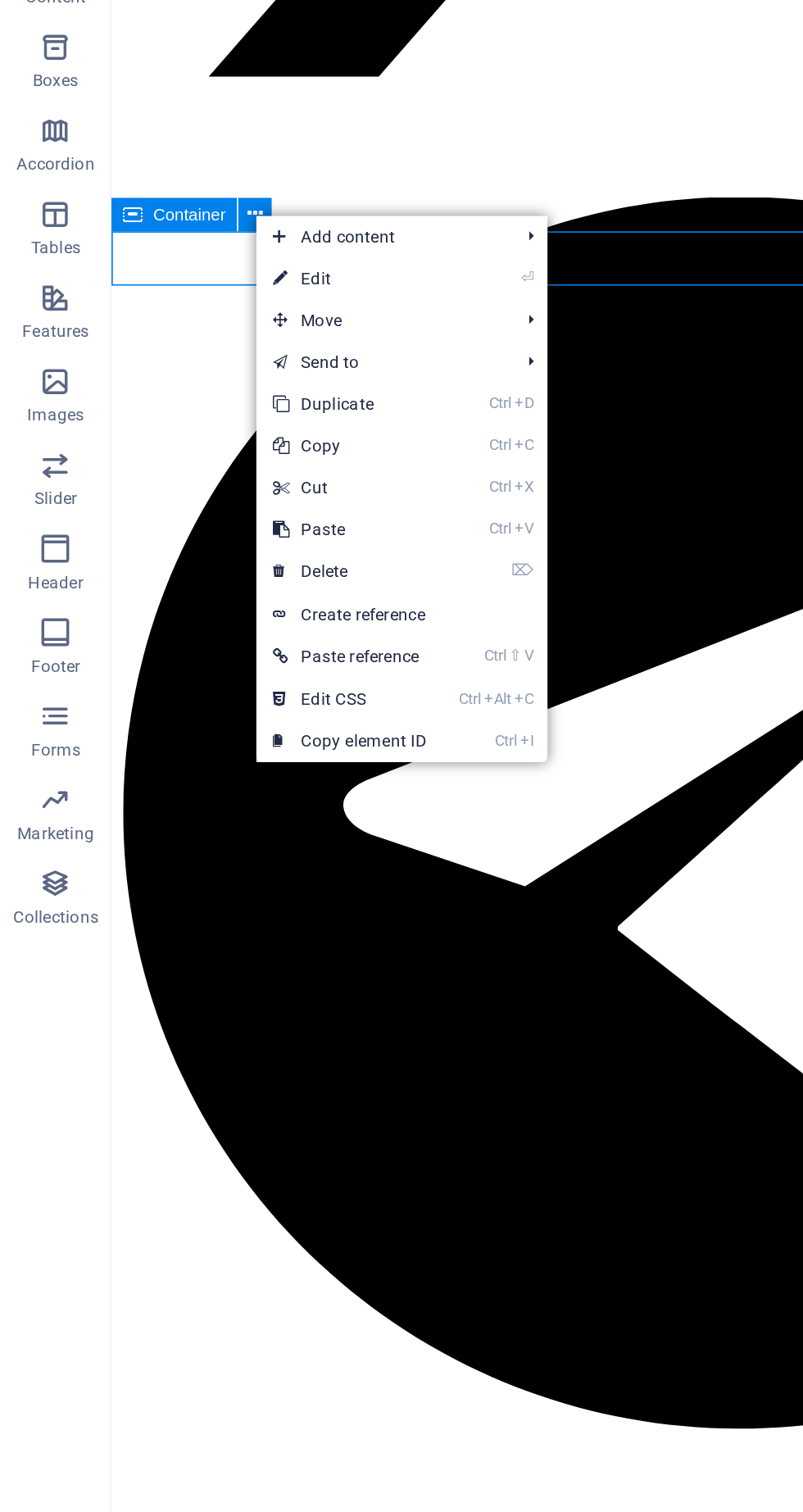
click at [190, 433] on span "Move" at bounding box center [223, 439] width 146 height 25
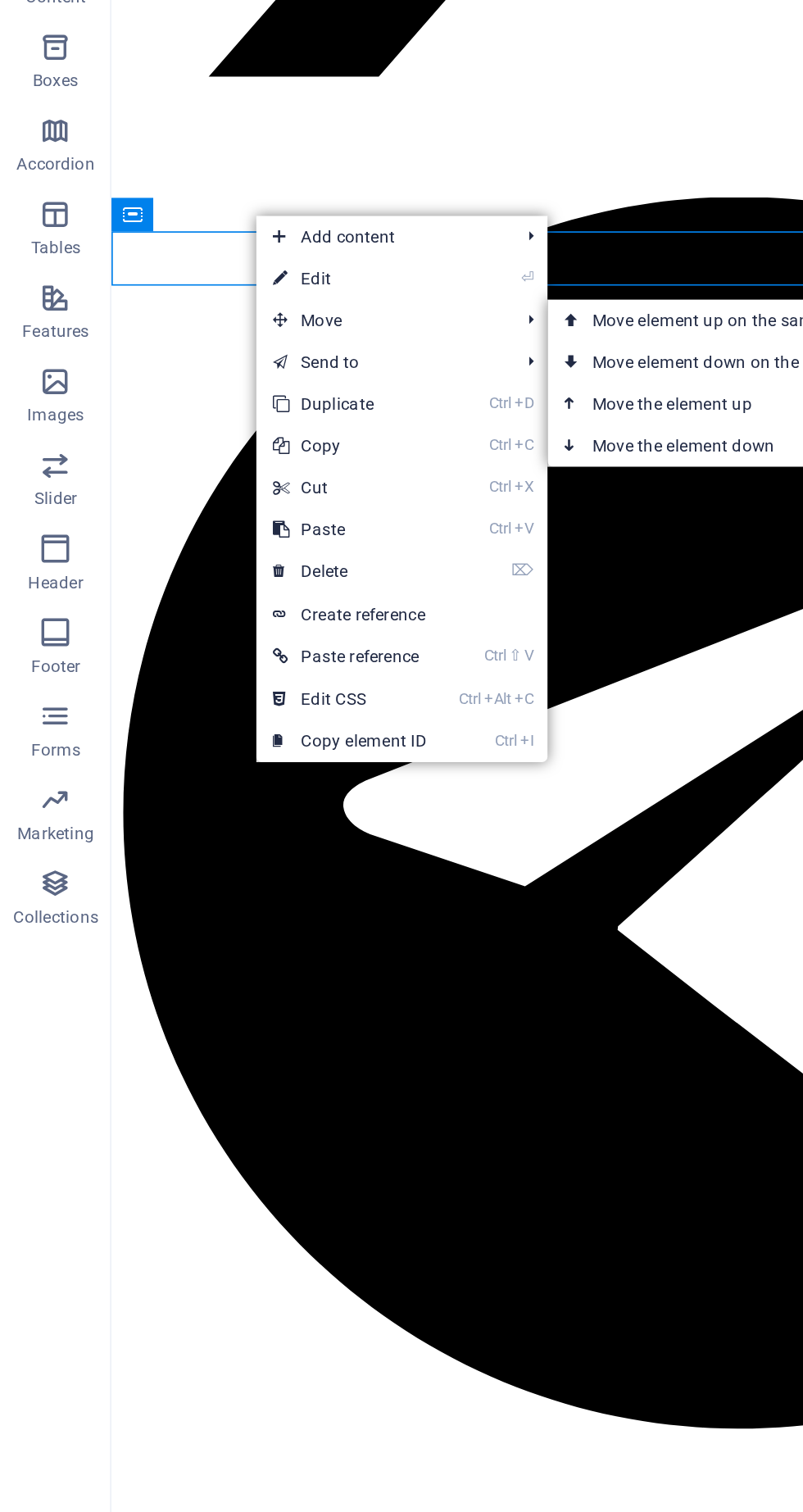
click at [383, 483] on link "Ctrl ⬆ Move the element up" at bounding box center [437, 488] width 231 height 25
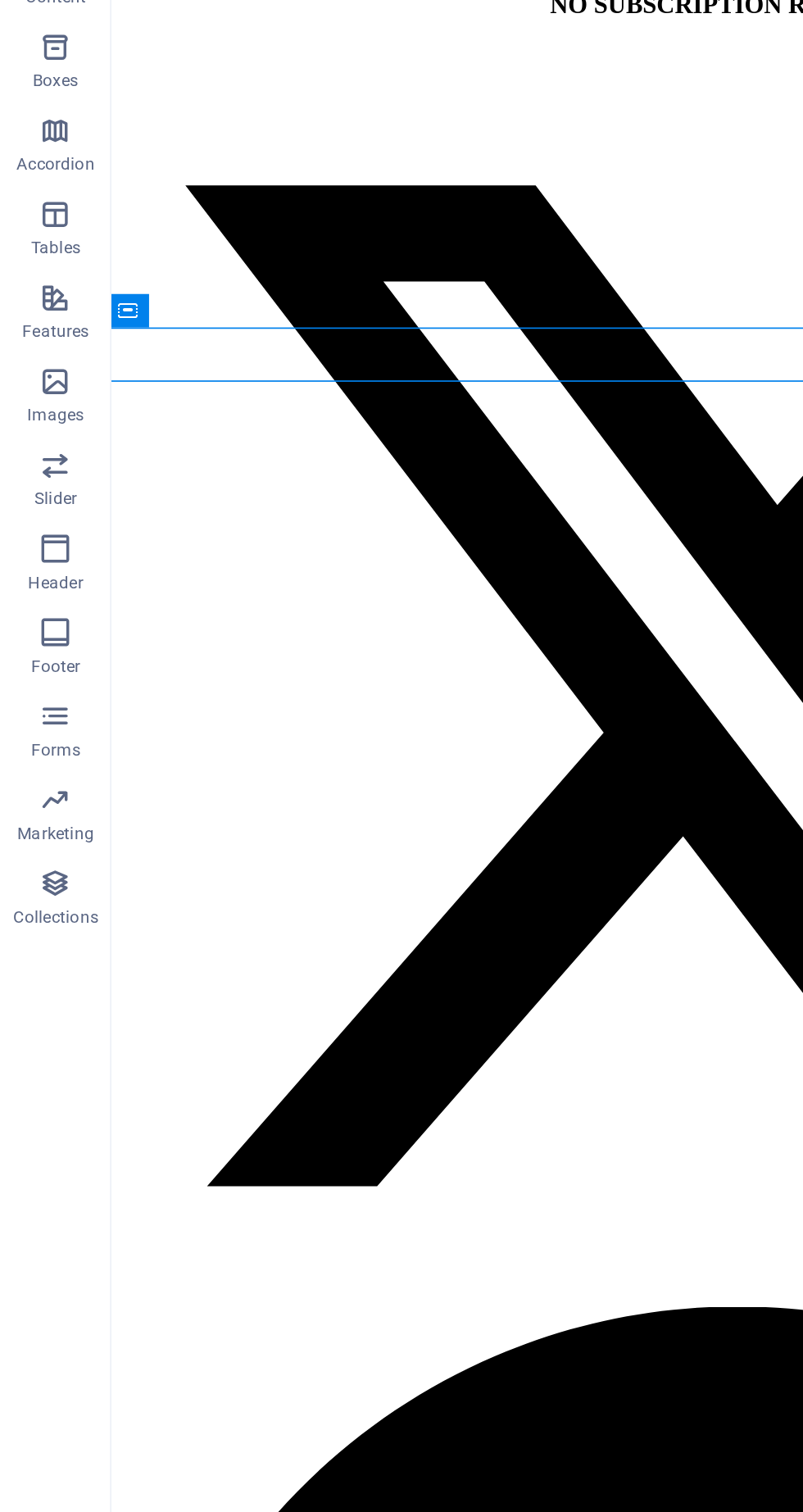
scroll to position [0, 2]
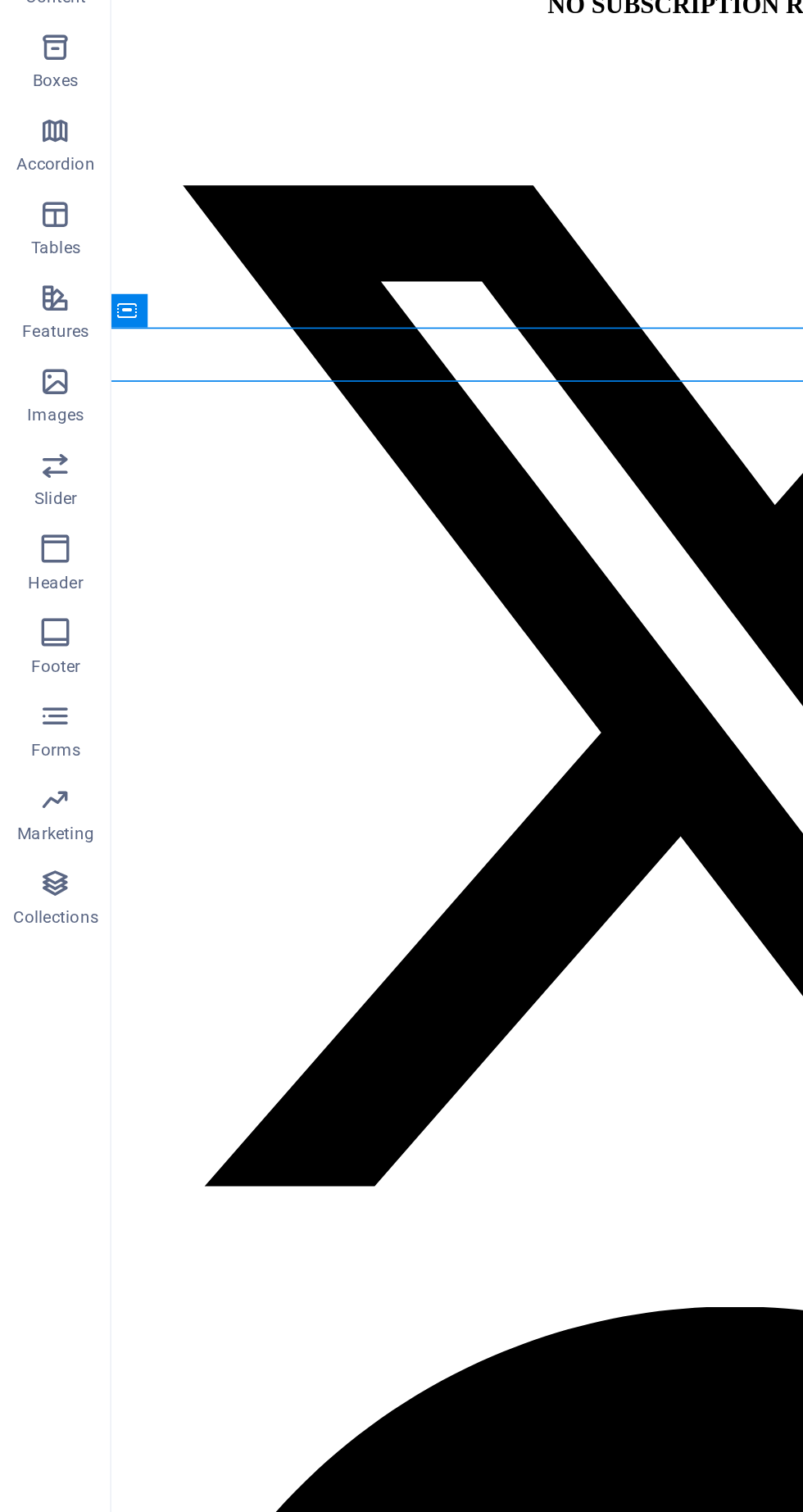
click at [75, 432] on icon at bounding box center [75, 433] width 12 height 20
click at [146, 440] on icon at bounding box center [146, 432] width 9 height 17
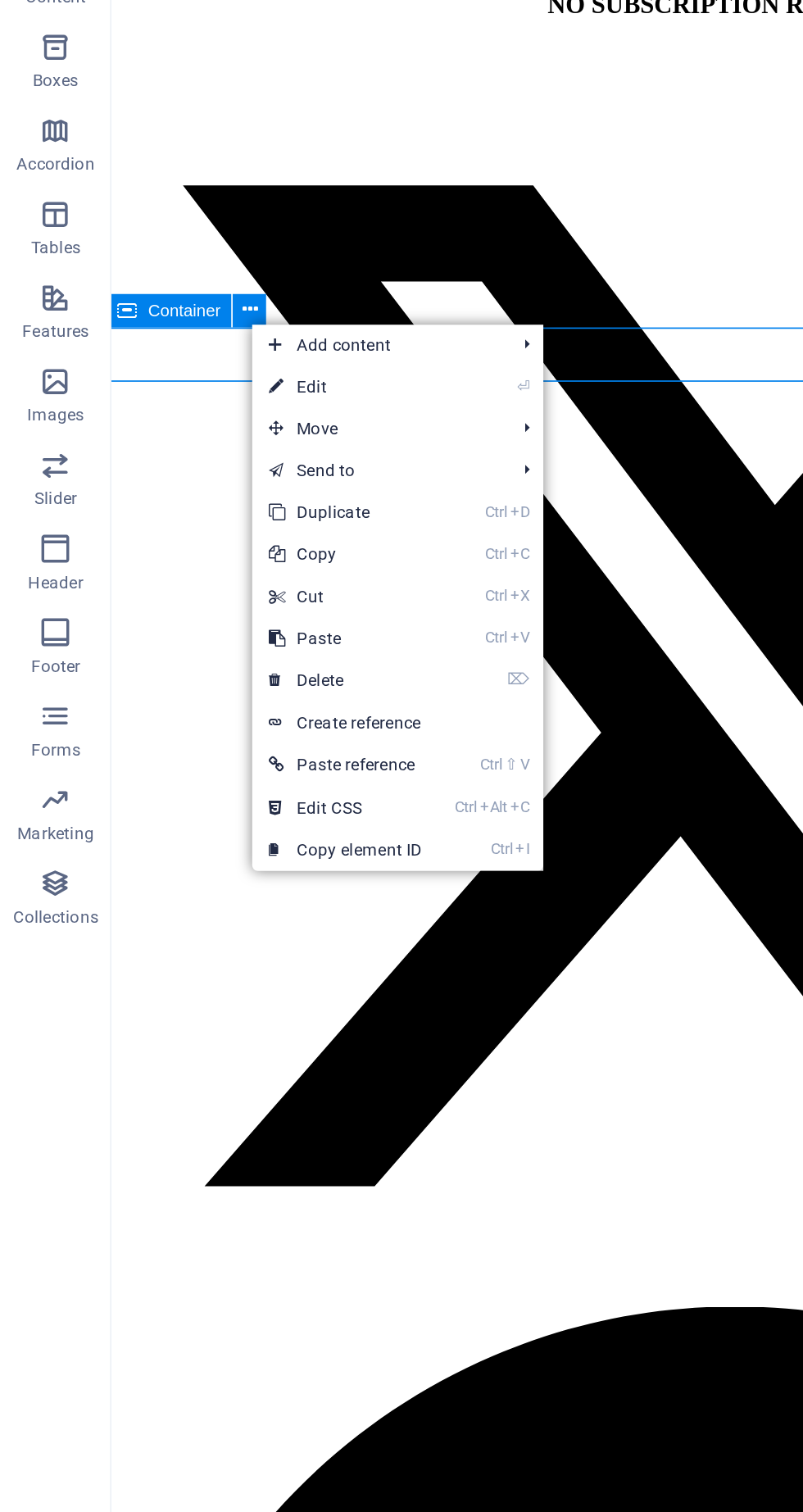
click at [205, 503] on span "Move" at bounding box center [221, 503] width 146 height 25
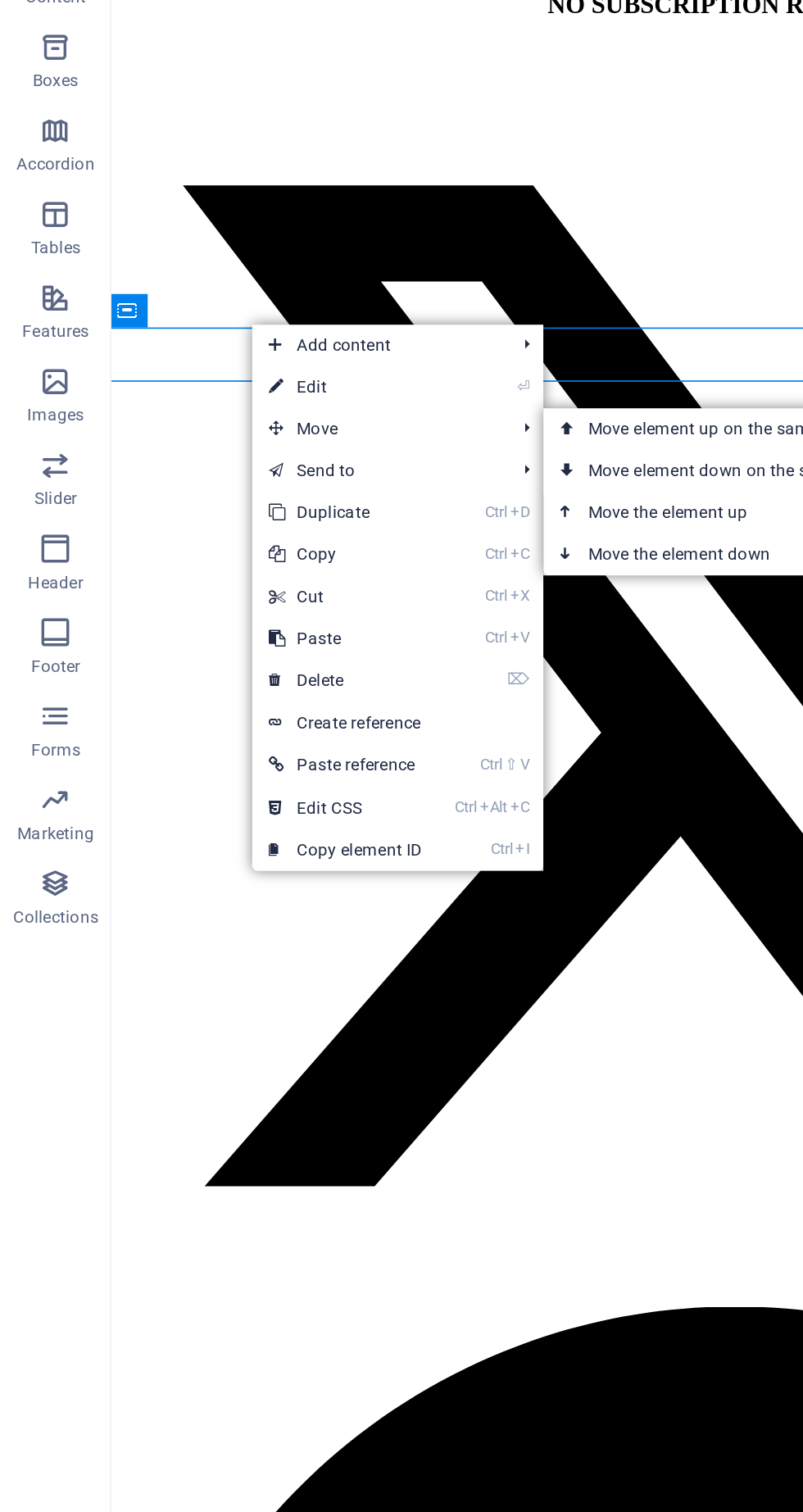
click at [373, 580] on link "Ctrl ⬇ Move the element down" at bounding box center [435, 577] width 231 height 25
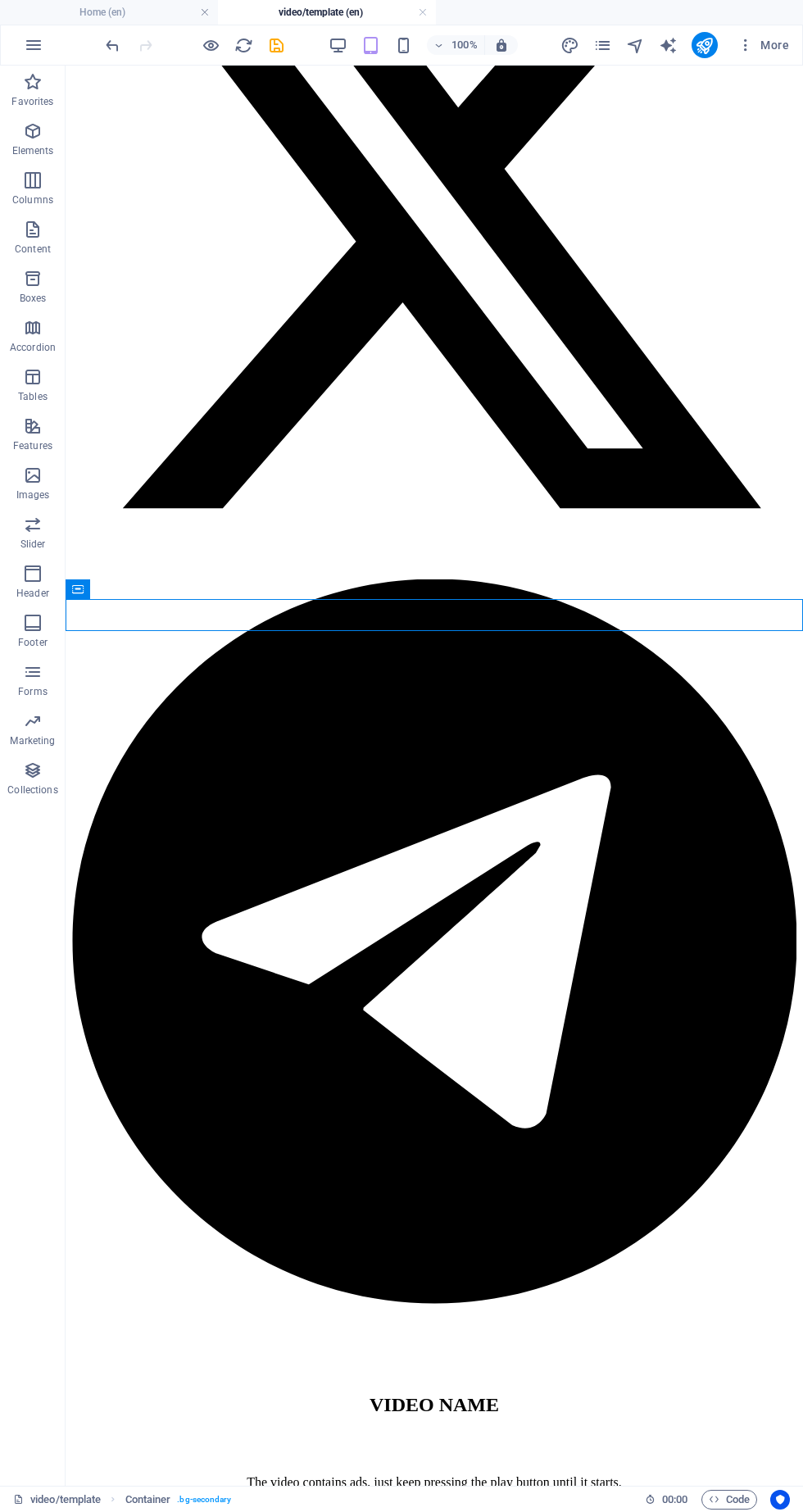
scroll to position [440, 0]
click at [289, 51] on div "100% More" at bounding box center [449, 45] width 693 height 26
click at [276, 45] on icon "save" at bounding box center [276, 45] width 19 height 19
click at [249, 50] on icon "reload" at bounding box center [243, 45] width 19 height 19
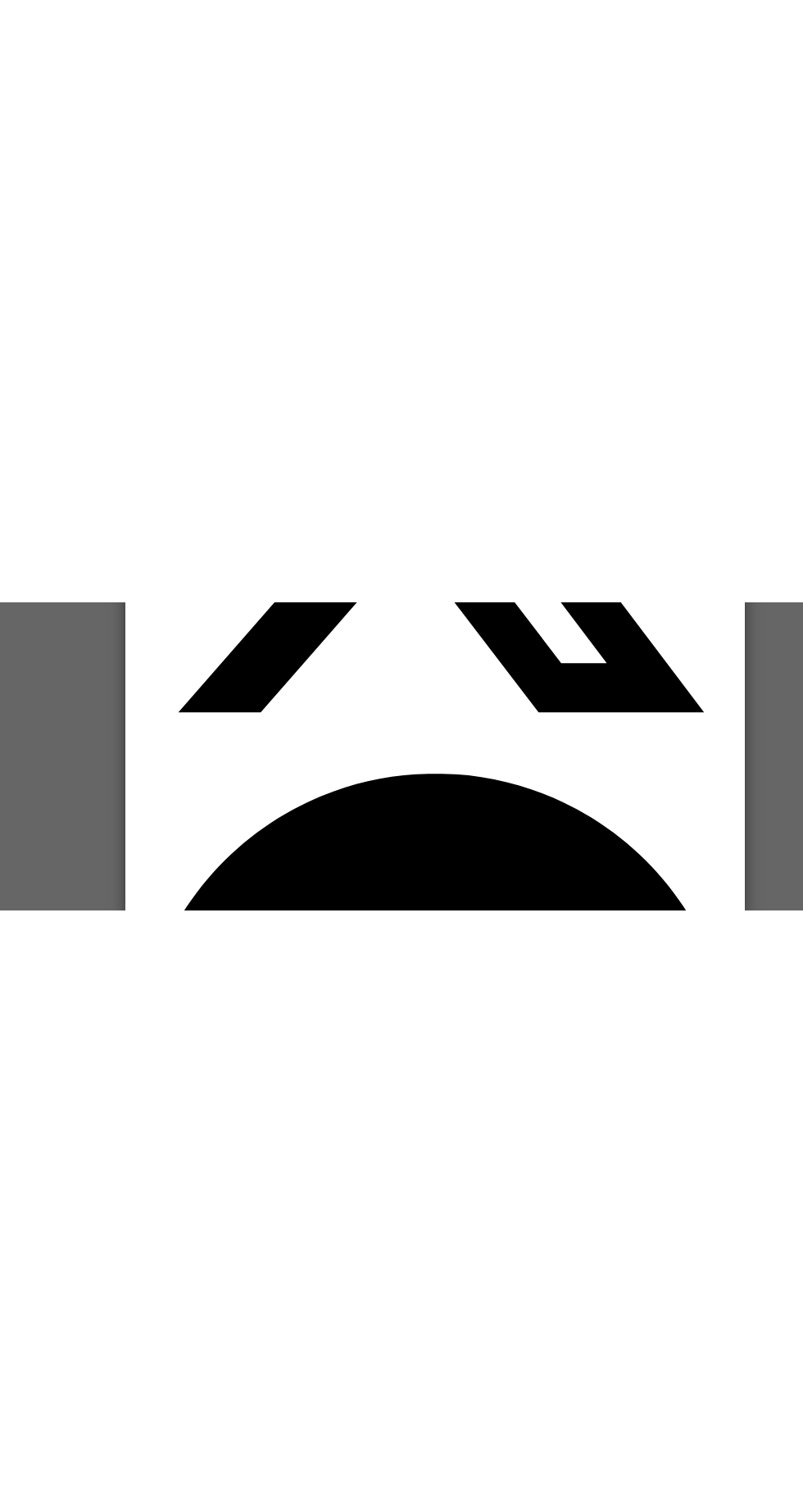
scroll to position [480, 0]
